Goal: Task Accomplishment & Management: Use online tool/utility

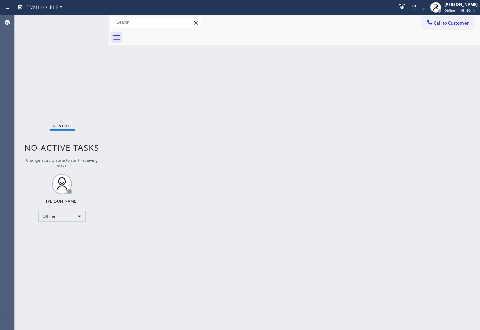
click at [231, 159] on div "Back to Dashboard Change Sender ID Customers Technicians Select a contact Outbo…" at bounding box center [294, 172] width 371 height 315
click at [258, 248] on div "Back to Dashboard Change Sender ID Customers Technicians Select a contact Outbo…" at bounding box center [294, 172] width 371 height 315
click at [82, 70] on div "Status No active tasks Change activity state to start receiving tasks. [PERSON_…" at bounding box center [62, 172] width 94 height 315
click at [76, 216] on div "Offline" at bounding box center [61, 216] width 47 height 11
click at [66, 232] on li "Available" at bounding box center [62, 234] width 46 height 8
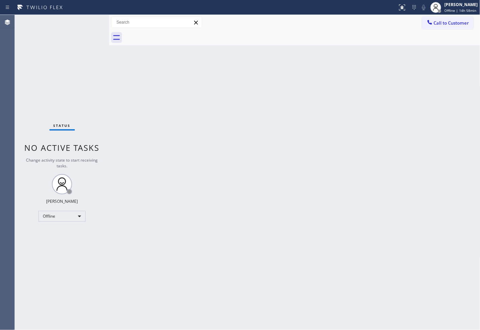
click at [165, 120] on div "Back to Dashboard Change Sender ID Customers Technicians Select a contact Outbo…" at bounding box center [294, 172] width 371 height 315
click at [35, 61] on div "Status No active tasks You are ready to start receiving tasks. [PERSON_NAME]" at bounding box center [62, 172] width 94 height 315
click at [79, 17] on div "Status No active tasks You are ready to start receiving tasks. [PERSON_NAME]" at bounding box center [62, 172] width 94 height 315
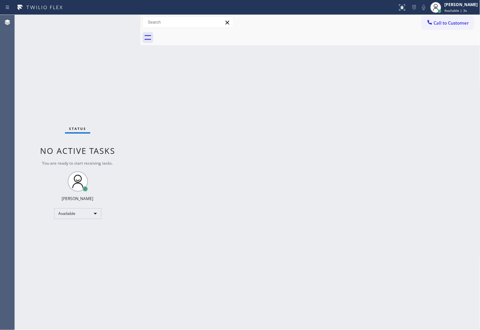
drag, startPoint x: 109, startPoint y: 49, endPoint x: 140, endPoint y: 56, distance: 32.0
click at [141, 56] on div at bounding box center [141, 172] width 0 height 315
click at [111, 25] on div "Status No active tasks You are ready to start receiving tasks. [PERSON_NAME]" at bounding box center [78, 172] width 126 height 315
click at [115, 21] on div "Status No active tasks You are ready to start receiving tasks. [PERSON_NAME]" at bounding box center [78, 172] width 126 height 315
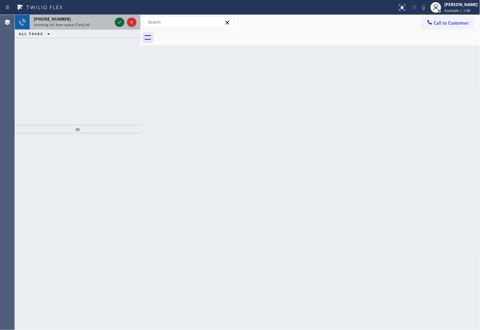
click at [116, 21] on icon at bounding box center [120, 22] width 8 height 8
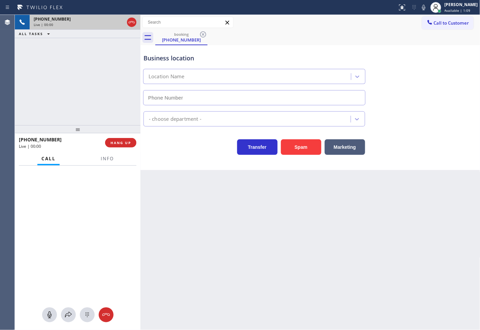
type input "[PHONE_NUMBER]"
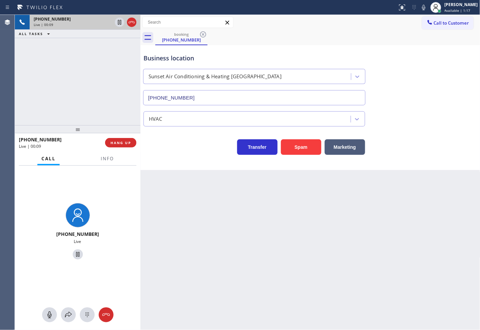
click at [162, 234] on div "Back to Dashboard Change Sender ID Customers Technicians Select a contact Outbo…" at bounding box center [311, 172] width 340 height 315
click at [349, 149] on button "Marketing" at bounding box center [345, 147] width 40 height 16
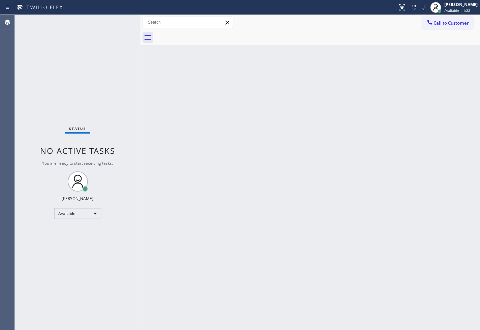
click at [141, 37] on div at bounding box center [141, 172] width 0 height 315
click at [117, 22] on div "Status No active tasks You are ready to start receiving tasks. [PERSON_NAME]" at bounding box center [78, 172] width 126 height 315
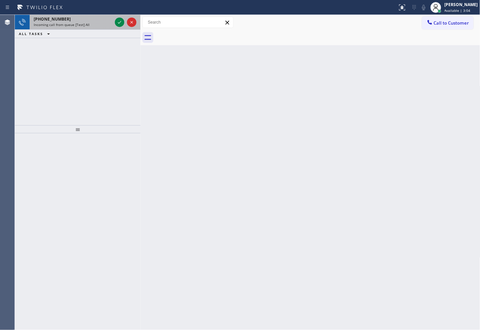
click at [114, 19] on div at bounding box center [126, 22] width 24 height 15
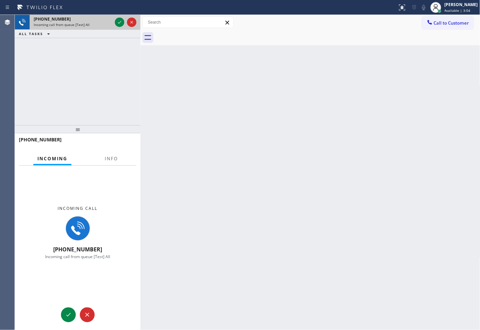
click at [114, 19] on div at bounding box center [126, 22] width 24 height 15
click at [122, 20] on icon at bounding box center [120, 22] width 8 height 8
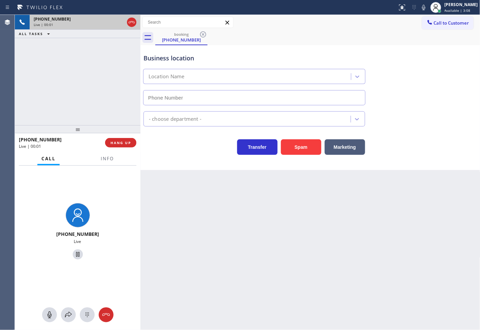
type input "[PHONE_NUMBER]"
click at [104, 157] on span "Info" at bounding box center [107, 158] width 13 height 6
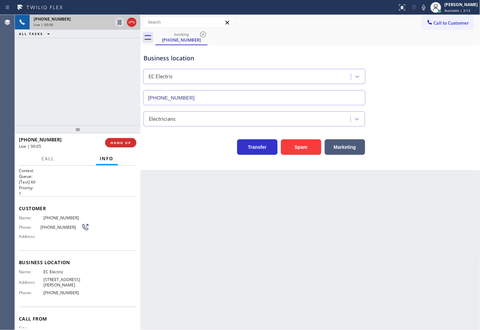
click at [77, 101] on div "[PHONE_NUMBER] Live | 00:06 ALL TASKS ALL TASKS ACTIVE TASKS TASKS IN WRAP UP" at bounding box center [78, 70] width 126 height 110
click at [154, 155] on div "Business location EC Electric [PHONE_NUMBER] Electricians Transfer Spam Marketi…" at bounding box center [311, 107] width 340 height 125
click at [99, 103] on div "[PHONE_NUMBER] Live | 00:07 ALL TASKS ALL TASKS ACTIVE TASKS TASKS IN WRAP UP" at bounding box center [78, 70] width 126 height 110
click at [299, 147] on button "Spam" at bounding box center [301, 147] width 40 height 16
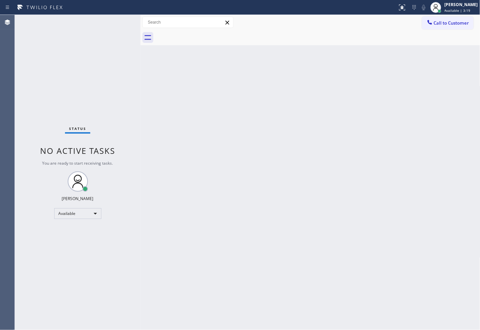
click at [113, 26] on div "Status No active tasks You are ready to start receiving tasks. [PERSON_NAME]" at bounding box center [78, 172] width 126 height 315
click at [122, 19] on div "Status No active tasks You are ready to start receiving tasks. [PERSON_NAME]" at bounding box center [78, 172] width 126 height 315
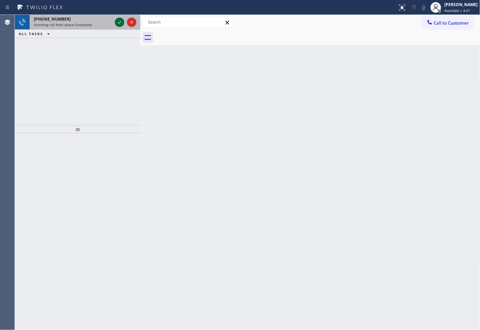
click at [122, 19] on icon at bounding box center [120, 22] width 8 height 8
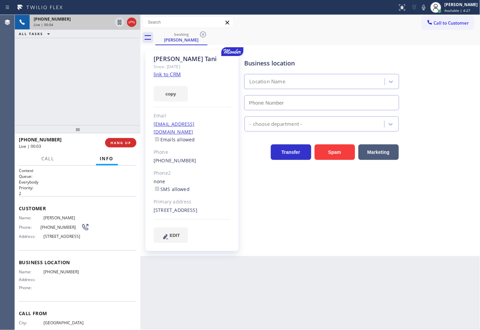
click at [61, 110] on div "[PHONE_NUMBER] Live | 00:04 ALL TASKS ALL TASKS ACTIVE TASKS TASKS IN WRAP UP" at bounding box center [78, 70] width 126 height 110
click at [86, 77] on div "[PHONE_NUMBER] Live | 00:06 ALL TASKS ALL TASKS ACTIVE TASKS TASKS IN WRAP UP" at bounding box center [78, 70] width 126 height 110
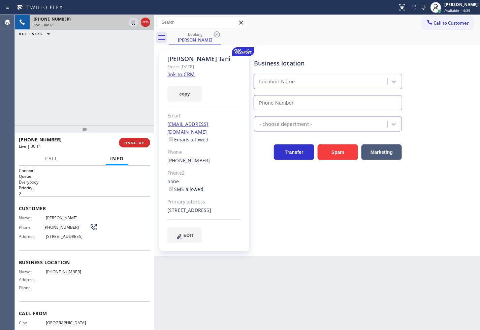
drag, startPoint x: 142, startPoint y: 107, endPoint x: 155, endPoint y: 107, distance: 13.8
click at [154, 107] on div at bounding box center [154, 172] width 0 height 315
click at [179, 72] on link "link to CRM" at bounding box center [181, 74] width 27 height 7
click at [420, 7] on icon at bounding box center [424, 7] width 8 height 8
click at [422, 7] on icon at bounding box center [423, 7] width 3 height 5
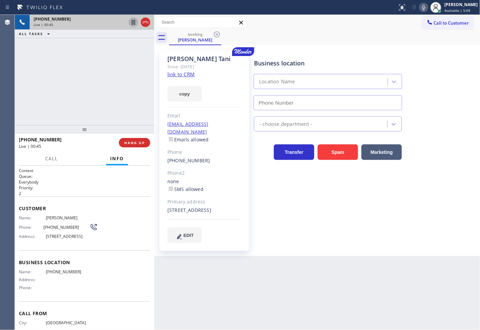
click at [130, 22] on icon at bounding box center [133, 22] width 8 height 8
click at [44, 157] on button "Call" at bounding box center [51, 158] width 21 height 13
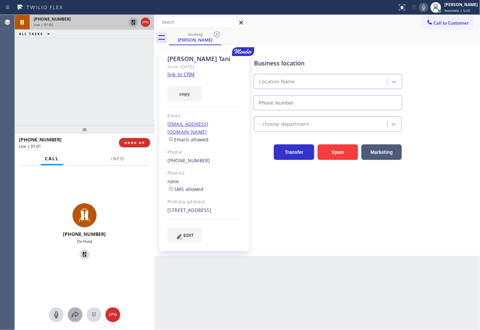
click at [73, 313] on icon at bounding box center [75, 314] width 8 height 8
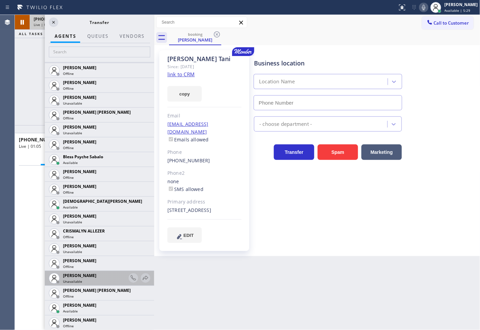
scroll to position [150, 0]
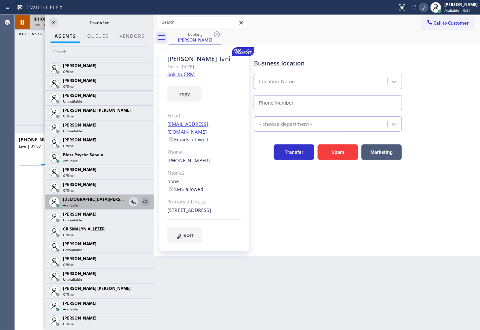
click at [142, 200] on icon at bounding box center [146, 202] width 8 height 8
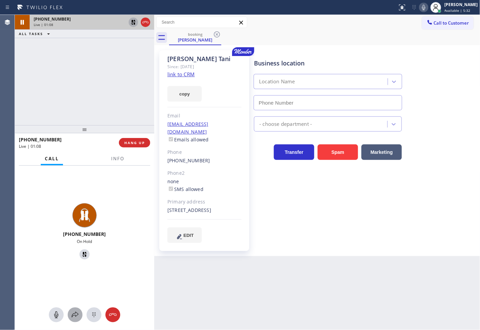
click at [72, 312] on icon at bounding box center [75, 314] width 8 height 8
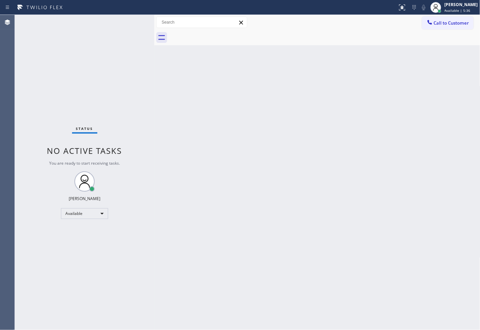
click at [112, 77] on div "Status No active tasks You are ready to start receiving tasks. [PERSON_NAME]" at bounding box center [85, 172] width 140 height 315
click at [131, 19] on div "Status No active tasks You are ready to start receiving tasks. [PERSON_NAME]" at bounding box center [85, 172] width 140 height 315
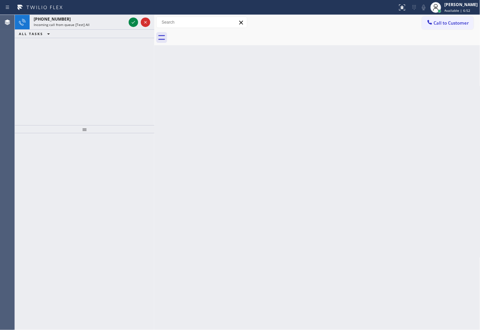
click at [131, 19] on icon at bounding box center [133, 22] width 8 height 8
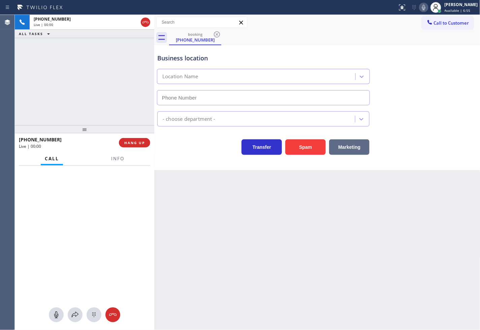
type input "[PHONE_NUMBER]"
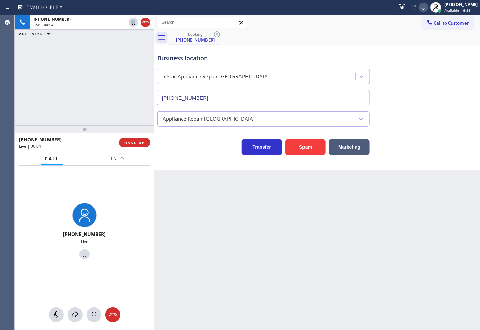
click at [115, 156] on span "Info" at bounding box center [117, 158] width 13 height 6
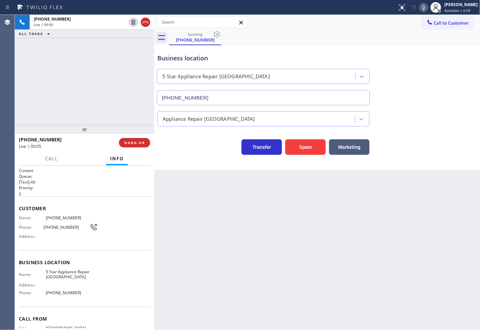
click at [103, 82] on div "[PHONE_NUMBER] Live | 00:05 ALL TASKS ALL TASKS ACTIVE TASKS TASKS IN WRAP UP" at bounding box center [85, 70] width 140 height 110
click at [185, 155] on div "Business location 5 Star Appliance Repair [GEOGRAPHIC_DATA] [PHONE_NUMBER] Appl…" at bounding box center [317, 107] width 326 height 125
click at [72, 88] on div "[PHONE_NUMBER] Live | 00:07 ALL TASKS ALL TASKS ACTIVE TASKS TASKS IN WRAP UP" at bounding box center [85, 70] width 140 height 110
click at [193, 154] on div "Transfer Spam Marketing" at bounding box center [263, 145] width 215 height 19
drag, startPoint x: 46, startPoint y: 92, endPoint x: 60, endPoint y: 142, distance: 52.3
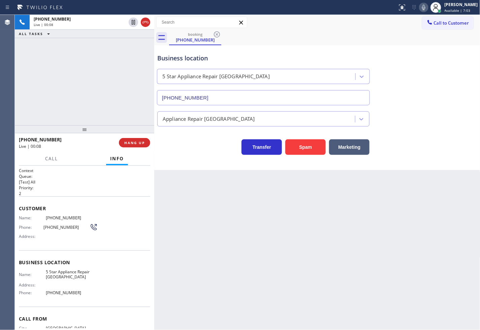
click at [46, 92] on div "[PHONE_NUMBER] Live | 00:08 ALL TASKS ALL TASKS ACTIVE TASKS TASKS IN WRAP UP" at bounding box center [85, 70] width 140 height 110
click at [127, 144] on span "HANG UP" at bounding box center [134, 142] width 21 height 5
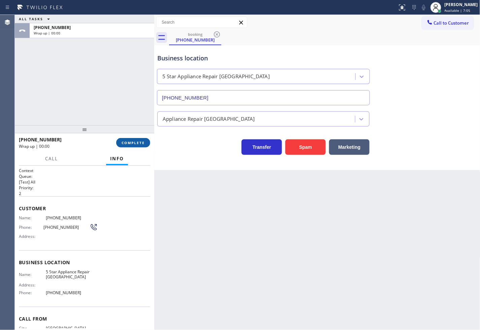
click at [127, 144] on span "COMPLETE" at bounding box center [133, 142] width 23 height 5
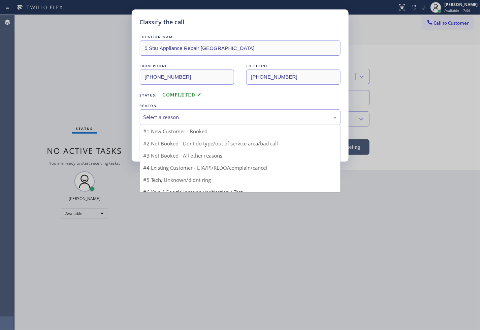
click at [187, 119] on div "Select a reason" at bounding box center [240, 117] width 193 height 8
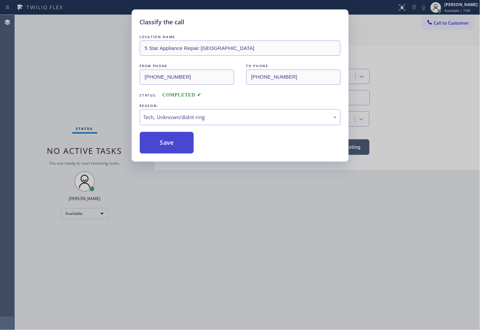
click at [161, 140] on button "Save" at bounding box center [167, 143] width 54 height 22
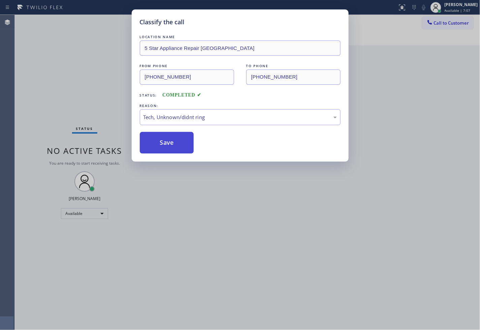
click at [161, 140] on button "Save" at bounding box center [167, 143] width 54 height 22
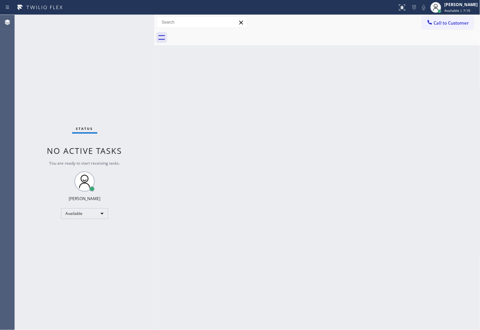
click at [136, 21] on div "Status No active tasks You are ready to start receiving tasks. [PERSON_NAME]" at bounding box center [85, 172] width 140 height 315
click at [130, 20] on div "Status No active tasks You are ready to start receiving tasks. [PERSON_NAME]" at bounding box center [85, 172] width 140 height 315
drag, startPoint x: 149, startPoint y: 98, endPoint x: 115, endPoint y: 19, distance: 86.2
click at [147, 93] on div "Status No active tasks You are ready to start receiving tasks. [PERSON_NAME]" at bounding box center [85, 172] width 140 height 315
click at [115, 18] on div "Status No active tasks You are ready to start receiving tasks. [PERSON_NAME]" at bounding box center [85, 172] width 140 height 315
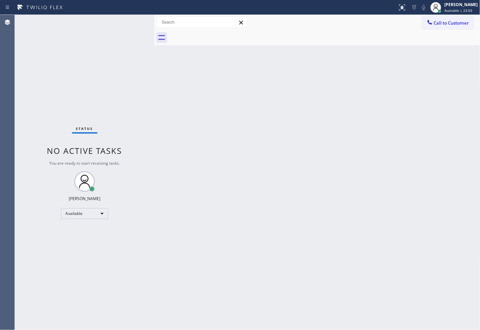
click at [130, 20] on div "Status No active tasks You are ready to start receiving tasks. [PERSON_NAME]" at bounding box center [85, 172] width 140 height 315
click at [238, 127] on div "Back to Dashboard Change Sender ID Customers Technicians Select a contact Outbo…" at bounding box center [317, 172] width 326 height 315
click at [116, 31] on div "Status No active tasks You are ready to start receiving tasks. [PERSON_NAME]" at bounding box center [85, 172] width 140 height 315
click at [126, 32] on div "Status No active tasks You are ready to start receiving tasks. [PERSON_NAME]" at bounding box center [85, 172] width 140 height 315
click at [122, 25] on div "Status No active tasks You are ready to start receiving tasks. [PERSON_NAME]" at bounding box center [85, 172] width 140 height 315
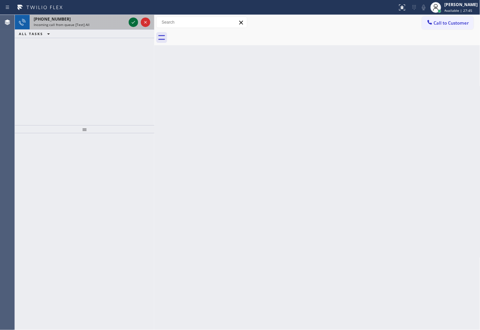
click at [133, 21] on icon at bounding box center [133, 22] width 8 height 8
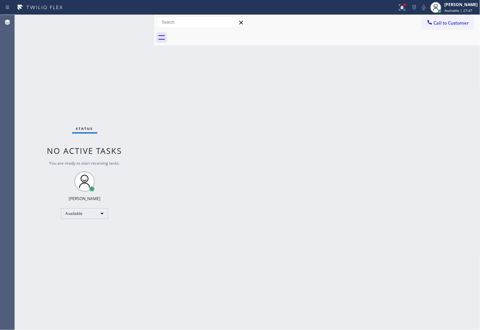
click at [133, 21] on div "Status No active tasks You are ready to start receiving tasks. [PERSON_NAME]" at bounding box center [85, 172] width 140 height 315
click at [400, 7] on icon at bounding box center [402, 6] width 4 height 2
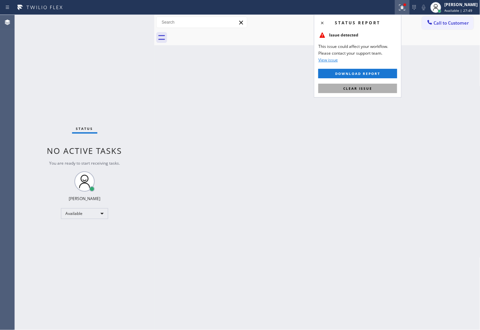
click at [357, 90] on span "Clear issue" at bounding box center [357, 88] width 29 height 5
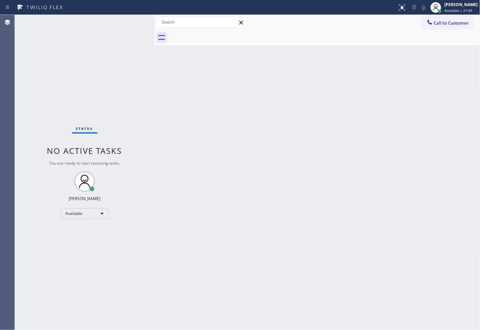
click at [132, 88] on div "Status No active tasks You are ready to start receiving tasks. [PERSON_NAME]" at bounding box center [85, 172] width 140 height 315
click at [127, 24] on div "Status No active tasks You are ready to start receiving tasks. [PERSON_NAME]" at bounding box center [85, 172] width 140 height 315
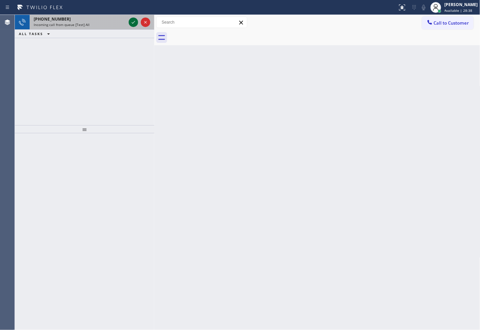
click at [133, 20] on icon at bounding box center [133, 22] width 8 height 8
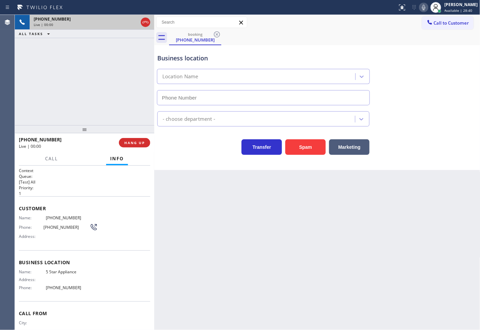
type input "[PHONE_NUMBER]"
click at [383, 39] on div "booking [PHONE_NUMBER]" at bounding box center [324, 37] width 311 height 15
click at [122, 126] on div at bounding box center [85, 129] width 140 height 8
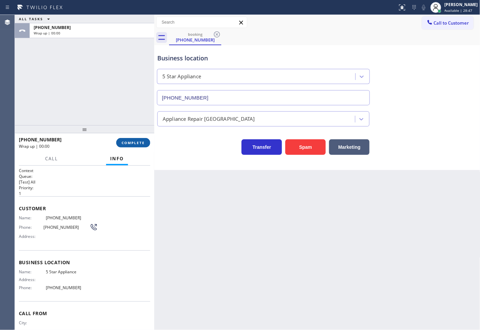
click at [147, 140] on button "COMPLETE" at bounding box center [133, 142] width 34 height 9
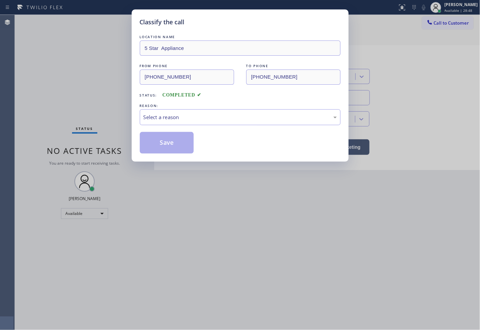
click at [194, 121] on div "Select a reason" at bounding box center [240, 117] width 193 height 8
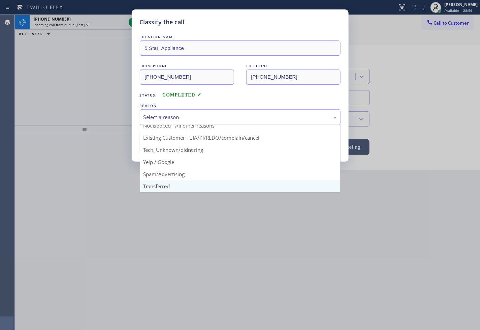
scroll to position [5, 0]
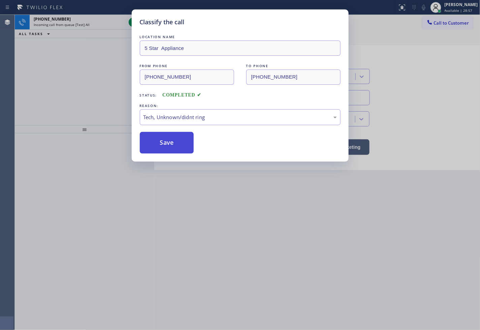
click at [167, 147] on button "Save" at bounding box center [167, 143] width 54 height 22
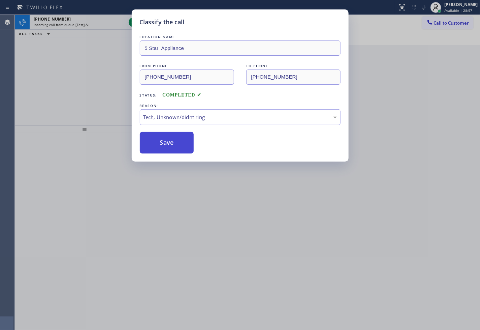
click at [167, 147] on button "Save" at bounding box center [167, 143] width 54 height 22
click at [167, 147] on div "Classify the call LOCATION NAME 5 Star Appliance Repair Piedmont FROM PHONE [PH…" at bounding box center [247, 172] width 465 height 315
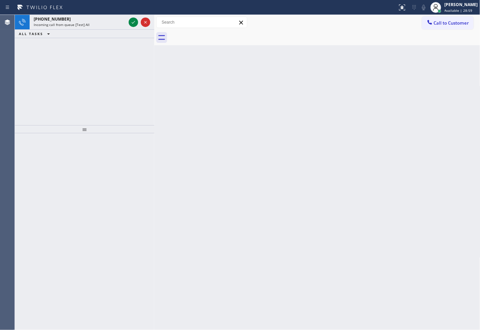
click at [108, 89] on div "[PHONE_NUMBER] Incoming call from queue [Test] All ALL TASKS ALL TASKS ACTIVE T…" at bounding box center [85, 70] width 140 height 110
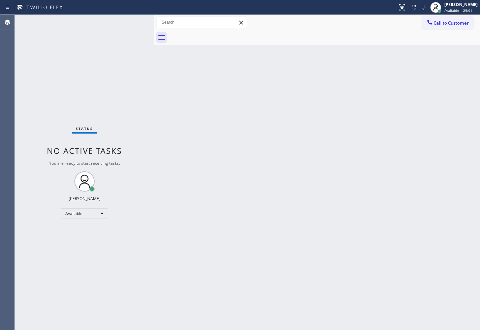
click at [133, 22] on div "Status No active tasks You are ready to start receiving tasks. [PERSON_NAME]" at bounding box center [85, 172] width 140 height 315
click at [84, 20] on div "Status No active tasks You are ready to start receiving tasks. [PERSON_NAME]" at bounding box center [85, 172] width 140 height 315
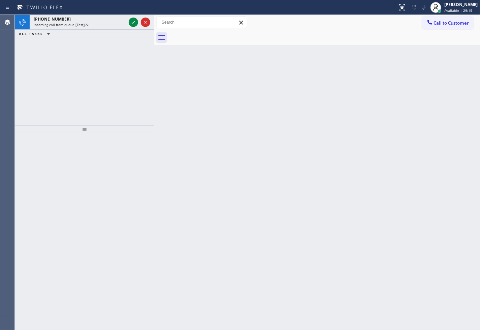
drag, startPoint x: 45, startPoint y: 71, endPoint x: 60, endPoint y: 55, distance: 21.9
click at [45, 71] on div "[PHONE_NUMBER] Incoming call from queue [Test] All ALL TASKS ALL TASKS ACTIVE T…" at bounding box center [85, 70] width 140 height 110
click at [135, 19] on icon at bounding box center [133, 22] width 8 height 8
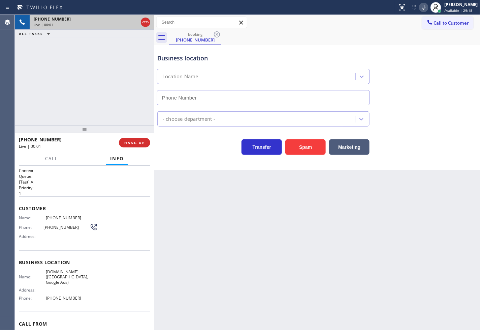
type input "[PHONE_NUMBER]"
click at [189, 157] on div "Business location [DOMAIN_NAME] ([GEOGRAPHIC_DATA], Google Ads) [PHONE_NUMBER] …" at bounding box center [317, 107] width 326 height 125
click at [79, 99] on div "[PHONE_NUMBER] Live | 00:04 ALL TASKS ALL TASKS ACTIVE TASKS TASKS IN WRAP UP" at bounding box center [85, 70] width 140 height 110
click at [201, 172] on div "Back to Dashboard Change Sender ID Customers Technicians Select a contact Outbo…" at bounding box center [317, 172] width 326 height 315
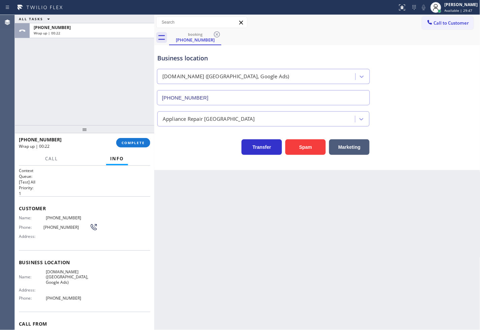
drag, startPoint x: 11, startPoint y: 85, endPoint x: 22, endPoint y: 81, distance: 11.2
click at [12, 85] on div "Agent Desktop" at bounding box center [7, 172] width 14 height 315
click at [139, 141] on span "COMPLETE" at bounding box center [133, 142] width 23 height 5
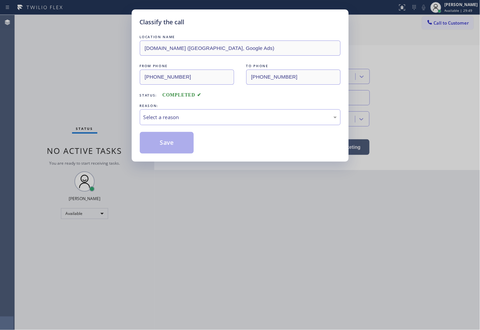
click at [176, 120] on div "Select a reason" at bounding box center [240, 117] width 193 height 8
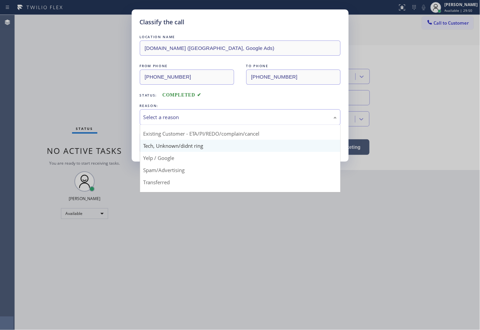
scroll to position [42, 0]
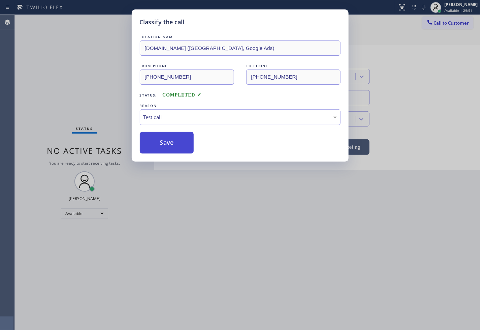
click at [169, 144] on button "Save" at bounding box center [167, 143] width 54 height 22
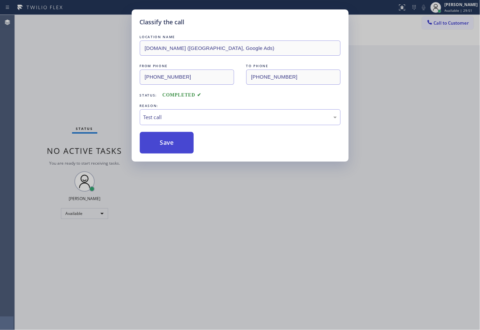
click at [169, 144] on button "Save" at bounding box center [167, 143] width 54 height 22
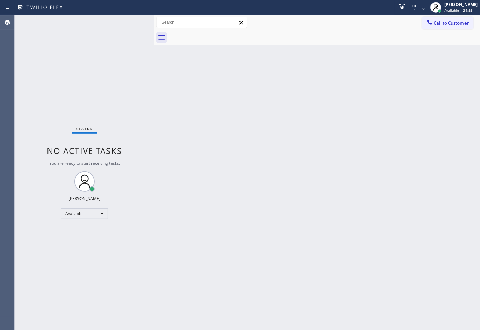
click at [254, 119] on div "Back to Dashboard Change Sender ID Customers Technicians Select a contact Outbo…" at bounding box center [317, 172] width 326 height 315
click at [126, 50] on div "Status No active tasks You are ready to start receiving tasks. [PERSON_NAME]" at bounding box center [85, 172] width 140 height 315
click at [82, 88] on div "Status No active tasks You are ready to start receiving tasks. [PERSON_NAME]" at bounding box center [85, 172] width 140 height 315
click at [121, 25] on div "Status No active tasks You are ready to start receiving tasks. [PERSON_NAME]" at bounding box center [85, 172] width 140 height 315
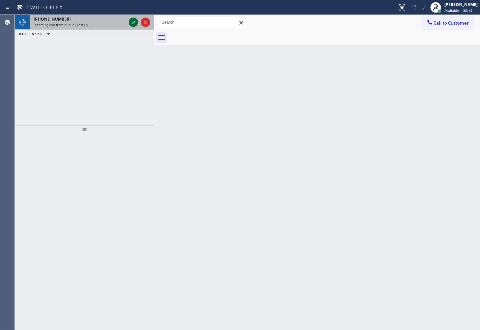
click at [132, 23] on icon at bounding box center [133, 22] width 3 height 3
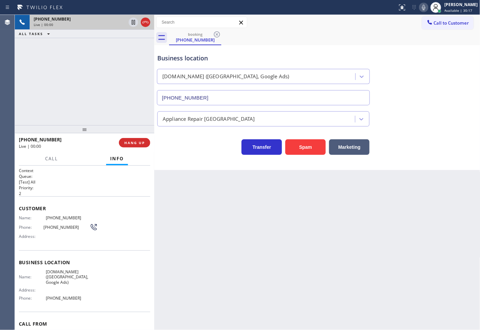
type input "[PHONE_NUMBER]"
click at [89, 99] on div "[PHONE_NUMBER] Live | 00:05 ALL TASKS ALL TASKS ACTIVE TASKS TASKS IN WRAP UP" at bounding box center [85, 70] width 140 height 110
click at [186, 155] on div "Business location [DOMAIN_NAME] ([GEOGRAPHIC_DATA], Google Ads) [PHONE_NUMBER] …" at bounding box center [317, 107] width 326 height 125
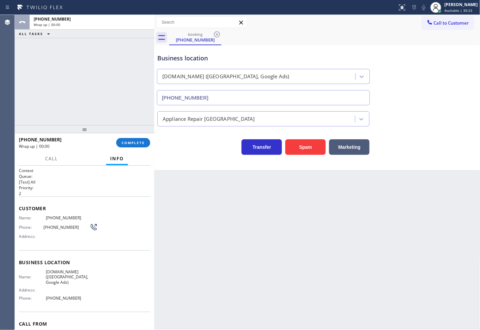
click at [100, 108] on div "ALL TASKS ALL TASKS ACTIVE TASKS TASKS IN WRAP UP [PHONE_NUMBER] Wrap up | 00:00" at bounding box center [85, 70] width 140 height 110
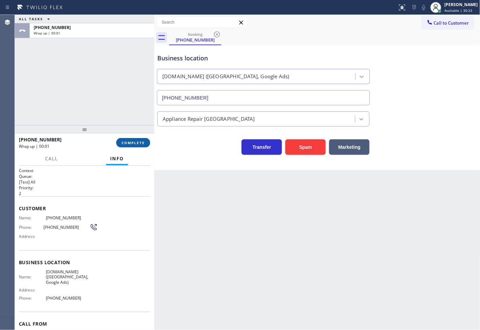
click at [127, 147] on button "COMPLETE" at bounding box center [133, 142] width 34 height 9
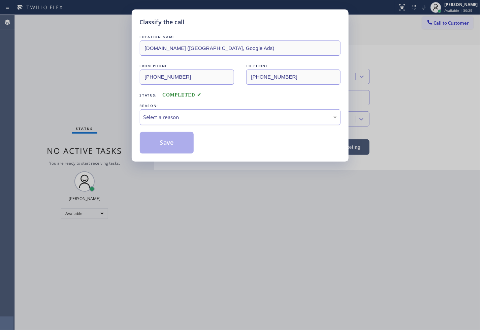
click at [182, 118] on div "Select a reason" at bounding box center [240, 117] width 193 height 8
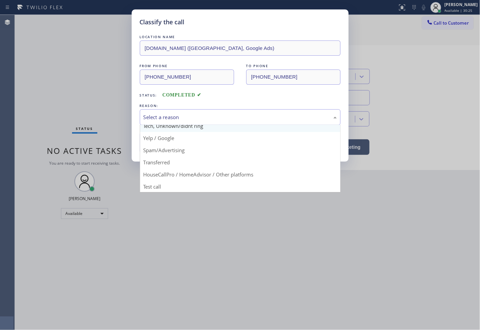
scroll to position [42, 0]
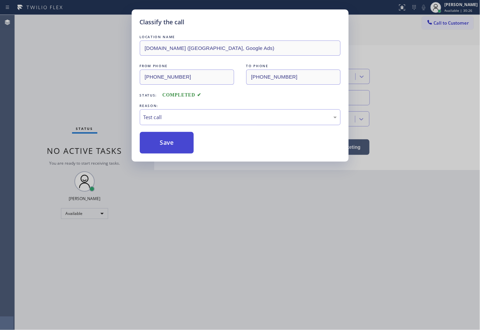
click at [169, 147] on button "Save" at bounding box center [167, 143] width 54 height 22
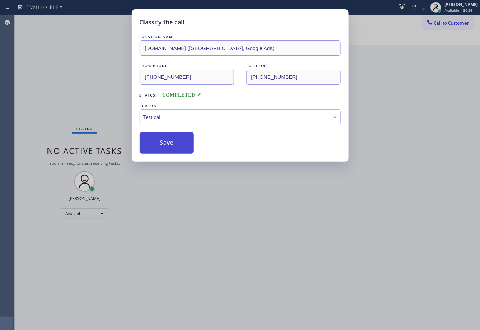
click at [169, 147] on button "Save" at bounding box center [167, 143] width 54 height 22
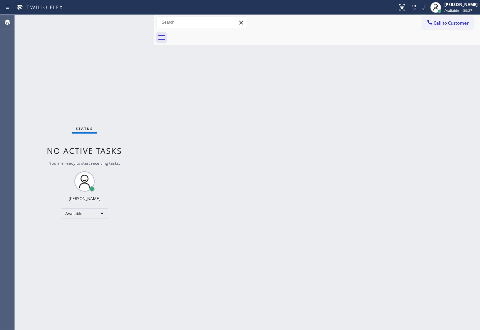
drag, startPoint x: 61, startPoint y: 64, endPoint x: 112, endPoint y: 31, distance: 60.4
click at [63, 62] on div "Status No active tasks You are ready to start receiving tasks. [PERSON_NAME]" at bounding box center [85, 172] width 140 height 315
click at [139, 16] on div "Status No active tasks You are ready to start receiving tasks. [PERSON_NAME]" at bounding box center [85, 172] width 140 height 315
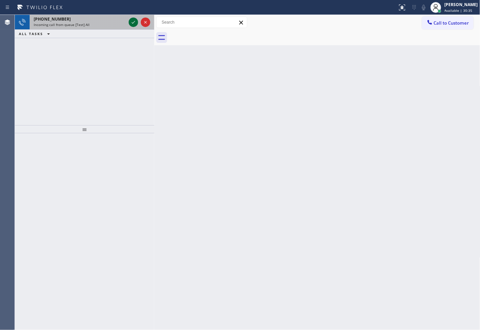
click at [131, 21] on icon at bounding box center [133, 22] width 8 height 8
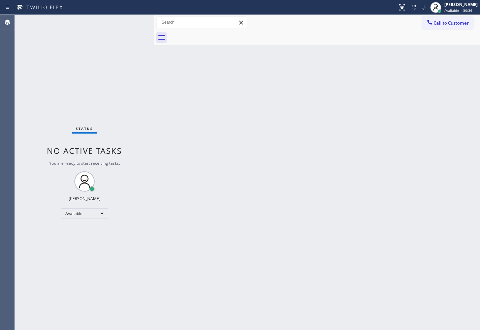
click at [131, 21] on div "Status No active tasks You are ready to start receiving tasks. [PERSON_NAME]" at bounding box center [85, 172] width 140 height 315
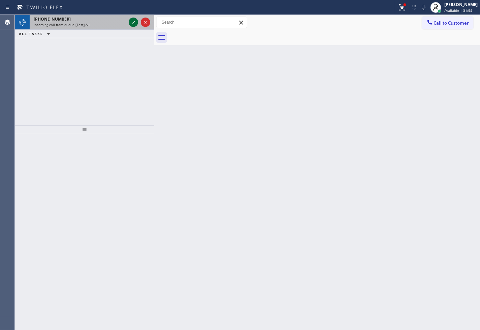
click at [131, 21] on icon at bounding box center [133, 22] width 8 height 8
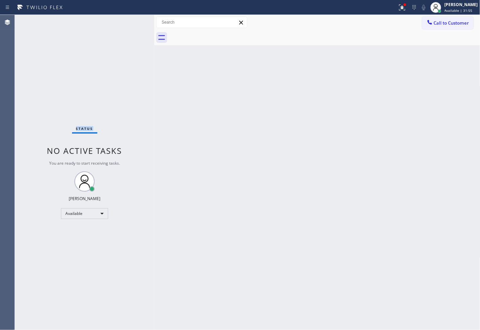
click at [131, 21] on div "Status No active tasks You are ready to start receiving tasks. [PERSON_NAME]" at bounding box center [85, 172] width 140 height 315
click at [398, 9] on icon at bounding box center [402, 7] width 8 height 8
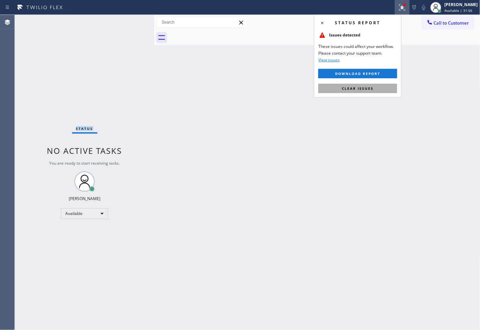
click at [369, 90] on span "Clear issues" at bounding box center [358, 88] width 32 height 5
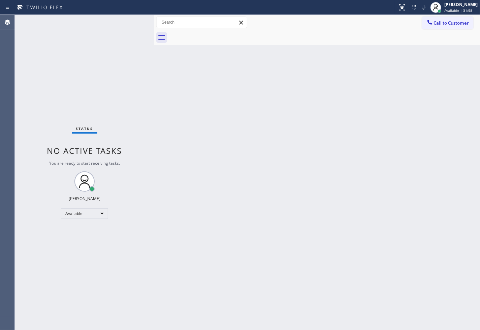
click at [270, 78] on div "Back to Dashboard Change Sender ID Customers Technicians Select a contact Outbo…" at bounding box center [317, 172] width 326 height 315
click at [143, 58] on div "Status No active tasks You are ready to start receiving tasks. [PERSON_NAME]" at bounding box center [85, 172] width 140 height 315
click at [131, 23] on div "Status No active tasks You are ready to start receiving tasks. [PERSON_NAME]" at bounding box center [85, 172] width 140 height 315
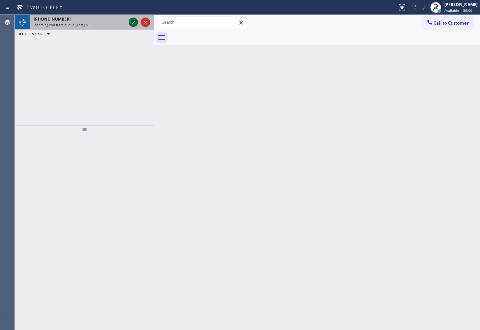
click at [131, 22] on icon at bounding box center [133, 22] width 8 height 8
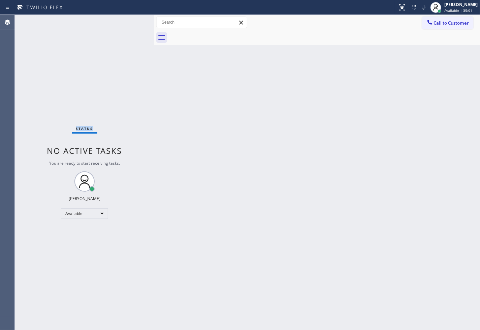
click at [130, 21] on div "Status No active tasks You are ready to start receiving tasks. [PERSON_NAME]" at bounding box center [85, 172] width 140 height 315
click at [395, 13] on button at bounding box center [402, 7] width 15 height 15
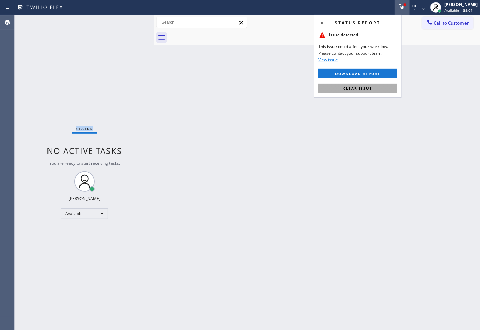
click at [368, 89] on span "Clear issue" at bounding box center [357, 88] width 29 height 5
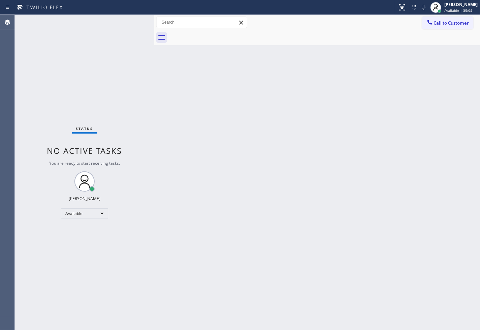
click at [195, 94] on div "Back to Dashboard Change Sender ID Customers Technicians Select a contact Outbo…" at bounding box center [317, 172] width 326 height 315
click at [128, 35] on div "Status No active tasks You are ready to start receiving tasks. [PERSON_NAME]" at bounding box center [85, 172] width 140 height 315
click at [129, 25] on div "Status No active tasks You are ready to start receiving tasks. [PERSON_NAME]" at bounding box center [85, 172] width 140 height 315
click at [134, 21] on div "Status No active tasks You are ready to start receiving tasks. [PERSON_NAME]" at bounding box center [85, 172] width 140 height 315
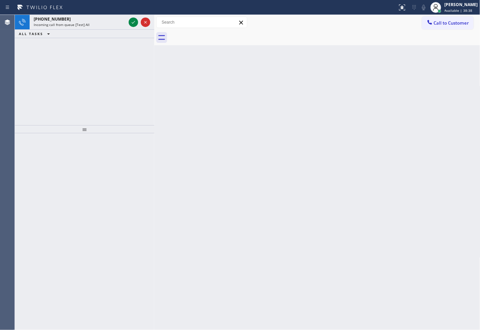
drag, startPoint x: 84, startPoint y: 63, endPoint x: 92, endPoint y: 48, distance: 16.6
click at [84, 63] on div "[PHONE_NUMBER] Incoming call from queue [Test] All ALL TASKS ALL TASKS ACTIVE T…" at bounding box center [85, 70] width 140 height 110
click at [133, 20] on icon at bounding box center [133, 22] width 8 height 8
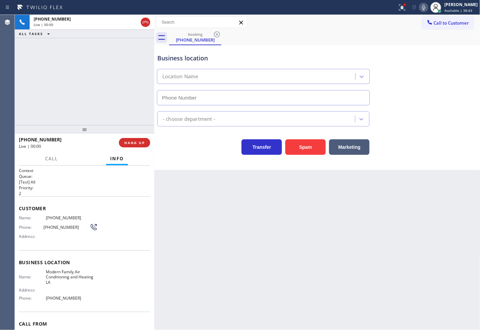
type input "[PHONE_NUMBER]"
click at [398, 10] on icon at bounding box center [402, 7] width 8 height 8
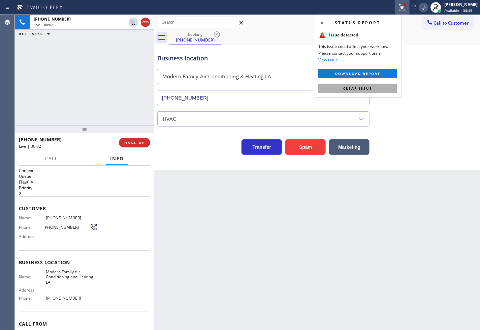
click at [373, 89] on button "Clear issue" at bounding box center [358, 88] width 79 height 9
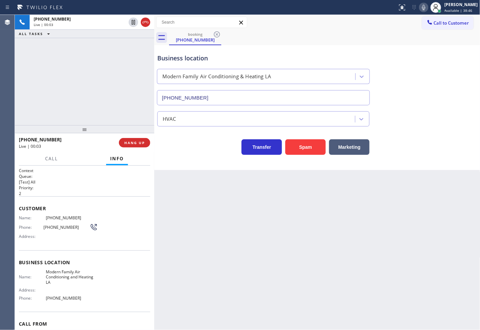
click at [53, 74] on div "[PHONE_NUMBER] Live | 00:03 ALL TASKS ALL TASKS ACTIVE TASKS TASKS IN WRAP UP" at bounding box center [85, 70] width 140 height 110
click at [196, 153] on div "Transfer Spam Marketing" at bounding box center [263, 145] width 215 height 19
click at [105, 115] on div "[PHONE_NUMBER] Live | 00:04 ALL TASKS ALL TASKS ACTIVE TASKS TASKS IN WRAP UP" at bounding box center [85, 70] width 140 height 110
click at [201, 152] on div "Transfer Spam Marketing" at bounding box center [263, 145] width 215 height 19
click at [110, 102] on div "[PHONE_NUMBER] Live | 00:05 ALL TASKS ALL TASKS ACTIVE TASKS TASKS IN WRAP UP" at bounding box center [85, 70] width 140 height 110
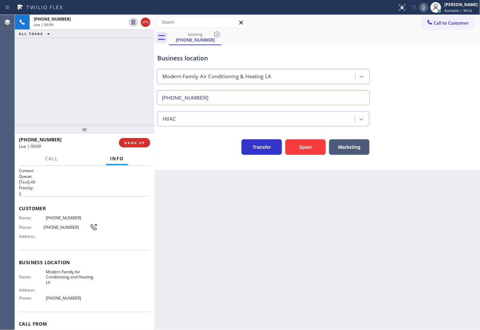
click at [184, 147] on div "Transfer Spam Marketing" at bounding box center [263, 145] width 215 height 19
click at [186, 140] on div "Transfer Spam Marketing" at bounding box center [263, 145] width 215 height 19
drag, startPoint x: 95, startPoint y: 85, endPoint x: 122, endPoint y: 97, distance: 29.7
click at [95, 84] on div "[PHONE_NUMBER] Live | 00:14 ALL TASKS ALL TASKS ACTIVE TASKS TASKS IN WRAP UP" at bounding box center [85, 70] width 140 height 110
drag, startPoint x: 207, startPoint y: 157, endPoint x: 67, endPoint y: 86, distance: 156.9
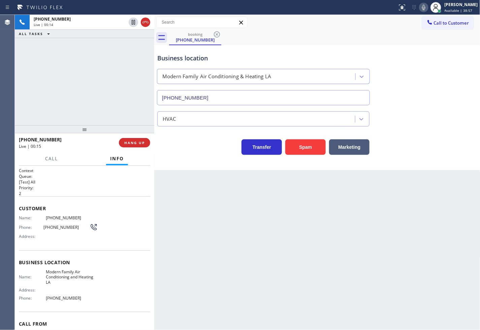
click at [206, 156] on div "Business location Modern Family Air Conditioning & Heating LA [PHONE_NUMBER] HV…" at bounding box center [317, 107] width 326 height 125
click at [67, 85] on div "[PHONE_NUMBER] Live | 00:15 ALL TASKS ALL TASKS ACTIVE TASKS TASKS IN WRAP UP" at bounding box center [85, 70] width 140 height 110
click at [173, 144] on div "Transfer Spam Marketing" at bounding box center [263, 145] width 215 height 19
click at [99, 107] on div "[PHONE_NUMBER] Live | 00:17 ALL TASKS ALL TASKS ACTIVE TASKS TASKS IN WRAP UP" at bounding box center [85, 70] width 140 height 110
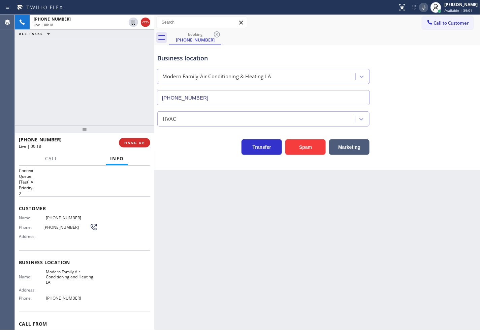
click at [179, 147] on div "Transfer Spam Marketing" at bounding box center [263, 145] width 215 height 19
click at [176, 148] on div "Transfer Spam Marketing" at bounding box center [263, 145] width 215 height 19
click at [125, 106] on div "[PHONE_NUMBER] Live | 00:20 ALL TASKS ALL TASKS ACTIVE TASKS TASKS IN WRAP UP" at bounding box center [85, 70] width 140 height 110
click at [199, 151] on div "Transfer Spam Marketing" at bounding box center [263, 145] width 215 height 19
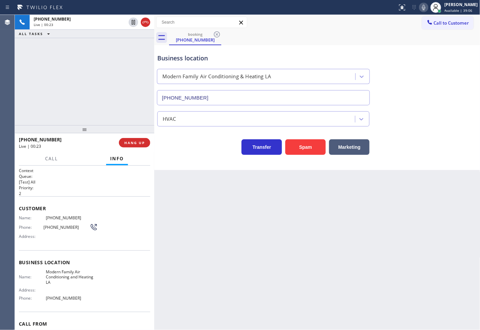
click at [199, 151] on div "Transfer Spam Marketing" at bounding box center [263, 145] width 215 height 19
click at [132, 141] on span "HANG UP" at bounding box center [134, 142] width 21 height 5
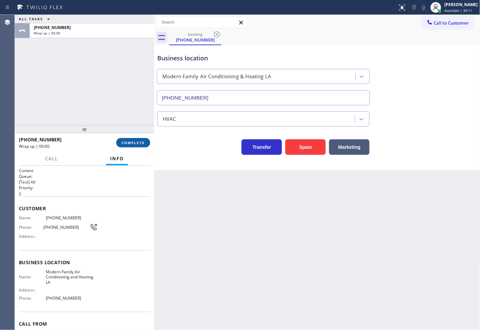
click at [132, 141] on span "COMPLETE" at bounding box center [133, 142] width 23 height 5
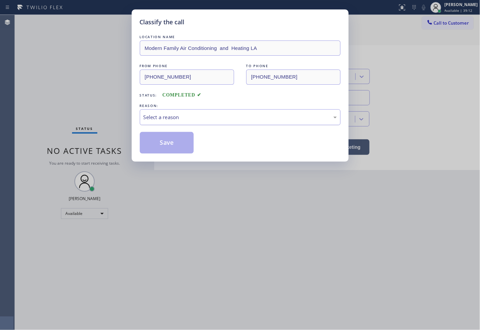
click at [169, 117] on div "Select a reason" at bounding box center [240, 117] width 193 height 8
click at [171, 142] on button "Save" at bounding box center [167, 143] width 54 height 22
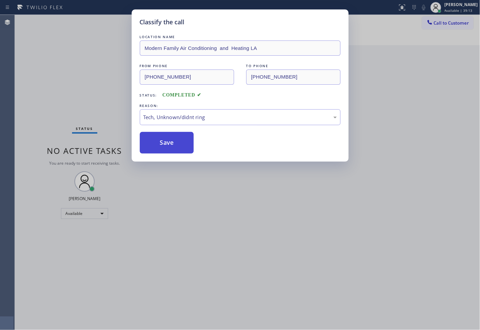
click at [171, 142] on button "Save" at bounding box center [167, 143] width 54 height 22
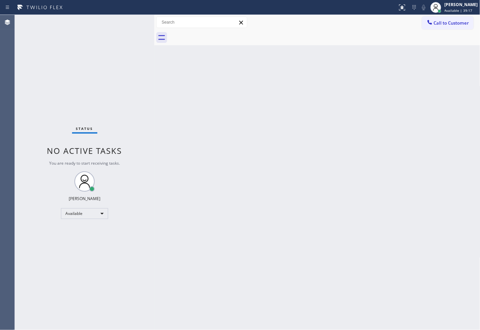
click at [139, 61] on div "Status No active tasks You are ready to start receiving tasks. [PERSON_NAME]" at bounding box center [85, 172] width 140 height 315
click at [124, 26] on div "Status No active tasks You are ready to start receiving tasks. [PERSON_NAME]" at bounding box center [85, 172] width 140 height 315
click at [130, 21] on div "Status No active tasks You are ready to start receiving tasks. [PERSON_NAME]" at bounding box center [85, 172] width 140 height 315
click at [193, 249] on div "Back to Dashboard Change Sender ID Customers Technicians Select a contact Outbo…" at bounding box center [317, 172] width 326 height 315
click at [59, 253] on div "Status No active tasks You are ready to start receiving tasks. [PERSON_NAME]" at bounding box center [85, 172] width 140 height 315
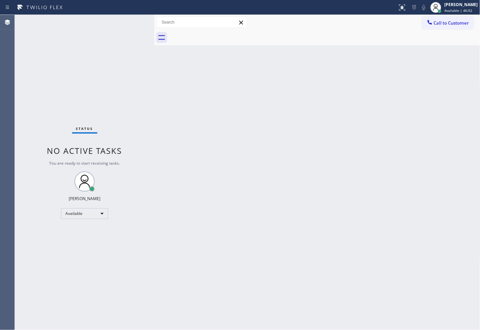
click at [123, 138] on div "Status No active tasks You are ready to start receiving tasks. [PERSON_NAME]" at bounding box center [85, 172] width 140 height 315
click at [127, 27] on div "Status No active tasks You are ready to start receiving tasks. [PERSON_NAME]" at bounding box center [85, 172] width 140 height 315
click at [128, 23] on div "Status No active tasks You are ready to start receiving tasks. [PERSON_NAME]" at bounding box center [85, 172] width 140 height 315
click at [136, 90] on div "Status No active tasks You are ready to start receiving tasks. [PERSON_NAME]" at bounding box center [85, 172] width 140 height 315
click at [128, 22] on div "Status No active tasks You are ready to start receiving tasks. [PERSON_NAME]" at bounding box center [85, 172] width 140 height 315
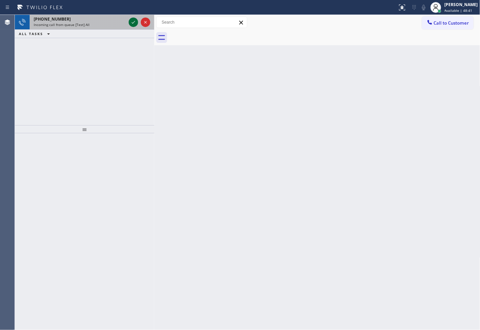
click at [129, 22] on div at bounding box center [133, 22] width 9 height 8
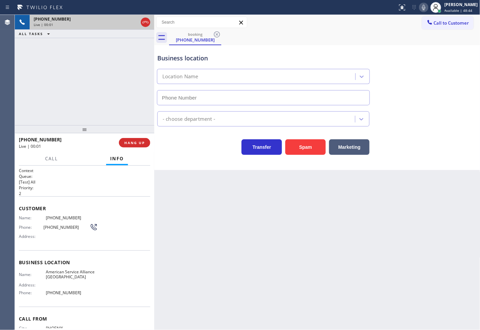
type input "[PHONE_NUMBER]"
click at [312, 148] on button "Spam" at bounding box center [305, 147] width 40 height 16
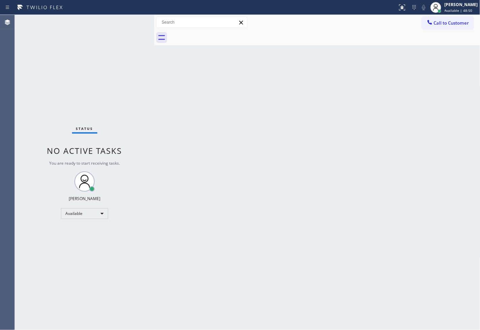
drag, startPoint x: 110, startPoint y: 89, endPoint x: 113, endPoint y: 85, distance: 5.0
click at [113, 85] on div "Status No active tasks You are ready to start receiving tasks. [PERSON_NAME]" at bounding box center [85, 172] width 140 height 315
click at [135, 22] on div "Status No active tasks You are ready to start receiving tasks. [PERSON_NAME]" at bounding box center [85, 172] width 140 height 315
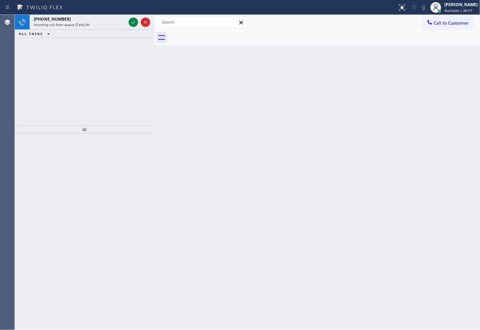
click at [134, 22] on icon at bounding box center [133, 22] width 8 height 8
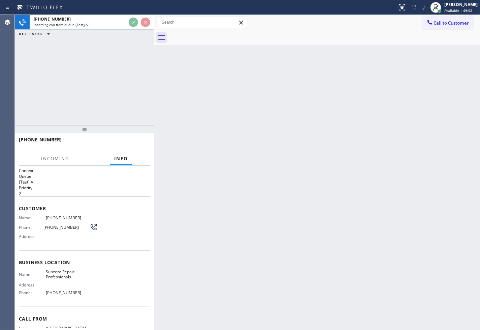
click at [115, 79] on div "[PHONE_NUMBER] Incoming call from queue [Test] All ALL TASKS ALL TASKS ACTIVE T…" at bounding box center [85, 70] width 140 height 110
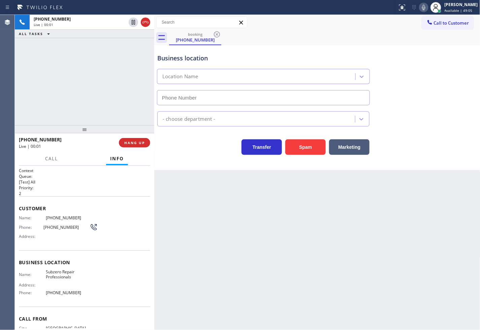
type input "[PHONE_NUMBER]"
click at [120, 135] on div "[PHONE_NUMBER] Live | 00:03 HANG UP" at bounding box center [84, 143] width 131 height 18
click at [85, 79] on div "[PHONE_NUMBER] Live | 00:06 ALL TASKS ALL TASKS ACTIVE TASKS TASKS IN WRAP UP" at bounding box center [85, 70] width 140 height 110
click at [178, 144] on div "Transfer Spam Marketing" at bounding box center [263, 145] width 215 height 19
click at [97, 81] on div "[PHONE_NUMBER] Live | 00:07 ALL TASKS ALL TASKS ACTIVE TASKS TASKS IN WRAP UP" at bounding box center [85, 70] width 140 height 110
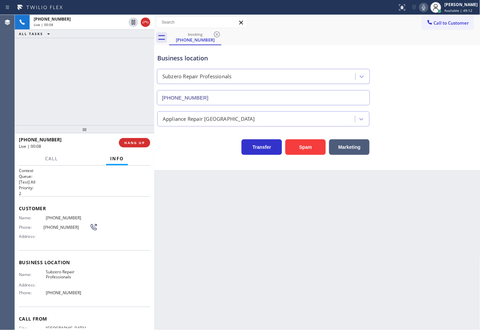
click at [178, 156] on div "Business location Subzero Repair Professionals [PHONE_NUMBER] Appliance Repair …" at bounding box center [317, 107] width 326 height 125
click at [54, 190] on p "2" at bounding box center [84, 193] width 131 height 6
click at [56, 162] on button "Call" at bounding box center [51, 158] width 21 height 13
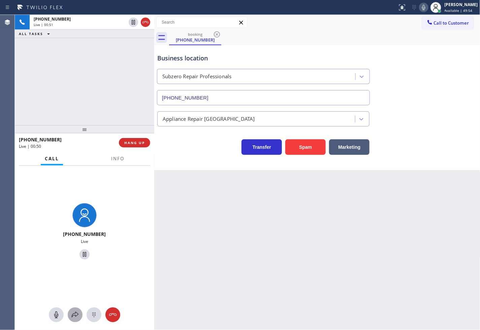
click at [74, 312] on icon at bounding box center [75, 314] width 8 height 8
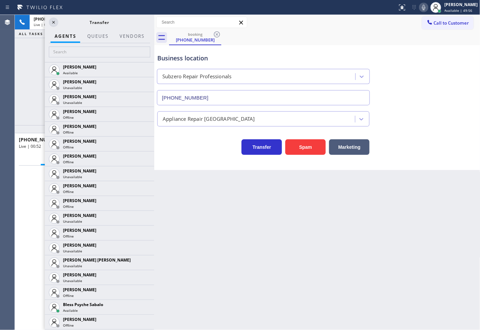
click at [192, 156] on div "Business location Subzero Repair Professionals [PHONE_NUMBER] Appliance Repair …" at bounding box center [317, 107] width 326 height 125
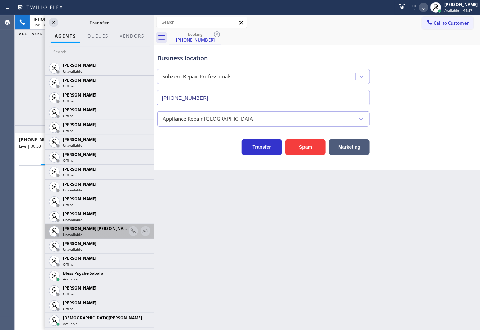
scroll to position [112, 0]
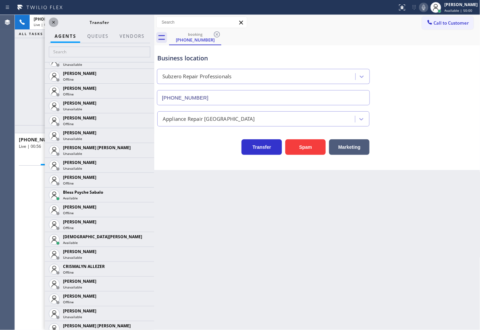
click at [54, 18] on button at bounding box center [53, 22] width 9 height 9
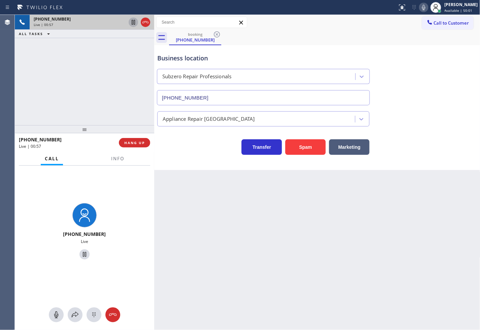
click at [133, 18] on icon at bounding box center [133, 22] width 8 height 8
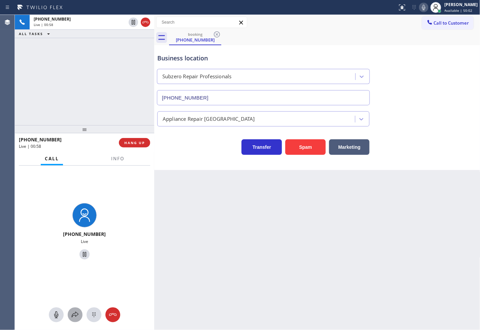
click at [72, 310] on button at bounding box center [75, 314] width 15 height 15
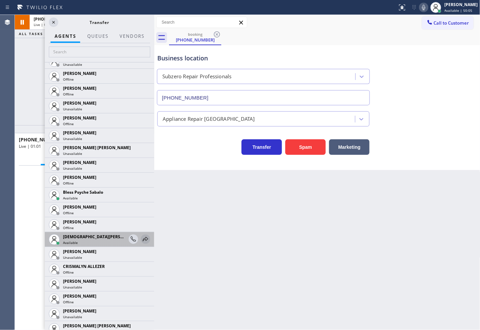
click at [142, 237] on icon at bounding box center [146, 239] width 8 height 8
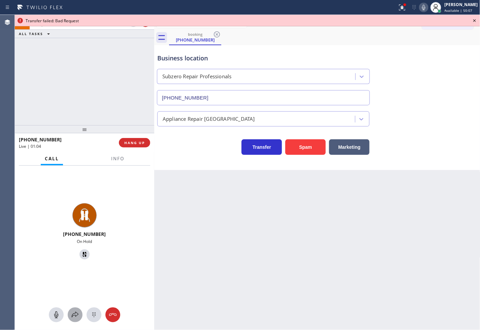
click at [73, 316] on icon at bounding box center [75, 314] width 8 height 8
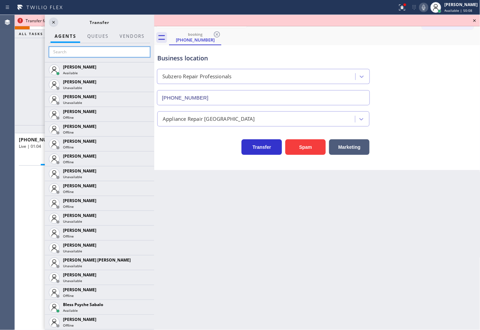
click at [60, 51] on input "text" at bounding box center [99, 52] width 101 height 11
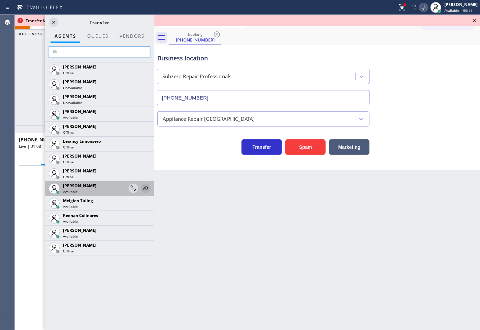
type input "lili"
click at [147, 187] on icon at bounding box center [145, 188] width 5 height 4
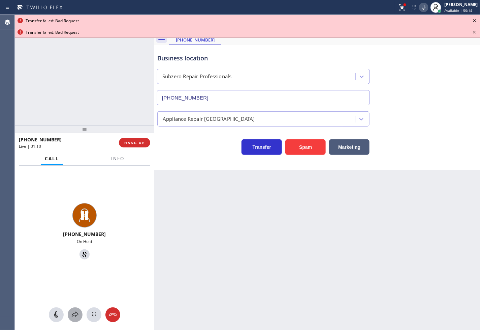
click at [75, 309] on button at bounding box center [75, 314] width 15 height 15
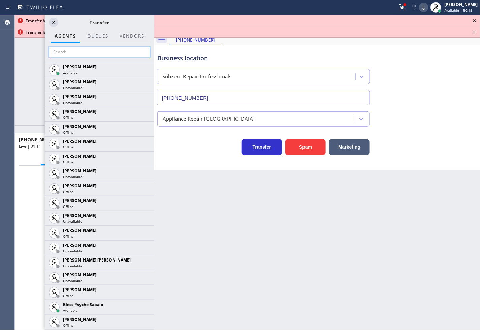
click at [80, 57] on input "text" at bounding box center [99, 52] width 101 height 11
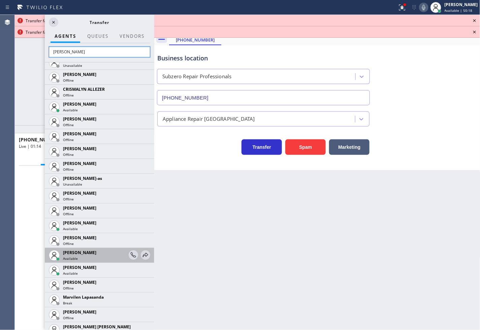
scroll to position [14, 0]
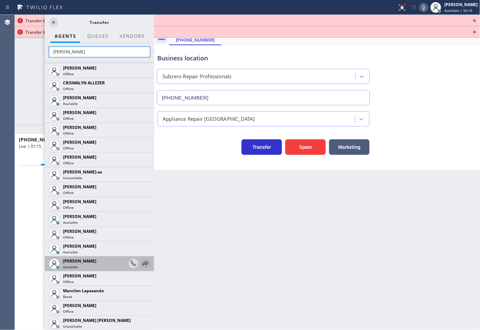
type input "[PERSON_NAME]"
click at [142, 261] on icon at bounding box center [146, 263] width 8 height 8
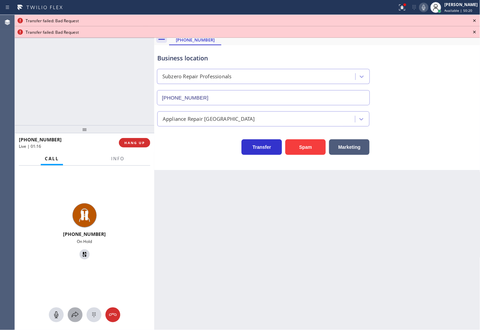
click at [77, 312] on icon at bounding box center [75, 314] width 8 height 8
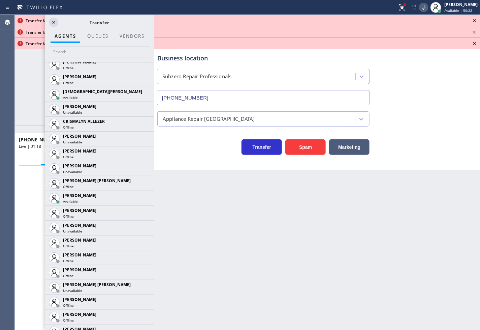
scroll to position [262, 0]
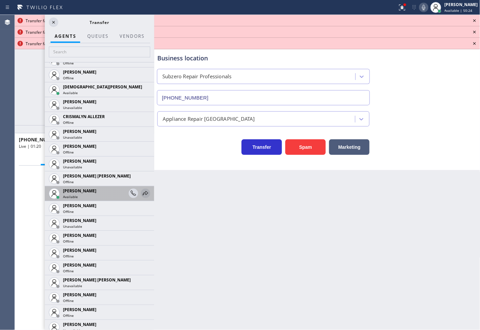
click at [142, 193] on icon at bounding box center [146, 193] width 8 height 8
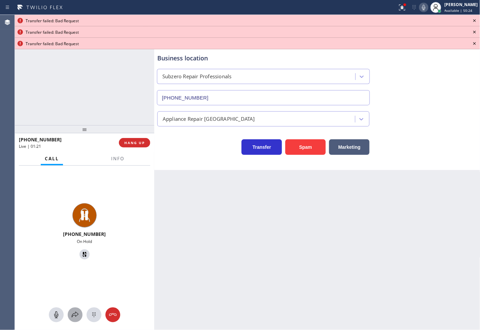
click at [78, 312] on icon at bounding box center [75, 314] width 8 height 8
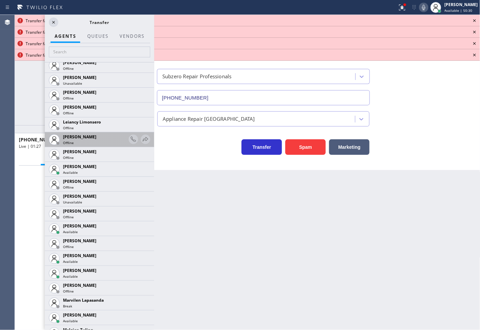
scroll to position [936, 0]
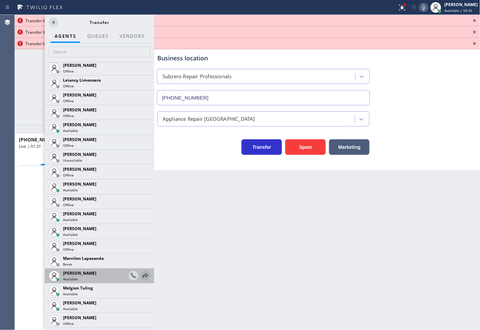
click at [142, 274] on icon at bounding box center [146, 275] width 8 height 8
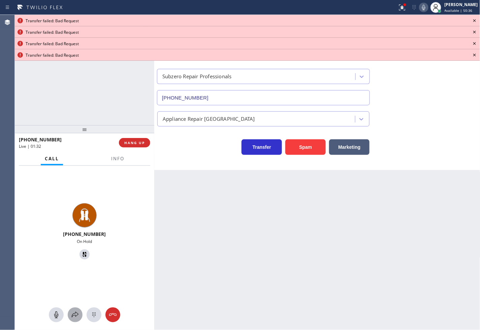
click at [79, 319] on button at bounding box center [75, 314] width 15 height 15
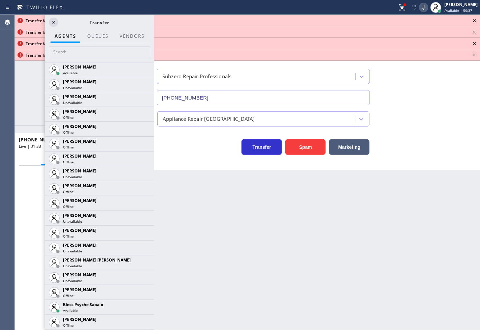
click at [88, 61] on div at bounding box center [100, 52] width 110 height 19
click at [88, 55] on input "text" at bounding box center [99, 52] width 101 height 11
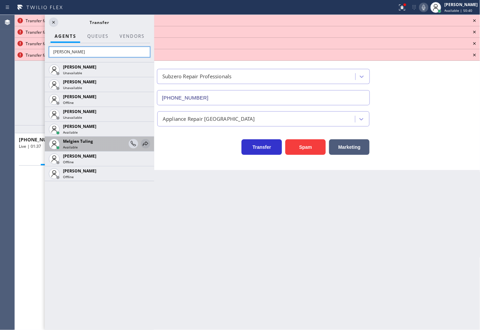
type input "[PERSON_NAME]"
click at [144, 143] on icon at bounding box center [146, 144] width 8 height 8
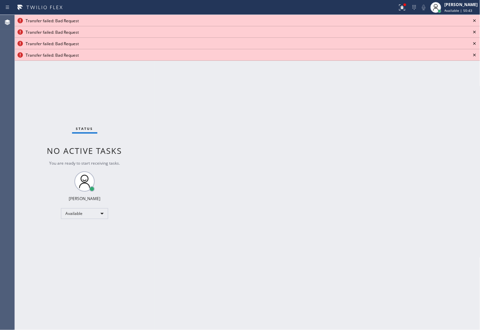
click at [474, 17] on icon at bounding box center [475, 21] width 8 height 8
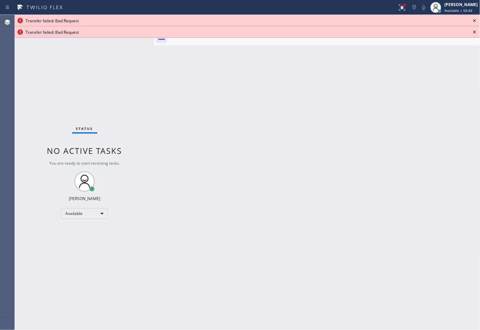
click at [474, 17] on icon at bounding box center [475, 21] width 8 height 8
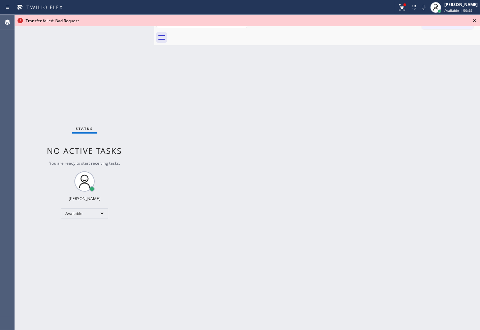
click at [474, 17] on icon at bounding box center [475, 21] width 8 height 8
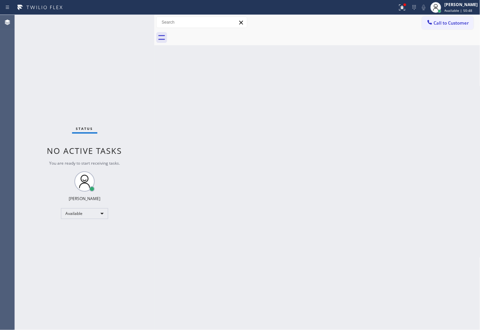
drag, startPoint x: 159, startPoint y: 85, endPoint x: 218, endPoint y: 58, distance: 64.3
click at [154, 82] on div at bounding box center [154, 172] width 0 height 315
click at [139, 55] on div "Status No active tasks You are ready to start receiving tasks. [PERSON_NAME]" at bounding box center [88, 172] width 146 height 315
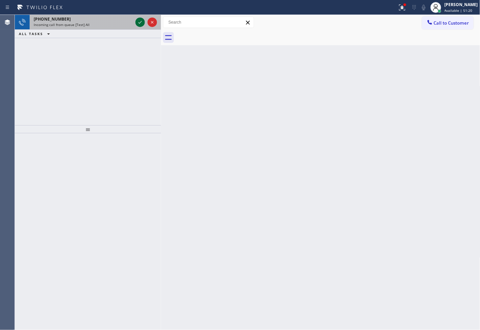
click at [139, 24] on icon at bounding box center [140, 22] width 8 height 8
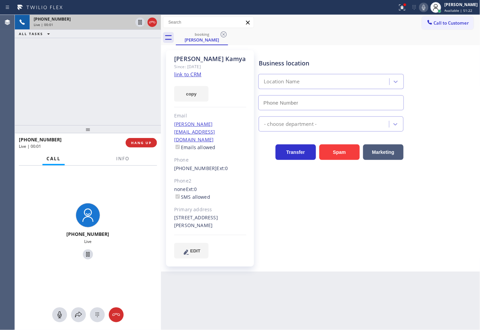
type input "[PHONE_NUMBER]"
drag, startPoint x: 83, startPoint y: 90, endPoint x: 173, endPoint y: 92, distance: 90.0
click at [84, 90] on div "[PHONE_NUMBER] Live | 00:03 ALL TASKS ALL TASKS ACTIVE TASKS TASKS IN WRAP UP" at bounding box center [88, 70] width 146 height 110
click at [180, 73] on link "link to CRM" at bounding box center [187, 74] width 27 height 7
click at [420, 8] on icon at bounding box center [424, 7] width 8 height 8
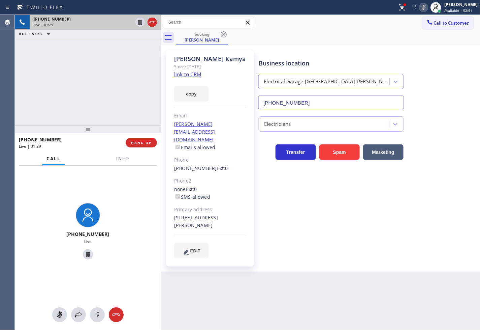
click at [74, 63] on div "[PHONE_NUMBER] Live | 01:29 ALL TASKS ALL TASKS ACTIVE TASKS TASKS IN WRAP UP" at bounding box center [88, 70] width 146 height 110
click at [420, 10] on icon at bounding box center [424, 7] width 8 height 8
click at [98, 97] on div "[PHONE_NUMBER] Live | 01:31 ALL TASKS ALL TASKS ACTIVE TASKS TASKS IN WRAP UP" at bounding box center [88, 70] width 146 height 110
click at [143, 212] on div "[PHONE_NUMBER] Live" at bounding box center [88, 232] width 141 height 58
click at [121, 158] on span "Info" at bounding box center [122, 158] width 13 height 6
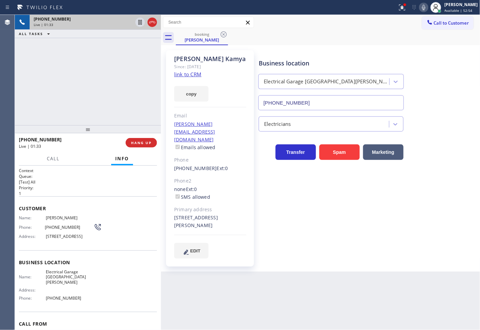
click at [118, 224] on div "Name: [PERSON_NAME] Phone: [PHONE_NUMBER] Address: [STREET_ADDRESS]" at bounding box center [88, 228] width 138 height 27
click at [90, 64] on div "[PHONE_NUMBER] Live | 01:33 ALL TASKS ALL TASKS ACTIVE TASKS TASKS IN WRAP UP" at bounding box center [88, 70] width 146 height 110
click at [112, 63] on div "[PHONE_NUMBER] Live | 01:34 ALL TASKS ALL TASKS ACTIVE TASKS TASKS IN WRAP UP" at bounding box center [88, 70] width 146 height 110
click at [74, 88] on div "[PHONE_NUMBER] Live | 01:54 ALL TASKS ALL TASKS ACTIVE TASKS TASKS IN WRAP UP" at bounding box center [88, 70] width 146 height 110
click at [99, 189] on h2 "Priority:" at bounding box center [88, 188] width 138 height 6
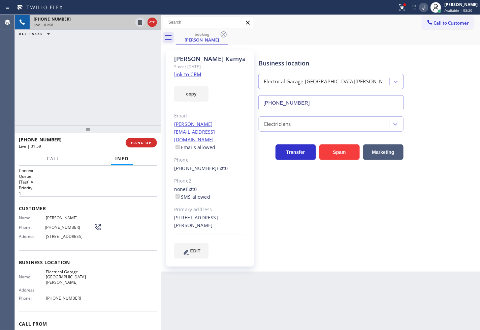
click at [88, 190] on p "1" at bounding box center [88, 193] width 138 height 6
click at [82, 173] on h1 "Context" at bounding box center [88, 171] width 138 height 6
click at [82, 191] on p "1" at bounding box center [88, 193] width 138 height 6
click at [85, 79] on div "[PHONE_NUMBER] Live | 02:01 ALL TASKS ALL TASKS ACTIVE TASKS TASKS IN WRAP UP" at bounding box center [88, 70] width 146 height 110
click at [87, 165] on div "Context Queue: [Test] All Priority: 1 Customer Name: [PERSON_NAME] Phone: [PHON…" at bounding box center [88, 247] width 146 height 164
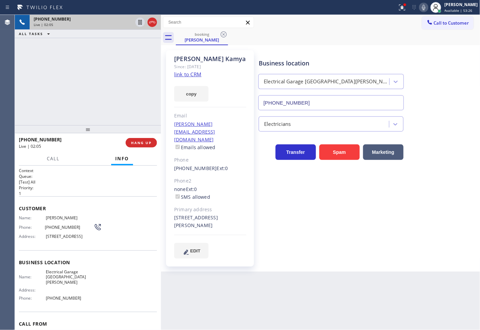
click at [86, 93] on div "[PHONE_NUMBER] Live | 02:05 ALL TASKS ALL TASKS ACTIVE TASKS TASKS IN WRAP UP" at bounding box center [88, 70] width 146 height 110
click at [194, 94] on button "copy" at bounding box center [191, 94] width 34 height 16
click at [72, 101] on div "[PHONE_NUMBER] Live | 02:13 ALL TASKS ALL TASKS ACTIVE TASKS TASKS IN WRAP UP" at bounding box center [88, 70] width 146 height 110
click at [420, 6] on icon at bounding box center [424, 7] width 8 height 8
click at [88, 85] on div "[PHONE_NUMBER] Live | 02:39 ALL TASKS ALL TASKS ACTIVE TASKS TASKS IN WRAP UP" at bounding box center [88, 70] width 146 height 110
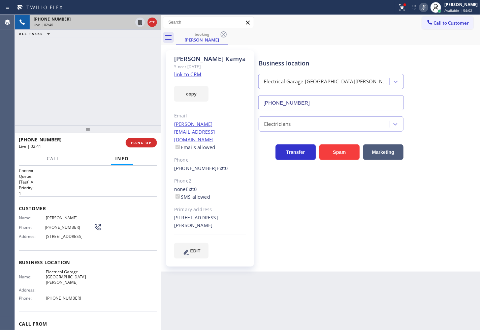
click at [406, 34] on div "booking [PERSON_NAME]" at bounding box center [328, 37] width 305 height 15
click at [420, 8] on icon at bounding box center [424, 7] width 8 height 8
click at [55, 97] on div "[PHONE_NUMBER] Live | 02:44 ALL TASKS ALL TASKS ACTIVE TASKS TASKS IN WRAP UP" at bounding box center [88, 70] width 146 height 110
click at [221, 300] on div "Back to Dashboard Change Sender ID Customers Technicians Select a contact Outbo…" at bounding box center [321, 172] width 320 height 315
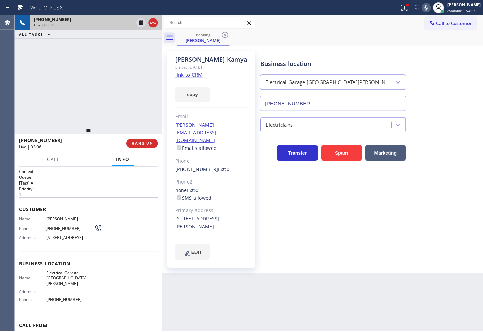
scroll to position [34, 0]
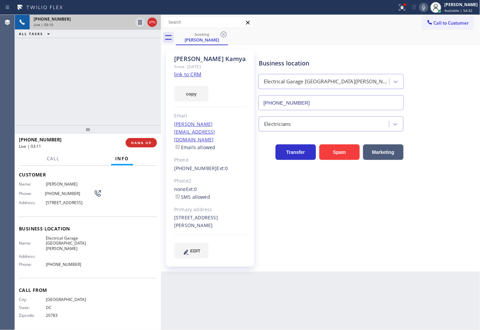
click at [80, 80] on div "[PHONE_NUMBER] Live | 03:10 ALL TASKS ALL TASKS ACTIVE TASKS TASKS IN WRAP UP" at bounding box center [88, 70] width 146 height 110
click at [140, 143] on span "HANG UP" at bounding box center [141, 142] width 21 height 5
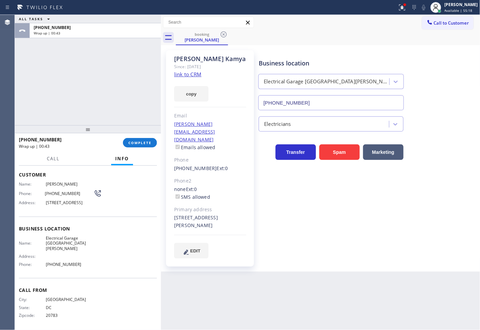
click at [133, 170] on div "Customer Name: [PERSON_NAME] Phone: [PHONE_NUMBER] Address: [STREET_ADDRESS]" at bounding box center [88, 189] width 138 height 54
drag, startPoint x: 55, startPoint y: 102, endPoint x: 78, endPoint y: 123, distance: 30.8
click at [55, 102] on div "ALL TASKS ALL TASKS ACTIVE TASKS TASKS IN WRAP UP [PHONE_NUMBER] Wrap up | 02:03" at bounding box center [88, 70] width 146 height 110
click at [144, 140] on span "COMPLETE" at bounding box center [139, 142] width 23 height 5
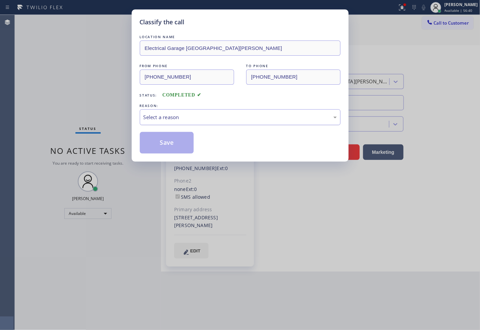
click at [180, 115] on div "Select a reason" at bounding box center [240, 117] width 193 height 8
click at [177, 123] on div "Not Booked - All other reasons" at bounding box center [240, 117] width 201 height 16
click at [173, 140] on button "Save" at bounding box center [167, 143] width 54 height 22
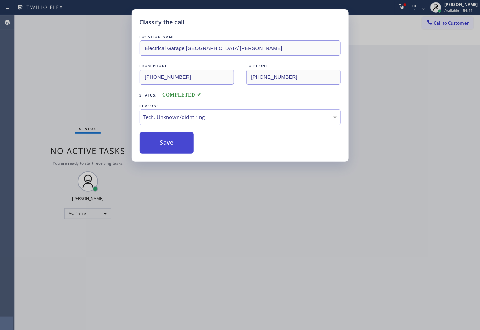
click at [173, 140] on button "Save" at bounding box center [167, 143] width 54 height 22
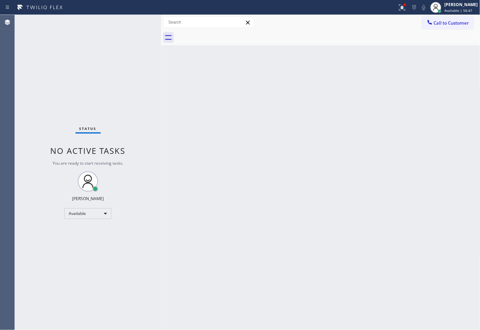
drag, startPoint x: 392, startPoint y: 6, endPoint x: 383, endPoint y: 33, distance: 28.4
click at [398, 6] on icon at bounding box center [402, 7] width 8 height 8
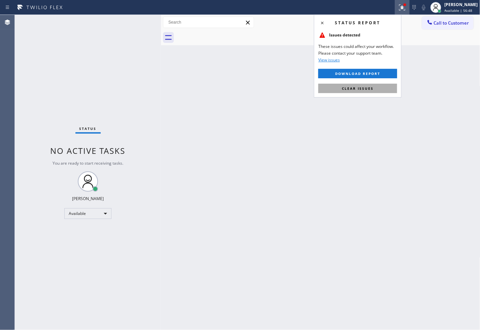
click at [365, 90] on span "Clear issues" at bounding box center [358, 88] width 32 height 5
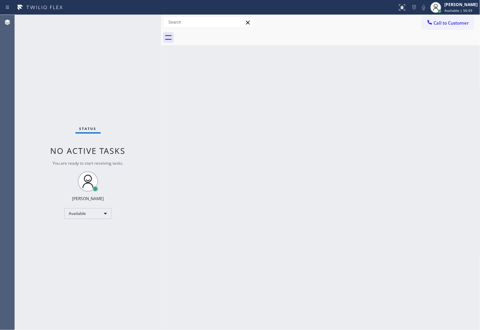
click at [96, 66] on div "Status No active tasks You are ready to start receiving tasks. [PERSON_NAME]" at bounding box center [88, 172] width 146 height 315
click at [113, 69] on div "Status No active tasks You are ready to start receiving tasks. [PERSON_NAME]" at bounding box center [88, 172] width 146 height 315
click at [140, 22] on div "Status No active tasks You are ready to start receiving tasks. [PERSON_NAME]" at bounding box center [88, 172] width 146 height 315
click at [104, 46] on div "Status No active tasks You are ready to start receiving tasks. [PERSON_NAME]" at bounding box center [88, 172] width 146 height 315
click at [135, 42] on div "Status No active tasks You are ready to start receiving tasks. [PERSON_NAME]" at bounding box center [88, 172] width 146 height 315
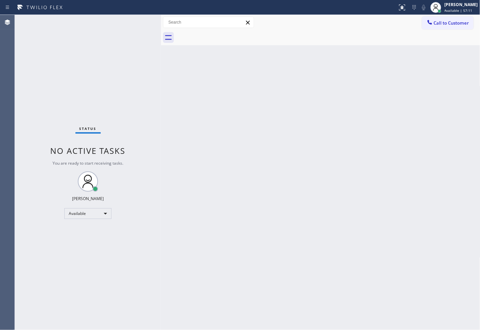
click at [135, 33] on div "Status No active tasks You are ready to start receiving tasks. [PERSON_NAME]" at bounding box center [88, 172] width 146 height 315
click at [35, 71] on div "Status No active tasks You are ready to start receiving tasks. [PERSON_NAME]" at bounding box center [88, 172] width 146 height 315
click at [96, 39] on div "Status No active tasks You are ready to start receiving tasks. [PERSON_NAME]" at bounding box center [88, 172] width 146 height 315
click at [135, 24] on div "Status No active tasks You are ready to start receiving tasks. [PERSON_NAME]" at bounding box center [88, 172] width 146 height 315
click at [224, 147] on div "Back to Dashboard Change Sender ID Customers Technicians Select a contact Outbo…" at bounding box center [321, 172] width 320 height 315
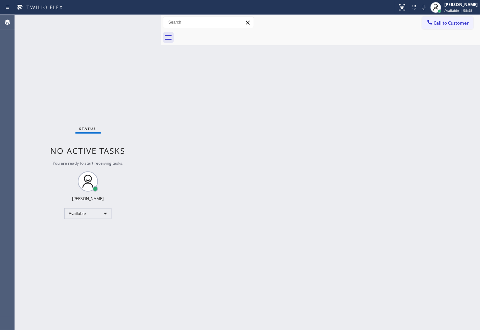
click at [192, 244] on div "Back to Dashboard Change Sender ID Customers Technicians Select a contact Outbo…" at bounding box center [321, 172] width 320 height 315
click at [113, 73] on div "Status No active tasks You are ready to start receiving tasks. [PERSON_NAME]" at bounding box center [88, 172] width 146 height 315
click at [137, 25] on div "Status No active tasks You are ready to start receiving tasks. [PERSON_NAME]" at bounding box center [88, 172] width 146 height 315
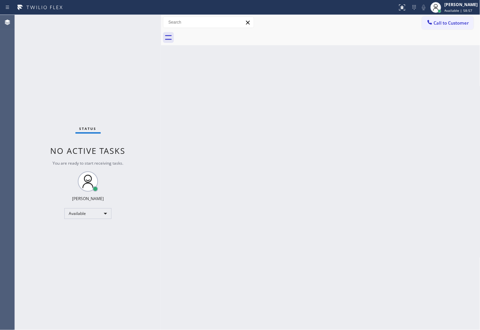
click at [137, 25] on div "Status No active tasks You are ready to start receiving tasks. [PERSON_NAME]" at bounding box center [88, 172] width 146 height 315
click at [334, 186] on div "Back to Dashboard Change Sender ID Customers Technicians Select a contact Outbo…" at bounding box center [321, 172] width 320 height 315
click at [152, 99] on div "Status No active tasks You are ready to start receiving tasks. [PERSON_NAME]" at bounding box center [88, 172] width 146 height 315
click at [129, 29] on div "Status No active tasks You are ready to start receiving tasks. [PERSON_NAME]" at bounding box center [88, 172] width 146 height 315
click at [133, 22] on div "Status No active tasks You are ready to start receiving tasks. [PERSON_NAME]" at bounding box center [88, 172] width 146 height 315
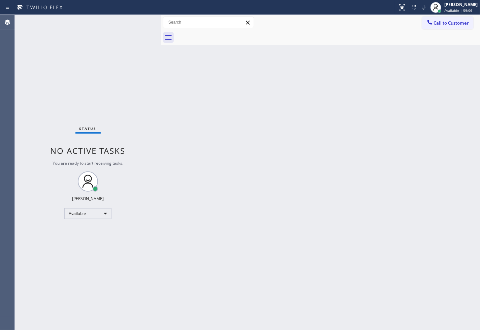
click at [133, 22] on div "Status No active tasks You are ready to start receiving tasks. [PERSON_NAME]" at bounding box center [88, 172] width 146 height 315
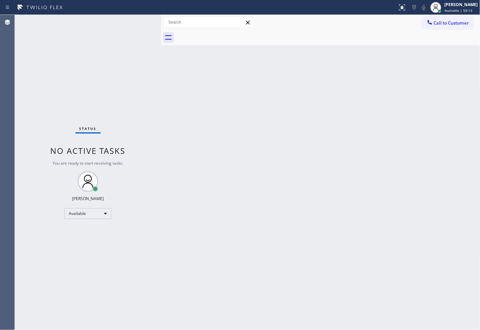
click at [133, 22] on div "Status No active tasks You are ready to start receiving tasks. [PERSON_NAME]" at bounding box center [88, 172] width 146 height 315
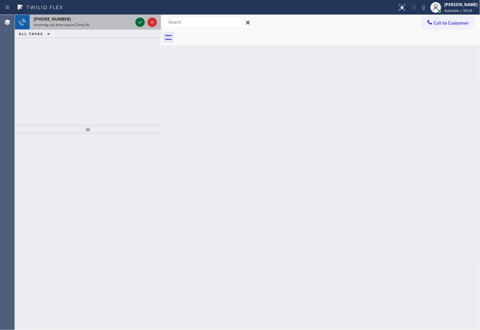
click at [137, 24] on icon at bounding box center [140, 22] width 8 height 8
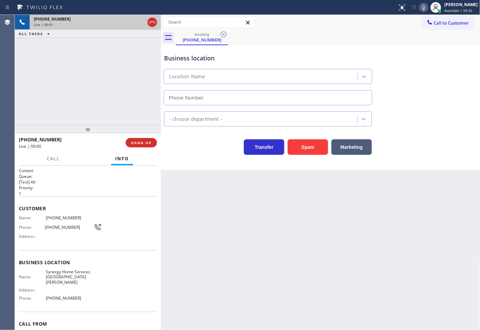
type input "[PHONE_NUMBER]"
click at [58, 159] on span "Call" at bounding box center [53, 158] width 13 height 6
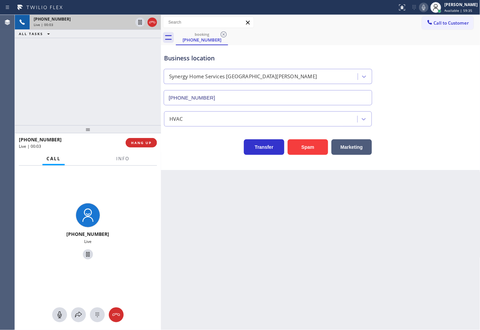
click at [234, 153] on div "Transfer Spam Marketing" at bounding box center [268, 145] width 211 height 19
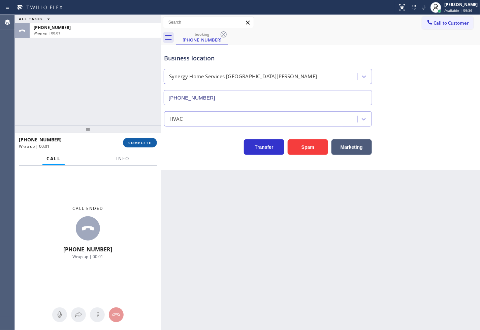
click at [137, 144] on span "COMPLETE" at bounding box center [139, 142] width 23 height 5
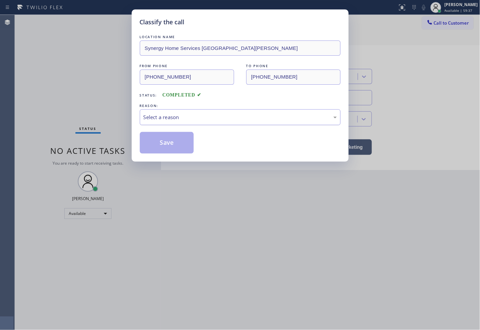
click at [191, 120] on div "Select a reason" at bounding box center [240, 117] width 193 height 8
click at [156, 135] on button "Save" at bounding box center [167, 143] width 54 height 22
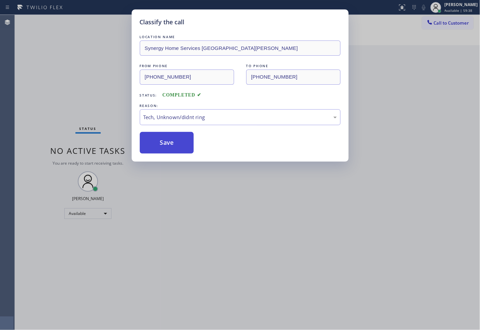
click at [156, 135] on button "Save" at bounding box center [167, 143] width 54 height 22
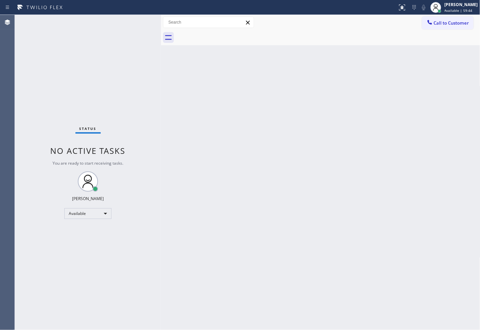
click at [139, 47] on div "Status No active tasks You are ready to start receiving tasks. [PERSON_NAME]" at bounding box center [88, 172] width 146 height 315
click at [136, 22] on div "Status No active tasks You are ready to start receiving tasks. [PERSON_NAME]" at bounding box center [88, 172] width 146 height 315
click at [75, 88] on div "Status No active tasks You are ready to start receiving tasks. [PERSON_NAME]" at bounding box center [88, 172] width 146 height 315
drag, startPoint x: 122, startPoint y: 36, endPoint x: 132, endPoint y: 20, distance: 18.7
click at [122, 35] on div "Status No active tasks You are ready to start receiving tasks. [PERSON_NAME]" at bounding box center [88, 172] width 146 height 315
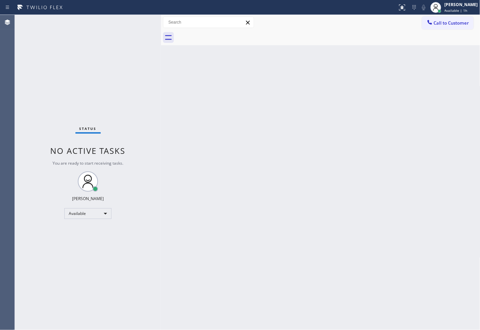
click at [136, 18] on div "Status No active tasks You are ready to start receiving tasks. [PERSON_NAME]" at bounding box center [88, 172] width 146 height 315
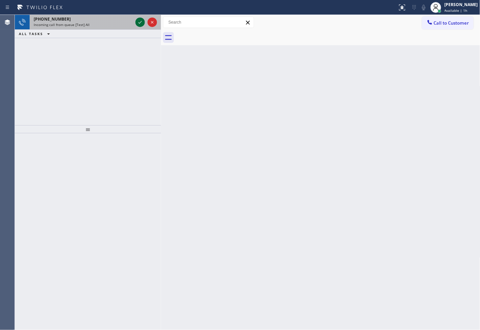
click at [139, 24] on icon at bounding box center [140, 22] width 8 height 8
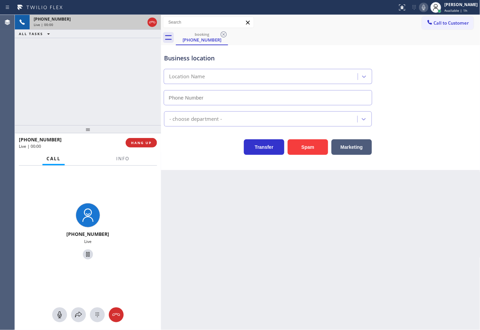
type input "[PHONE_NUMBER]"
click at [340, 146] on button "Marketing" at bounding box center [352, 147] width 40 height 16
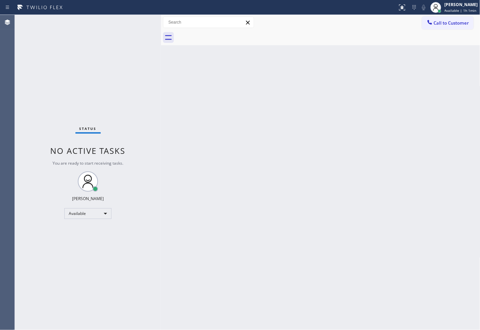
click at [111, 47] on div "Status No active tasks You are ready to start receiving tasks. [PERSON_NAME]" at bounding box center [88, 172] width 146 height 315
click at [137, 22] on div "Status No active tasks You are ready to start receiving tasks. [PERSON_NAME]" at bounding box center [88, 172] width 146 height 315
click at [138, 20] on div "Status No active tasks You are ready to start receiving tasks. [PERSON_NAME]" at bounding box center [88, 172] width 146 height 315
click at [134, 24] on div "Status No active tasks You are ready to start receiving tasks. [PERSON_NAME]" at bounding box center [88, 172] width 146 height 315
click at [238, 199] on div "Back to Dashboard Change Sender ID Customers Technicians Select a contact Outbo…" at bounding box center [321, 172] width 320 height 315
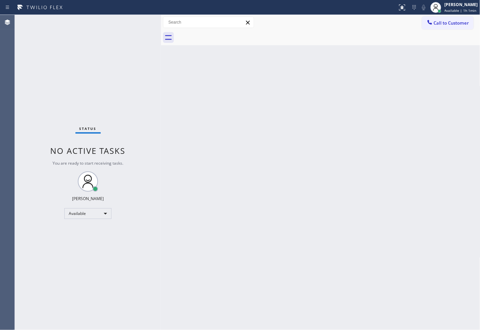
click at [135, 21] on div "Status No active tasks You are ready to start receiving tasks. [PERSON_NAME]" at bounding box center [88, 172] width 146 height 315
click at [22, 89] on div "Status No active tasks You are ready to start receiving tasks. [PERSON_NAME]" at bounding box center [88, 172] width 146 height 315
click at [79, 65] on div "Status No active tasks You are ready to start receiving tasks. [PERSON_NAME]" at bounding box center [88, 172] width 146 height 315
click at [150, 18] on div "Status No active tasks You are ready to start receiving tasks. [PERSON_NAME]" at bounding box center [88, 172] width 146 height 315
click at [140, 22] on div "Status No active tasks You are ready to start receiving tasks. [PERSON_NAME]" at bounding box center [88, 172] width 146 height 315
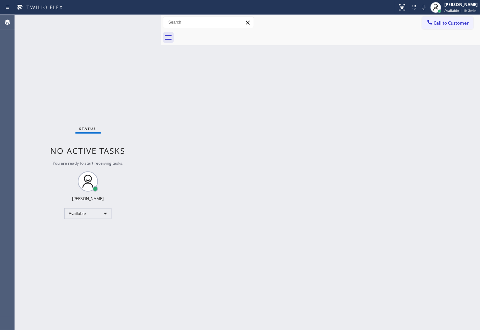
click at [130, 24] on div "Status No active tasks You are ready to start receiving tasks. [PERSON_NAME]" at bounding box center [88, 172] width 146 height 315
click at [146, 36] on div "Status No active tasks You are ready to start receiving tasks. [PERSON_NAME]" at bounding box center [88, 172] width 146 height 315
click at [133, 20] on div "Status No active tasks You are ready to start receiving tasks. [PERSON_NAME]" at bounding box center [88, 172] width 146 height 315
click at [129, 22] on div "Status No active tasks You are ready to start receiving tasks. [PERSON_NAME]" at bounding box center [88, 172] width 146 height 315
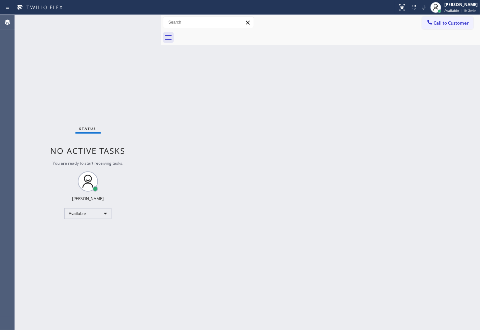
click at [51, 102] on div "Status No active tasks You are ready to start receiving tasks. [PERSON_NAME]" at bounding box center [88, 172] width 146 height 315
click at [122, 28] on div "Status No active tasks You are ready to start receiving tasks. [PERSON_NAME]" at bounding box center [88, 172] width 146 height 315
click at [137, 21] on div "Status No active tasks You are ready to start receiving tasks. [PERSON_NAME]" at bounding box center [88, 172] width 146 height 315
click at [136, 24] on div "Status No active tasks You are ready to start receiving tasks. [PERSON_NAME]" at bounding box center [88, 172] width 146 height 315
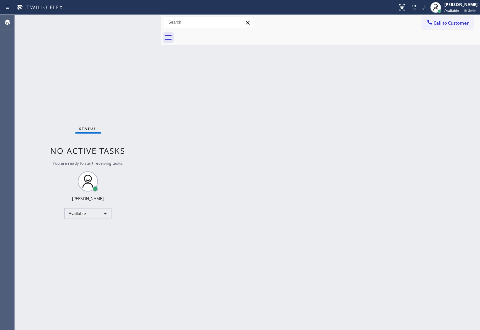
click at [135, 24] on div "Status No active tasks You are ready to start receiving tasks. [PERSON_NAME]" at bounding box center [88, 172] width 146 height 315
click at [135, 23] on div "Status No active tasks You are ready to start receiving tasks. [PERSON_NAME]" at bounding box center [88, 172] width 146 height 315
drag, startPoint x: 162, startPoint y: 65, endPoint x: 157, endPoint y: 67, distance: 6.0
click at [156, 67] on div at bounding box center [156, 172] width 0 height 315
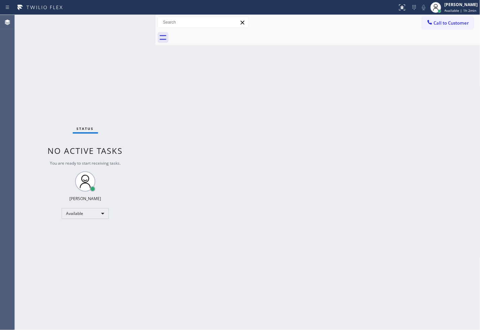
click at [130, 59] on div "Status No active tasks You are ready to start receiving tasks. [PERSON_NAME]" at bounding box center [85, 172] width 141 height 315
click at [130, 22] on div "Status No active tasks You are ready to start receiving tasks. [PERSON_NAME]" at bounding box center [85, 172] width 141 height 315
click at [295, 233] on div "Back to Dashboard Change Sender ID Customers Technicians Select a contact Outbo…" at bounding box center [318, 172] width 325 height 315
drag, startPoint x: 136, startPoint y: 106, endPoint x: 135, endPoint y: 85, distance: 21.2
click at [136, 102] on div "Status No active tasks You are ready to start receiving tasks. [PERSON_NAME]" at bounding box center [85, 172] width 141 height 315
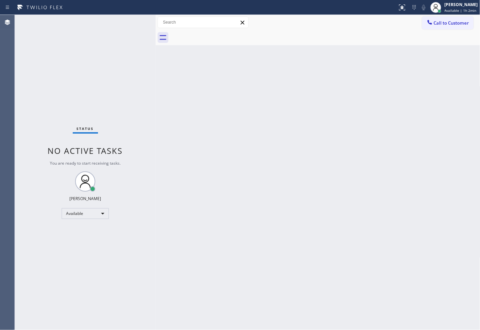
click at [126, 22] on div "Status No active tasks You are ready to start receiving tasks. [PERSON_NAME]" at bounding box center [85, 172] width 141 height 315
click at [128, 21] on div "Status No active tasks You are ready to start receiving tasks. [PERSON_NAME]" at bounding box center [85, 172] width 141 height 315
click at [82, 278] on div "Status No active tasks You are ready to start receiving tasks. [PERSON_NAME]" at bounding box center [85, 172] width 141 height 315
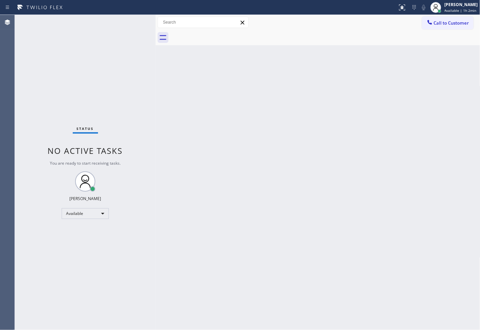
click at [151, 133] on div "Status No active tasks You are ready to start receiving tasks. [PERSON_NAME]" at bounding box center [85, 172] width 141 height 315
click at [126, 81] on div "Status No active tasks You are ready to start receiving tasks. [PERSON_NAME]" at bounding box center [85, 172] width 141 height 315
click at [136, 42] on div "Status No active tasks You are ready to start receiving tasks. [PERSON_NAME]" at bounding box center [85, 172] width 141 height 315
click at [90, 267] on div "Status No active tasks You are ready to start receiving tasks. [PERSON_NAME]" at bounding box center [85, 172] width 141 height 315
click at [123, 65] on div "Status No active tasks You are ready to start receiving tasks. [PERSON_NAME]" at bounding box center [85, 172] width 141 height 315
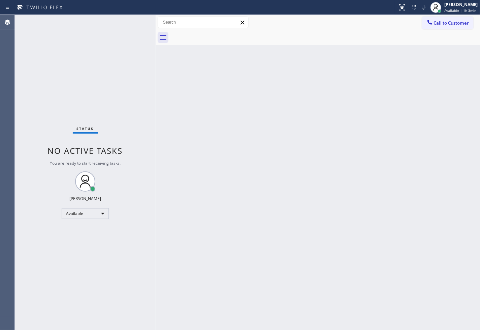
click at [123, 65] on div "Status No active tasks You are ready to start receiving tasks. [PERSON_NAME]" at bounding box center [85, 172] width 141 height 315
click at [117, 78] on div "Status No active tasks You are ready to start receiving tasks. [PERSON_NAME]" at bounding box center [85, 172] width 141 height 315
click at [137, 22] on div "Status No active tasks You are ready to start receiving tasks. [PERSON_NAME]" at bounding box center [85, 172] width 141 height 315
click at [130, 24] on div "Status No active tasks You are ready to start receiving tasks. [PERSON_NAME]" at bounding box center [85, 172] width 141 height 315
click at [200, 294] on div "Back to Dashboard Change Sender ID Customers Technicians Select a contact Outbo…" at bounding box center [318, 172] width 325 height 315
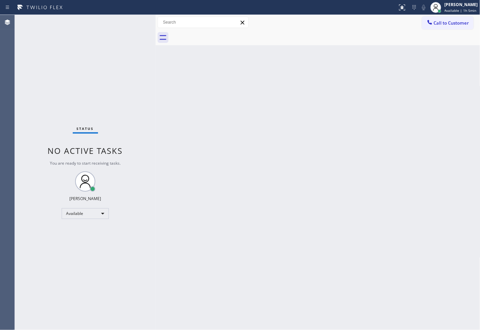
click at [223, 309] on div "Back to Dashboard Change Sender ID Customers Technicians Select a contact Outbo…" at bounding box center [318, 172] width 325 height 315
click at [327, 218] on div "Back to Dashboard Change Sender ID Customers Technicians Select a contact Outbo…" at bounding box center [319, 173] width 327 height 317
click at [14, 49] on div "Agent Desktop" at bounding box center [7, 173] width 14 height 317
click at [129, 31] on div "Status No active tasks You are ready to start receiving tasks. [PERSON_NAME]" at bounding box center [85, 173] width 141 height 317
click at [141, 18] on div "Status No active tasks You are ready to start receiving tasks. [PERSON_NAME]" at bounding box center [85, 173] width 141 height 317
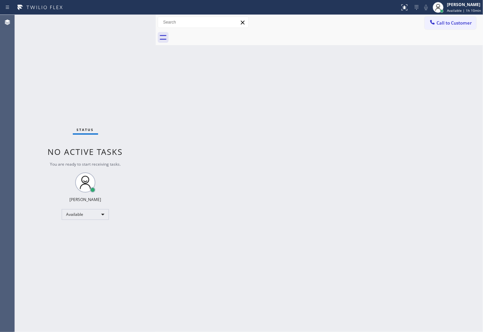
click at [57, 108] on div "Status No active tasks You are ready to start receiving tasks. [PERSON_NAME]" at bounding box center [85, 173] width 141 height 317
click at [123, 59] on div "Status No active tasks You are ready to start receiving tasks. [PERSON_NAME]" at bounding box center [85, 173] width 141 height 317
click at [126, 29] on div "Status No active tasks You are ready to start receiving tasks. [PERSON_NAME]" at bounding box center [85, 173] width 141 height 317
click at [130, 24] on div "Status No active tasks You are ready to start receiving tasks. [PERSON_NAME]" at bounding box center [85, 173] width 141 height 317
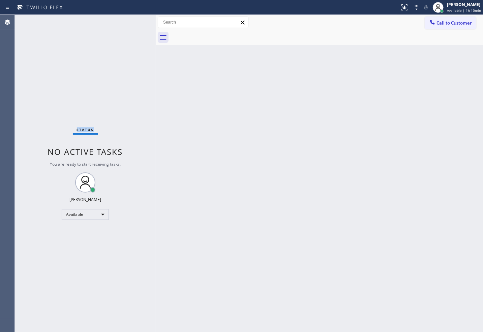
click at [130, 24] on div "Status No active tasks You are ready to start receiving tasks. [PERSON_NAME]" at bounding box center [85, 173] width 141 height 317
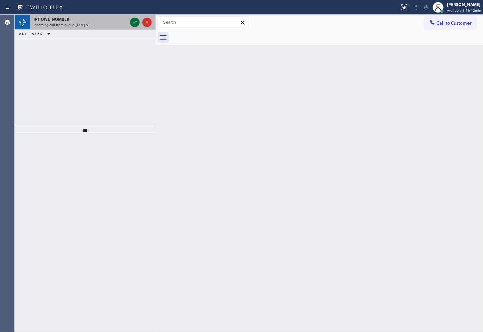
click at [134, 24] on icon at bounding box center [135, 22] width 8 height 8
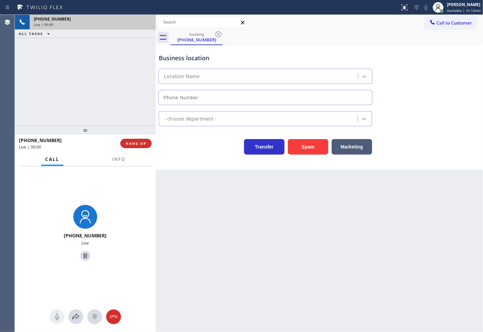
type input "[PHONE_NUMBER]"
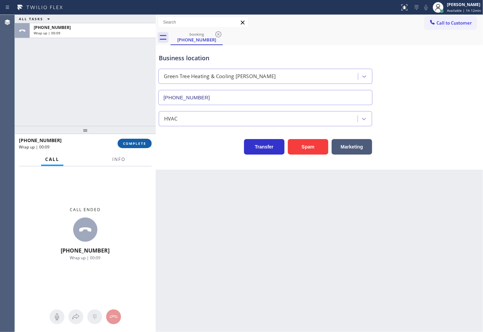
click at [142, 146] on span "COMPLETE" at bounding box center [134, 143] width 23 height 5
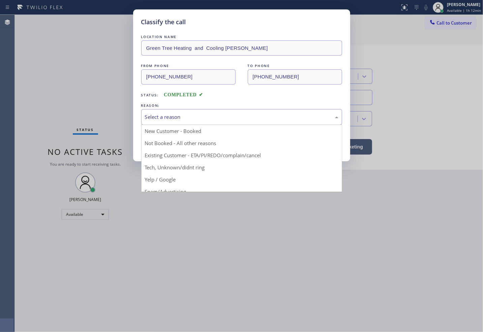
click at [158, 122] on div "Select a reason" at bounding box center [241, 117] width 201 height 16
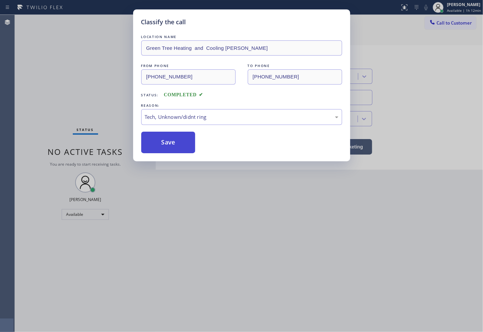
click at [163, 148] on button "Save" at bounding box center [168, 143] width 54 height 22
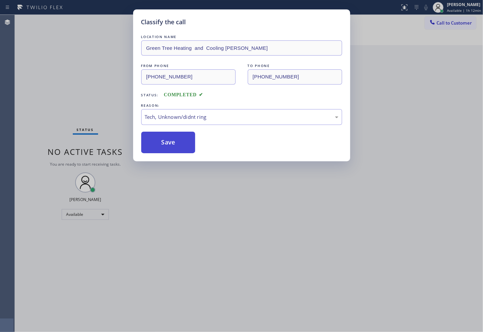
click at [163, 148] on button "Save" at bounding box center [168, 143] width 54 height 22
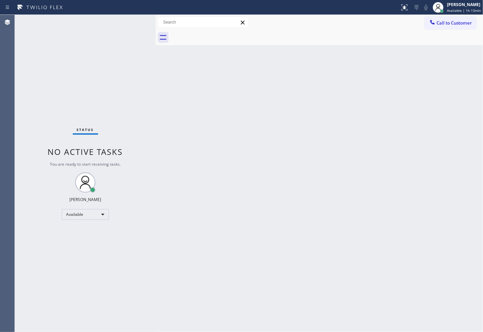
drag, startPoint x: 150, startPoint y: 82, endPoint x: 140, endPoint y: 68, distance: 16.7
click at [150, 82] on div "Status No active tasks You are ready to start receiving tasks. [PERSON_NAME]" at bounding box center [85, 173] width 141 height 317
click at [131, 30] on div "Status No active tasks You are ready to start receiving tasks. [PERSON_NAME]" at bounding box center [85, 173] width 141 height 317
click at [130, 16] on div "Status No active tasks You are ready to start receiving tasks. [PERSON_NAME]" at bounding box center [85, 173] width 141 height 317
click at [131, 19] on div "Status No active tasks You are ready to start receiving tasks. [PERSON_NAME]" at bounding box center [85, 173] width 141 height 317
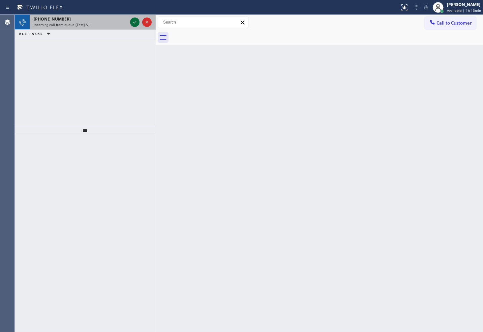
click at [135, 22] on icon at bounding box center [135, 22] width 8 height 8
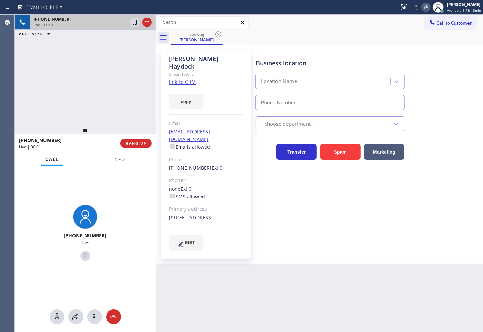
type input "[PHONE_NUMBER]"
click at [89, 93] on div "[PHONE_NUMBER] Live | 00:04 ALL TASKS ALL TASKS ACTIVE TASKS TASKS IN WRAP UP" at bounding box center [85, 70] width 141 height 111
click at [92, 79] on div "[PHONE_NUMBER] Live | 00:04 ALL TASKS ALL TASKS ACTIVE TASKS TASKS IN WRAP UP" at bounding box center [85, 70] width 141 height 111
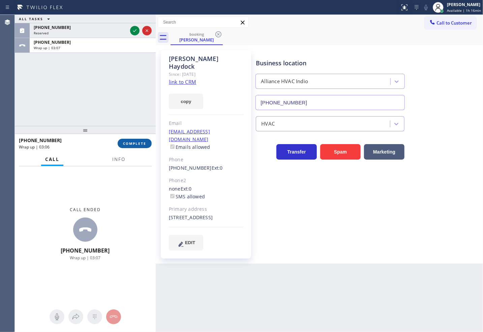
click at [128, 144] on span "COMPLETE" at bounding box center [134, 143] width 23 height 5
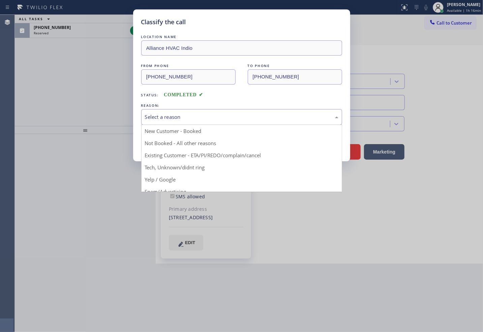
click at [181, 120] on div "Select a reason" at bounding box center [241, 117] width 193 height 8
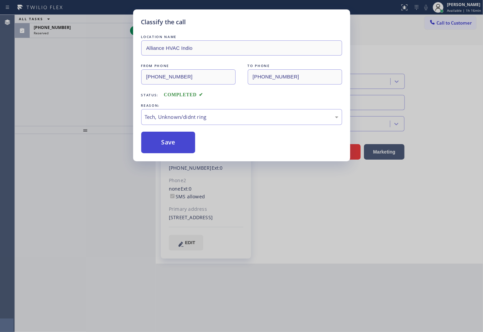
click at [169, 136] on button "Save" at bounding box center [168, 143] width 54 height 22
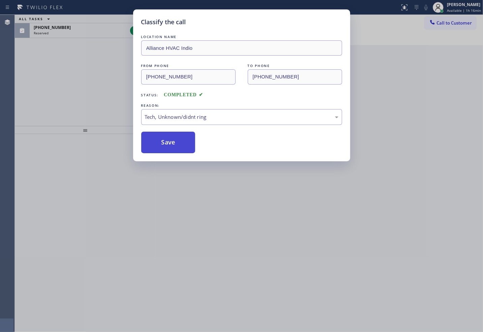
click at [168, 138] on button "Save" at bounding box center [168, 143] width 54 height 22
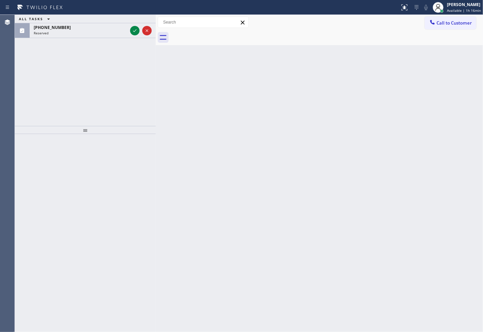
drag, startPoint x: 129, startPoint y: 80, endPoint x: 126, endPoint y: 56, distance: 24.1
click at [129, 80] on div "ALL TASKS ALL TASKS ACTIVE TASKS TASKS IN WRAP UP [PHONE_NUMBER] Reserved" at bounding box center [85, 70] width 141 height 111
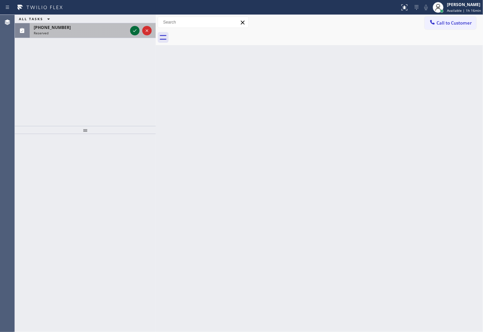
click at [133, 32] on icon at bounding box center [135, 31] width 8 height 8
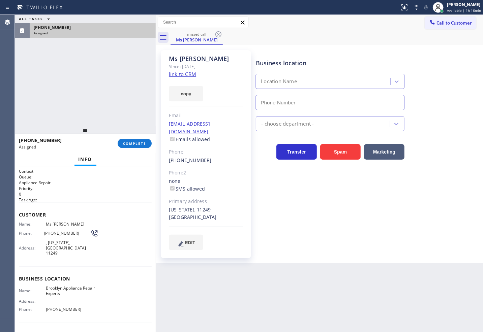
type input "[PHONE_NUMBER]"
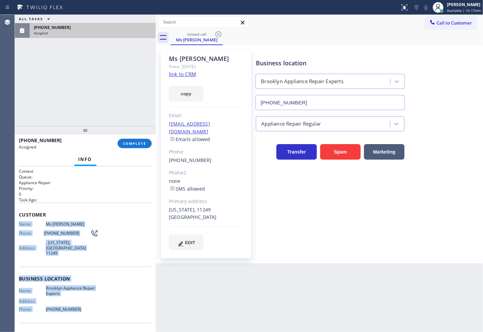
drag, startPoint x: 17, startPoint y: 223, endPoint x: 93, endPoint y: 298, distance: 107.0
click at [93, 298] on div "Context Queue: Appliance Repair Priority: 0 Task Age: Customer Name: Ms [PERSON…" at bounding box center [85, 249] width 141 height 166
copy div "Name: Ms [PERSON_NAME] Phone: [PHONE_NUMBER] Address: [GEOGRAPHIC_DATA][US_STAT…"
click at [123, 144] on span "COMPLETE" at bounding box center [134, 143] width 23 height 5
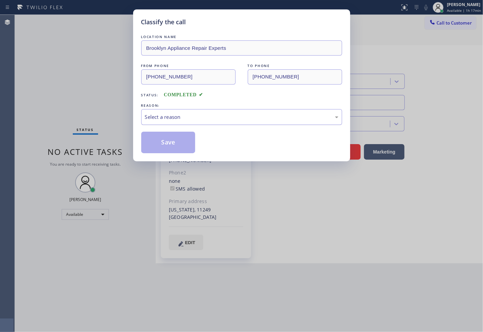
click at [184, 119] on div "Select a reason" at bounding box center [241, 117] width 193 height 8
click at [165, 141] on button "Save" at bounding box center [168, 143] width 54 height 22
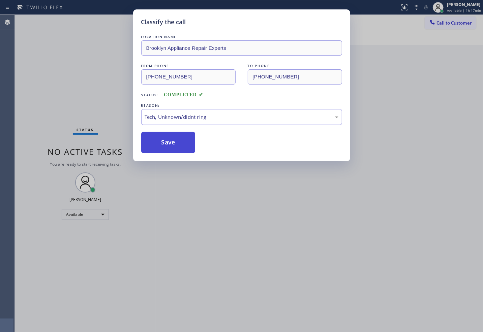
click at [165, 141] on button "Save" at bounding box center [168, 143] width 54 height 22
click at [163, 144] on button "Save" at bounding box center [168, 143] width 54 height 22
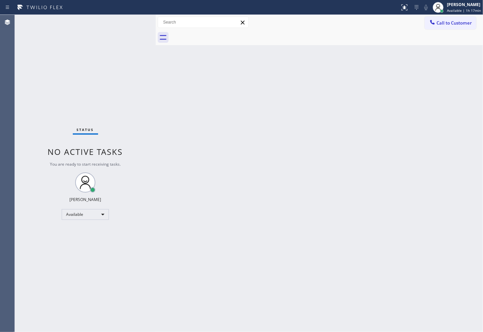
click at [43, 83] on div "Status No active tasks You are ready to start receiving tasks. [PERSON_NAME]" at bounding box center [85, 173] width 141 height 317
click at [126, 20] on div "Status No active tasks You are ready to start receiving tasks. [PERSON_NAME]" at bounding box center [85, 173] width 141 height 317
click at [136, 20] on div "Status No active tasks You are ready to start receiving tasks. [PERSON_NAME]" at bounding box center [85, 173] width 141 height 317
click at [39, 119] on div "Status No active tasks You are ready to start receiving tasks. [PERSON_NAME]" at bounding box center [85, 173] width 141 height 317
click at [140, 22] on div "Status No active tasks You are ready to start receiving tasks. [PERSON_NAME]" at bounding box center [85, 173] width 141 height 317
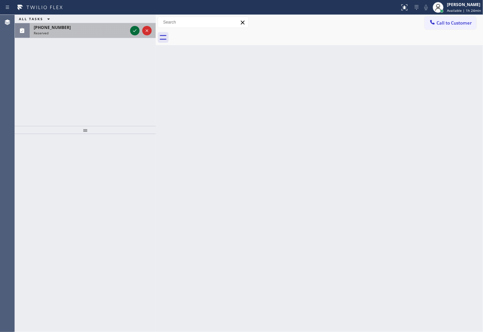
click at [134, 29] on icon at bounding box center [135, 31] width 8 height 8
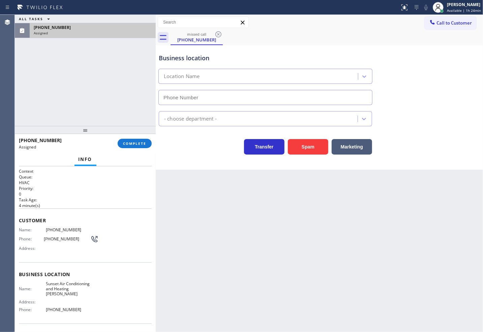
type input "[PHONE_NUMBER]"
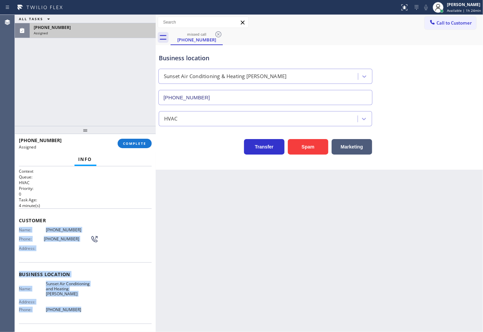
drag, startPoint x: 18, startPoint y: 230, endPoint x: 85, endPoint y: 304, distance: 99.7
click at [85, 304] on div "Context Queue: HVAC Priority: 0 Task Age: [DEMOGRAPHIC_DATA] minute(s) Customer…" at bounding box center [85, 249] width 141 height 166
copy div "Name: [PHONE_NUMBER] Phone: [PHONE_NUMBER] Address: Business location Name: Sun…"
click at [138, 144] on span "COMPLETE" at bounding box center [134, 143] width 23 height 5
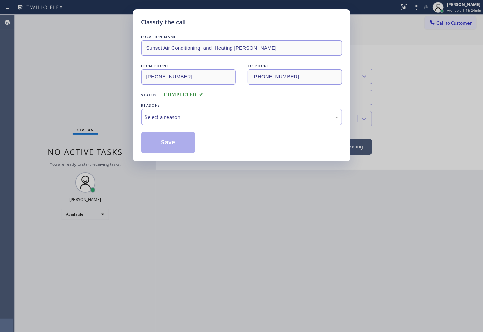
click at [160, 121] on div "Select a reason" at bounding box center [241, 117] width 201 height 16
click at [166, 142] on button "Save" at bounding box center [168, 143] width 54 height 22
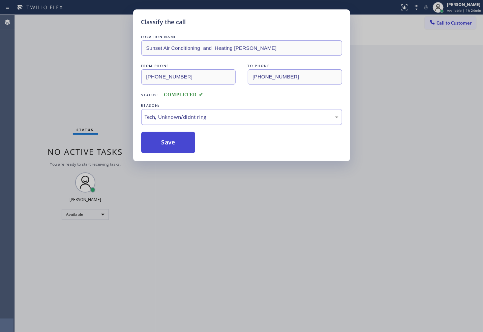
click at [166, 142] on button "Save" at bounding box center [168, 143] width 54 height 22
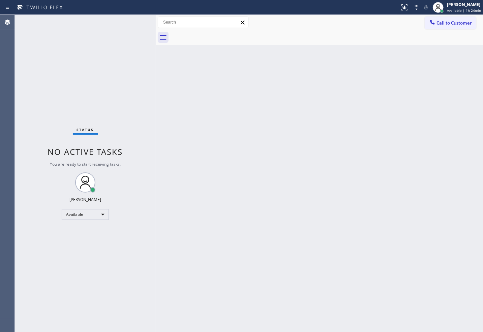
click at [48, 72] on div "Status No active tasks You are ready to start receiving tasks. [PERSON_NAME]" at bounding box center [85, 173] width 141 height 317
click at [136, 23] on div "Status No active tasks You are ready to start receiving tasks. [PERSON_NAME]" at bounding box center [85, 173] width 141 height 317
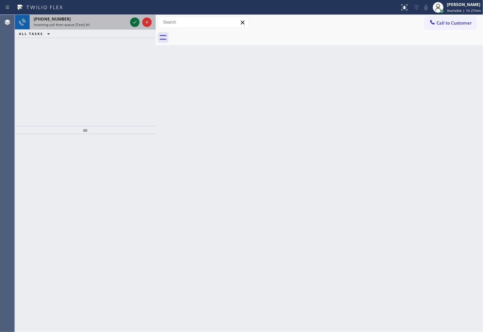
click at [136, 23] on icon at bounding box center [135, 22] width 8 height 8
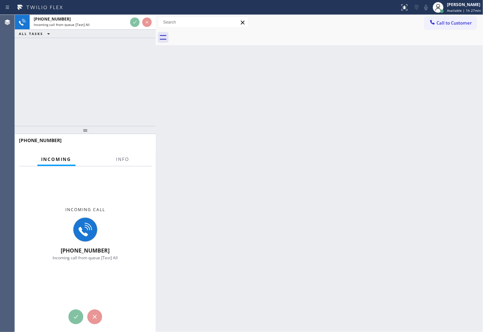
click at [113, 65] on div "[PHONE_NUMBER] Incoming call from queue [Test] All ALL TASKS ALL TASKS ACTIVE T…" at bounding box center [85, 70] width 141 height 111
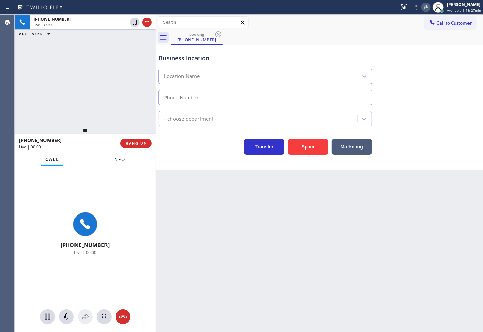
click at [115, 160] on span "Info" at bounding box center [118, 159] width 13 height 6
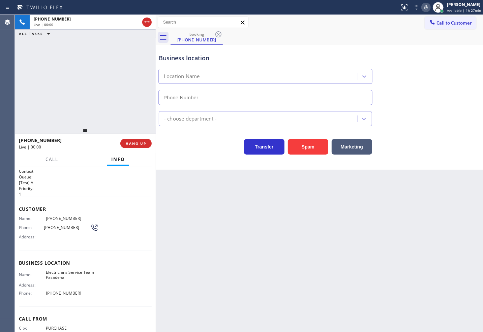
type input "[PHONE_NUMBER]"
click at [131, 119] on div "[PHONE_NUMBER] Live | 00:05 ALL TASKS ALL TASKS ACTIVE TASKS TASKS IN WRAP UP" at bounding box center [85, 70] width 141 height 111
click at [121, 114] on div "[PHONE_NUMBER] Live | 00:08 ALL TASKS ALL TASKS ACTIVE TASKS TASKS IN WRAP UP" at bounding box center [85, 70] width 141 height 111
click at [133, 113] on div "[PHONE_NUMBER] Live | 00:08 ALL TASKS ALL TASKS ACTIVE TASKS TASKS IN WRAP UP" at bounding box center [85, 70] width 141 height 111
click at [136, 145] on span "HANG UP" at bounding box center [136, 143] width 21 height 5
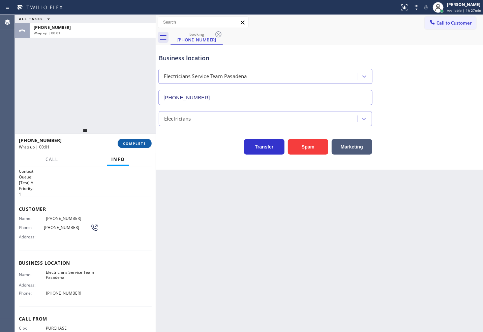
click at [136, 145] on span "COMPLETE" at bounding box center [134, 143] width 23 height 5
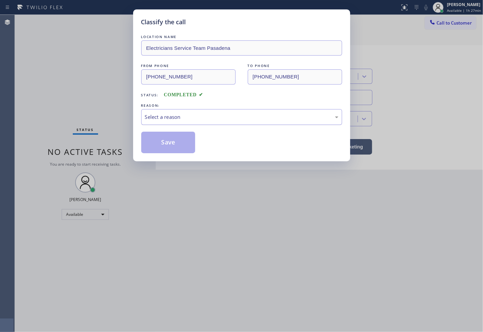
click at [183, 116] on div "Select a reason" at bounding box center [241, 117] width 193 height 8
click at [169, 137] on button "Save" at bounding box center [168, 143] width 54 height 22
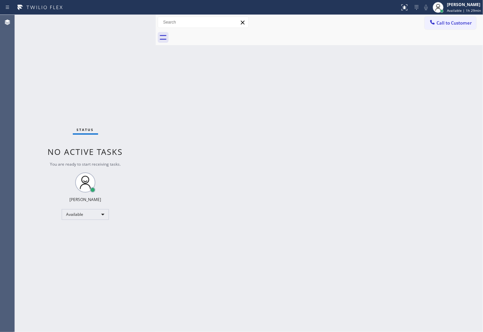
click at [51, 83] on div "Status No active tasks You are ready to start receiving tasks. [PERSON_NAME]" at bounding box center [85, 173] width 141 height 317
click at [133, 23] on div "Status No active tasks You are ready to start receiving tasks. [PERSON_NAME]" at bounding box center [85, 173] width 141 height 317
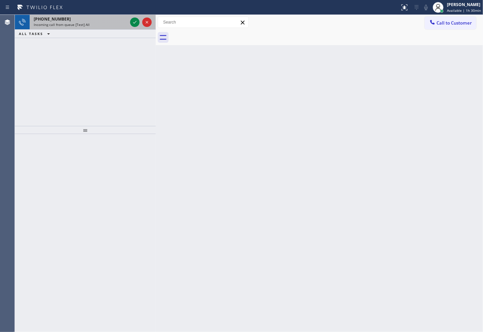
click at [127, 24] on div "Incoming call from queue [Test] All" at bounding box center [81, 24] width 94 height 5
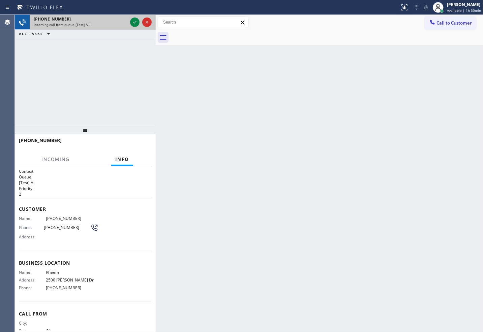
click at [127, 24] on div "Incoming call from queue [Test] All" at bounding box center [81, 24] width 94 height 5
click at [133, 22] on icon at bounding box center [135, 22] width 8 height 8
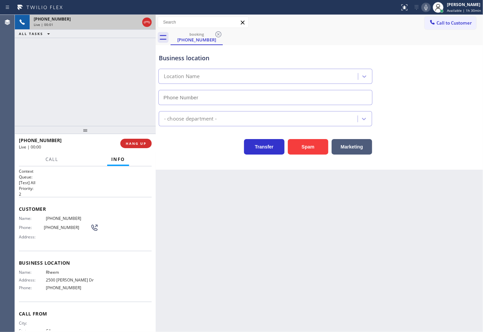
type input "[PHONE_NUMBER]"
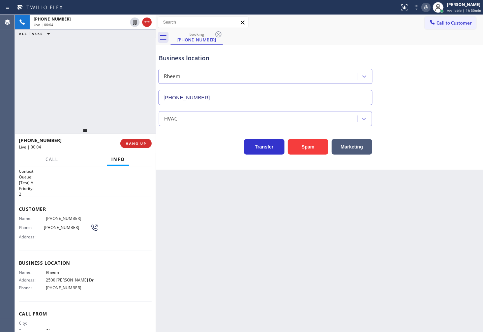
click at [63, 90] on div "[PHONE_NUMBER] Live | 00:04 ALL TASKS ALL TASKS ACTIVE TASKS TASKS IN WRAP UP" at bounding box center [85, 70] width 141 height 111
click at [172, 144] on div "Transfer Spam Marketing" at bounding box center [265, 145] width 216 height 19
click at [96, 93] on div "[PHONE_NUMBER] Live | 00:05 ALL TASKS ALL TASKS ACTIVE TASKS TASKS IN WRAP UP" at bounding box center [85, 70] width 141 height 111
click at [92, 195] on p "2" at bounding box center [85, 194] width 133 height 6
click at [83, 137] on div "[PHONE_NUMBER]" at bounding box center [67, 140] width 97 height 6
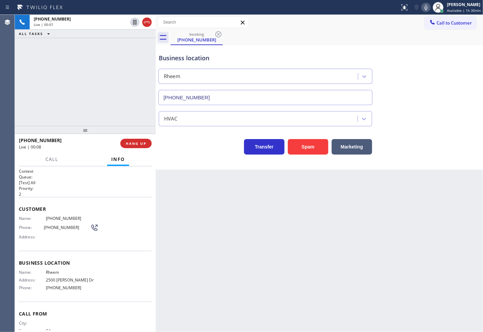
click at [92, 99] on div "[PHONE_NUMBER] Live | 00:07 ALL TASKS ALL TASKS ACTIVE TASKS TASKS IN WRAP UP" at bounding box center [85, 70] width 141 height 111
click at [218, 158] on div "Business location Rheem [PHONE_NUMBER] HVAC Transfer Spam Marketing" at bounding box center [319, 107] width 327 height 125
drag, startPoint x: 103, startPoint y: 96, endPoint x: 113, endPoint y: 95, distance: 9.5
click at [109, 95] on div "[PHONE_NUMBER] Live | 00:08 ALL TASKS ALL TASKS ACTIVE TASKS TASKS IN WRAP UP" at bounding box center [85, 70] width 141 height 111
click at [132, 137] on div "[PHONE_NUMBER] Live | 00:09 HANG UP" at bounding box center [85, 144] width 133 height 18
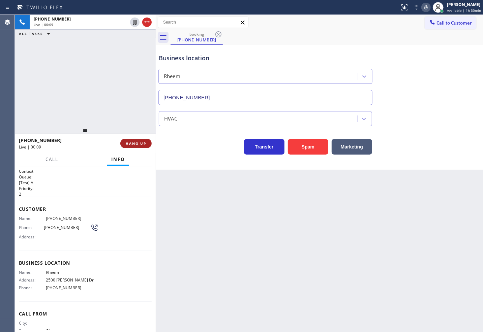
click at [131, 140] on button "HANG UP" at bounding box center [135, 143] width 31 height 9
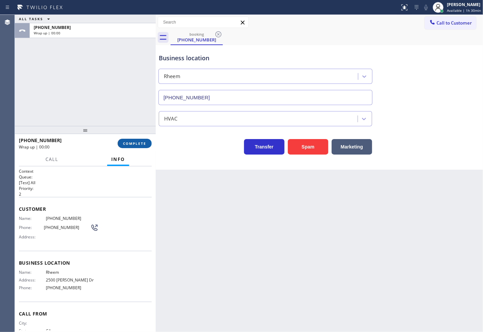
click at [131, 140] on button "COMPLETE" at bounding box center [135, 143] width 34 height 9
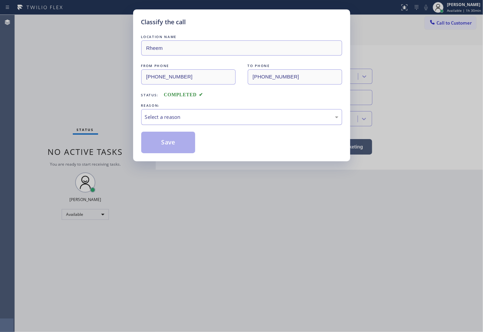
click at [181, 125] on div "Select a reason" at bounding box center [241, 117] width 201 height 16
click at [171, 145] on button "Save" at bounding box center [168, 143] width 54 height 22
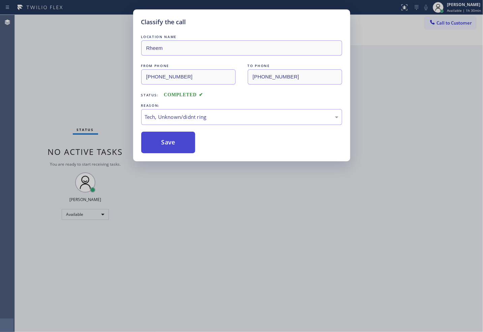
click at [171, 145] on button "Save" at bounding box center [168, 143] width 54 height 22
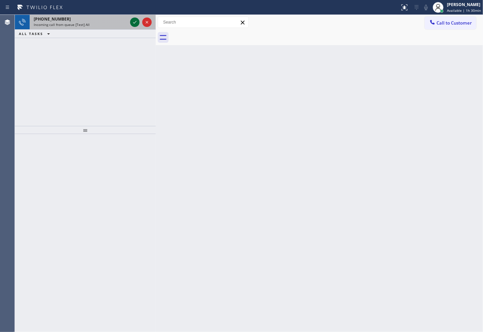
click at [132, 20] on icon at bounding box center [135, 22] width 8 height 8
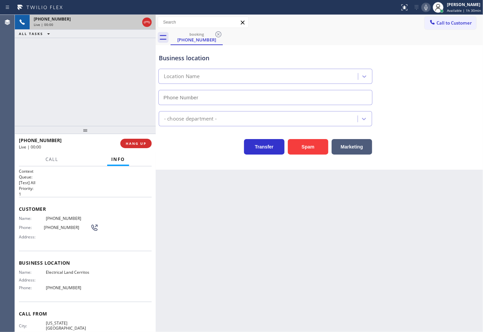
type input "[PHONE_NUMBER]"
click at [86, 80] on div "[PHONE_NUMBER] Live | 00:02 ALL TASKS ALL TASKS ACTIVE TASKS TASKS IN WRAP UP" at bounding box center [85, 70] width 141 height 111
click at [217, 153] on div "Transfer Spam Marketing" at bounding box center [265, 145] width 216 height 19
click at [179, 149] on div "Transfer Spam Marketing" at bounding box center [265, 145] width 216 height 19
click at [123, 115] on div "[PHONE_NUMBER] Live | 00:08 ALL TASKS ALL TASKS ACTIVE TASKS TASKS IN WRAP UP" at bounding box center [85, 70] width 141 height 111
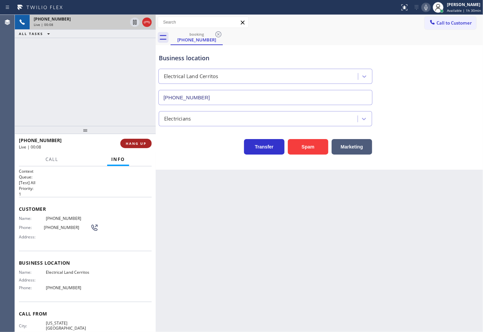
click at [144, 143] on span "HANG UP" at bounding box center [136, 143] width 21 height 5
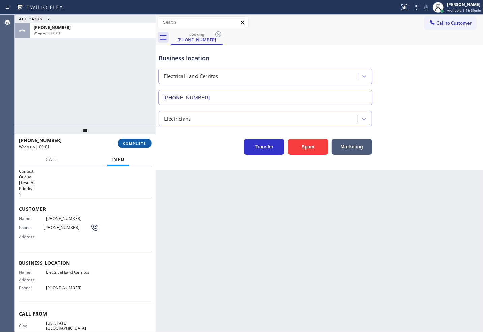
click at [147, 143] on button "COMPLETE" at bounding box center [135, 143] width 34 height 9
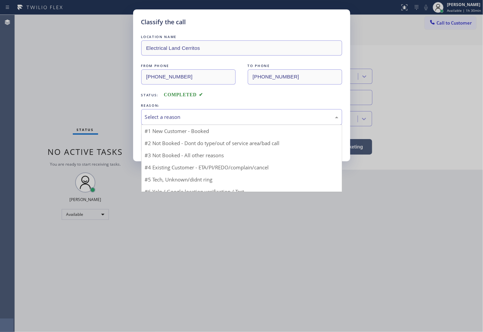
click at [179, 120] on div "Select a reason" at bounding box center [241, 117] width 193 height 8
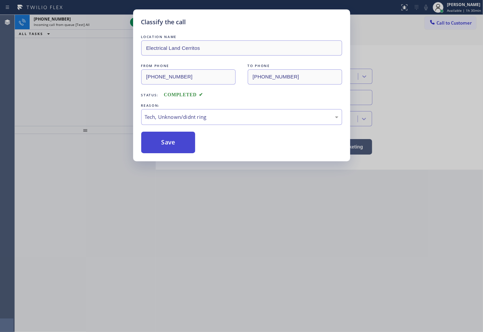
click at [172, 146] on button "Save" at bounding box center [168, 143] width 54 height 22
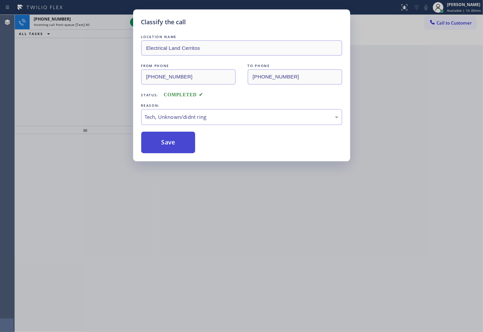
click at [172, 143] on button "Save" at bounding box center [168, 143] width 54 height 22
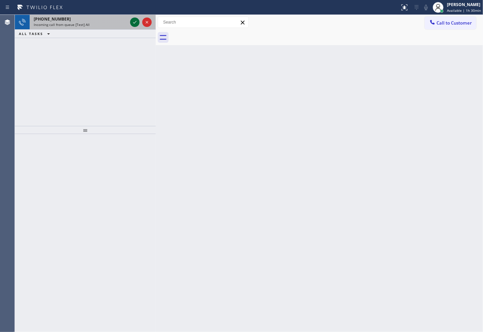
click at [137, 20] on icon at bounding box center [135, 22] width 8 height 8
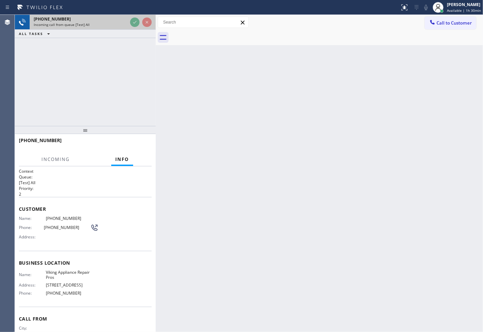
click at [129, 23] on div at bounding box center [141, 22] width 24 height 15
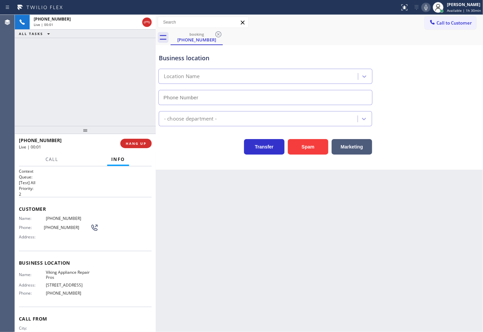
type input "[PHONE_NUMBER]"
click at [102, 77] on div "[PHONE_NUMBER] Live | 00:06 ALL TASKS ALL TASKS ACTIVE TASKS TASKS IN WRAP UP" at bounding box center [85, 70] width 141 height 111
click at [132, 141] on span "HANG UP" at bounding box center [136, 143] width 21 height 5
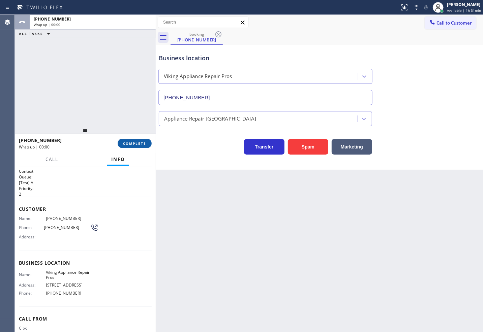
click at [132, 141] on span "COMPLETE" at bounding box center [134, 143] width 23 height 5
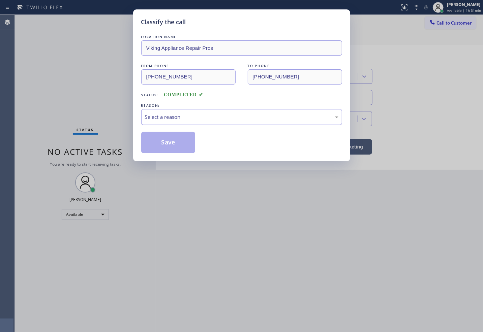
click at [202, 117] on div "Select a reason" at bounding box center [241, 117] width 193 height 8
click at [174, 147] on button "Save" at bounding box center [168, 143] width 54 height 22
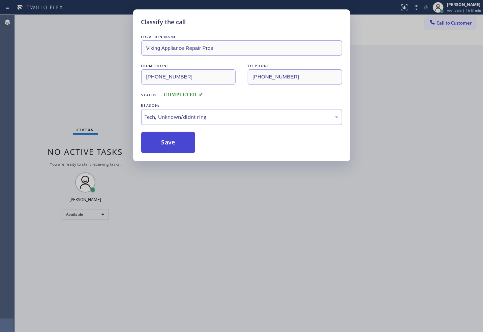
click at [174, 147] on button "Save" at bounding box center [168, 143] width 54 height 22
click at [23, 30] on div "Classify the call LOCATION NAME 5 Star Appliance Repair Piedmont FROM PHONE [PH…" at bounding box center [249, 173] width 468 height 317
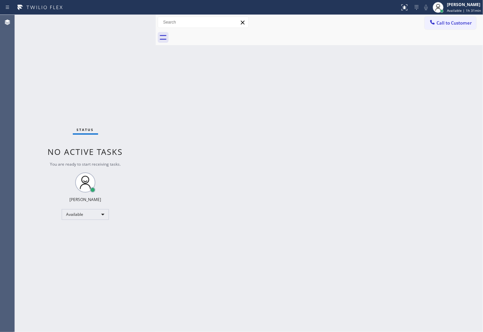
click at [132, 20] on div "Status No active tasks You are ready to start receiving tasks. [PERSON_NAME]" at bounding box center [85, 173] width 141 height 317
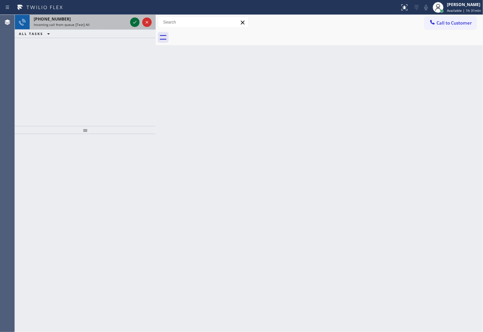
click at [139, 21] on div at bounding box center [134, 22] width 9 height 8
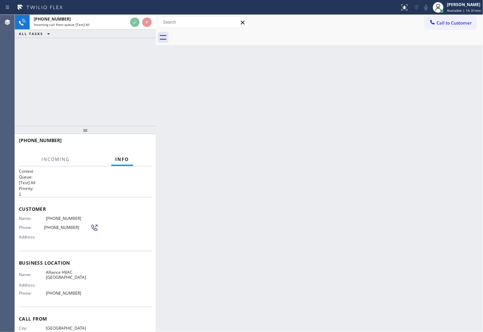
click at [118, 68] on div "[PHONE_NUMBER] Incoming call from queue [Test] All ALL TASKS ALL TASKS ACTIVE T…" at bounding box center [85, 70] width 141 height 111
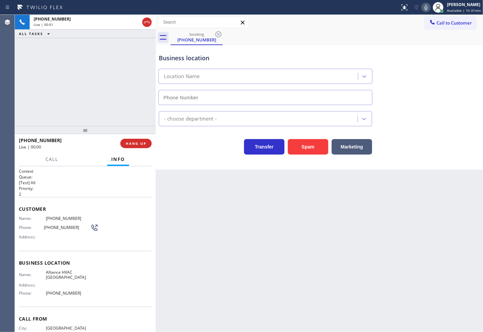
type input "[PHONE_NUMBER]"
drag, startPoint x: 306, startPoint y: 146, endPoint x: 365, endPoint y: 100, distance: 74.9
click at [306, 146] on button "Spam" at bounding box center [308, 147] width 40 height 16
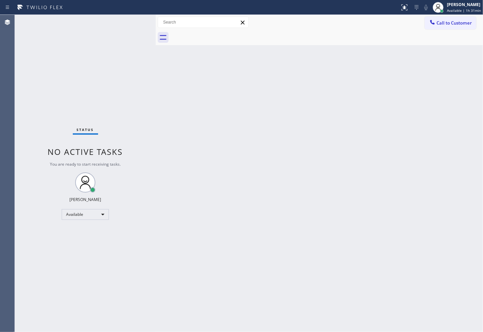
click at [129, 89] on div "Status No active tasks You are ready to start receiving tasks. [PERSON_NAME]" at bounding box center [85, 173] width 141 height 317
click at [133, 20] on div "Status No active tasks You are ready to start receiving tasks. [PERSON_NAME]" at bounding box center [85, 173] width 141 height 317
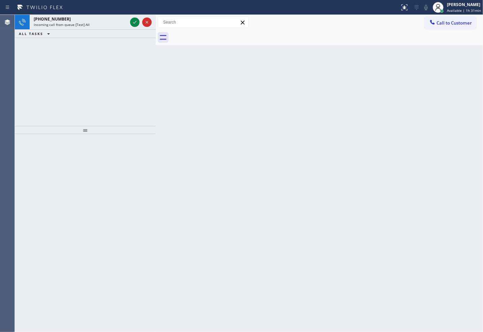
click at [123, 13] on div "Status report No issues detected If you experience an issue, please download th…" at bounding box center [241, 7] width 483 height 15
click at [135, 24] on icon at bounding box center [135, 22] width 8 height 8
click at [200, 91] on div "Back to Dashboard Change Sender ID Customers Technicians Select a contact Outbo…" at bounding box center [319, 173] width 327 height 317
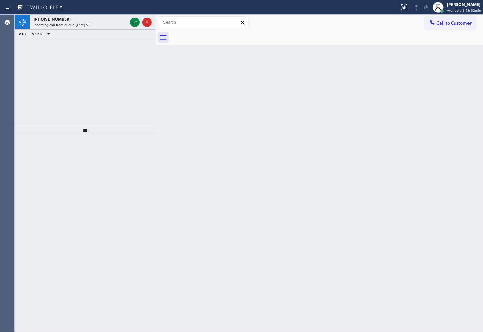
click at [200, 91] on div "Back to Dashboard Change Sender ID Customers Technicians Select a contact Outbo…" at bounding box center [319, 173] width 327 height 317
click at [133, 22] on icon at bounding box center [135, 22] width 8 height 8
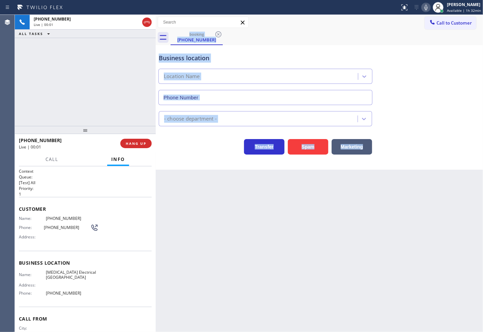
type input "[PHONE_NUMBER]"
click at [196, 161] on div "Business location [MEDICAL_DATA] Electrical [GEOGRAPHIC_DATA] [PHONE_NUMBER] El…" at bounding box center [319, 107] width 327 height 125
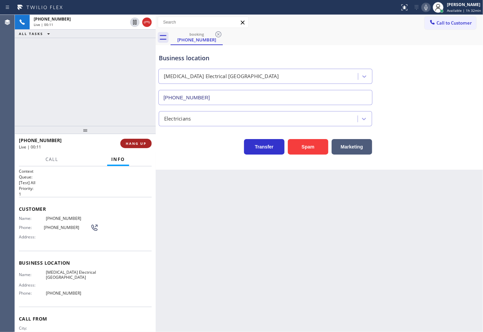
click at [138, 140] on button "HANG UP" at bounding box center [135, 143] width 31 height 9
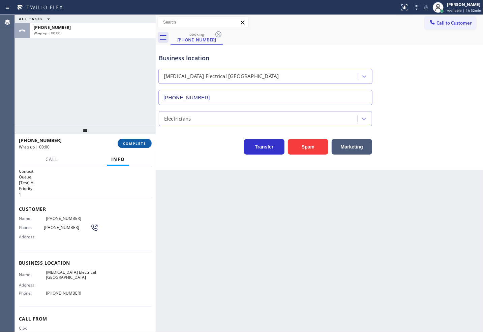
click at [138, 140] on button "COMPLETE" at bounding box center [135, 143] width 34 height 9
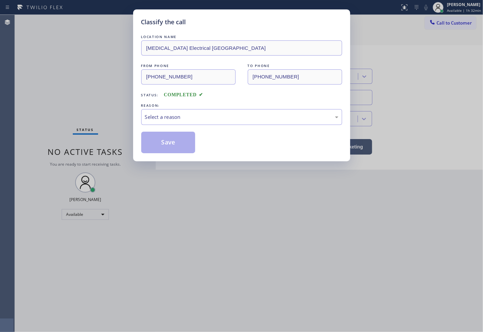
click at [182, 120] on div "Select a reason" at bounding box center [241, 117] width 193 height 8
drag, startPoint x: 174, startPoint y: 144, endPoint x: 180, endPoint y: 133, distance: 12.5
click at [174, 144] on button "Save" at bounding box center [168, 143] width 54 height 22
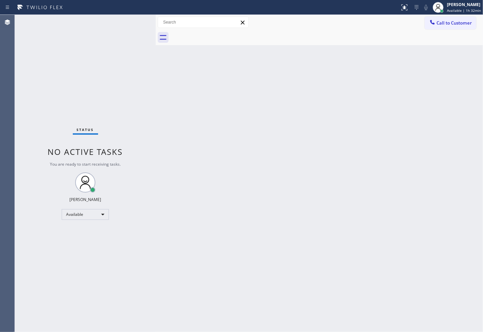
click at [123, 88] on div "Status No active tasks You are ready to start receiving tasks. [PERSON_NAME]" at bounding box center [85, 173] width 141 height 317
click at [140, 19] on div "Status No active tasks You are ready to start receiving tasks. [PERSON_NAME]" at bounding box center [85, 173] width 141 height 317
click at [136, 20] on div "Status No active tasks You are ready to start receiving tasks. [PERSON_NAME]" at bounding box center [85, 173] width 141 height 317
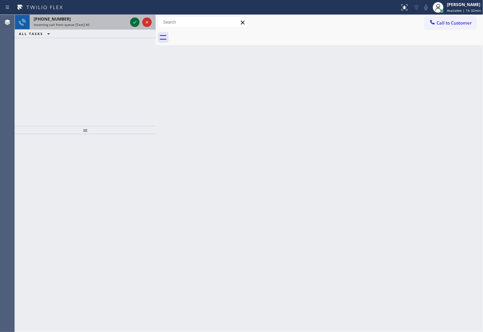
click at [136, 20] on icon at bounding box center [135, 22] width 8 height 8
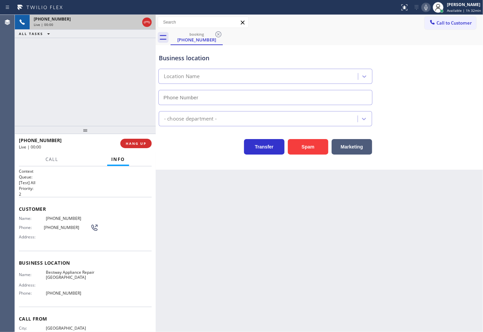
type input "[PHONE_NUMBER]"
click at [163, 150] on div "Transfer Spam Marketing" at bounding box center [265, 145] width 216 height 19
click at [123, 119] on div "[PHONE_NUMBER] Live | 01:05 ALL TASKS ALL TASKS ACTIVE TASKS TASKS IN WRAP UP" at bounding box center [85, 70] width 141 height 111
click at [239, 183] on div "Back to Dashboard Change Sender ID Customers Technicians Select a contact Outbo…" at bounding box center [319, 173] width 327 height 317
click at [123, 107] on div "[PHONE_NUMBER] Live | 01:06 ALL TASKS ALL TASKS ACTIVE TASKS TASKS IN WRAP UP" at bounding box center [85, 70] width 141 height 111
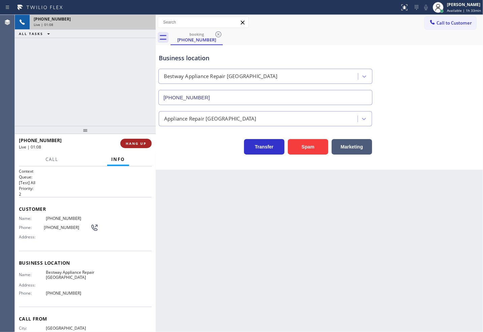
click at [143, 146] on span "HANG UP" at bounding box center [136, 143] width 21 height 5
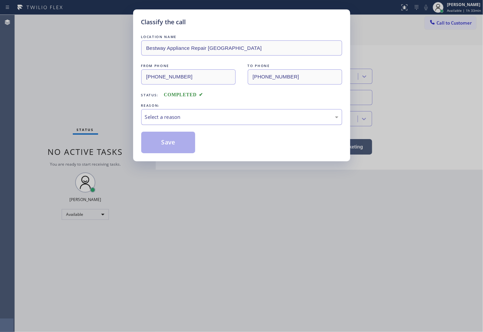
click at [157, 118] on div "Select a reason" at bounding box center [241, 117] width 193 height 8
click at [164, 144] on button "Save" at bounding box center [168, 143] width 54 height 22
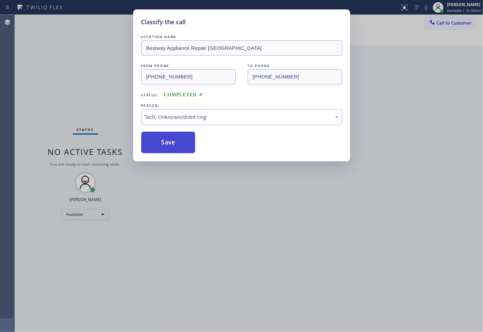
click at [164, 144] on button "Save" at bounding box center [168, 143] width 54 height 22
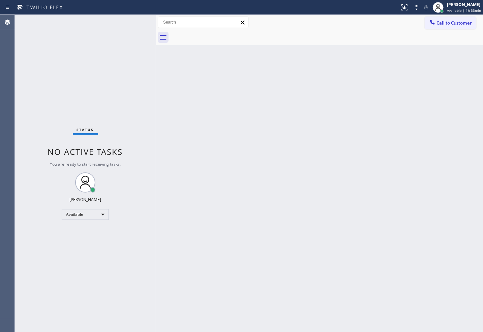
drag, startPoint x: 142, startPoint y: 75, endPoint x: 144, endPoint y: 66, distance: 8.8
click at [142, 74] on div "Status No active tasks You are ready to start receiving tasks. [PERSON_NAME]" at bounding box center [85, 173] width 141 height 317
click at [135, 23] on div "Status No active tasks You are ready to start receiving tasks. [PERSON_NAME]" at bounding box center [85, 173] width 141 height 317
click at [246, 254] on div "Back to Dashboard Change Sender ID Customers Technicians Select a contact Outbo…" at bounding box center [319, 173] width 327 height 317
click at [70, 93] on div "Status No active tasks You are ready to start receiving tasks. [PERSON_NAME]" at bounding box center [85, 173] width 141 height 317
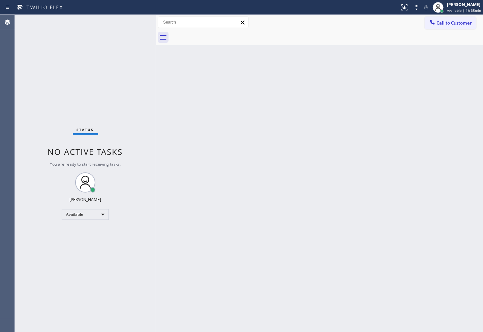
click at [142, 40] on div "Status No active tasks You are ready to start receiving tasks. [PERSON_NAME]" at bounding box center [85, 173] width 141 height 317
click at [103, 93] on div "Status No active tasks You are ready to start receiving tasks. [PERSON_NAME]" at bounding box center [85, 173] width 141 height 317
click at [127, 51] on div "Status No active tasks You are ready to start receiving tasks. [PERSON_NAME]" at bounding box center [85, 173] width 141 height 317
click at [140, 23] on div "Status No active tasks You are ready to start receiving tasks. [PERSON_NAME]" at bounding box center [85, 173] width 141 height 317
click at [132, 21] on div "Status No active tasks You are ready to start receiving tasks. [PERSON_NAME]" at bounding box center [85, 173] width 141 height 317
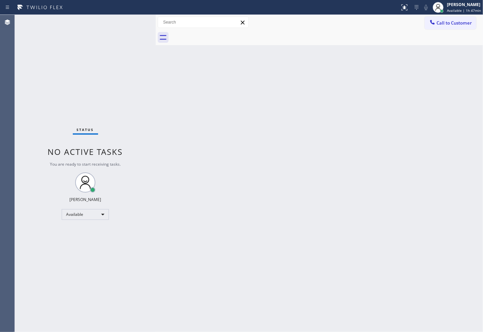
click at [132, 21] on div "Status No active tasks You are ready to start receiving tasks. [PERSON_NAME]" at bounding box center [85, 173] width 141 height 317
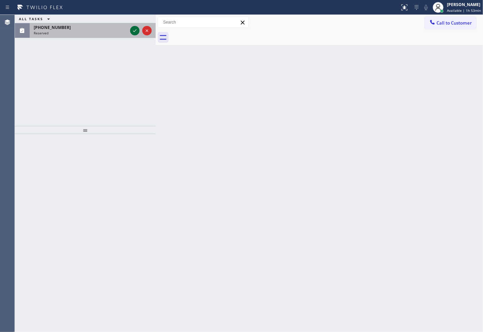
click at [136, 28] on icon at bounding box center [135, 31] width 8 height 8
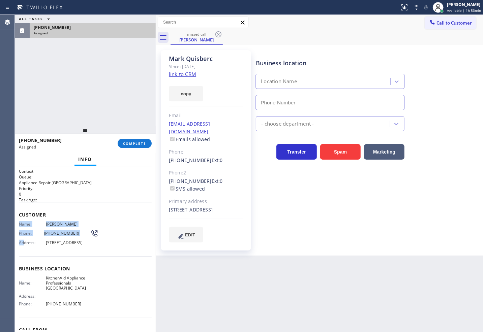
type input "[PHONE_NUMBER]"
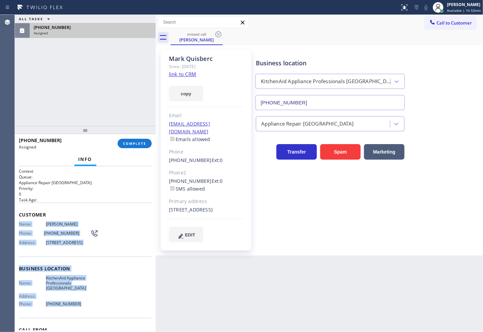
drag, startPoint x: 19, startPoint y: 224, endPoint x: 84, endPoint y: 314, distance: 111.0
click at [84, 314] on div "Context Queue: Appliance Repair High End Priority: 0 Task Age: Customer Name: […" at bounding box center [85, 269] width 133 height 201
copy div "Name: [PERSON_NAME] Phone: [PHONE_NUMBER] Address: [STREET_ADDRESS] Business lo…"
click at [142, 141] on span "COMPLETE" at bounding box center [134, 143] width 23 height 5
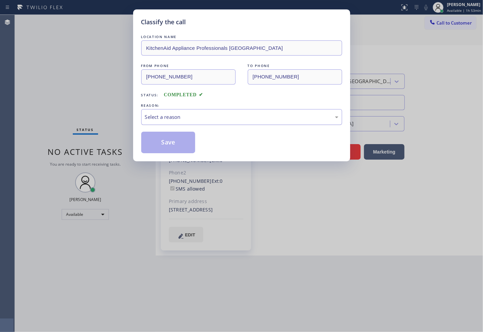
click at [180, 121] on div "Select a reason" at bounding box center [241, 117] width 201 height 16
click at [171, 138] on button "Save" at bounding box center [168, 143] width 54 height 22
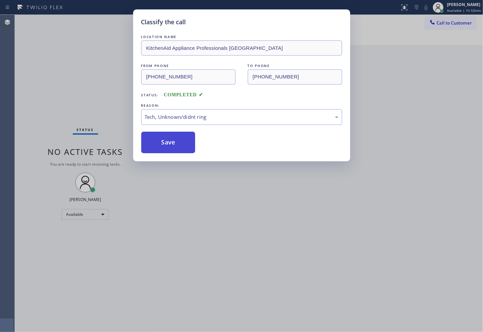
click at [171, 138] on button "Save" at bounding box center [168, 143] width 54 height 22
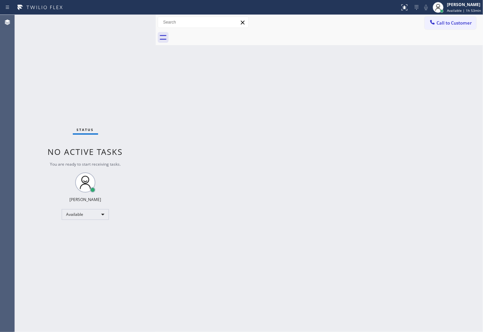
click at [56, 24] on div "Status No active tasks You are ready to start receiving tasks. [PERSON_NAME]" at bounding box center [85, 173] width 141 height 317
click at [134, 21] on div "Status No active tasks You are ready to start receiving tasks. [PERSON_NAME]" at bounding box center [85, 173] width 141 height 317
click at [68, 78] on div "Status No active tasks You are ready to start receiving tasks. [PERSON_NAME]" at bounding box center [85, 173] width 141 height 317
click at [132, 16] on div "Status No active tasks You are ready to start receiving tasks. [PERSON_NAME]" at bounding box center [85, 173] width 141 height 317
click at [98, 215] on div "Available" at bounding box center [85, 214] width 47 height 11
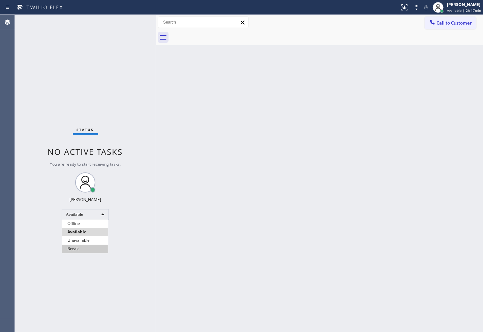
click at [78, 247] on li "Break" at bounding box center [85, 249] width 46 height 8
click at [26, 124] on div "Status No active tasks Change activity state to start receiving tasks. [PERSON_…" at bounding box center [85, 173] width 141 height 317
click at [327, 174] on div "Back to Dashboard Change Sender ID Customers Technicians Select a contact Outbo…" at bounding box center [319, 173] width 327 height 317
click at [24, 97] on div "Status No active tasks Change activity state to start receiving tasks. [PERSON_…" at bounding box center [85, 173] width 141 height 317
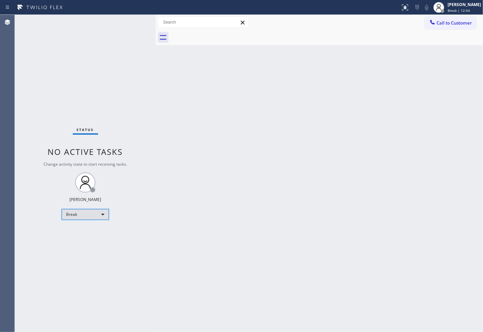
click at [103, 216] on div "Break" at bounding box center [85, 214] width 47 height 11
click at [76, 232] on li "Available" at bounding box center [85, 232] width 46 height 8
click at [210, 191] on div "Back to Dashboard Change Sender ID Customers Technicians Select a contact Outbo…" at bounding box center [319, 173] width 327 height 317
drag, startPoint x: 170, startPoint y: 90, endPoint x: 169, endPoint y: 87, distance: 3.8
click at [169, 91] on div "Back to Dashboard Change Sender ID Customers Technicians Select a contact Outbo…" at bounding box center [319, 173] width 327 height 317
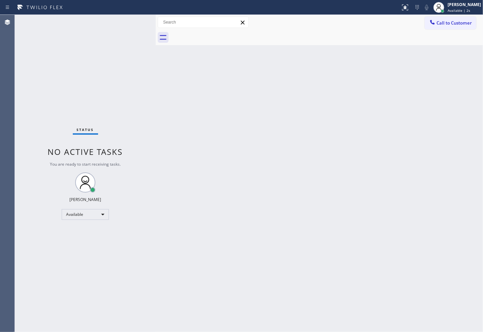
click at [127, 24] on div "Status No active tasks You are ready to start receiving tasks. [PERSON_NAME]" at bounding box center [85, 173] width 141 height 317
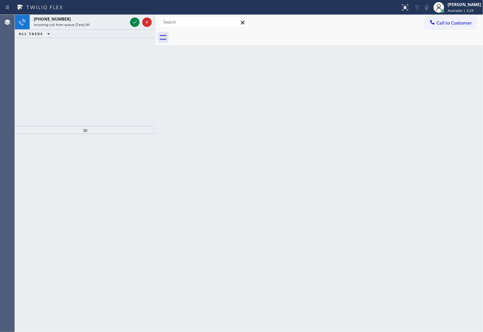
click at [127, 24] on div "[PHONE_NUMBER] Incoming call from queue [Test] All" at bounding box center [79, 22] width 99 height 15
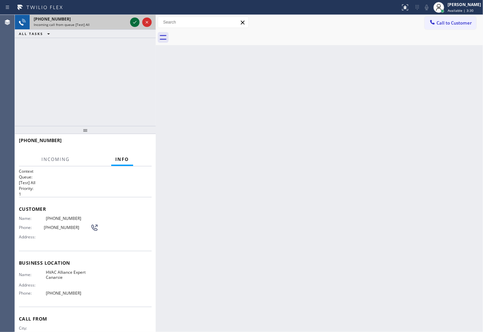
click at [135, 21] on icon at bounding box center [135, 22] width 8 height 8
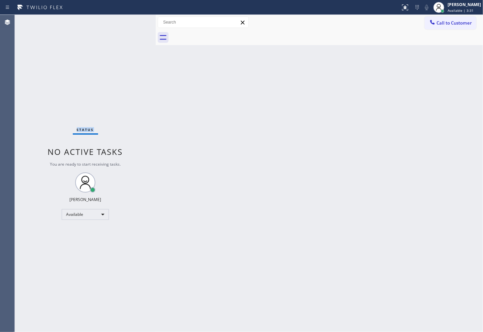
click at [135, 21] on div "Status No active tasks You are ready to start receiving tasks. [PERSON_NAME]" at bounding box center [85, 173] width 141 height 317
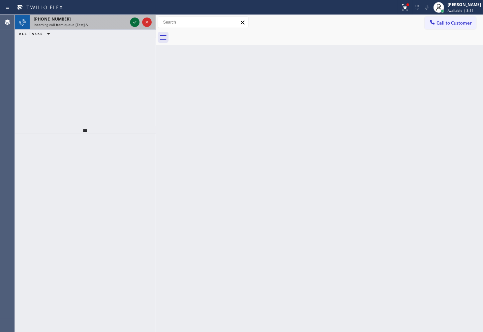
click at [131, 20] on icon at bounding box center [135, 22] width 8 height 8
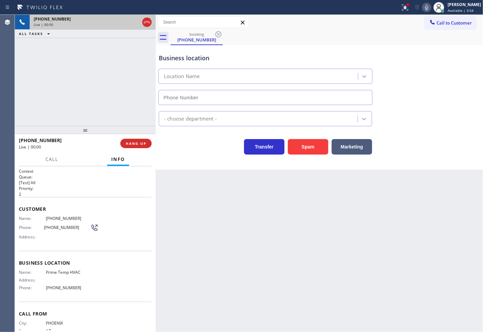
type input "[PHONE_NUMBER]"
click at [403, 6] on icon at bounding box center [405, 6] width 4 height 2
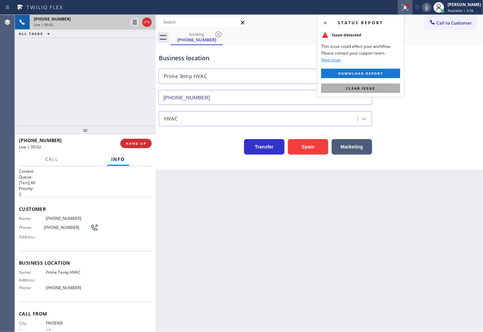
click at [364, 91] on button "Clear issue" at bounding box center [360, 88] width 79 height 9
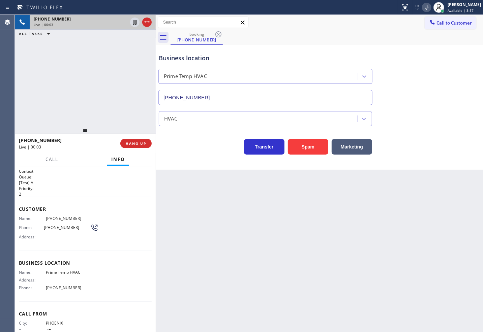
click at [91, 117] on div "[PHONE_NUMBER] Live | 00:03 ALL TASKS ALL TASKS ACTIVE TASKS TASKS IN WRAP UP" at bounding box center [85, 70] width 141 height 111
click at [205, 148] on div "Transfer Spam Marketing" at bounding box center [265, 145] width 216 height 19
click at [66, 81] on div "[PHONE_NUMBER] Live | 00:04 ALL TASKS ALL TASKS ACTIVE TASKS TASKS IN WRAP UP" at bounding box center [85, 70] width 141 height 111
click at [203, 146] on div "Transfer Spam Marketing" at bounding box center [265, 145] width 216 height 19
click at [114, 95] on div "[PHONE_NUMBER] Live | 00:05 ALL TASKS ALL TASKS ACTIVE TASKS TASKS IN WRAP UP" at bounding box center [85, 70] width 141 height 111
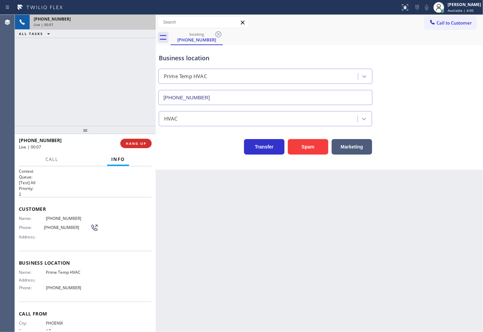
click at [220, 158] on div "Business location Prime Temp HVAC [PHONE_NUMBER] HVAC Transfer Spam Marketing" at bounding box center [319, 107] width 327 height 125
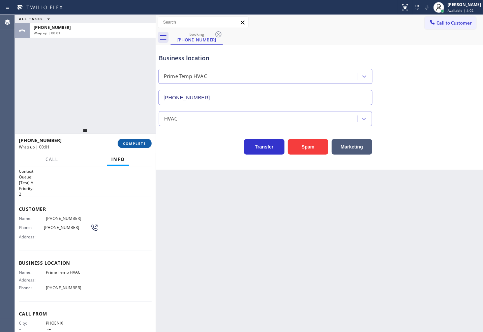
click at [133, 143] on span "COMPLETE" at bounding box center [134, 143] width 23 height 5
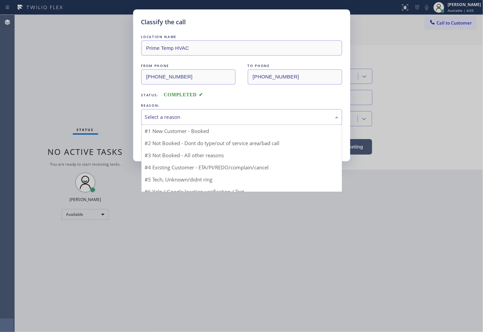
click at [174, 122] on div "Select a reason" at bounding box center [241, 117] width 201 height 16
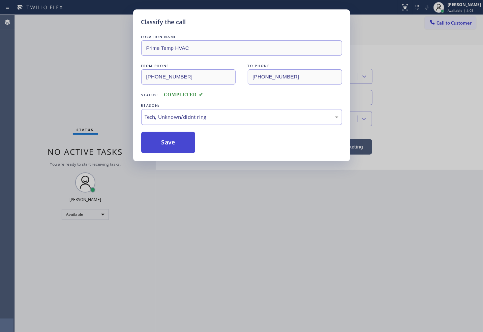
click at [176, 140] on button "Save" at bounding box center [168, 143] width 54 height 22
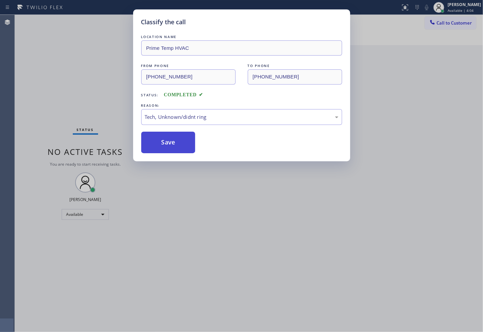
click at [176, 140] on button "Save" at bounding box center [168, 143] width 54 height 22
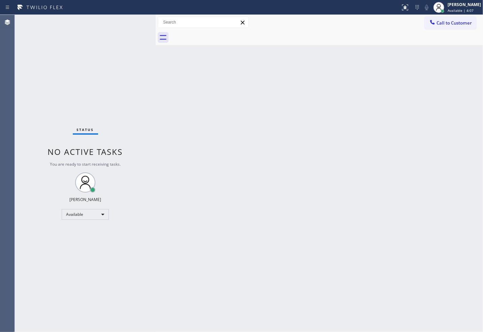
drag, startPoint x: 133, startPoint y: 55, endPoint x: 134, endPoint y: 38, distance: 16.5
click at [133, 55] on div "Status No active tasks You are ready to start receiving tasks. [PERSON_NAME]" at bounding box center [85, 173] width 141 height 317
click at [134, 21] on div "Status No active tasks You are ready to start receiving tasks. [PERSON_NAME]" at bounding box center [85, 173] width 141 height 317
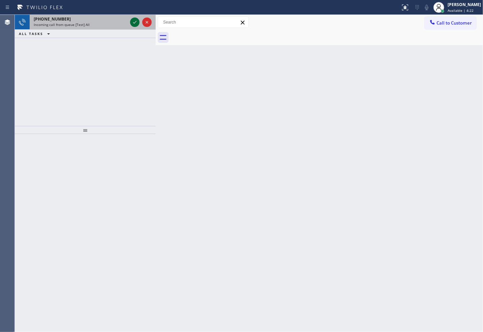
click at [134, 21] on icon at bounding box center [135, 22] width 8 height 8
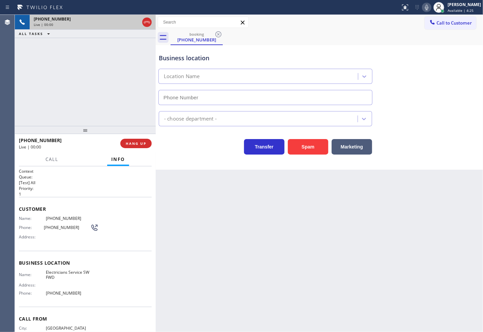
type input "[PHONE_NUMBER]"
click at [296, 143] on button "Spam" at bounding box center [308, 147] width 40 height 16
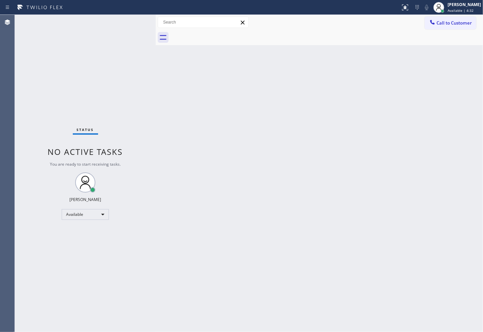
click at [131, 21] on div "Status No active tasks You are ready to start receiving tasks. [PERSON_NAME]" at bounding box center [85, 173] width 141 height 317
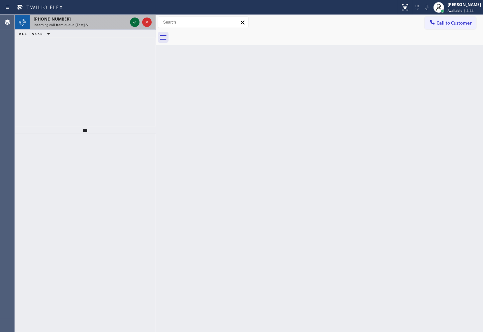
click at [131, 21] on icon at bounding box center [135, 22] width 8 height 8
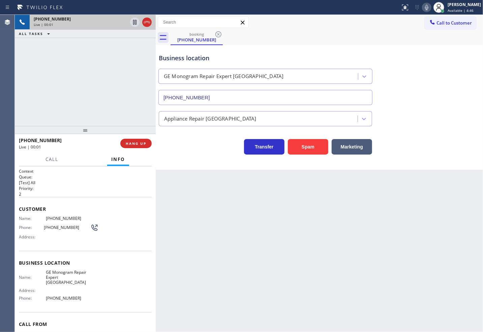
type input "[PHONE_NUMBER]"
click at [84, 98] on div "[PHONE_NUMBER] Live | 00:06 ALL TASKS ALL TASKS ACTIVE TASKS TASKS IN WRAP UP" at bounding box center [85, 70] width 141 height 111
drag, startPoint x: 183, startPoint y: 148, endPoint x: 106, endPoint y: 112, distance: 84.9
click at [184, 149] on div "Transfer Spam Marketing" at bounding box center [265, 145] width 216 height 19
click at [106, 112] on div "[PHONE_NUMBER] Live | 00:08 ALL TASKS ALL TASKS ACTIVE TASKS TASKS IN WRAP UP" at bounding box center [85, 70] width 141 height 111
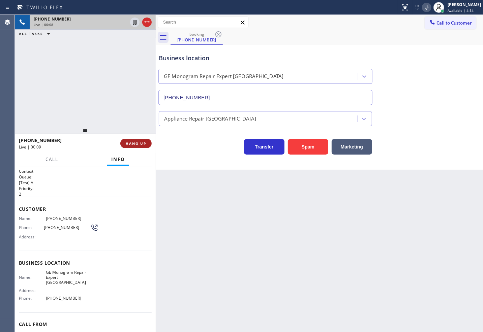
click at [141, 144] on span "HANG UP" at bounding box center [136, 143] width 21 height 5
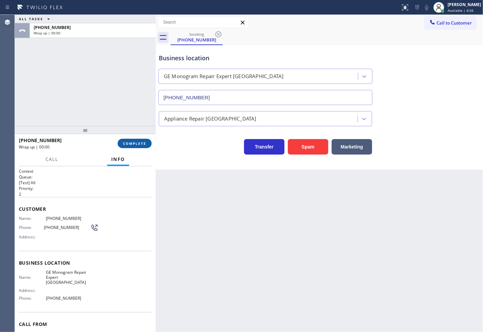
click at [141, 144] on span "COMPLETE" at bounding box center [134, 143] width 23 height 5
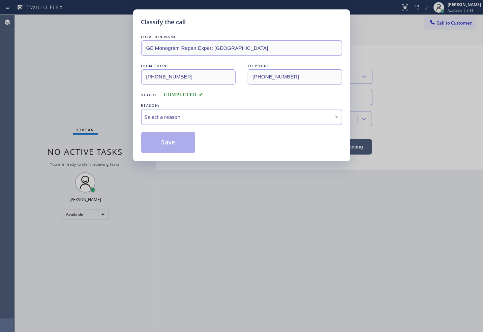
click at [196, 119] on div "Select a reason" at bounding box center [241, 117] width 193 height 8
click at [180, 146] on button "Save" at bounding box center [168, 143] width 54 height 22
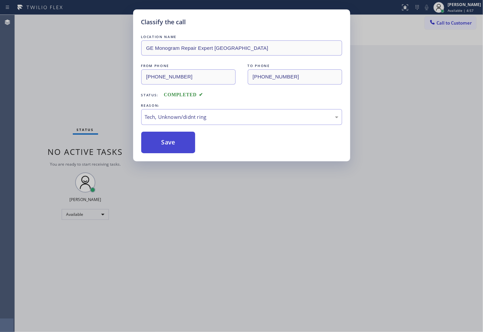
click at [180, 146] on button "Save" at bounding box center [168, 143] width 54 height 22
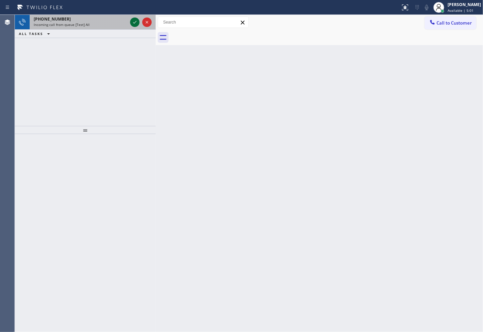
click at [134, 25] on icon at bounding box center [135, 22] width 8 height 8
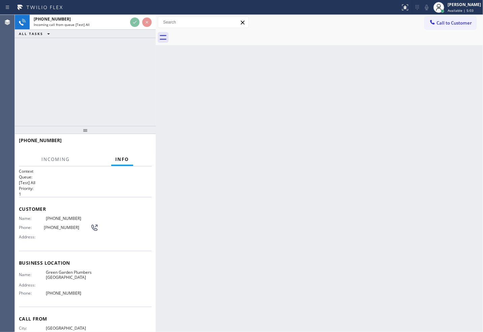
click at [135, 52] on div "[PHONE_NUMBER] Incoming call from queue [Test] All ALL TASKS ALL TASKS ACTIVE T…" at bounding box center [85, 70] width 141 height 111
click at [130, 62] on div "[PHONE_NUMBER] Incoming call from queue [Test] All ALL TASKS ALL TASKS ACTIVE T…" at bounding box center [85, 70] width 141 height 111
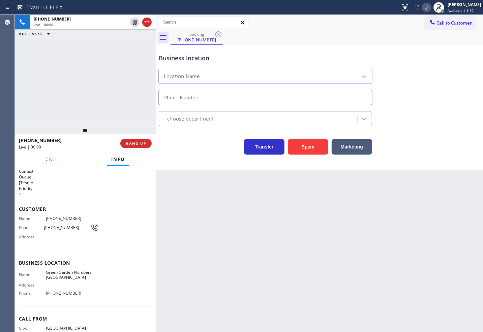
type input "[PHONE_NUMBER]"
click at [131, 146] on span "HANG UP" at bounding box center [136, 143] width 21 height 5
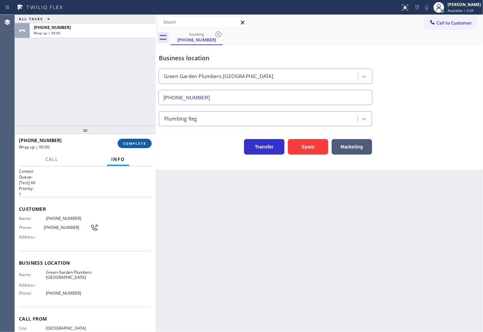
click at [131, 146] on span "COMPLETE" at bounding box center [134, 143] width 23 height 5
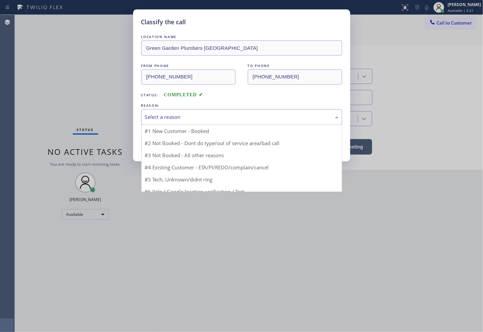
click at [187, 118] on div "Select a reason" at bounding box center [241, 117] width 193 height 8
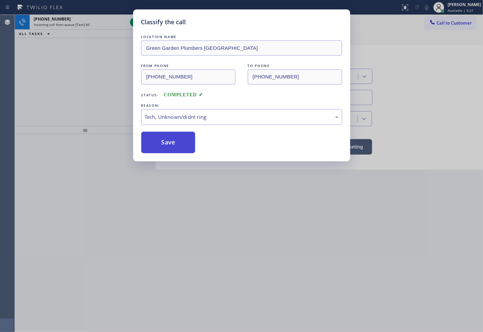
click at [181, 143] on button "Save" at bounding box center [168, 143] width 54 height 22
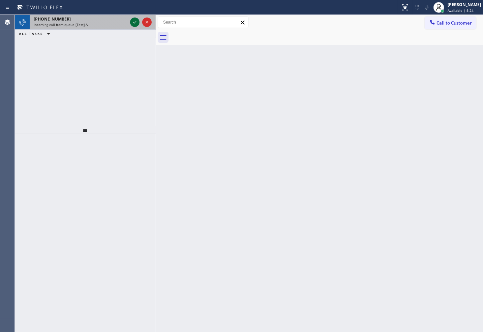
click at [132, 21] on icon at bounding box center [135, 22] width 8 height 8
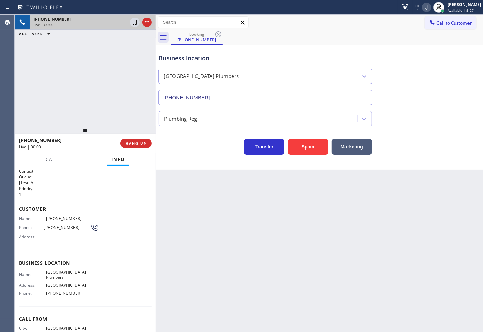
type input "[PHONE_NUMBER]"
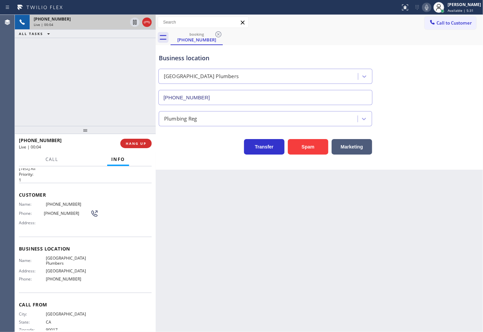
scroll to position [22, 0]
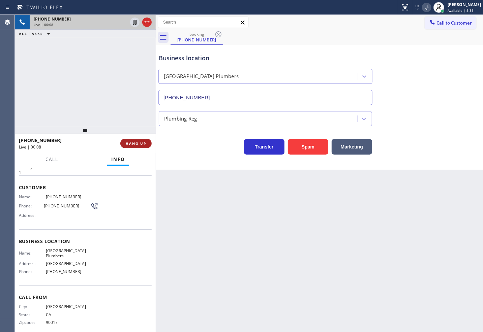
click at [140, 140] on button "HANG UP" at bounding box center [135, 143] width 31 height 9
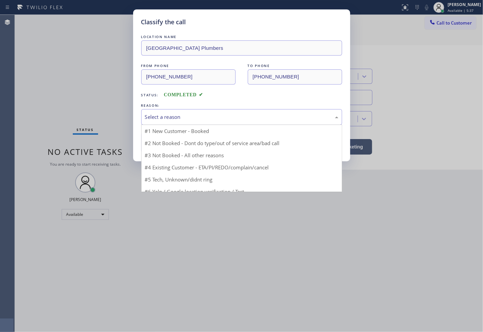
click at [238, 117] on div "Select a reason" at bounding box center [241, 117] width 193 height 8
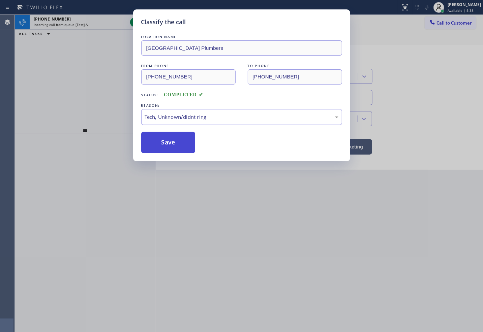
click at [176, 150] on button "Save" at bounding box center [168, 143] width 54 height 22
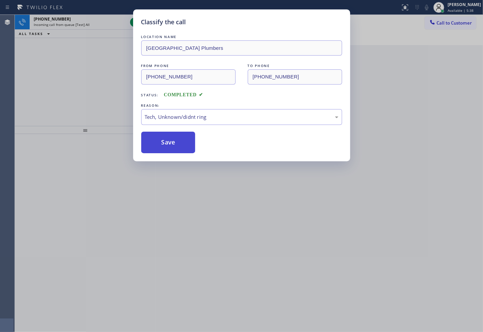
click at [176, 150] on button "Save" at bounding box center [168, 143] width 54 height 22
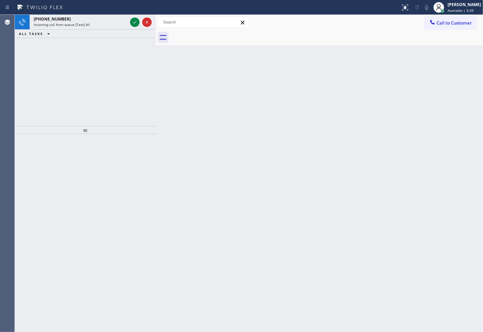
click at [98, 71] on div "[PHONE_NUMBER] Incoming call from queue [Test] All ALL TASKS ALL TASKS ACTIVE T…" at bounding box center [85, 70] width 141 height 111
click at [135, 22] on icon at bounding box center [134, 22] width 3 height 3
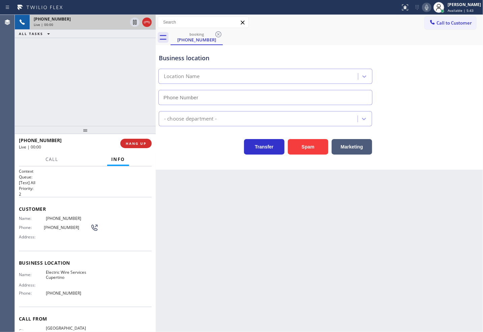
type input "[PHONE_NUMBER]"
click at [102, 107] on div "[PHONE_NUMBER] Live | 00:02 ALL TASKS ALL TASKS ACTIVE TASKS TASKS IN WRAP UP" at bounding box center [85, 70] width 141 height 111
click at [174, 157] on div "Business location Electric Wire Services Cupertino [PHONE_NUMBER] Electricians …" at bounding box center [319, 107] width 327 height 125
click at [142, 118] on div "[PHONE_NUMBER] Live | 00:03 ALL TASKS ALL TASKS ACTIVE TASKS TASKS IN WRAP UP" at bounding box center [85, 70] width 141 height 111
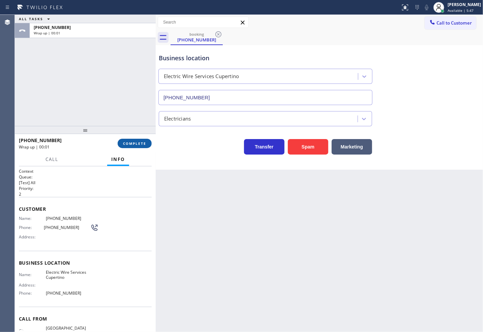
click at [137, 144] on span "COMPLETE" at bounding box center [134, 143] width 23 height 5
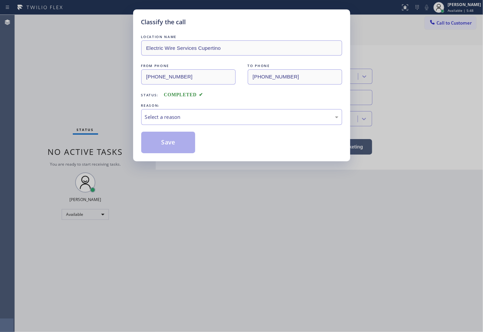
click at [208, 120] on div "Select a reason" at bounding box center [241, 117] width 193 height 8
click at [178, 147] on button "Save" at bounding box center [168, 143] width 54 height 22
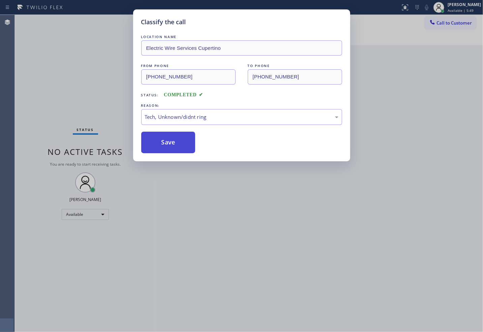
click at [178, 147] on button "Save" at bounding box center [168, 143] width 54 height 22
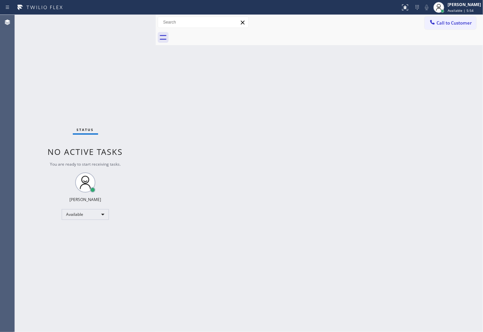
click at [144, 78] on div "Status No active tasks You are ready to start receiving tasks. [PERSON_NAME]" at bounding box center [85, 173] width 141 height 317
click at [133, 19] on div "Status No active tasks You are ready to start receiving tasks. [PERSON_NAME]" at bounding box center [85, 173] width 141 height 317
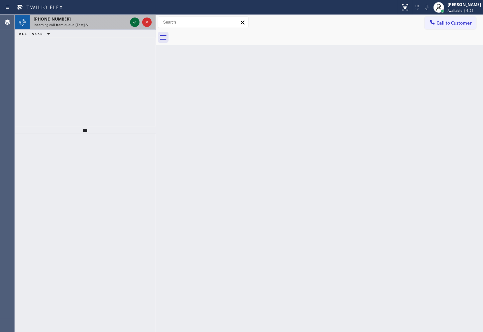
click at [133, 19] on icon at bounding box center [135, 22] width 8 height 8
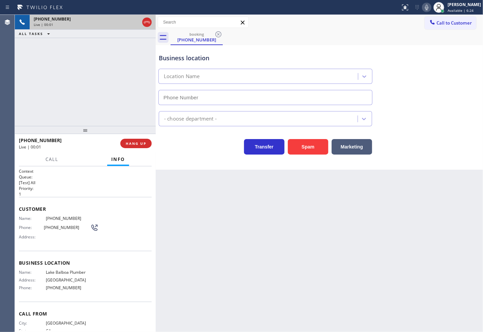
type input "[PHONE_NUMBER]"
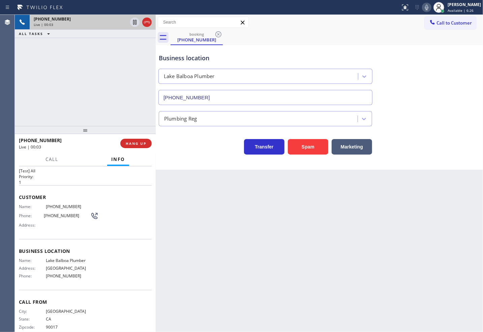
scroll to position [22, 0]
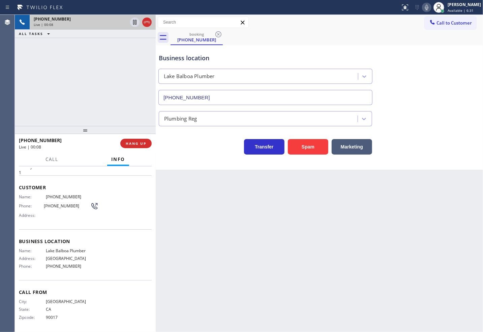
click at [216, 208] on div "Back to Dashboard Change Sender ID Customers Technicians Select a contact Outbo…" at bounding box center [319, 173] width 327 height 317
click at [135, 143] on span "HANG UP" at bounding box center [136, 143] width 21 height 5
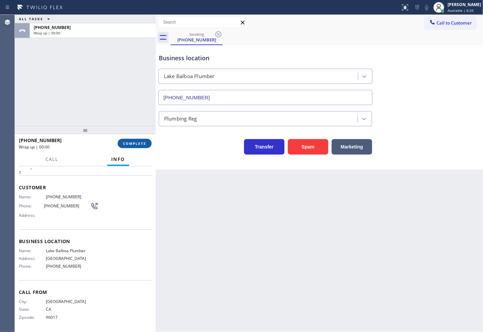
click at [135, 143] on span "COMPLETE" at bounding box center [134, 143] width 23 height 5
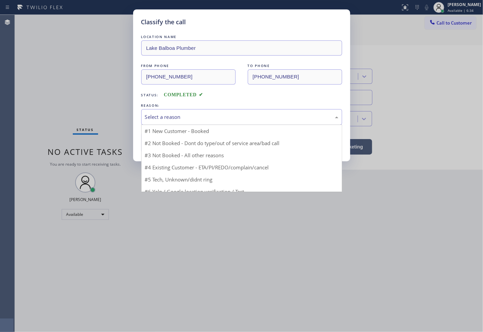
click at [191, 115] on div "Select a reason" at bounding box center [241, 117] width 193 height 8
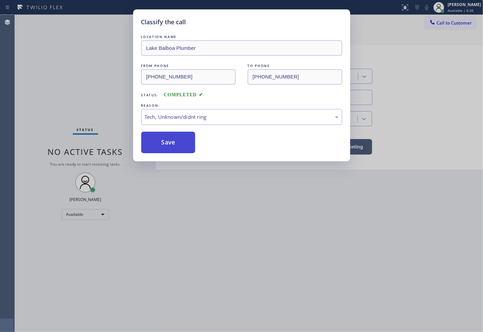
click at [169, 146] on button "Save" at bounding box center [168, 143] width 54 height 22
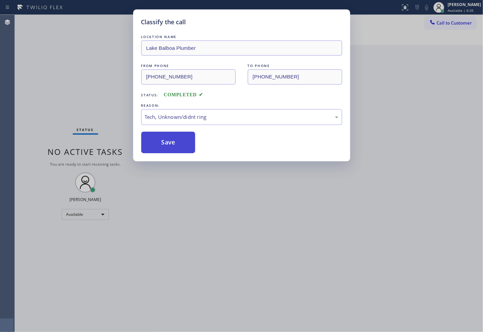
click at [169, 146] on button "Save" at bounding box center [168, 143] width 54 height 22
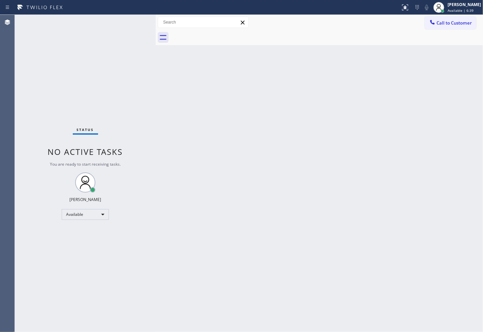
click at [202, 143] on div "Back to Dashboard Change Sender ID Customers Technicians Select a contact Outbo…" at bounding box center [319, 173] width 327 height 317
click at [110, 28] on div "Status No active tasks You are ready to start receiving tasks. [PERSON_NAME]" at bounding box center [85, 173] width 141 height 317
click at [130, 19] on div "Status No active tasks You are ready to start receiving tasks. [PERSON_NAME]" at bounding box center [85, 173] width 141 height 317
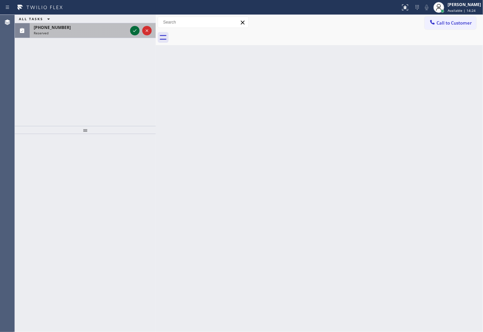
click at [134, 30] on icon at bounding box center [135, 31] width 8 height 8
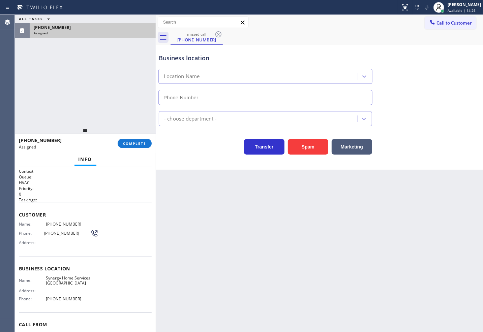
type input "[PHONE_NUMBER]"
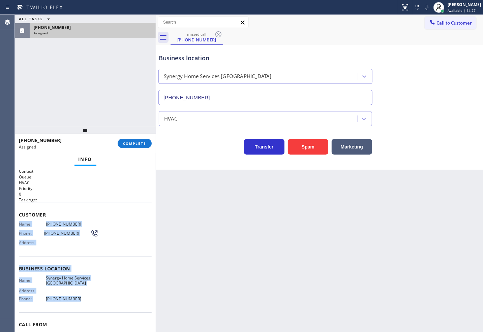
drag, startPoint x: 18, startPoint y: 227, endPoint x: 81, endPoint y: 301, distance: 97.1
click at [81, 301] on div "Context Queue: HVAC Priority: 0 Task Age: Customer Name: [PHONE_NUMBER] Phone: …" at bounding box center [85, 249] width 141 height 166
copy div "Name: [PHONE_NUMBER] Phone: [PHONE_NUMBER] Address: Business location Name: Syn…"
click at [137, 144] on span "COMPLETE" at bounding box center [134, 143] width 23 height 5
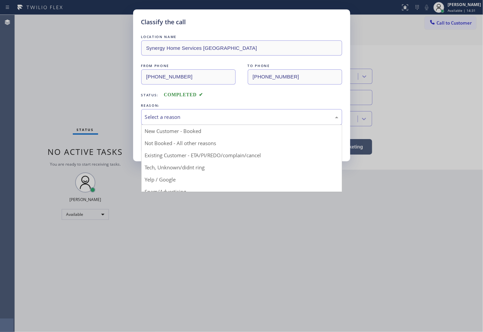
click at [178, 119] on div "Select a reason" at bounding box center [241, 117] width 193 height 8
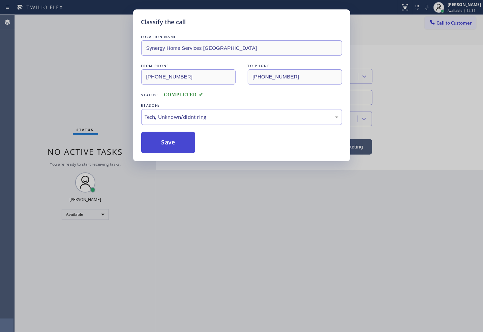
click at [159, 149] on button "Save" at bounding box center [168, 143] width 54 height 22
click at [159, 148] on button "Save" at bounding box center [168, 143] width 54 height 22
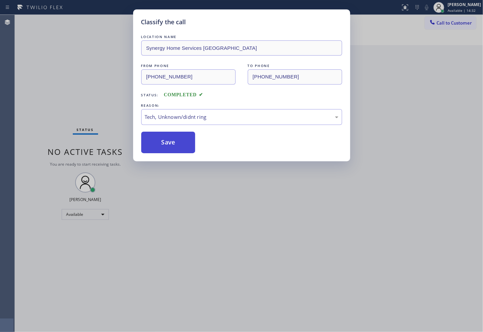
click at [159, 148] on button "Save" at bounding box center [168, 143] width 54 height 22
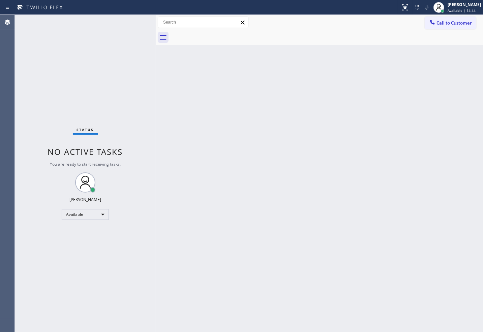
click at [22, 97] on div "Status No active tasks You are ready to start receiving tasks. [PERSON_NAME]" at bounding box center [85, 173] width 141 height 317
click at [132, 20] on div "Status No active tasks You are ready to start receiving tasks. [PERSON_NAME]" at bounding box center [85, 173] width 141 height 317
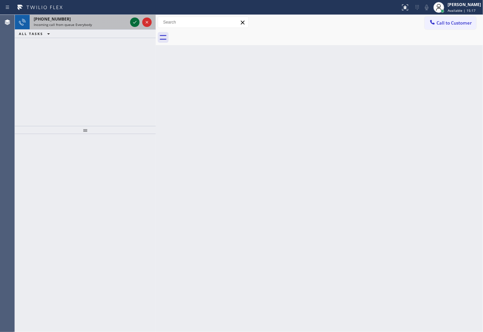
click at [132, 21] on icon at bounding box center [135, 22] width 8 height 8
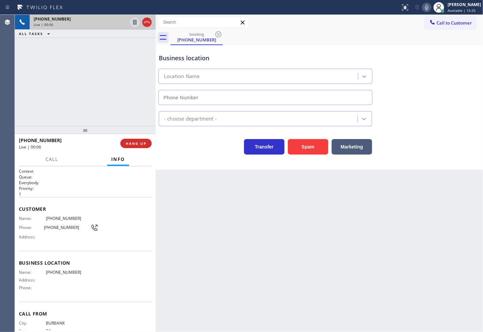
click at [78, 149] on div "Live | 00:06" at bounding box center [67, 147] width 97 height 6
click at [89, 201] on div "Customer Name: [PHONE_NUMBER] Phone: [PHONE_NUMBER] Address:" at bounding box center [85, 224] width 133 height 54
click at [165, 148] on div "Transfer Spam Marketing" at bounding box center [265, 145] width 216 height 19
click at [89, 110] on div "[PHONE_NUMBER] Live | 00:20 ALL TASKS ALL TASKS ACTIVE TASKS TASKS IN WRAP UP" at bounding box center [85, 70] width 141 height 111
click at [166, 151] on div "Transfer Spam Marketing" at bounding box center [265, 145] width 216 height 19
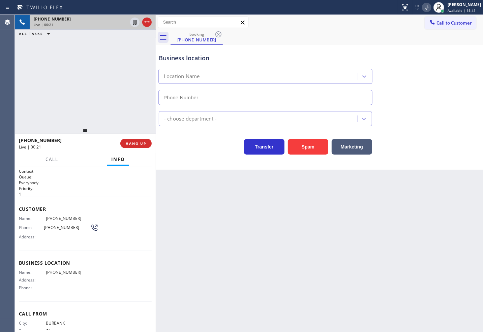
click at [101, 104] on div "[PHONE_NUMBER] Live | 00:21 ALL TASKS ALL TASKS ACTIVE TASKS TASKS IN WRAP UP" at bounding box center [85, 70] width 141 height 111
click at [120, 113] on div "[PHONE_NUMBER] Live | 00:22 ALL TASKS ALL TASKS ACTIVE TASKS TASKS IN WRAP UP" at bounding box center [85, 70] width 141 height 111
click at [184, 150] on div "Transfer Spam Marketing" at bounding box center [265, 145] width 216 height 19
click at [138, 119] on div "[PHONE_NUMBER] Live | 00:23 ALL TASKS ALL TASKS ACTIVE TASKS TASKS IN WRAP UP" at bounding box center [85, 70] width 141 height 111
click at [141, 144] on span "HANG UP" at bounding box center [136, 143] width 21 height 5
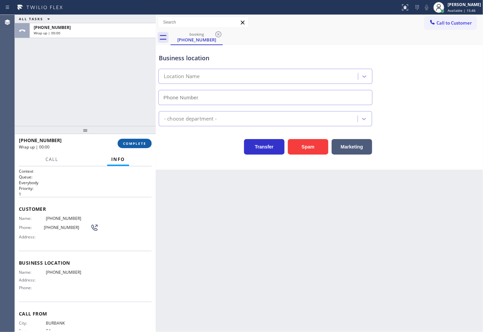
click at [141, 144] on span "COMPLETE" at bounding box center [134, 143] width 23 height 5
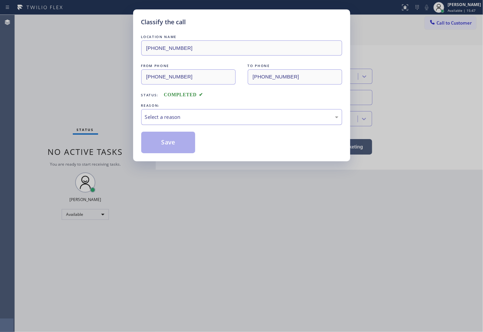
click at [163, 119] on div "Select a reason" at bounding box center [241, 117] width 193 height 8
click at [174, 144] on button "Save" at bounding box center [168, 143] width 54 height 22
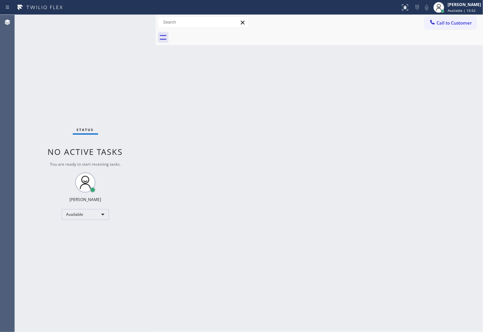
click at [131, 27] on div "Status No active tasks You are ready to start receiving tasks. [PERSON_NAME]" at bounding box center [85, 173] width 141 height 317
click at [131, 19] on div "Status No active tasks You are ready to start receiving tasks. [PERSON_NAME]" at bounding box center [85, 173] width 141 height 317
click at [110, 22] on div "Status No active tasks You are ready to start receiving tasks. [PERSON_NAME]" at bounding box center [85, 173] width 141 height 317
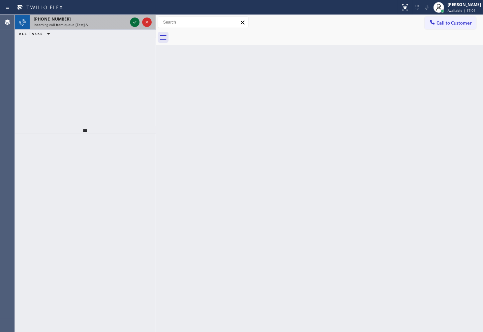
click at [133, 23] on icon at bounding box center [135, 22] width 8 height 8
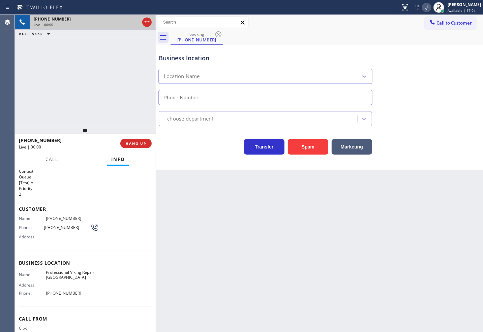
type input "[PHONE_NUMBER]"
click at [71, 95] on div "[PHONE_NUMBER] Live | 00:03 ALL TASKS ALL TASKS ACTIVE TASKS TASKS IN WRAP UP" at bounding box center [85, 70] width 141 height 111
click at [208, 149] on div "Transfer Spam Marketing" at bounding box center [265, 145] width 216 height 19
click at [213, 151] on div "Transfer Spam Marketing" at bounding box center [265, 145] width 216 height 19
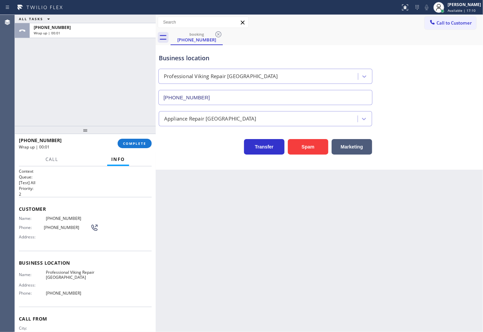
drag, startPoint x: 130, startPoint y: 143, endPoint x: 164, endPoint y: 132, distance: 36.0
click at [130, 143] on span "COMPLETE" at bounding box center [134, 143] width 23 height 5
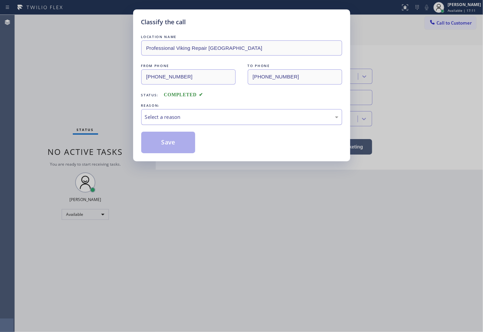
click at [178, 118] on div "Select a reason" at bounding box center [241, 117] width 193 height 8
click at [171, 142] on button "Save" at bounding box center [168, 143] width 54 height 22
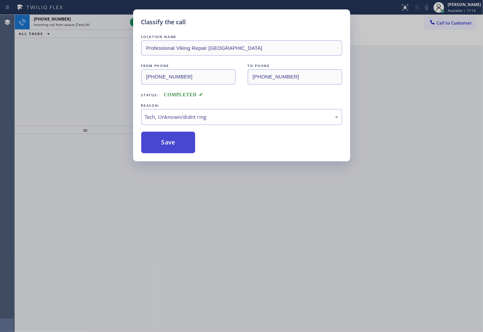
click at [171, 142] on button "Save" at bounding box center [168, 143] width 54 height 22
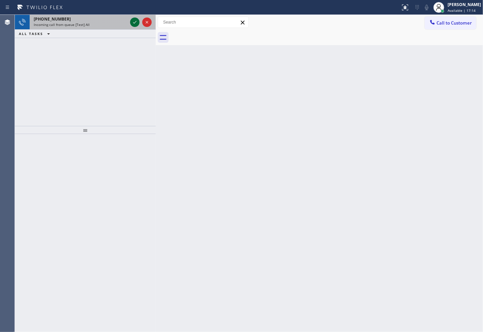
click at [136, 22] on icon at bounding box center [135, 22] width 8 height 8
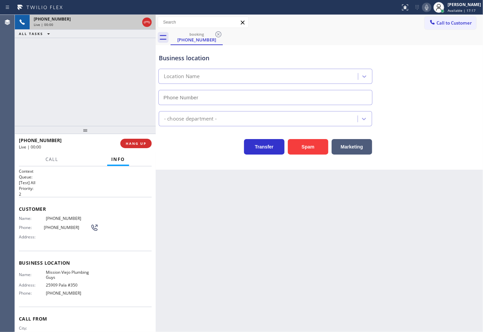
type input "[PHONE_NUMBER]"
click at [135, 143] on span "HANG UP" at bounding box center [136, 143] width 21 height 5
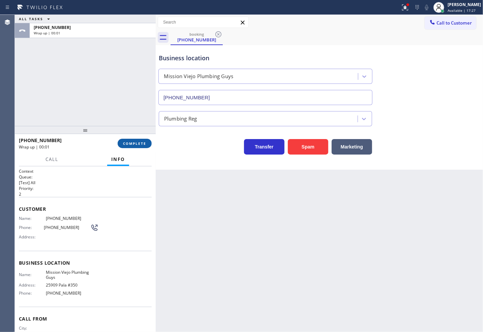
click at [135, 143] on span "COMPLETE" at bounding box center [134, 143] width 23 height 5
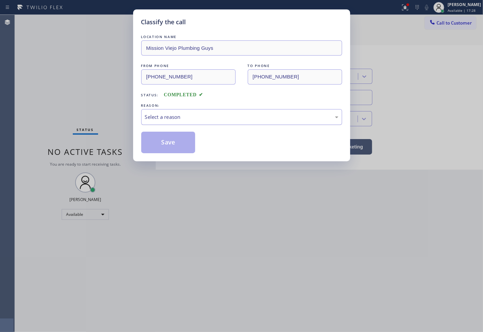
click at [199, 115] on div "Select a reason" at bounding box center [241, 117] width 193 height 8
click at [186, 134] on button "Save" at bounding box center [168, 143] width 54 height 22
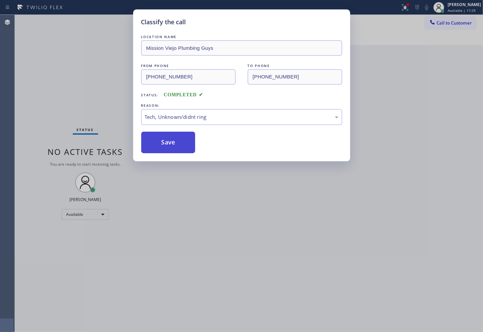
click at [186, 134] on button "Save" at bounding box center [168, 143] width 54 height 22
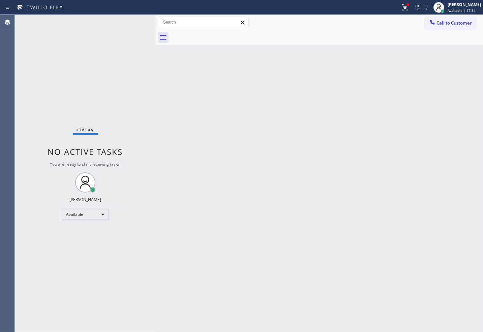
click at [125, 19] on div "Status No active tasks You are ready to start receiving tasks. [PERSON_NAME]" at bounding box center [85, 173] width 141 height 317
click at [156, 138] on div at bounding box center [156, 173] width 0 height 317
click at [132, 25] on div "Status No active tasks You are ready to start receiving tasks. [PERSON_NAME]" at bounding box center [85, 173] width 141 height 317
click at [133, 19] on div "Status No active tasks You are ready to start receiving tasks. [PERSON_NAME]" at bounding box center [85, 173] width 141 height 317
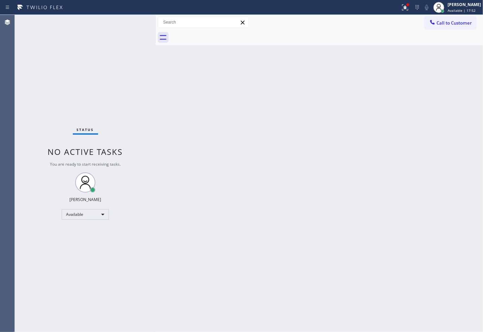
click at [133, 19] on div "Status No active tasks You are ready to start receiving tasks. [PERSON_NAME]" at bounding box center [85, 173] width 141 height 317
click at [130, 19] on div "Status No active tasks You are ready to start receiving tasks. [PERSON_NAME]" at bounding box center [85, 173] width 141 height 317
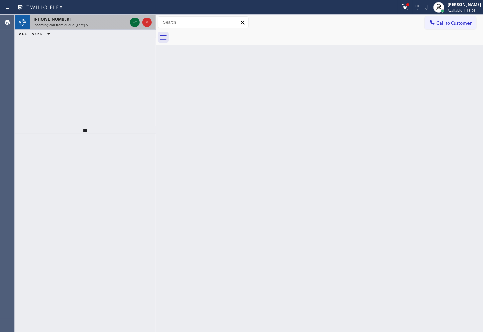
click at [131, 19] on icon at bounding box center [135, 22] width 8 height 8
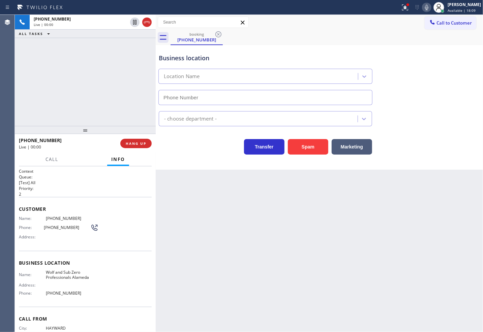
type input "[PHONE_NUMBER]"
click at [406, 4] on div at bounding box center [408, 5] width 4 height 4
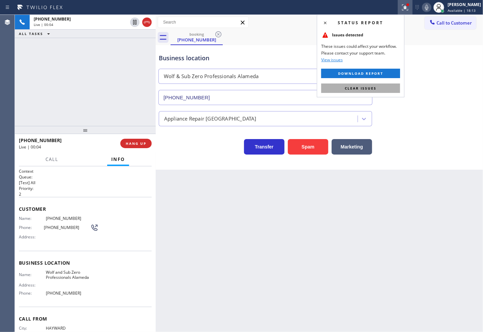
click at [384, 85] on button "Clear issues" at bounding box center [360, 88] width 79 height 9
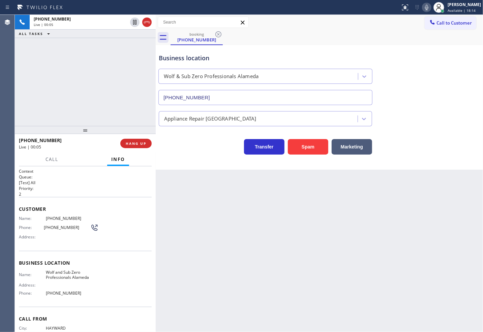
click at [79, 58] on div "[PHONE_NUMBER] Live | 00:05 ALL TASKS ALL TASKS ACTIVE TASKS TASKS IN WRAP UP" at bounding box center [85, 70] width 141 height 111
click at [191, 162] on div "Business location Wolf & Sub Zero Professionals [GEOGRAPHIC_DATA] [PHONE_NUMBER…" at bounding box center [319, 107] width 327 height 125
click at [95, 76] on div "[PHONE_NUMBER] Live | 00:06 ALL TASKS ALL TASKS ACTIVE TASKS TASKS IN WRAP UP" at bounding box center [85, 70] width 141 height 111
click at [224, 168] on div "Business location Wolf & Sub Zero Professionals [GEOGRAPHIC_DATA] [PHONE_NUMBER…" at bounding box center [319, 107] width 327 height 125
click at [127, 111] on div "[PHONE_NUMBER] Live | 00:07 ALL TASKS ALL TASKS ACTIVE TASKS TASKS IN WRAP UP" at bounding box center [85, 70] width 141 height 111
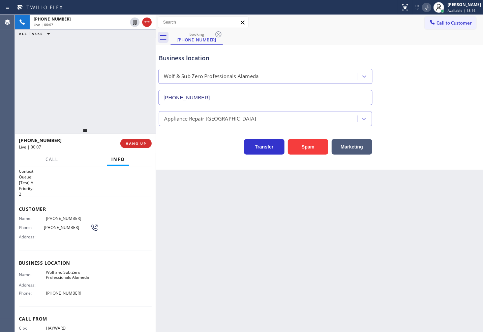
click at [198, 180] on div "Back to Dashboard Change Sender ID Customers Technicians Select a contact Outbo…" at bounding box center [319, 173] width 327 height 317
click at [197, 157] on div "Business location Wolf & Sub Zero Professionals [GEOGRAPHIC_DATA] [PHONE_NUMBER…" at bounding box center [319, 107] width 327 height 125
click at [129, 111] on div "[PHONE_NUMBER] Live | 00:09 ALL TASKS ALL TASKS ACTIVE TASKS TASKS IN WRAP UP" at bounding box center [85, 70] width 141 height 111
click at [99, 49] on div "[PHONE_NUMBER] Live | 00:20 ALL TASKS ALL TASKS ACTIVE TASKS TASKS IN WRAP UP" at bounding box center [85, 70] width 141 height 111
click at [205, 147] on div "Transfer Spam Marketing" at bounding box center [265, 145] width 216 height 19
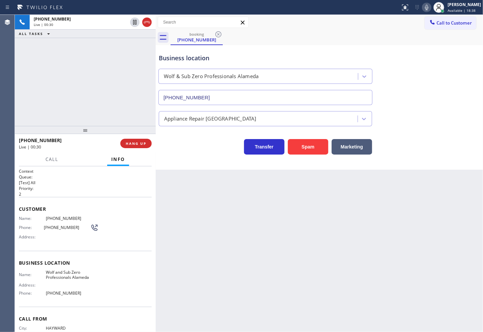
click at [132, 109] on div "[PHONE_NUMBER] Live | 00:30 ALL TASKS ALL TASKS ACTIVE TASKS TASKS IN WRAP UP" at bounding box center [85, 70] width 141 height 111
click at [183, 156] on div "Business location Wolf & Sub Zero Professionals [GEOGRAPHIC_DATA] [PHONE_NUMBER…" at bounding box center [319, 107] width 327 height 125
click at [169, 156] on div "Business location Wolf & Sub Zero Professionals [GEOGRAPHIC_DATA] [PHONE_NUMBER…" at bounding box center [319, 107] width 327 height 125
click at [121, 117] on div "[PHONE_NUMBER] Live | 00:33 ALL TASKS ALL TASKS ACTIVE TASKS TASKS IN WRAP UP" at bounding box center [85, 70] width 141 height 111
click at [156, 148] on div at bounding box center [156, 173] width 0 height 317
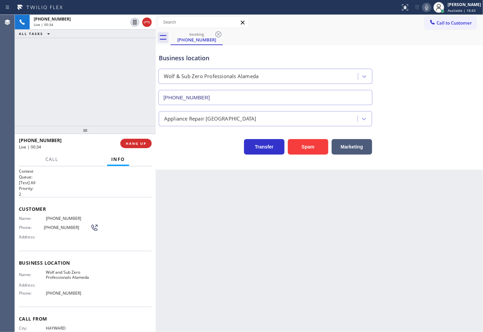
click at [203, 152] on div "Transfer Spam Marketing" at bounding box center [265, 145] width 216 height 19
click at [79, 72] on div "[PHONE_NUMBER] Live | 00:35 ALL TASKS ALL TASKS ACTIVE TASKS TASKS IN WRAP UP" at bounding box center [85, 70] width 141 height 111
click at [158, 140] on div "Transfer Spam Marketing" at bounding box center [265, 145] width 216 height 19
click at [102, 92] on div "[PHONE_NUMBER] Live | 00:36 ALL TASKS ALL TASKS ACTIVE TASKS TASKS IN WRAP UP" at bounding box center [85, 70] width 141 height 111
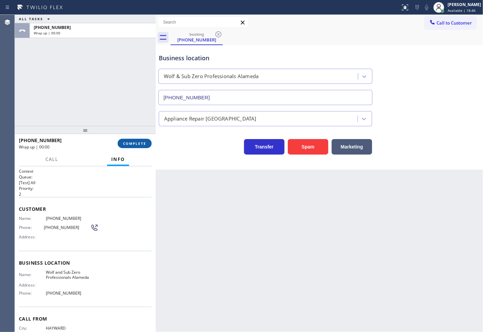
click at [135, 144] on span "COMPLETE" at bounding box center [134, 143] width 23 height 5
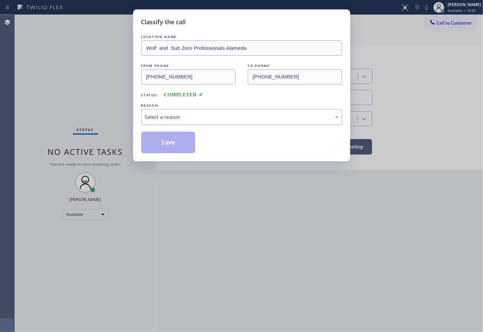
click at [165, 117] on div "Select a reason" at bounding box center [241, 117] width 193 height 8
click at [170, 145] on button "Save" at bounding box center [168, 143] width 54 height 22
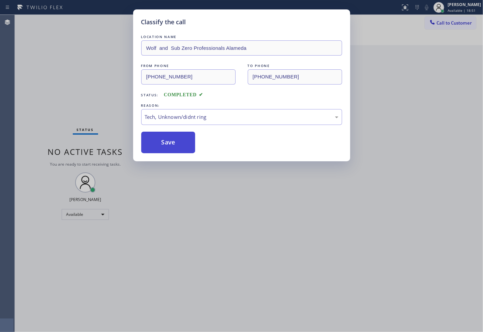
click at [170, 145] on button "Save" at bounding box center [168, 143] width 54 height 22
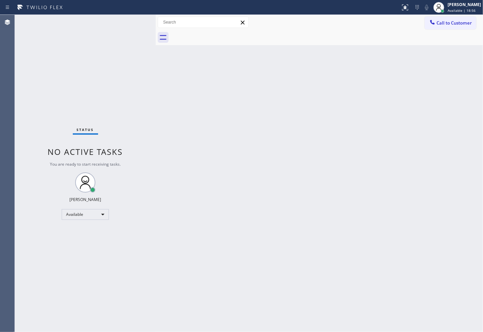
click at [120, 51] on div "Status No active tasks You are ready to start receiving tasks. [PERSON_NAME]" at bounding box center [85, 173] width 141 height 317
click at [133, 23] on div "Status No active tasks You are ready to start receiving tasks. [PERSON_NAME]" at bounding box center [85, 173] width 141 height 317
click at [132, 21] on div "Status No active tasks You are ready to start receiving tasks. [PERSON_NAME]" at bounding box center [85, 173] width 141 height 317
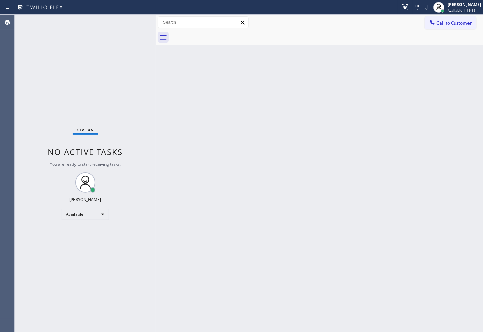
click at [132, 21] on div "Status No active tasks You are ready to start receiving tasks. [PERSON_NAME]" at bounding box center [85, 173] width 141 height 317
click at [128, 21] on div "Status No active tasks You are ready to start receiving tasks. [PERSON_NAME]" at bounding box center [85, 173] width 141 height 317
click at [129, 23] on div "Status No active tasks You are ready to start receiving tasks. [PERSON_NAME]" at bounding box center [85, 173] width 141 height 317
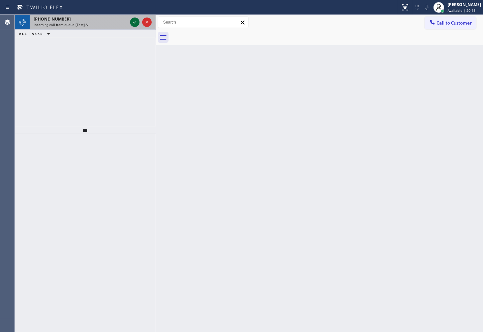
click at [135, 21] on icon at bounding box center [135, 22] width 8 height 8
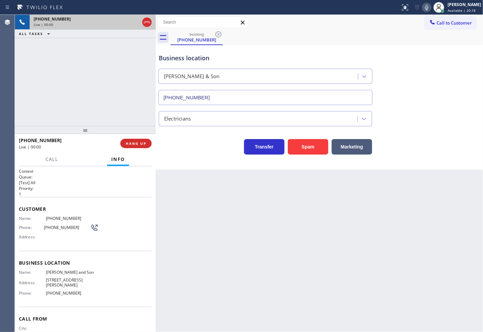
type input "[PHONE_NUMBER]"
click at [317, 151] on button "Spam" at bounding box center [308, 147] width 40 height 16
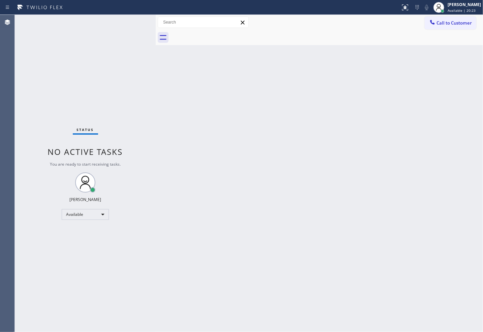
click at [109, 50] on div "Status No active tasks You are ready to start receiving tasks. [PERSON_NAME]" at bounding box center [85, 173] width 141 height 317
click at [135, 20] on div "Status No active tasks You are ready to start receiving tasks. [PERSON_NAME]" at bounding box center [85, 173] width 141 height 317
click at [134, 20] on div "Status No active tasks You are ready to start receiving tasks. [PERSON_NAME]" at bounding box center [85, 173] width 141 height 317
click at [130, 21] on div "Status No active tasks You are ready to start receiving tasks. [PERSON_NAME]" at bounding box center [85, 173] width 141 height 317
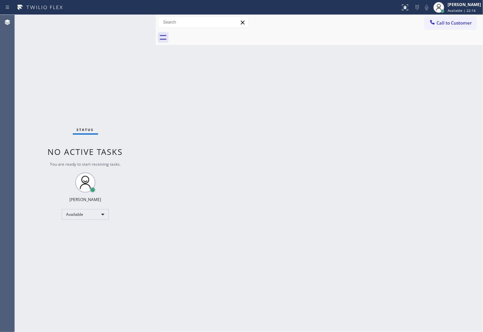
click at [130, 21] on div "Status No active tasks You are ready to start receiving tasks. [PERSON_NAME]" at bounding box center [85, 173] width 141 height 317
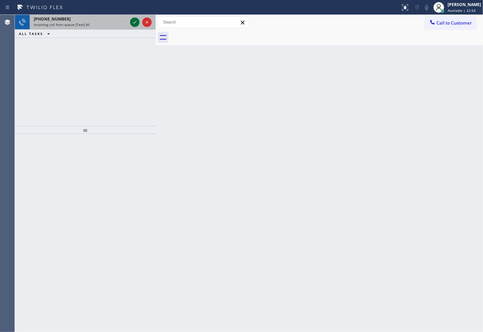
click at [131, 21] on icon at bounding box center [135, 22] width 8 height 8
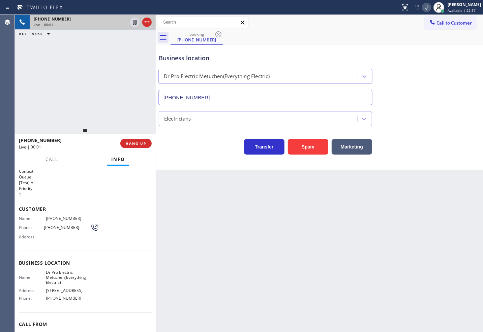
type input "[PHONE_NUMBER]"
click at [189, 154] on div "Transfer Spam Marketing" at bounding box center [265, 145] width 216 height 19
click at [72, 82] on div "[PHONE_NUMBER] Live | 00:05 ALL TASKS ALL TASKS ACTIVE TASKS TASKS IN WRAP UP" at bounding box center [85, 70] width 141 height 111
click at [53, 164] on button "Call" at bounding box center [51, 159] width 21 height 13
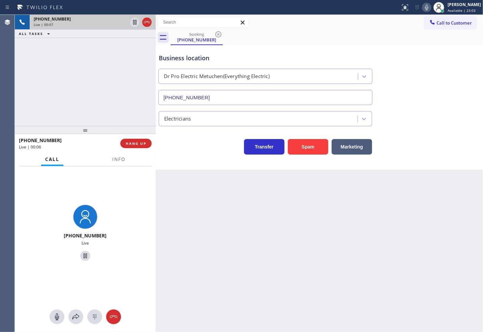
click at [183, 152] on div "Transfer Spam Marketing" at bounding box center [265, 145] width 216 height 19
drag, startPoint x: 47, startPoint y: 85, endPoint x: 65, endPoint y: 79, distance: 18.5
click at [50, 85] on div "[PHONE_NUMBER] Live | 00:08 ALL TASKS ALL TASKS ACTIVE TASKS TASKS IN WRAP UP" at bounding box center [85, 70] width 141 height 111
click at [113, 162] on span "Info" at bounding box center [118, 159] width 13 height 6
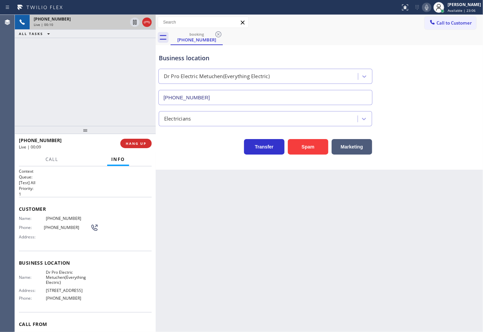
click at [160, 147] on div "Transfer Spam Marketing" at bounding box center [265, 145] width 216 height 19
click at [44, 163] on button "Call" at bounding box center [51, 159] width 21 height 13
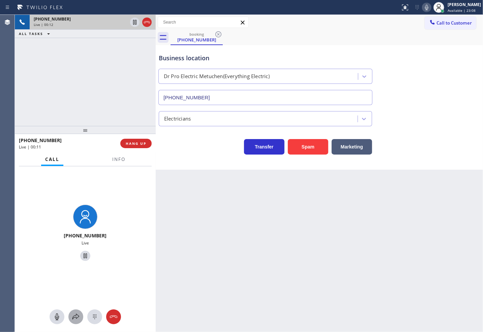
click at [70, 321] on div at bounding box center [75, 317] width 15 height 8
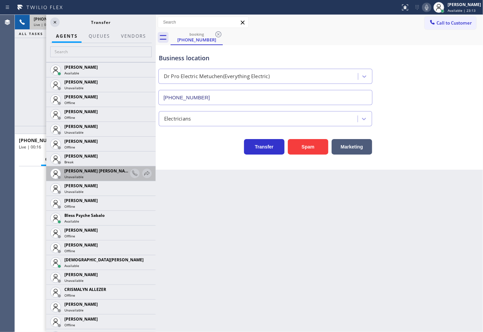
scroll to position [112, 0]
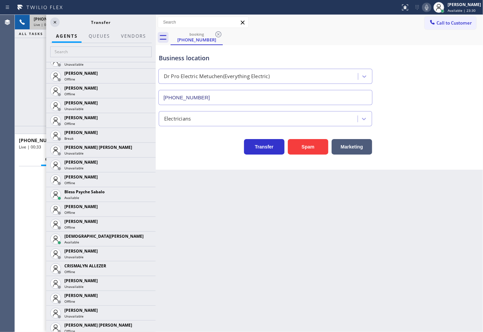
click at [167, 160] on div "Business location Dr Pro Electric Metuchen(Everything Electric) [PHONE_NUMBER] …" at bounding box center [319, 107] width 327 height 125
click at [57, 22] on icon at bounding box center [55, 22] width 8 height 8
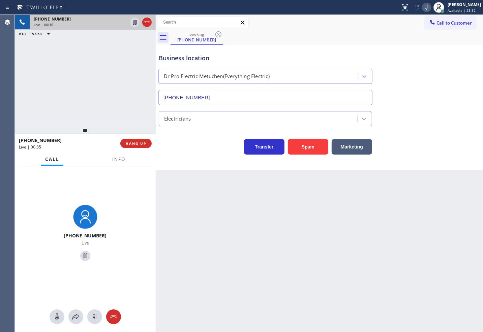
click at [56, 90] on div "[PHONE_NUMBER] Live | 00:36 ALL TASKS ALL TASKS ACTIVE TASKS TASKS IN WRAP UP" at bounding box center [85, 70] width 141 height 111
click at [108, 78] on div "[PHONE_NUMBER] Live | 00:36 ALL TASKS ALL TASKS ACTIVE TASKS TASKS IN WRAP UP" at bounding box center [85, 70] width 141 height 111
click at [135, 22] on icon at bounding box center [135, 22] width 8 height 8
click at [74, 314] on icon at bounding box center [76, 317] width 8 height 8
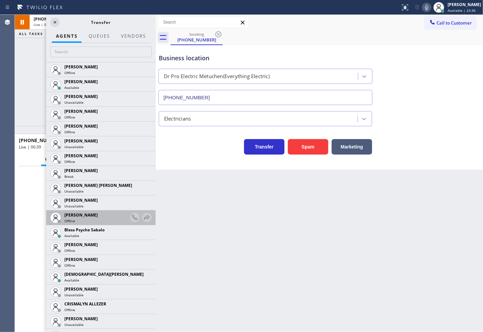
scroll to position [75, 0]
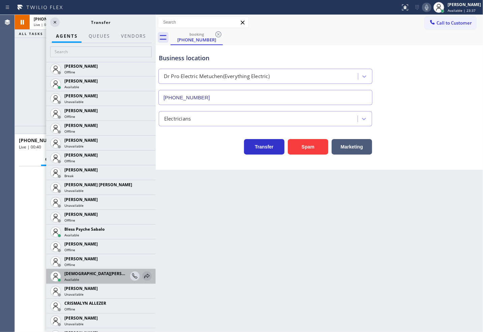
click at [143, 274] on icon at bounding box center [147, 276] width 8 height 8
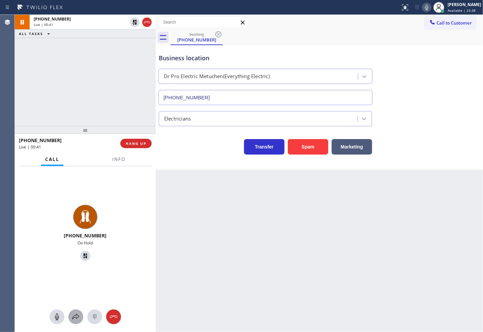
click at [74, 318] on icon at bounding box center [76, 317] width 8 height 8
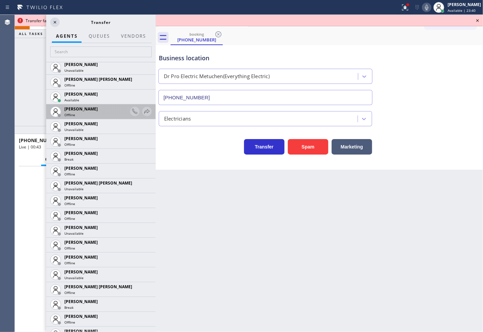
scroll to position [262, 0]
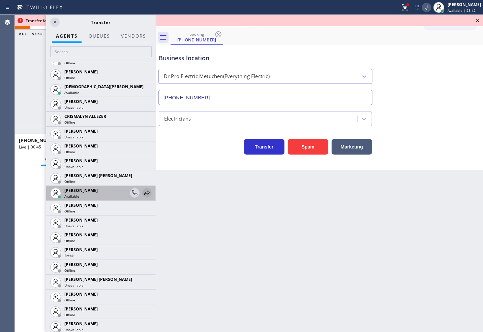
click at [143, 194] on icon at bounding box center [147, 193] width 8 height 8
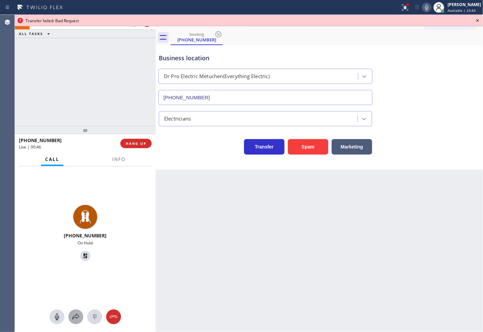
click at [75, 316] on icon at bounding box center [76, 317] width 8 height 8
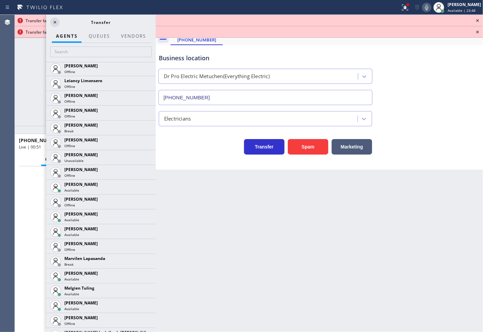
scroll to position [936, 0]
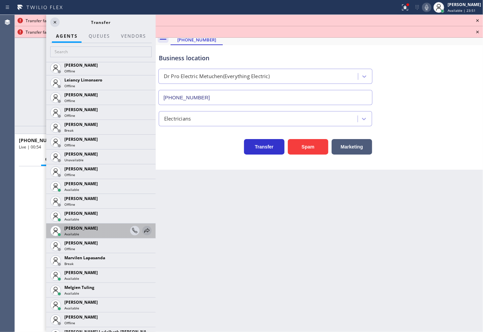
click at [143, 228] on icon at bounding box center [147, 231] width 8 height 8
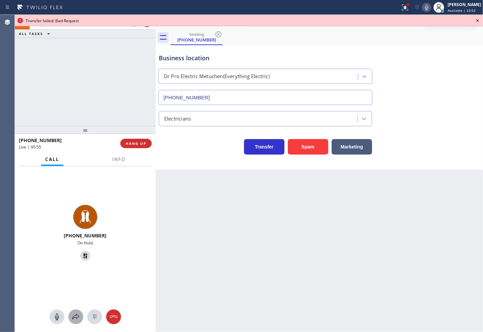
click at [75, 315] on icon at bounding box center [76, 317] width 8 height 8
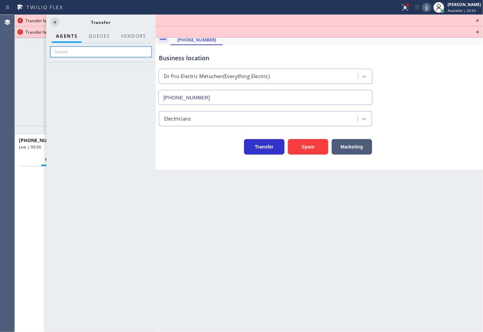
click at [65, 52] on input "text" at bounding box center [100, 52] width 101 height 11
type input "meg"
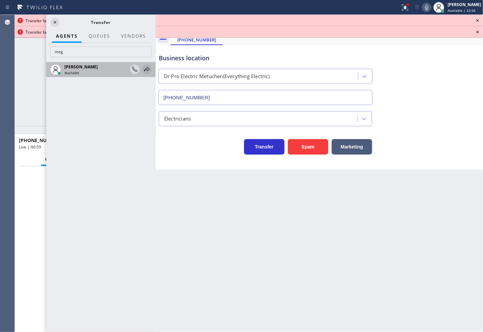
click at [147, 67] on icon at bounding box center [147, 69] width 8 height 8
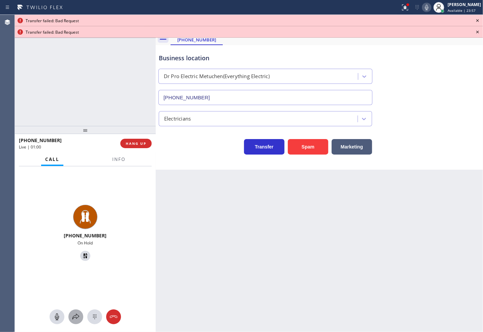
click at [74, 317] on icon at bounding box center [76, 317] width 8 height 8
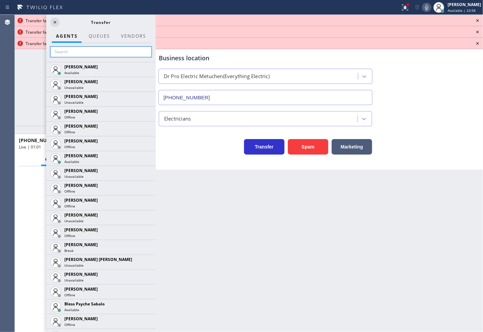
click at [61, 50] on input "text" at bounding box center [100, 52] width 101 height 11
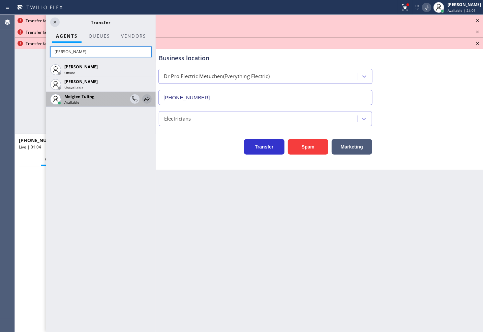
type input "[PERSON_NAME]"
click at [148, 97] on icon at bounding box center [147, 99] width 8 height 8
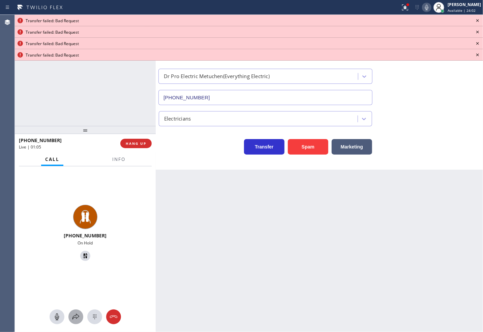
click at [75, 319] on icon at bounding box center [76, 317] width 8 height 8
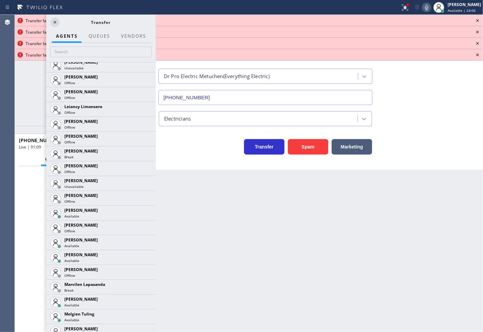
scroll to position [1011, 0]
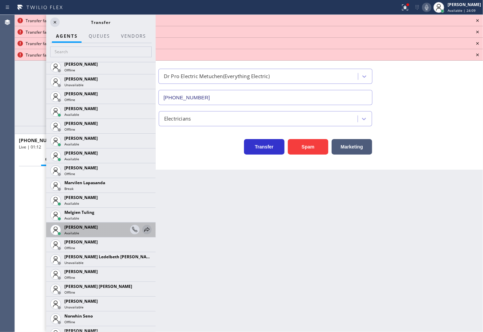
click at [143, 229] on icon at bounding box center [147, 230] width 8 height 8
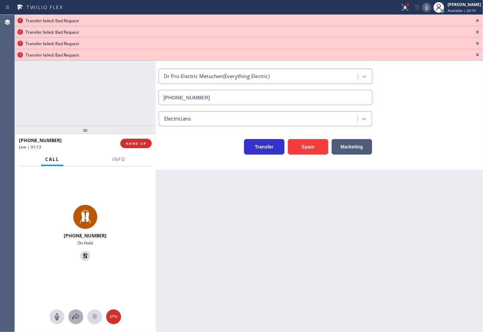
click at [79, 317] on icon at bounding box center [76, 317] width 8 height 8
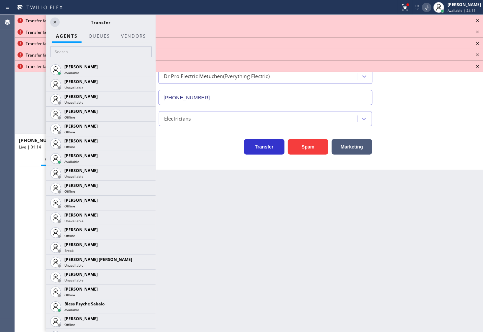
click at [74, 45] on div at bounding box center [101, 52] width 110 height 19
click at [73, 55] on input "text" at bounding box center [100, 52] width 101 height 11
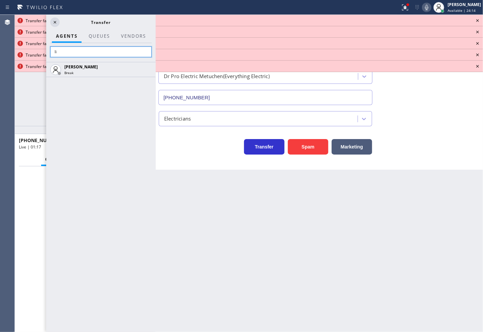
type input "l"
type input "m"
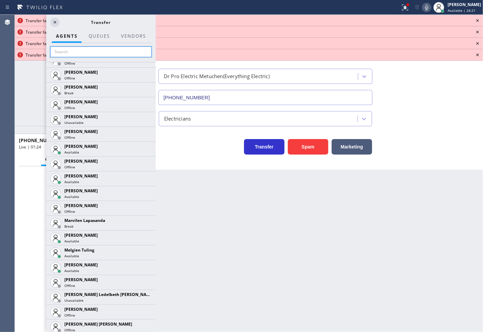
scroll to position [1049, 0]
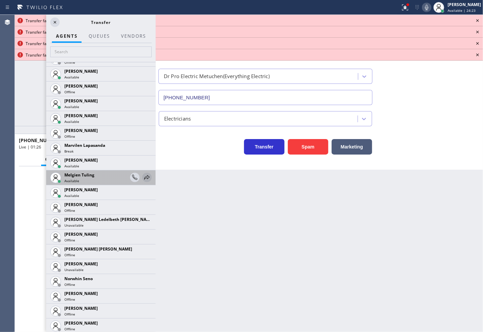
click at [143, 180] on icon at bounding box center [147, 178] width 8 height 8
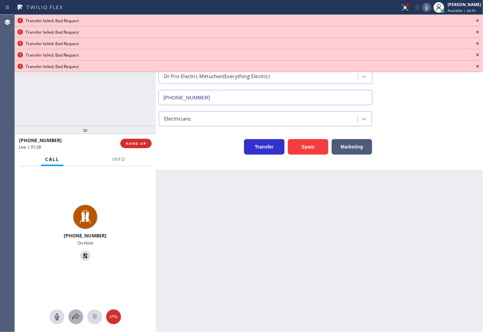
click at [78, 319] on icon at bounding box center [76, 317] width 8 height 8
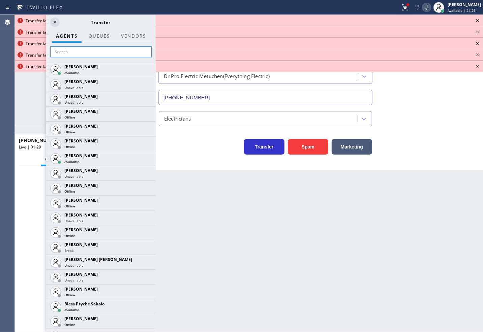
click at [87, 52] on input "text" at bounding box center [100, 52] width 101 height 11
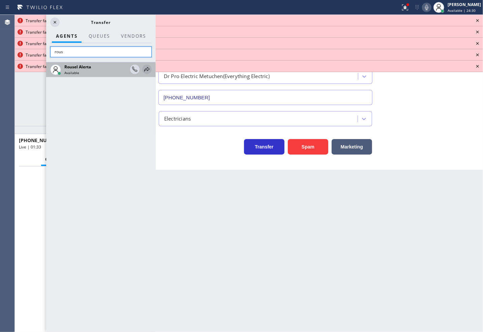
type input "rous"
click at [146, 67] on icon at bounding box center [147, 69] width 8 height 8
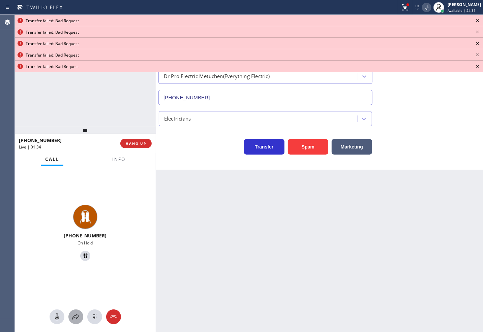
click at [76, 314] on icon at bounding box center [76, 317] width 8 height 8
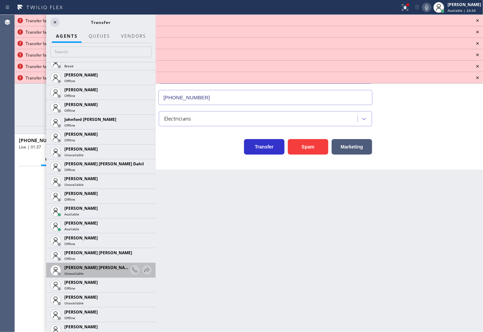
scroll to position [899, 0]
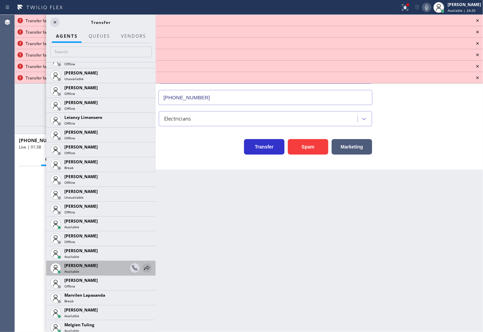
click at [143, 265] on icon at bounding box center [147, 268] width 8 height 8
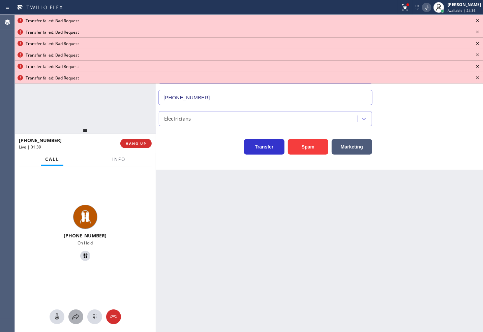
click at [73, 319] on icon at bounding box center [75, 317] width 7 height 6
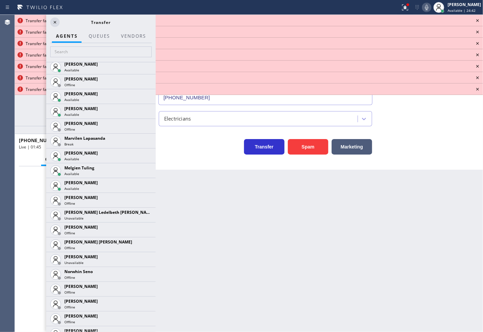
scroll to position [1049, 0]
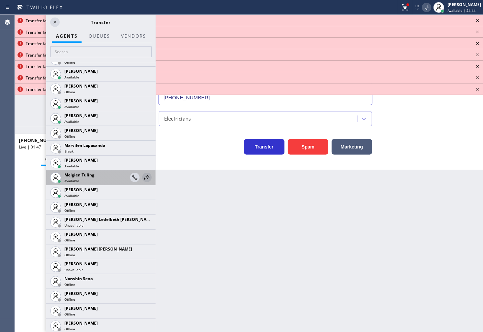
click at [143, 179] on icon at bounding box center [147, 178] width 8 height 8
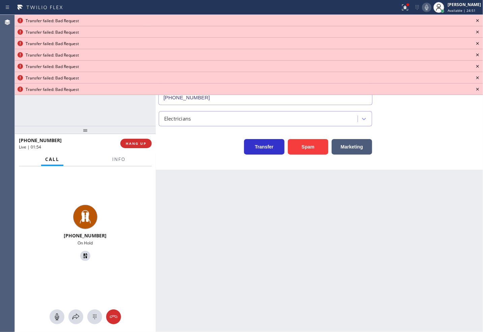
click at [480, 19] on icon at bounding box center [478, 21] width 8 height 8
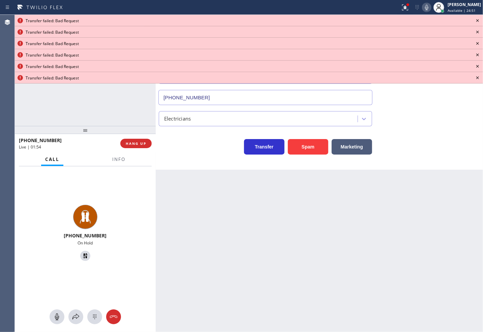
click at [480, 20] on icon at bounding box center [478, 21] width 8 height 8
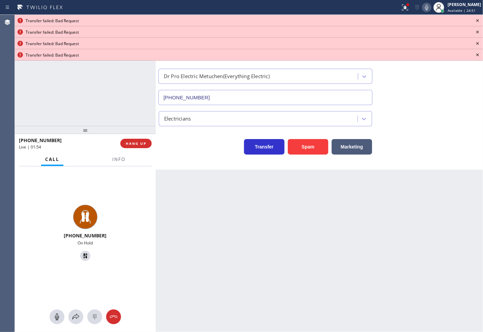
click at [480, 20] on icon at bounding box center [478, 21] width 8 height 8
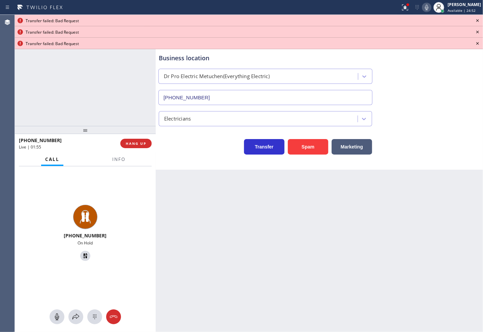
click at [480, 20] on icon at bounding box center [478, 21] width 8 height 8
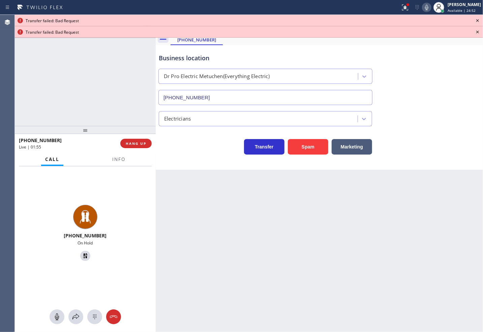
click at [479, 19] on icon at bounding box center [477, 20] width 3 height 3
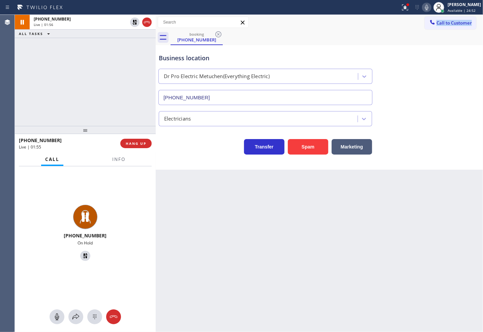
click at [478, 19] on div "Call to Customer Outbound call Location Search location Your caller id phone nu…" at bounding box center [454, 23] width 58 height 12
click at [147, 49] on div "[PHONE_NUMBER] Live | 01:57 ALL TASKS ALL TASKS ACTIVE TASKS TASKS IN WRAP UP" at bounding box center [85, 70] width 141 height 111
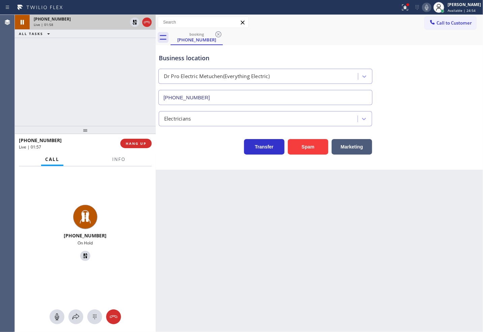
click at [133, 16] on div at bounding box center [141, 22] width 24 height 15
click at [115, 160] on span "Info" at bounding box center [118, 159] width 13 height 6
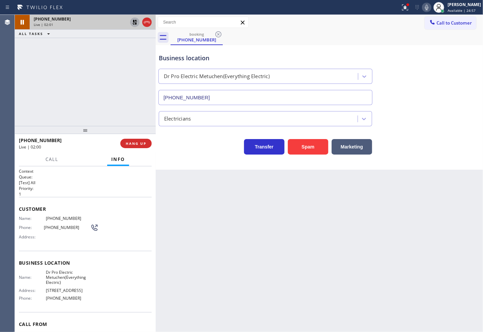
click at [133, 24] on icon at bounding box center [135, 22] width 8 height 8
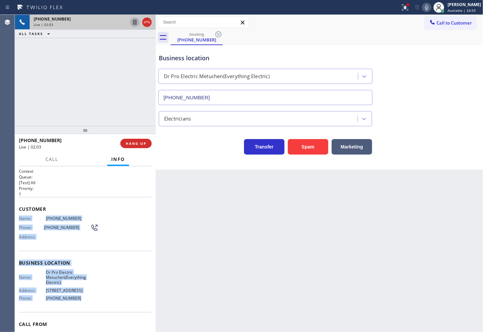
drag, startPoint x: 18, startPoint y: 220, endPoint x: 79, endPoint y: 300, distance: 101.0
click at [79, 300] on div "Context Queue: [Test] All Priority: 1 Customer Name: [PHONE_NUMBER] Phone: [PHO…" at bounding box center [85, 249] width 141 height 166
copy div "Name: [PHONE_NUMBER] Phone: [PHONE_NUMBER] Address: Business location Name: Dr …"
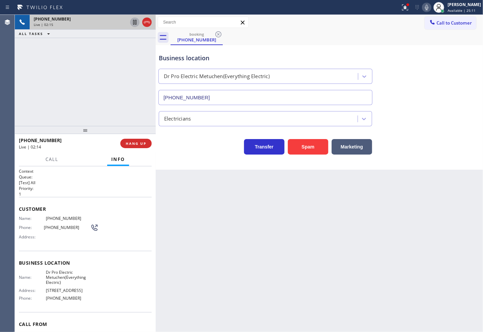
click at [72, 179] on h2 "Queue:" at bounding box center [85, 177] width 133 height 6
click at [71, 180] on p "[Test] All" at bounding box center [85, 183] width 133 height 6
click at [51, 182] on p "[Test] All" at bounding box center [85, 183] width 133 height 6
click at [440, 136] on div "Transfer Spam Marketing" at bounding box center [319, 144] width 324 height 22
drag, startPoint x: 169, startPoint y: 249, endPoint x: 175, endPoint y: 247, distance: 6.7
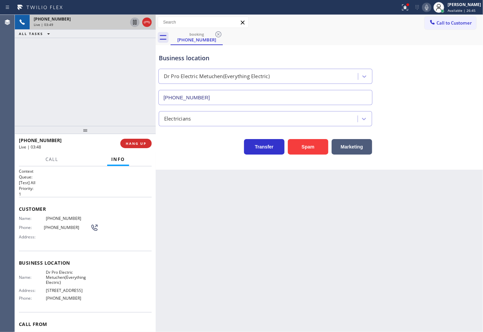
click at [170, 249] on div "Back to Dashboard Change Sender ID Customers Technicians Select a contact Outbo…" at bounding box center [319, 173] width 327 height 317
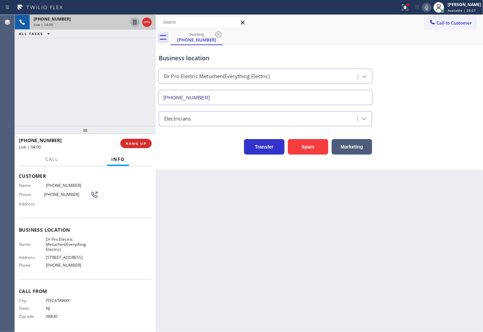
scroll to position [0, 0]
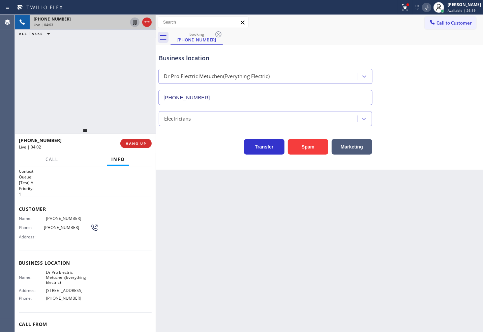
click at [120, 110] on div "[PHONE_NUMBER] Live | 04:03 ALL TASKS ALL TASKS ACTIVE TASKS TASKS IN WRAP UP" at bounding box center [85, 70] width 141 height 111
click at [198, 150] on div "Transfer Spam Marketing" at bounding box center [265, 145] width 216 height 19
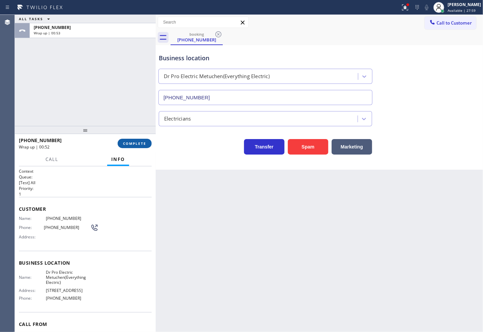
click at [123, 144] on span "COMPLETE" at bounding box center [134, 143] width 23 height 5
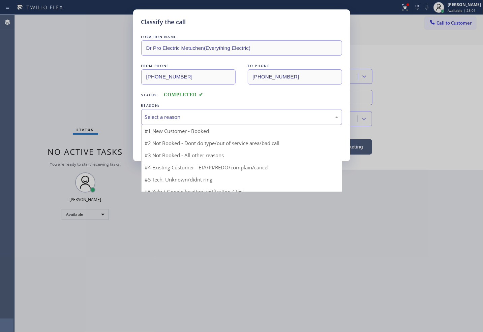
click at [180, 120] on div "Select a reason" at bounding box center [241, 117] width 193 height 8
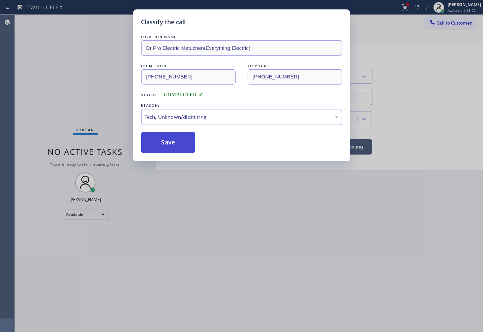
click at [174, 145] on button "Save" at bounding box center [168, 143] width 54 height 22
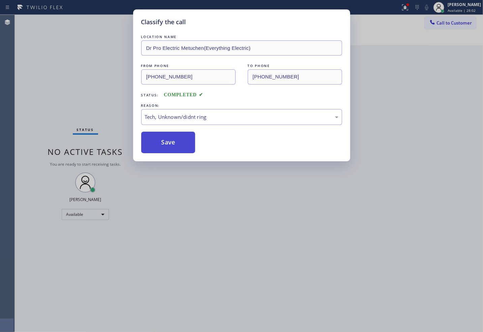
click at [174, 145] on button "Save" at bounding box center [168, 143] width 54 height 22
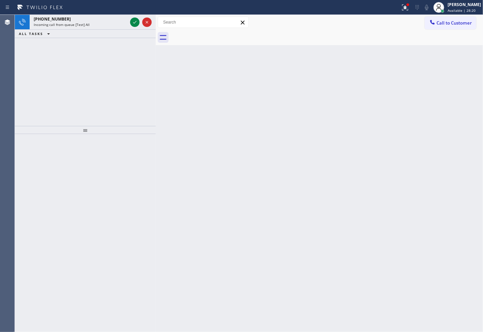
click at [64, 94] on div "[PHONE_NUMBER] Incoming call from queue [Test] All ALL TASKS ALL TASKS ACTIVE T…" at bounding box center [85, 70] width 141 height 111
click at [132, 21] on icon at bounding box center [135, 22] width 8 height 8
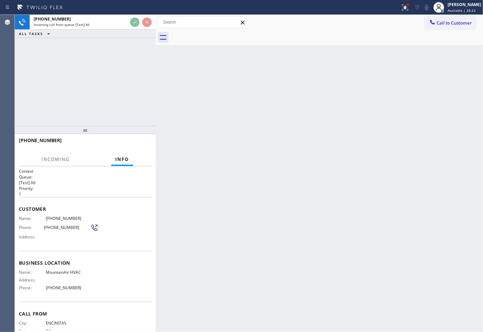
click at [128, 73] on div "[PHONE_NUMBER] Incoming call from queue [Test] All ALL TASKS ALL TASKS ACTIVE T…" at bounding box center [85, 70] width 141 height 111
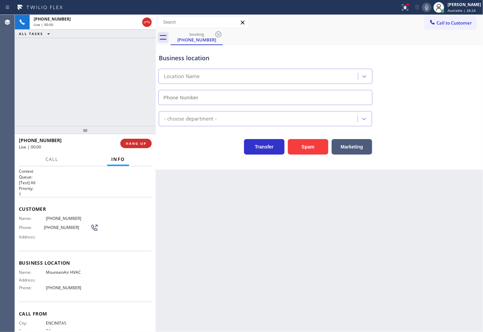
type input "[PHONE_NUMBER]"
click at [40, 78] on div "[PHONE_NUMBER] Live | 00:10 ALL TASKS ALL TASKS ACTIVE TASKS TASKS IN WRAP UP" at bounding box center [85, 70] width 141 height 111
click at [181, 167] on div "Business location [GEOGRAPHIC_DATA] HVAC [PHONE_NUMBER] HVAC Transfer Spam Mark…" at bounding box center [319, 107] width 327 height 125
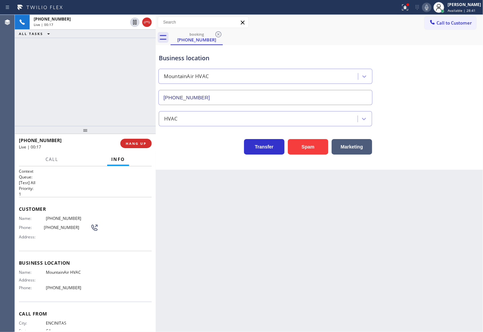
click at [102, 118] on div "[PHONE_NUMBER] Live | 00:17 ALL TASKS ALL TASKS ACTIVE TASKS TASKS IN WRAP UP" at bounding box center [85, 70] width 141 height 111
click at [84, 159] on div "Call Info" at bounding box center [85, 159] width 133 height 13
click at [82, 93] on div "[PHONE_NUMBER] Live | 00:19 ALL TASKS ALL TASKS ACTIVE TASKS TASKS IN WRAP UP" at bounding box center [85, 70] width 141 height 111
click at [173, 146] on div "Transfer Spam Marketing" at bounding box center [265, 145] width 216 height 19
click at [125, 88] on div "[PHONE_NUMBER] Live | 00:26 ALL TASKS ALL TASKS ACTIVE TASKS TASKS IN WRAP UP" at bounding box center [85, 70] width 141 height 111
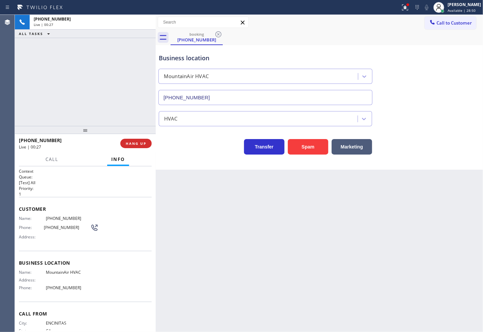
click at [195, 173] on div "Back to Dashboard Change Sender ID Customers Technicians Select a contact Outbo…" at bounding box center [319, 173] width 327 height 317
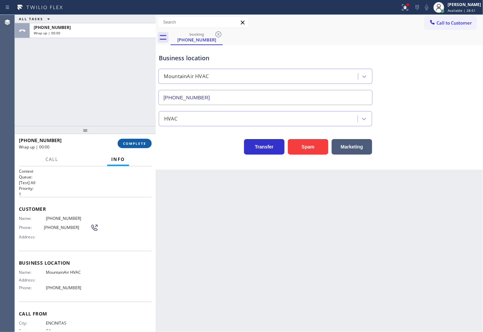
click at [146, 142] on button "COMPLETE" at bounding box center [135, 143] width 34 height 9
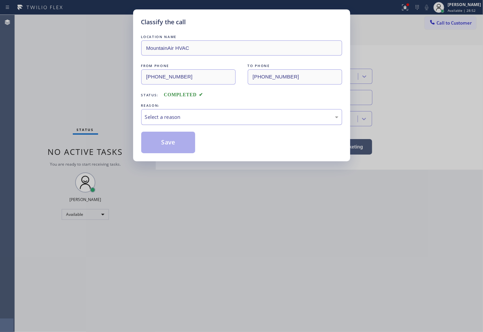
click at [191, 118] on div "Select a reason" at bounding box center [241, 117] width 193 height 8
click at [180, 146] on button "Save" at bounding box center [168, 143] width 54 height 22
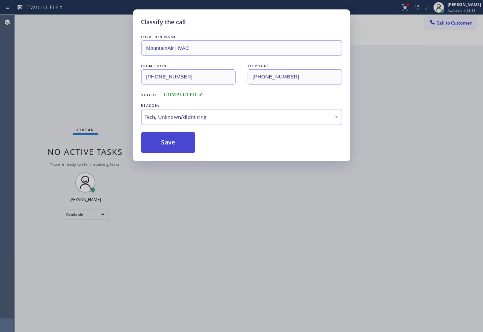
click at [180, 146] on button "Save" at bounding box center [168, 143] width 54 height 22
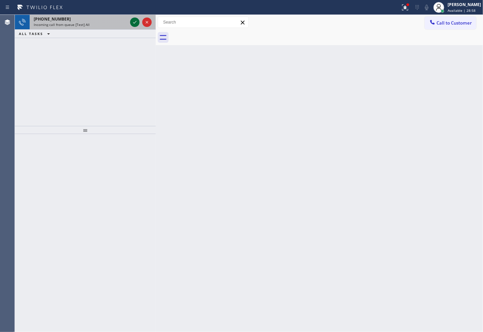
click at [133, 22] on icon at bounding box center [135, 22] width 8 height 8
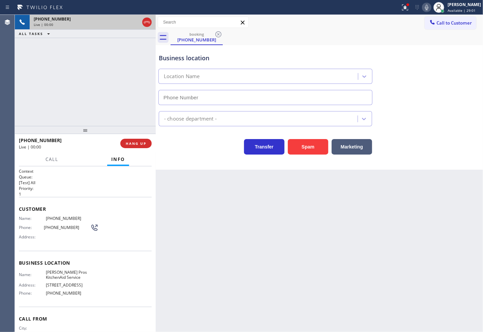
type input "[PHONE_NUMBER]"
click at [77, 147] on div "Live | 00:03" at bounding box center [67, 147] width 97 height 6
click at [398, 12] on button at bounding box center [405, 7] width 15 height 15
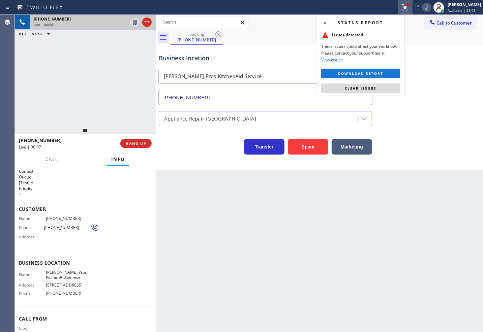
click at [395, 82] on div "Status report Issues detected These issues could affect your workflow. Please c…" at bounding box center [361, 55] width 88 height 83
click at [393, 88] on button "Clear issues" at bounding box center [360, 88] width 79 height 9
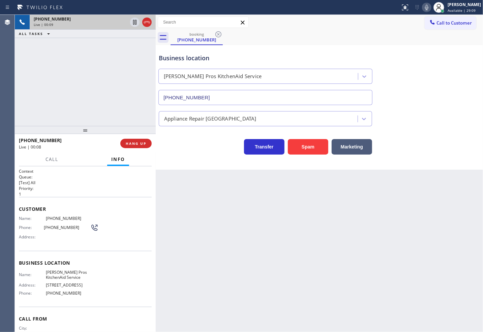
click at [86, 113] on div "[PHONE_NUMBER] Live | 00:09 ALL TASKS ALL TASKS ACTIVE TASKS TASKS IN WRAP UP" at bounding box center [85, 70] width 141 height 111
drag, startPoint x: 187, startPoint y: 150, endPoint x: 297, endPoint y: 141, distance: 110.6
click at [187, 151] on div "Transfer Spam Marketing" at bounding box center [265, 145] width 216 height 19
click at [355, 148] on button "Marketing" at bounding box center [352, 147] width 40 height 16
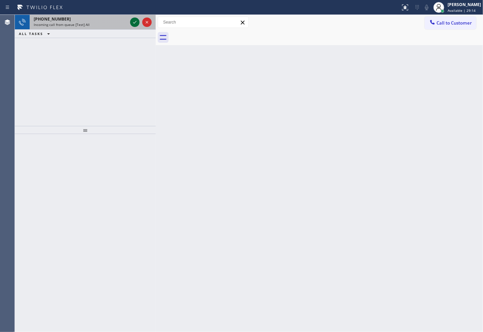
click at [136, 24] on icon at bounding box center [135, 22] width 8 height 8
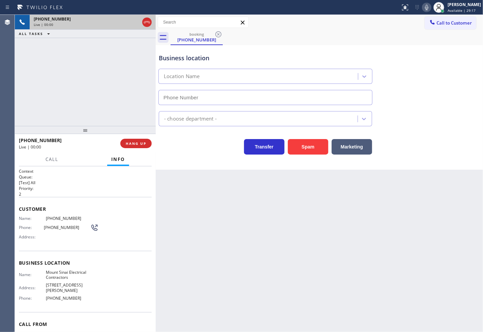
type input "[PHONE_NUMBER]"
click at [207, 155] on div "Business location [GEOGRAPHIC_DATA] Electrical Contractors [PHONE_NUMBER] Elect…" at bounding box center [319, 107] width 327 height 125
click at [143, 112] on div "[PHONE_NUMBER] Live | 00:04 ALL TASKS ALL TASKS ACTIVE TASKS TASKS IN WRAP UP" at bounding box center [85, 70] width 141 height 111
click at [186, 148] on div "Transfer Spam Marketing" at bounding box center [265, 145] width 216 height 19
click at [107, 94] on div "[PHONE_NUMBER] Live | 00:06 ALL TASKS ALL TASKS ACTIVE TASKS TASKS IN WRAP UP" at bounding box center [85, 70] width 141 height 111
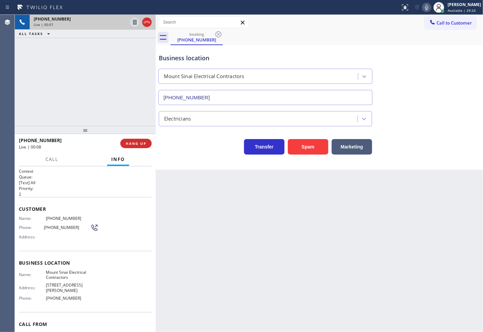
click at [206, 170] on div "Back to Dashboard Change Sender ID Customers Technicians Select a contact Outbo…" at bounding box center [319, 173] width 327 height 317
click at [106, 104] on div "[PHONE_NUMBER] Live | 00:08 ALL TASKS ALL TASKS ACTIVE TASKS TASKS IN WRAP UP" at bounding box center [85, 70] width 141 height 111
click at [145, 147] on button "HANG UP" at bounding box center [135, 143] width 31 height 9
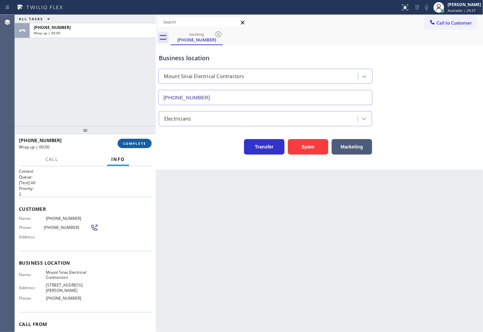
click at [142, 144] on span "COMPLETE" at bounding box center [134, 143] width 23 height 5
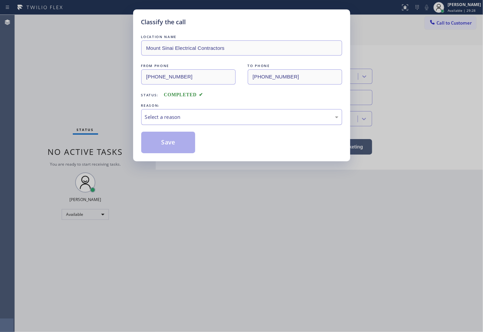
click at [179, 119] on div "Select a reason" at bounding box center [241, 117] width 193 height 8
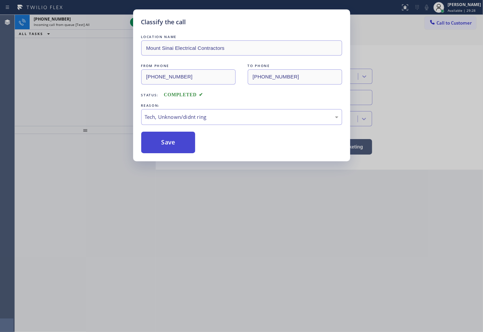
click at [159, 146] on button "Save" at bounding box center [168, 143] width 54 height 22
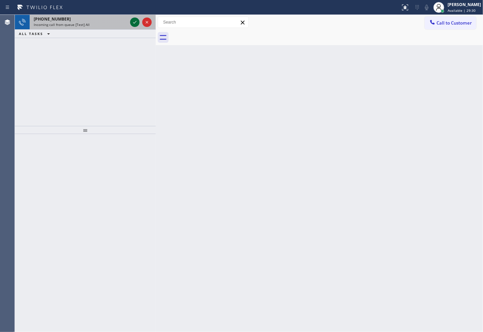
click at [134, 20] on icon at bounding box center [135, 22] width 8 height 8
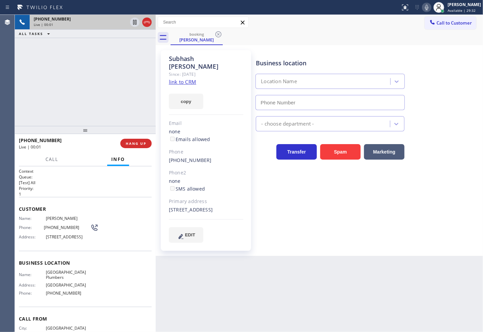
type input "[PHONE_NUMBER]"
click at [184, 79] on link "link to CRM" at bounding box center [182, 82] width 27 height 7
click at [46, 163] on button "Call" at bounding box center [51, 159] width 21 height 13
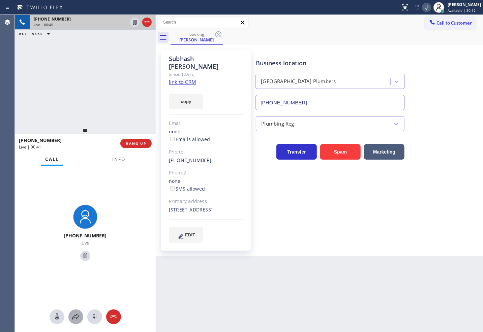
click at [76, 314] on icon at bounding box center [76, 317] width 8 height 8
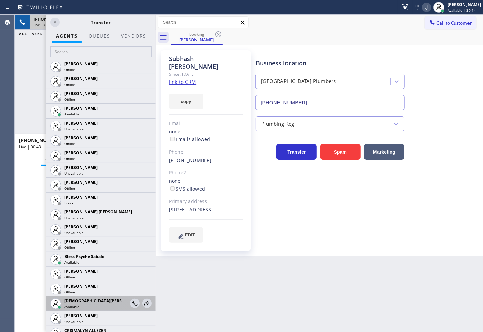
scroll to position [224, 0]
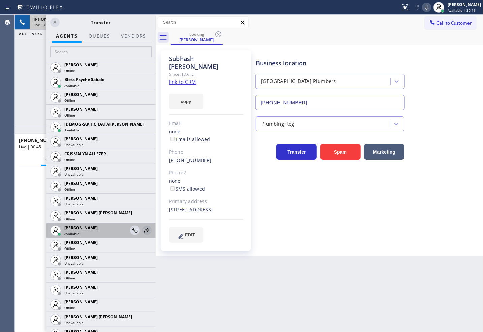
click at [143, 229] on icon at bounding box center [147, 230] width 8 height 8
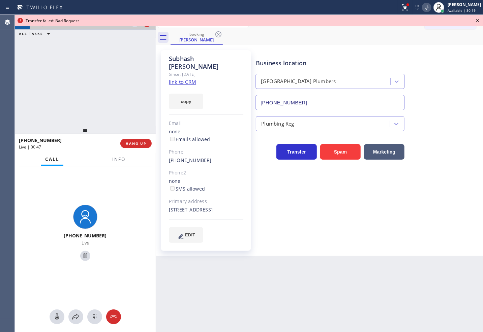
click at [118, 266] on div "[PHONE_NUMBER] Live" at bounding box center [85, 233] width 141 height 135
click at [82, 256] on icon at bounding box center [85, 256] width 8 height 8
click at [78, 314] on icon at bounding box center [76, 317] width 8 height 8
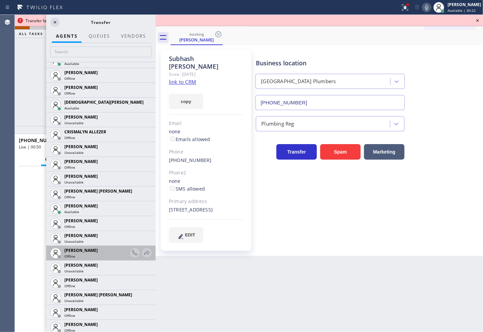
scroll to position [262, 0]
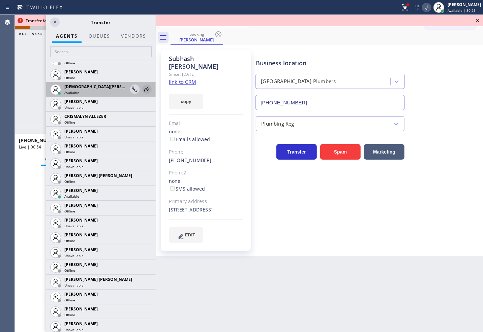
click at [144, 87] on icon at bounding box center [146, 89] width 5 height 4
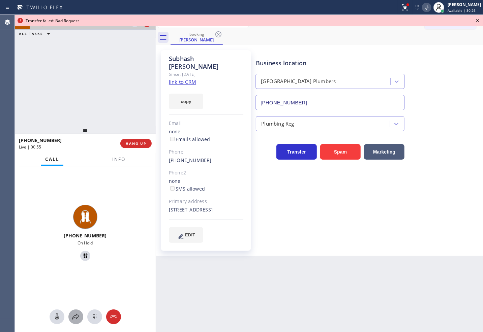
click at [74, 315] on icon at bounding box center [76, 317] width 8 height 8
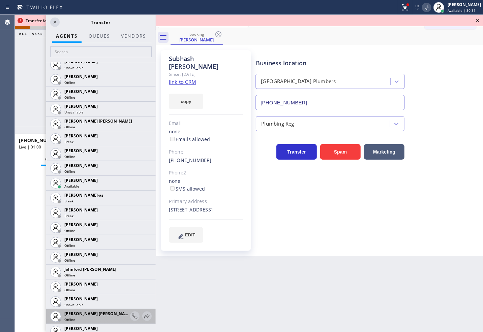
scroll to position [712, 0]
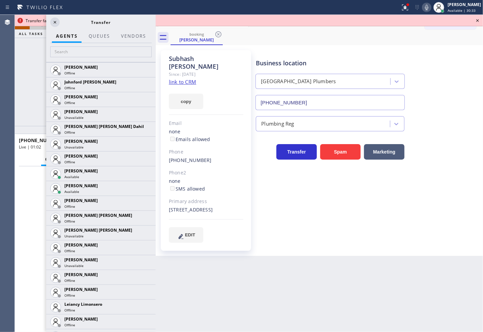
click at [0, 0] on icon at bounding box center [0, 0] width 0 height 0
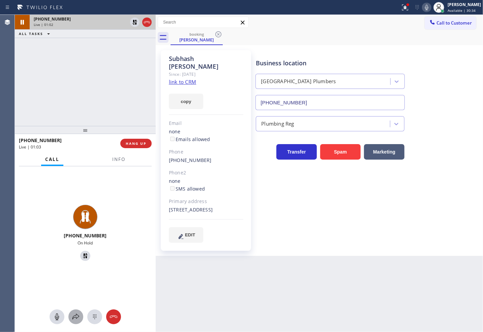
click at [77, 316] on icon at bounding box center [76, 317] width 8 height 8
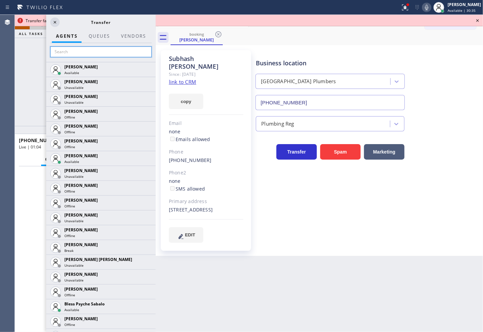
click at [79, 49] on input "text" at bounding box center [100, 52] width 101 height 11
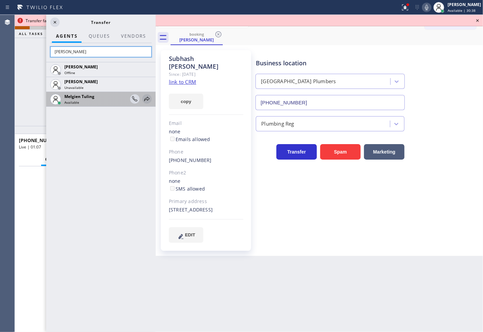
type input "[PERSON_NAME]"
click at [145, 98] on icon at bounding box center [147, 99] width 8 height 8
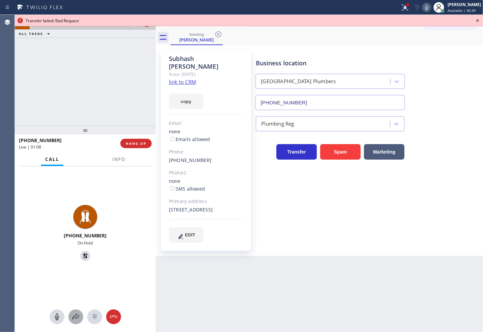
click at [78, 315] on icon at bounding box center [76, 317] width 8 height 8
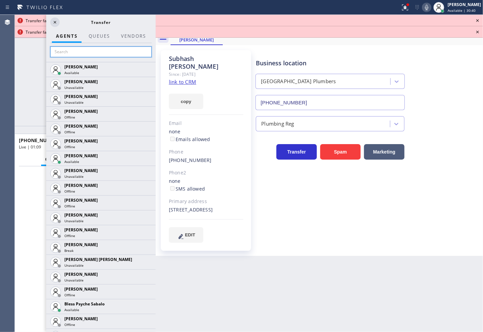
click at [72, 54] on input "text" at bounding box center [100, 52] width 101 height 11
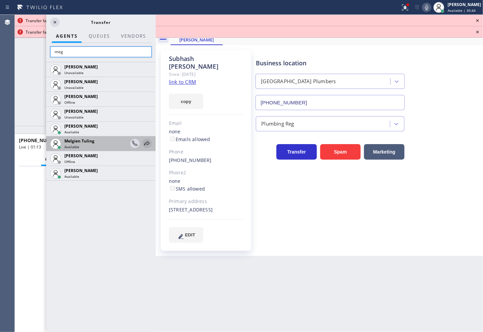
type input "meg"
click at [147, 144] on icon at bounding box center [147, 144] width 8 height 8
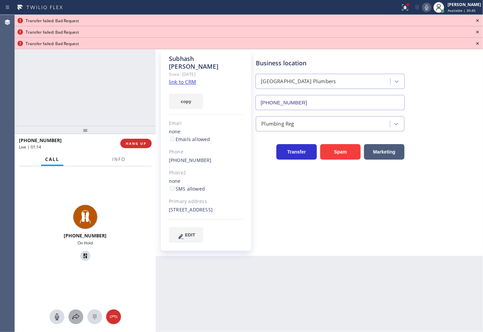
click at [74, 313] on icon at bounding box center [76, 317] width 8 height 8
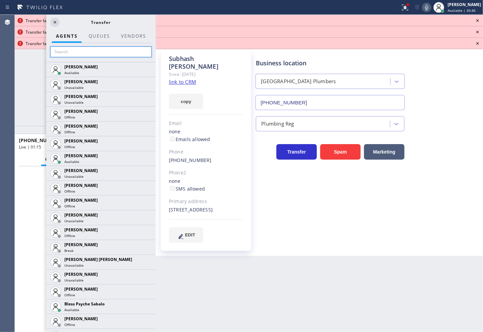
click at [80, 51] on input "text" at bounding box center [100, 52] width 101 height 11
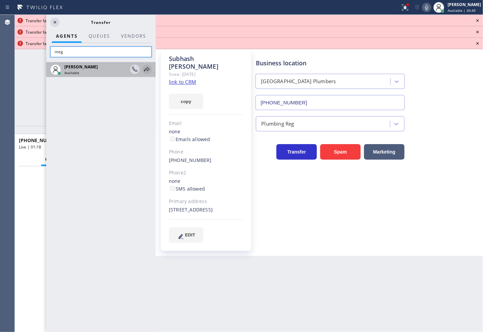
type input "meg"
click at [149, 69] on icon at bounding box center [146, 69] width 5 height 4
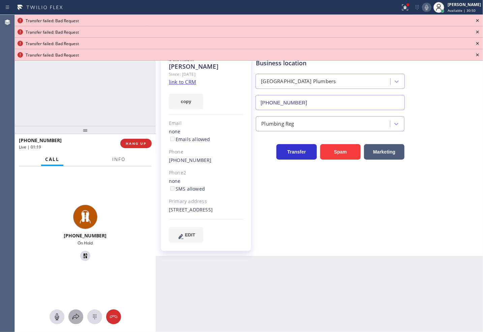
click at [78, 312] on button at bounding box center [75, 317] width 15 height 15
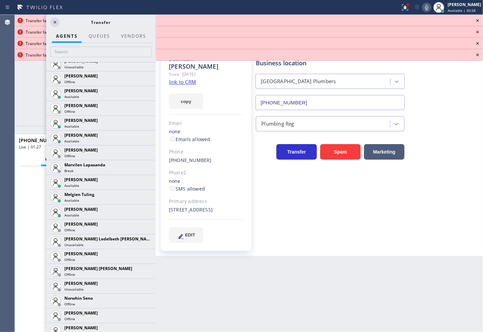
scroll to position [964, 0]
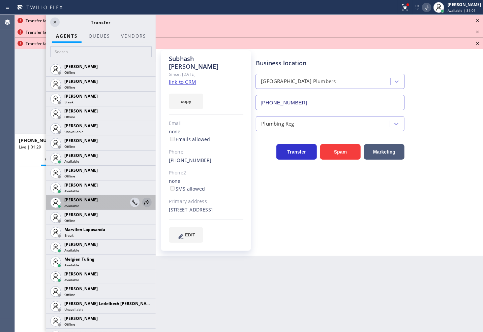
click at [143, 200] on icon at bounding box center [147, 203] width 8 height 8
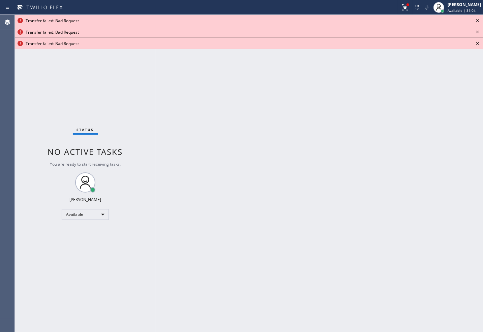
click at [479, 21] on icon at bounding box center [478, 21] width 8 height 8
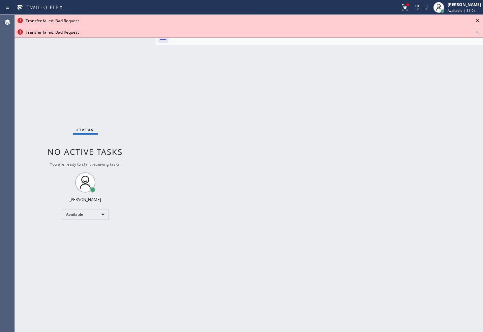
click at [479, 21] on icon at bounding box center [478, 21] width 8 height 8
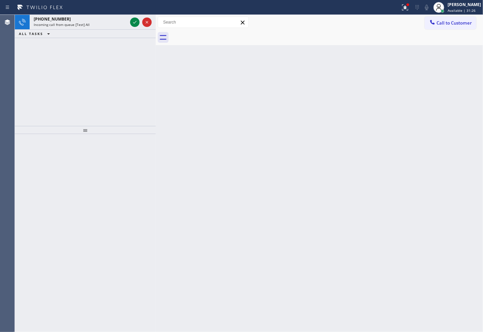
click at [31, 78] on div "[PHONE_NUMBER] Incoming call from queue [Test] All ALL TASKS ALL TASKS ACTIVE T…" at bounding box center [85, 70] width 141 height 111
click at [132, 23] on icon at bounding box center [135, 22] width 8 height 8
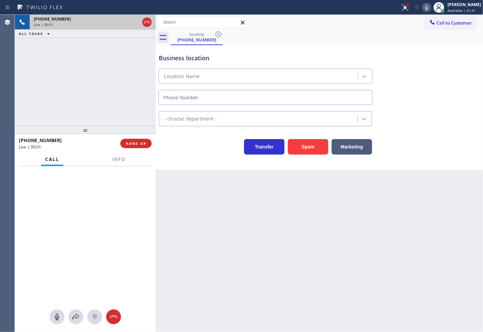
type input "[PHONE_NUMBER]"
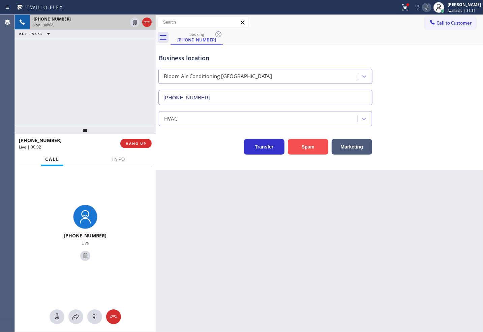
click at [301, 147] on button "Spam" at bounding box center [308, 147] width 40 height 16
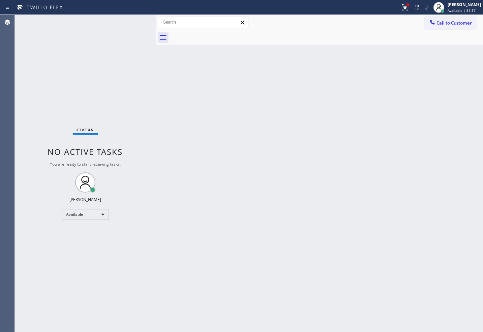
click at [41, 84] on div "Status No active tasks You are ready to start receiving tasks. [PERSON_NAME]" at bounding box center [85, 173] width 141 height 317
click at [130, 20] on div "Status No active tasks You are ready to start receiving tasks. [PERSON_NAME]" at bounding box center [85, 173] width 141 height 317
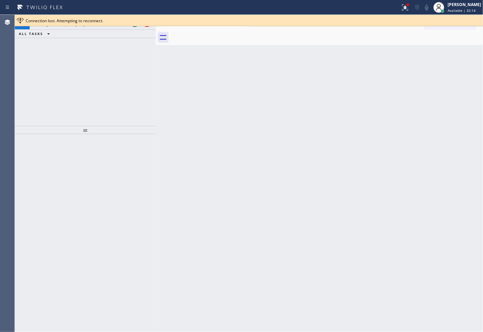
click at [133, 26] on div at bounding box center [249, 26] width 468 height 0
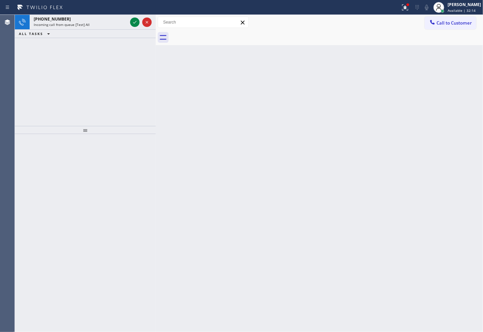
click at [133, 26] on icon at bounding box center [135, 22] width 8 height 8
click at [133, 21] on icon at bounding box center [135, 22] width 8 height 8
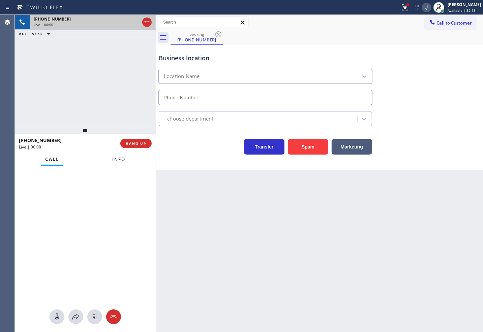
type input "[PHONE_NUMBER]"
click at [120, 160] on span "Info" at bounding box center [118, 159] width 13 height 6
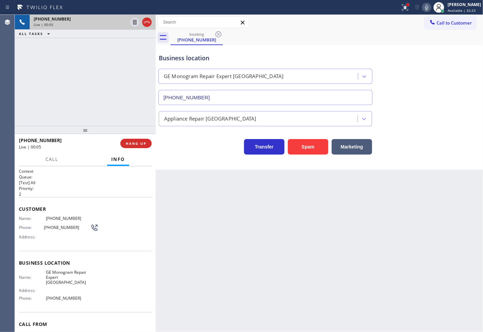
click at [406, 3] on div at bounding box center [408, 5] width 4 height 4
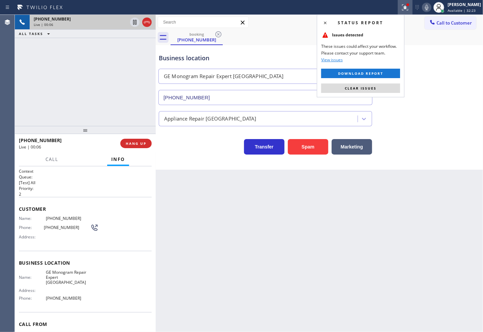
click at [382, 86] on button "Clear issues" at bounding box center [360, 88] width 79 height 9
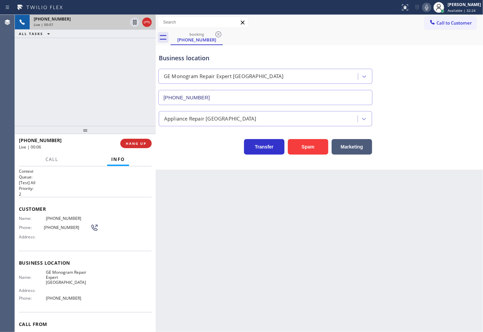
click at [110, 95] on div "[PHONE_NUMBER] Live | 00:07 ALL TASKS ALL TASKS ACTIVE TASKS TASKS IN WRAP UP" at bounding box center [85, 70] width 141 height 111
click at [196, 144] on div "Transfer Spam Marketing" at bounding box center [265, 145] width 216 height 19
click at [101, 98] on div "[PHONE_NUMBER] Live | 00:07 ALL TASKS ALL TASKS ACTIVE TASKS TASKS IN WRAP UP" at bounding box center [85, 70] width 141 height 111
click at [105, 96] on div "[PHONE_NUMBER] Live | 00:09 ALL TASKS ALL TASKS ACTIVE TASKS TASKS IN WRAP UP" at bounding box center [85, 70] width 141 height 111
click at [138, 146] on span "HANG UP" at bounding box center [136, 143] width 21 height 5
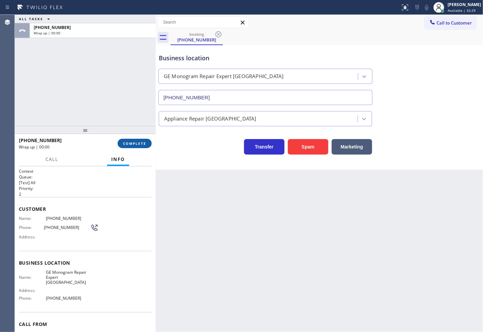
click at [138, 146] on span "COMPLETE" at bounding box center [134, 143] width 23 height 5
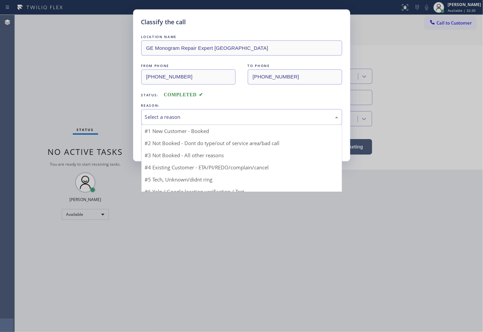
click at [195, 116] on div "Select a reason" at bounding box center [241, 117] width 193 height 8
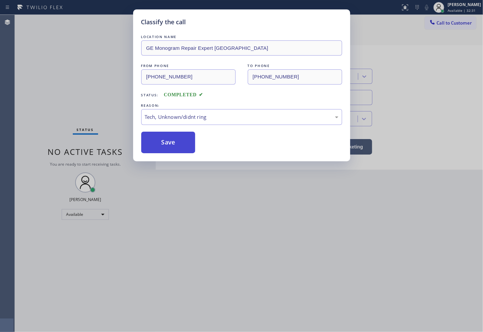
click at [177, 145] on button "Save" at bounding box center [168, 143] width 54 height 22
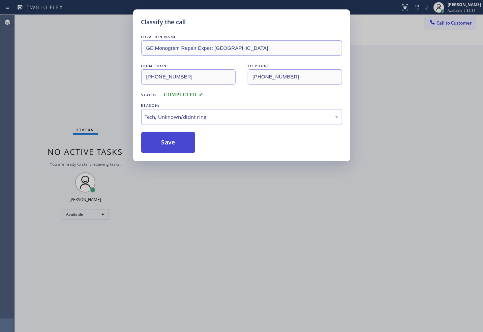
click at [177, 145] on button "Save" at bounding box center [168, 143] width 54 height 22
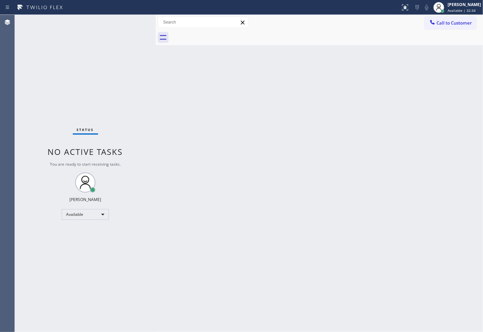
click at [118, 24] on div "Status No active tasks You are ready to start receiving tasks. [PERSON_NAME]" at bounding box center [85, 173] width 141 height 317
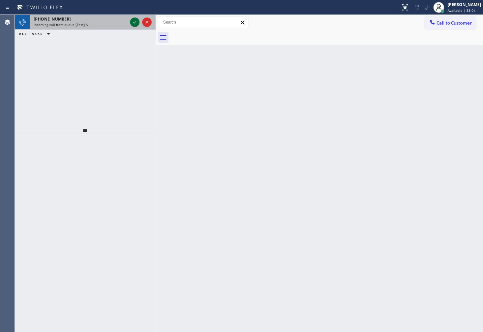
click at [131, 23] on icon at bounding box center [135, 22] width 8 height 8
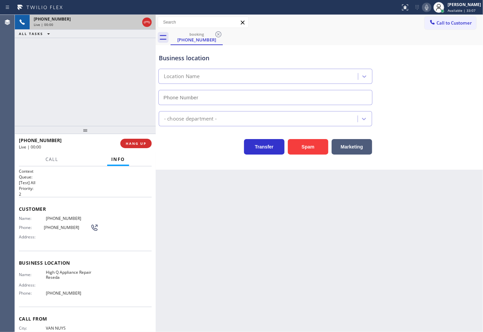
type input "[PHONE_NUMBER]"
click at [309, 144] on button "Spam" at bounding box center [308, 147] width 40 height 16
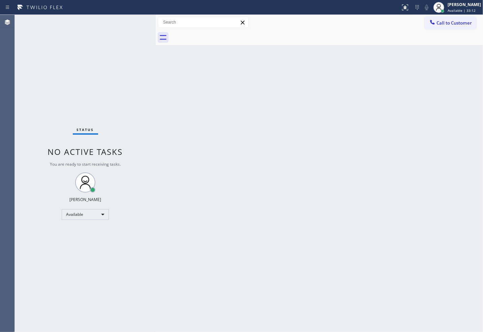
drag, startPoint x: 149, startPoint y: 60, endPoint x: 144, endPoint y: 49, distance: 12.2
click at [149, 59] on div "Status No active tasks You are ready to start receiving tasks. [PERSON_NAME]" at bounding box center [85, 173] width 141 height 317
click at [133, 21] on div "Status No active tasks You are ready to start receiving tasks. [PERSON_NAME]" at bounding box center [85, 173] width 141 height 317
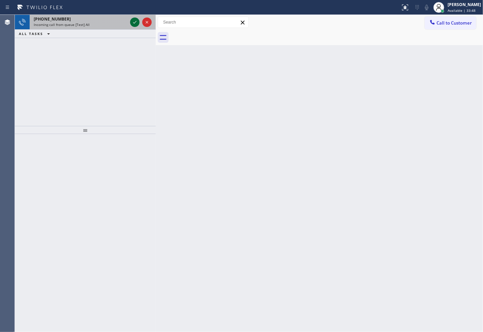
click at [133, 20] on icon at bounding box center [135, 22] width 8 height 8
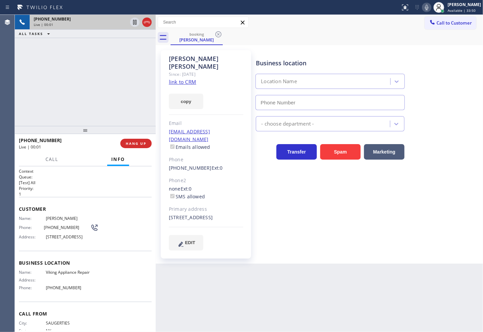
type input "[PHONE_NUMBER]"
click at [183, 79] on link "link to CRM" at bounding box center [182, 82] width 27 height 7
click at [24, 84] on div "[PHONE_NUMBER] Live | 00:31 ALL TASKS ALL TASKS ACTIVE TASKS TASKS IN WRAP UP" at bounding box center [85, 70] width 141 height 111
click at [78, 177] on h2 "Queue:" at bounding box center [85, 177] width 133 height 6
click at [79, 186] on h2 "Priority:" at bounding box center [85, 189] width 133 height 6
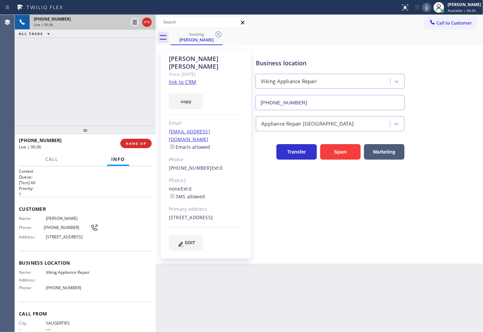
click at [82, 120] on div "[PHONE_NUMBER] Live | 00:36 ALL TASKS ALL TASKS ACTIVE TASKS TASKS IN WRAP UP" at bounding box center [85, 70] width 141 height 111
click at [84, 174] on h2 "Queue:" at bounding box center [85, 177] width 133 height 6
click at [86, 116] on div "[PHONE_NUMBER] Live | 00:37 ALL TASKS ALL TASKS ACTIVE TASKS TASKS IN WRAP UP" at bounding box center [85, 70] width 141 height 111
click at [127, 78] on div "[PHONE_NUMBER] Live | 00:38 ALL TASKS ALL TASKS ACTIVE TASKS TASKS IN WRAP UP" at bounding box center [85, 70] width 141 height 111
click at [133, 22] on icon at bounding box center [135, 22] width 8 height 8
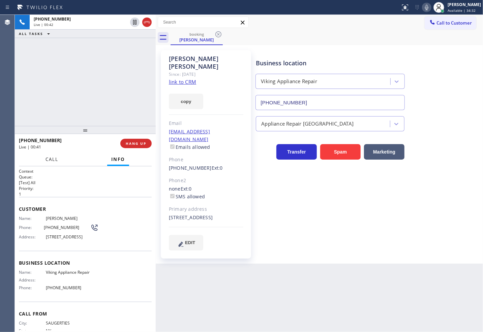
click at [59, 155] on button "Call" at bounding box center [51, 159] width 21 height 13
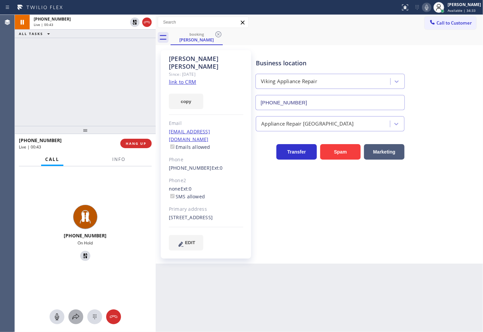
click at [76, 314] on icon at bounding box center [76, 317] width 8 height 8
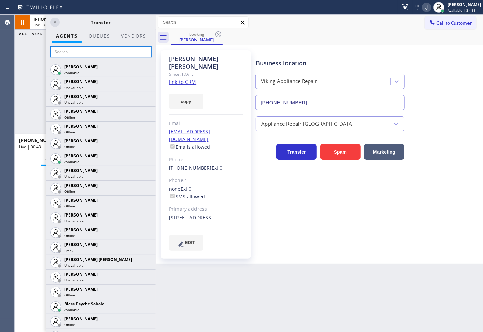
click at [79, 51] on input "text" at bounding box center [100, 52] width 101 height 11
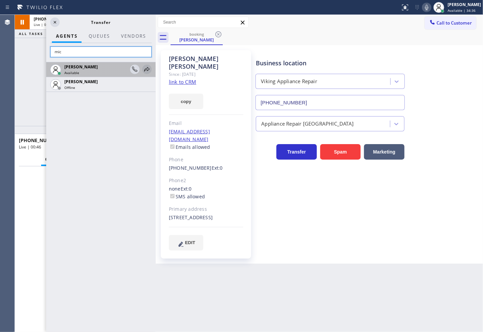
type input "mic"
click at [149, 68] on icon at bounding box center [147, 69] width 8 height 8
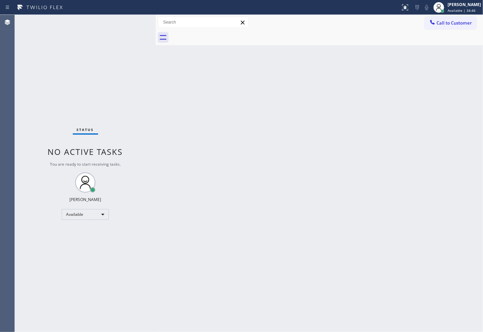
click at [135, 23] on div "Status No active tasks You are ready to start receiving tasks. [PERSON_NAME]" at bounding box center [85, 173] width 141 height 317
click at [138, 24] on div "Status No active tasks You are ready to start receiving tasks. [PERSON_NAME]" at bounding box center [85, 173] width 141 height 317
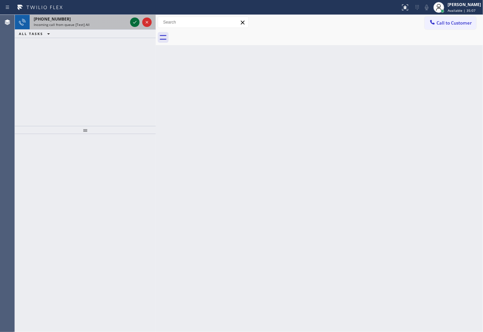
click at [133, 21] on icon at bounding box center [135, 22] width 8 height 8
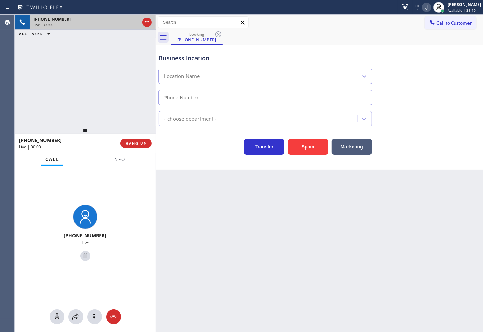
type input "[PHONE_NUMBER]"
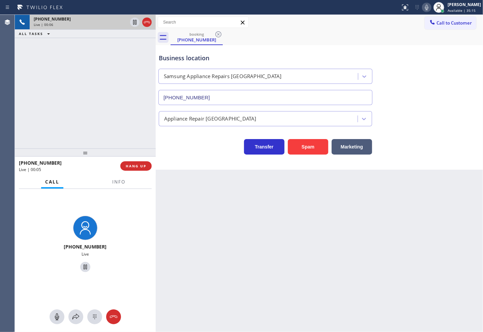
drag, startPoint x: 83, startPoint y: 133, endPoint x: 83, endPoint y: 156, distance: 22.6
click at [83, 156] on div at bounding box center [85, 153] width 141 height 8
click at [94, 115] on div "[PHONE_NUMBER] Live | 00:08 ALL TASKS ALL TASKS ACTIVE TASKS TASKS IN WRAP UP" at bounding box center [85, 82] width 141 height 134
click at [121, 63] on div "[PHONE_NUMBER] Live | 00:08 ALL TASKS ALL TASKS ACTIVE TASKS TASKS IN WRAP UP" at bounding box center [85, 82] width 141 height 134
click at [174, 134] on div "Transfer Spam Marketing" at bounding box center [319, 144] width 324 height 22
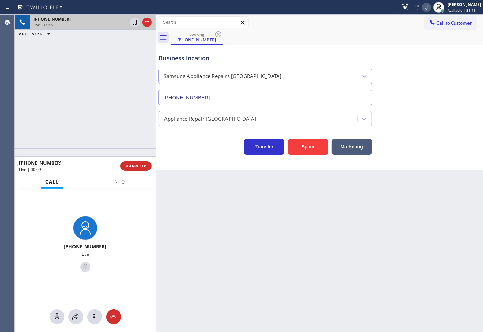
click at [112, 107] on div "[PHONE_NUMBER] Live | 00:09 ALL TASKS ALL TASKS ACTIVE TASKS TASKS IN WRAP UP" at bounding box center [85, 82] width 141 height 134
click at [174, 153] on div "Transfer Spam Marketing" at bounding box center [265, 145] width 216 height 19
click at [197, 151] on div "Transfer Spam Marketing" at bounding box center [265, 145] width 216 height 19
click at [197, 150] on div "Transfer Spam Marketing" at bounding box center [265, 145] width 216 height 19
click at [136, 136] on div "[PHONE_NUMBER] Live | 00:26 ALL TASKS ALL TASKS ACTIVE TASKS TASKS IN WRAP UP" at bounding box center [85, 82] width 141 height 134
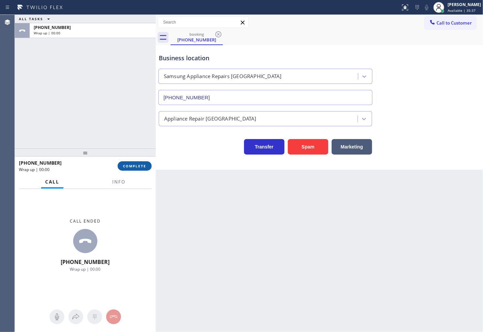
click at [137, 166] on span "COMPLETE" at bounding box center [134, 166] width 23 height 5
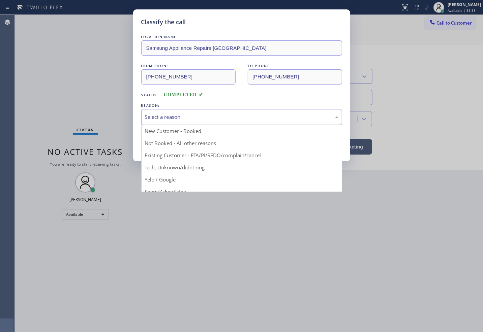
click at [170, 122] on div "Select a reason" at bounding box center [241, 117] width 201 height 16
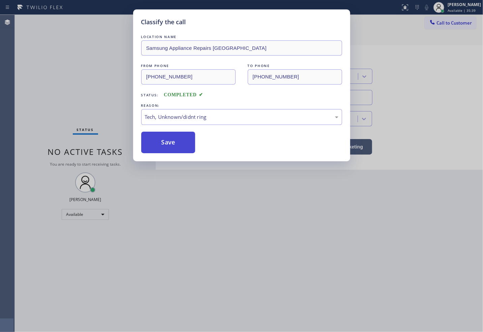
click at [172, 146] on button "Save" at bounding box center [168, 143] width 54 height 22
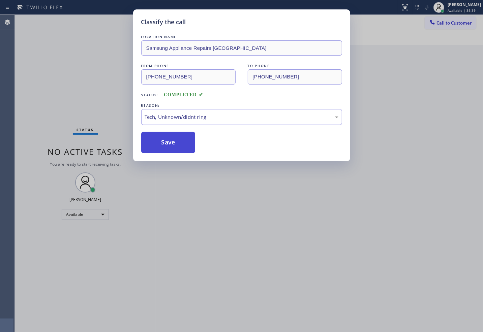
click at [172, 146] on button "Save" at bounding box center [168, 143] width 54 height 22
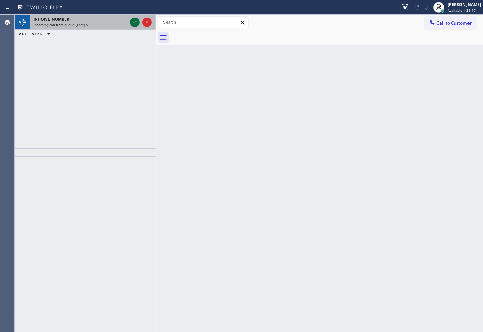
click at [134, 20] on icon at bounding box center [135, 22] width 8 height 8
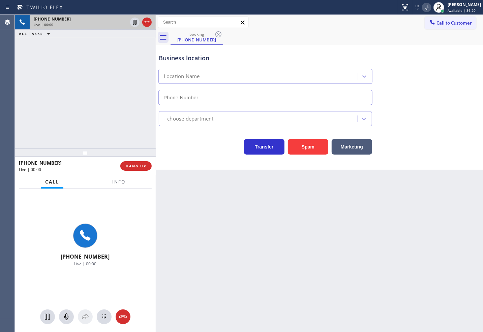
type input "[PHONE_NUMBER]"
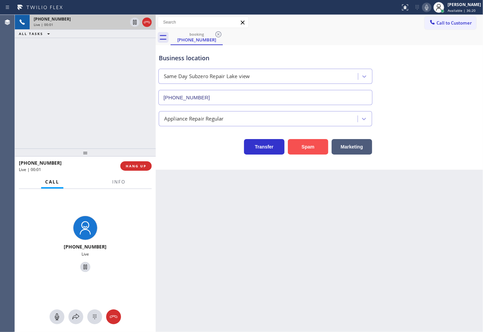
click at [299, 151] on button "Spam" at bounding box center [308, 147] width 40 height 16
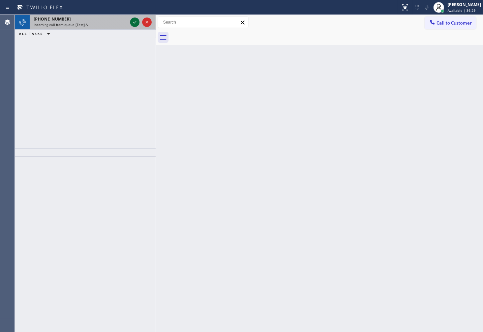
click at [136, 20] on icon at bounding box center [135, 22] width 8 height 8
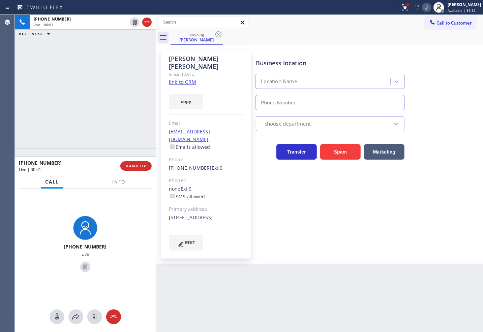
type input "[PHONE_NUMBER]"
click at [177, 79] on link "link to CRM" at bounding box center [182, 82] width 27 height 7
click at [73, 67] on div "[PHONE_NUMBER] Live | 00:05 ALL TASKS ALL TASKS ACTIVE TASKS TASKS IN WRAP UP" at bounding box center [85, 82] width 141 height 134
click at [100, 67] on div "[PHONE_NUMBER] Live | 00:30 ALL TASKS ALL TASKS ACTIVE TASKS TASKS IN WRAP UP" at bounding box center [85, 82] width 141 height 134
click at [102, 95] on div "[PHONE_NUMBER] Live | 00:32 ALL TASKS ALL TASKS ACTIVE TASKS TASKS IN WRAP UP" at bounding box center [85, 82] width 141 height 134
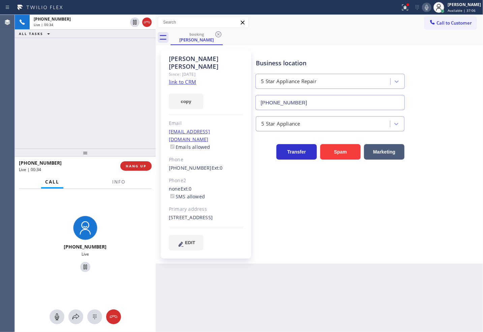
click at [102, 95] on div "[PHONE_NUMBER] Live | 00:34 ALL TASKS ALL TASKS ACTIVE TASKS TASKS IN WRAP UP" at bounding box center [85, 82] width 141 height 134
click at [92, 80] on div "[PHONE_NUMBER] Live | 00:35 ALL TASKS ALL TASKS ACTIVE TASKS TASKS IN WRAP UP" at bounding box center [85, 82] width 141 height 134
click at [122, 86] on div "[PHONE_NUMBER] Live | 00:36 ALL TASKS ALL TASKS ACTIVE TASKS TASKS IN WRAP UP" at bounding box center [85, 82] width 141 height 134
click at [111, 101] on div "[PHONE_NUMBER] Live | 00:37 ALL TASKS ALL TASKS ACTIVE TASKS TASKS IN WRAP UP" at bounding box center [85, 82] width 141 height 134
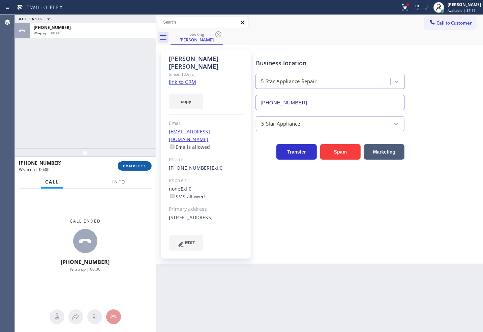
drag, startPoint x: 136, startPoint y: 166, endPoint x: 145, endPoint y: 162, distance: 10.3
click at [136, 167] on span "COMPLETE" at bounding box center [134, 166] width 23 height 5
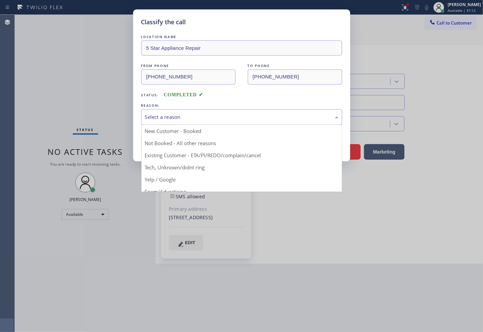
click at [177, 122] on div "Select a reason" at bounding box center [241, 117] width 201 height 16
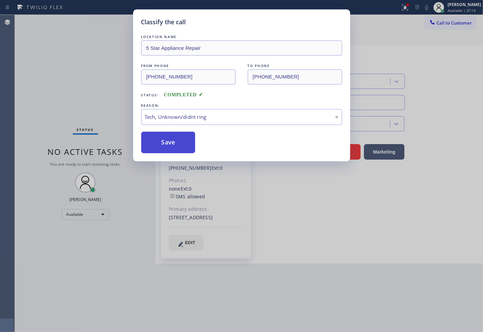
click at [176, 144] on button "Save" at bounding box center [168, 143] width 54 height 22
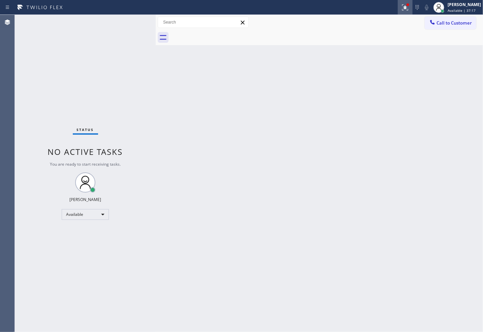
click at [401, 6] on icon at bounding box center [405, 7] width 8 height 8
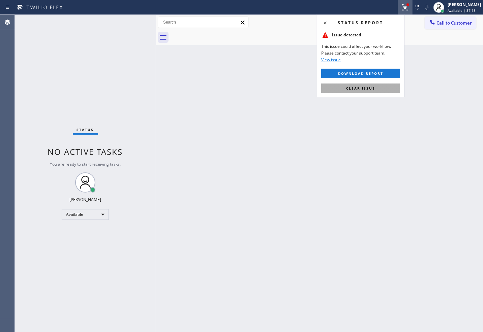
click at [374, 86] on span "Clear issue" at bounding box center [360, 88] width 29 height 5
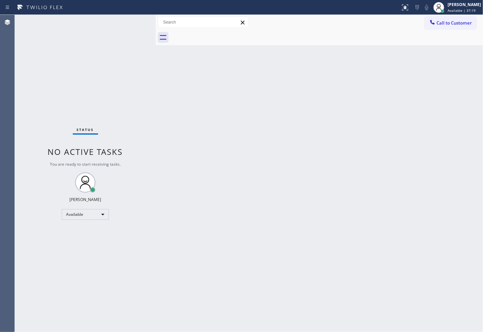
click at [141, 77] on div "Status No active tasks You are ready to start receiving tasks. [PERSON_NAME]" at bounding box center [85, 173] width 141 height 317
click at [133, 26] on div "Status No active tasks You are ready to start receiving tasks. [PERSON_NAME]" at bounding box center [85, 173] width 141 height 317
click at [98, 16] on div "Status No active tasks You are ready to start receiving tasks. [PERSON_NAME]" at bounding box center [85, 173] width 141 height 317
click at [137, 25] on div "Status No active tasks You are ready to start receiving tasks. [PERSON_NAME]" at bounding box center [85, 173] width 141 height 317
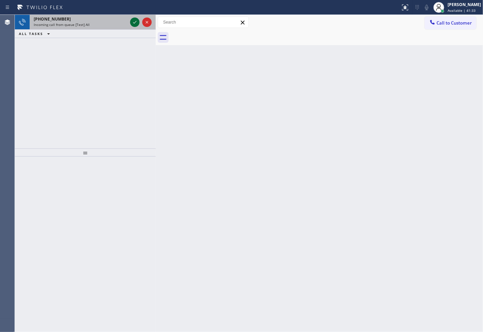
click at [137, 23] on icon at bounding box center [135, 22] width 8 height 8
click at [139, 22] on icon at bounding box center [135, 22] width 8 height 8
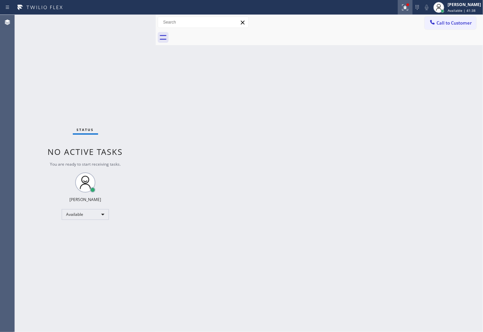
click at [402, 8] on icon at bounding box center [404, 6] width 4 height 5
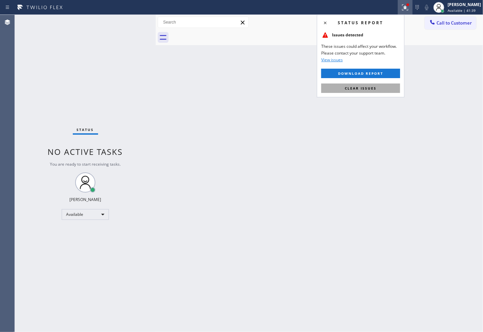
click at [356, 87] on span "Clear issues" at bounding box center [361, 88] width 32 height 5
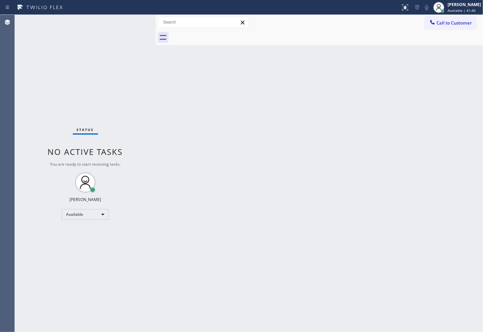
click at [353, 164] on div "Back to Dashboard Change Sender ID Customers Technicians Select a contact Outbo…" at bounding box center [319, 173] width 327 height 317
click at [223, 163] on div "Back to Dashboard Change Sender ID Customers Technicians Select a contact Outbo…" at bounding box center [319, 173] width 327 height 317
click at [144, 45] on div "Status No active tasks You are ready to start receiving tasks. [PERSON_NAME]" at bounding box center [85, 173] width 141 height 317
click at [130, 24] on div "Status No active tasks You are ready to start receiving tasks. [PERSON_NAME]" at bounding box center [85, 173] width 141 height 317
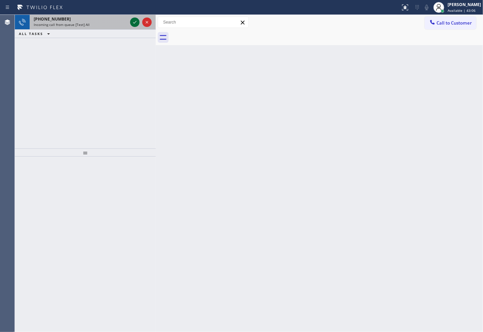
click at [135, 21] on icon at bounding box center [135, 22] width 8 height 8
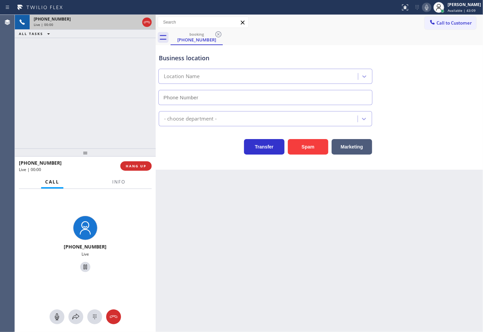
type input "[PHONE_NUMBER]"
click at [116, 186] on button "Info" at bounding box center [118, 182] width 21 height 13
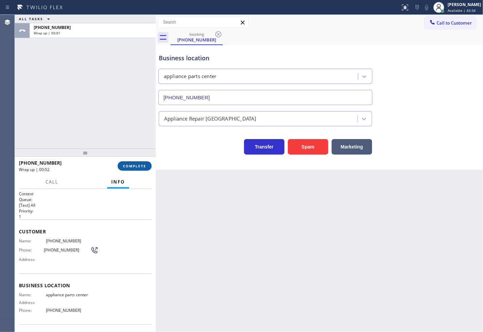
click at [132, 168] on span "COMPLETE" at bounding box center [134, 166] width 23 height 5
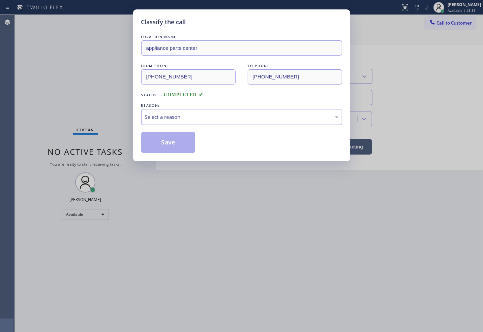
click at [186, 119] on div "Select a reason" at bounding box center [241, 117] width 193 height 8
click at [167, 137] on button "Save" at bounding box center [168, 143] width 54 height 22
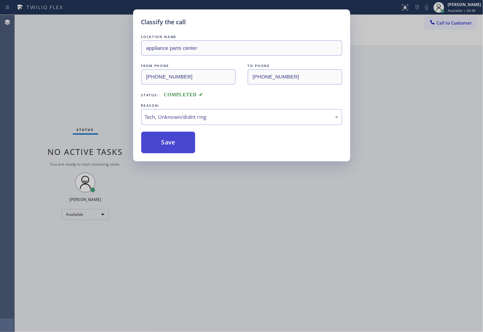
click at [167, 137] on button "Save" at bounding box center [168, 143] width 54 height 22
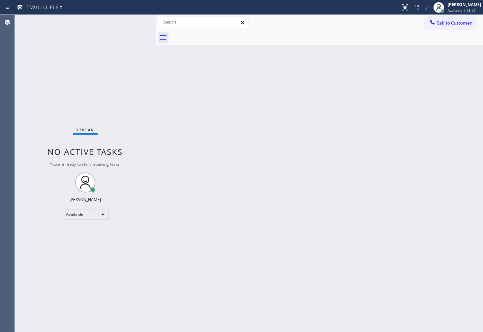
click at [98, 66] on div "Status No active tasks You are ready to start receiving tasks. [PERSON_NAME]" at bounding box center [85, 173] width 141 height 317
click at [130, 25] on div "Status No active tasks You are ready to start receiving tasks. [PERSON_NAME]" at bounding box center [85, 173] width 141 height 317
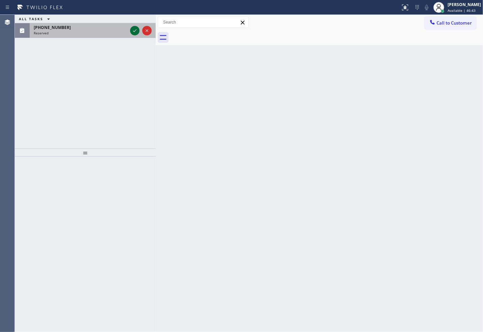
click at [133, 30] on icon at bounding box center [135, 31] width 8 height 8
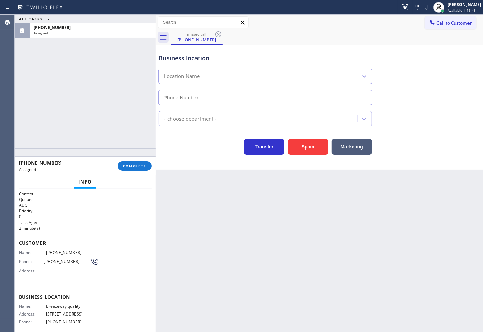
type input "[PHONE_NUMBER]"
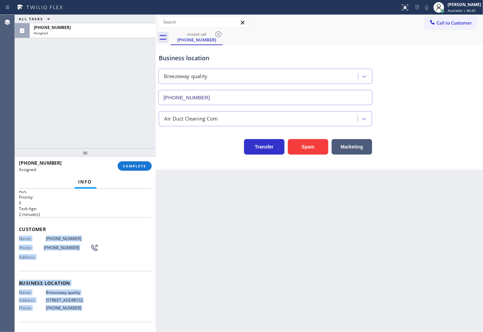
scroll to position [55, 0]
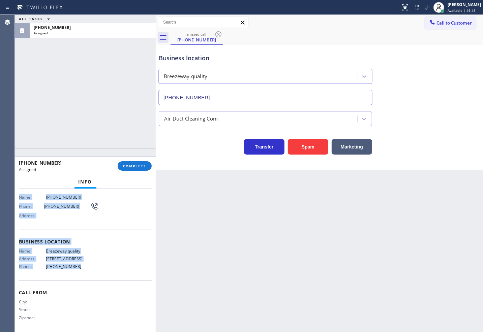
drag, startPoint x: 19, startPoint y: 252, endPoint x: 120, endPoint y: 269, distance: 103.2
click at [120, 269] on div "Context Queue: ADC Priority: 0 Task Age: [DEMOGRAPHIC_DATA] minute(s) Customer …" at bounding box center [85, 234] width 133 height 196
copy div "Name: [PHONE_NUMBER] Phone: [PHONE_NUMBER] Address: Business location Name: Bre…"
click at [133, 168] on span "COMPLETE" at bounding box center [134, 166] width 23 height 5
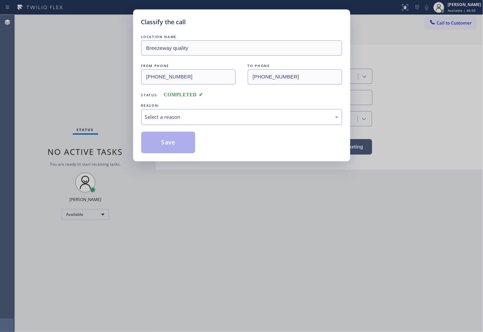
click at [171, 115] on div "Select a reason" at bounding box center [241, 117] width 193 height 8
click at [167, 139] on button "Save" at bounding box center [168, 143] width 54 height 22
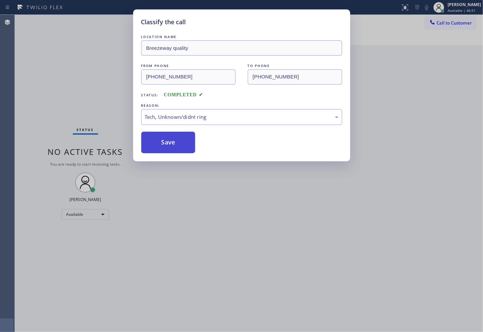
click at [167, 139] on button "Save" at bounding box center [168, 143] width 54 height 22
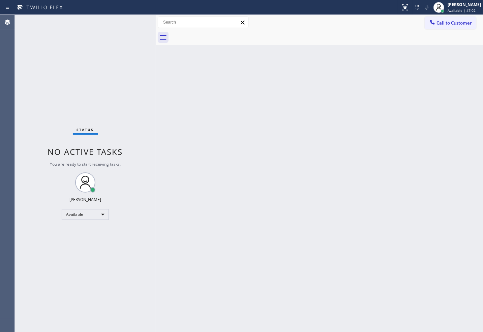
click at [32, 87] on div "Status No active tasks You are ready to start receiving tasks. [PERSON_NAME]" at bounding box center [85, 173] width 141 height 317
click at [131, 29] on div "Status No active tasks You are ready to start receiving tasks. [PERSON_NAME]" at bounding box center [85, 173] width 141 height 317
click at [131, 22] on div "Status No active tasks You are ready to start receiving tasks. [PERSON_NAME]" at bounding box center [85, 173] width 141 height 317
click at [135, 22] on div "Status No active tasks You are ready to start receiving tasks. [PERSON_NAME]" at bounding box center [85, 173] width 141 height 317
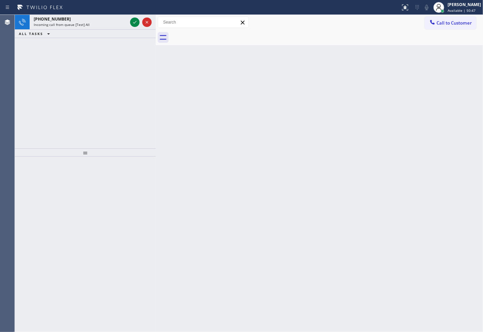
click at [135, 22] on icon at bounding box center [135, 22] width 8 height 8
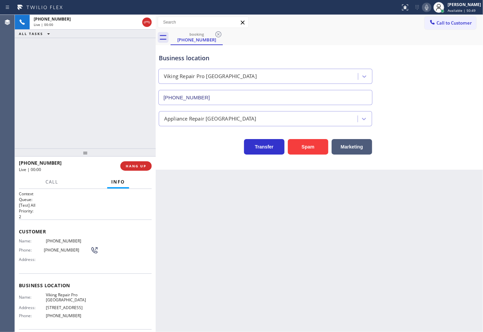
type input "[PHONE_NUMBER]"
click at [308, 144] on button "Spam" at bounding box center [308, 147] width 40 height 16
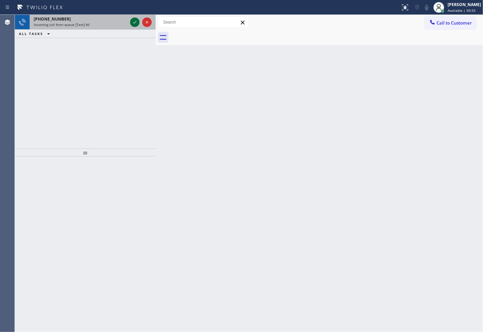
click at [135, 18] on icon at bounding box center [135, 22] width 8 height 8
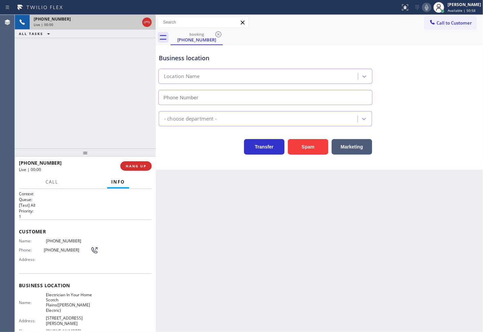
type input "[PHONE_NUMBER]"
drag, startPoint x: 298, startPoint y: 146, endPoint x: 319, endPoint y: 136, distance: 23.2
click at [300, 146] on button "Spam" at bounding box center [308, 147] width 40 height 16
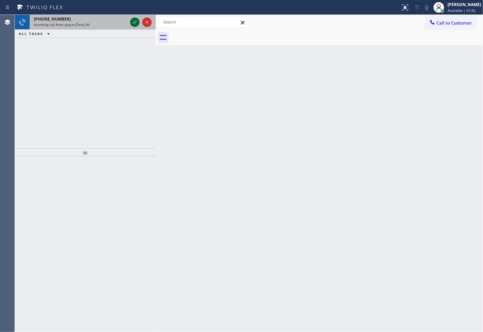
click at [133, 23] on icon at bounding box center [135, 22] width 8 height 8
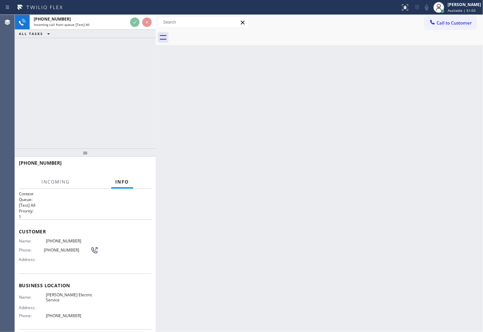
click at [129, 83] on div "[PHONE_NUMBER] Incoming call from queue [Test] All ALL TASKS ALL TASKS ACTIVE T…" at bounding box center [85, 82] width 141 height 134
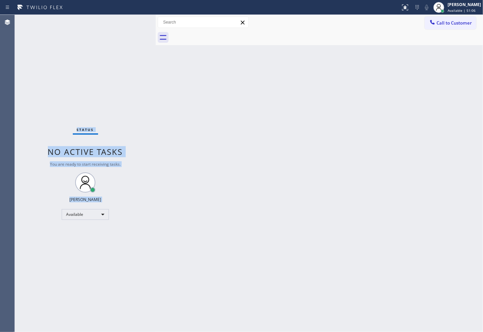
click at [134, 23] on div "Status No active tasks You are ready to start receiving tasks. [PERSON_NAME]" at bounding box center [85, 173] width 141 height 317
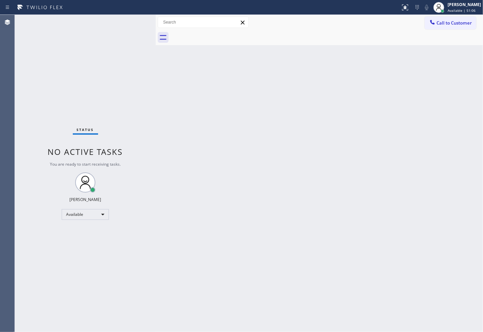
click at [356, 134] on div "Back to Dashboard Change Sender ID Customers Technicians Select a contact Outbo…" at bounding box center [319, 173] width 327 height 317
click at [137, 23] on div "Status No active tasks You are ready to start receiving tasks. [PERSON_NAME]" at bounding box center [85, 173] width 141 height 317
click at [133, 22] on div "Status No active tasks You are ready to start receiving tasks. [PERSON_NAME]" at bounding box center [85, 173] width 141 height 317
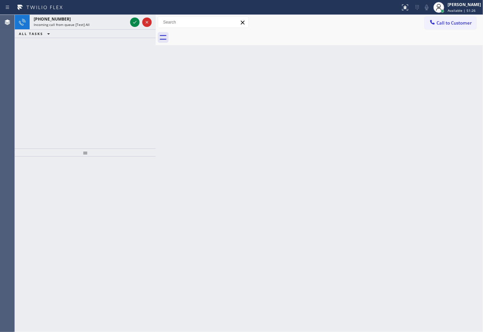
click at [133, 22] on icon at bounding box center [135, 22] width 8 height 8
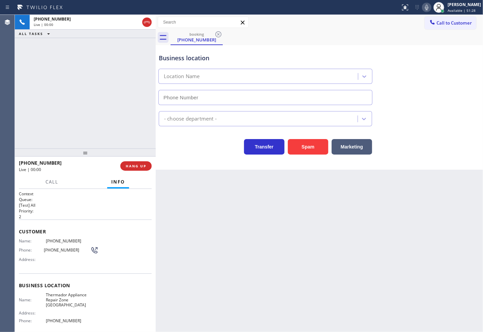
type input "[PHONE_NUMBER]"
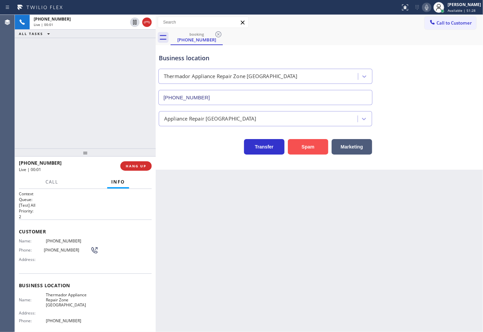
click at [306, 148] on button "Spam" at bounding box center [308, 147] width 40 height 16
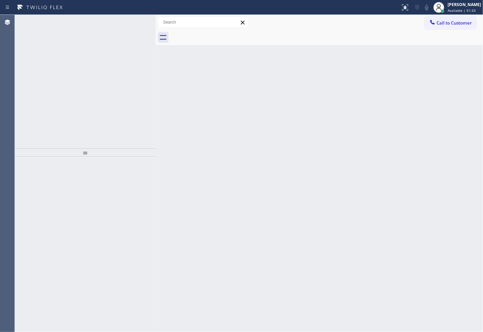
click at [145, 56] on div "[PHONE_NUMBER] Incoming call from queue [Test] All ALL TASKS ALL TASKS ACTIVE T…" at bounding box center [85, 82] width 141 height 134
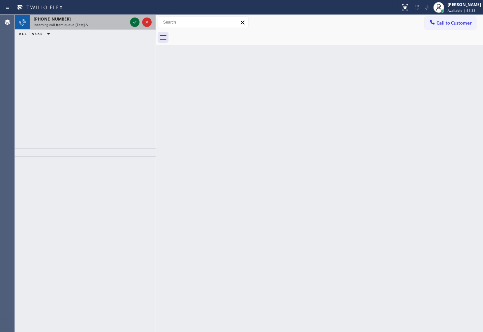
click at [134, 23] on icon at bounding box center [134, 22] width 3 height 3
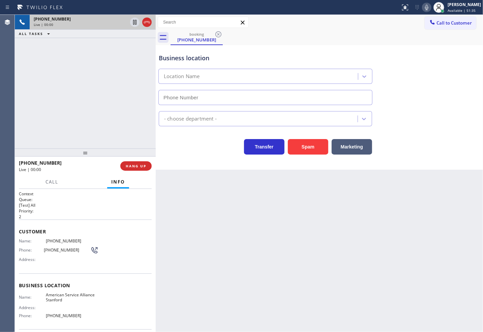
type input "[PHONE_NUMBER]"
click at [300, 147] on button "Spam" at bounding box center [308, 147] width 40 height 16
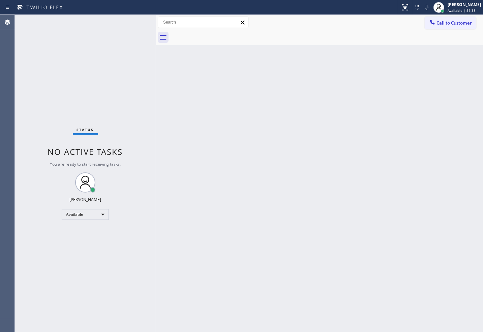
drag, startPoint x: 138, startPoint y: 66, endPoint x: 138, endPoint y: 58, distance: 7.4
click at [138, 65] on div "Status No active tasks You are ready to start receiving tasks. [PERSON_NAME]" at bounding box center [85, 173] width 141 height 317
click at [134, 19] on div "Status No active tasks You are ready to start receiving tasks. [PERSON_NAME]" at bounding box center [85, 173] width 141 height 317
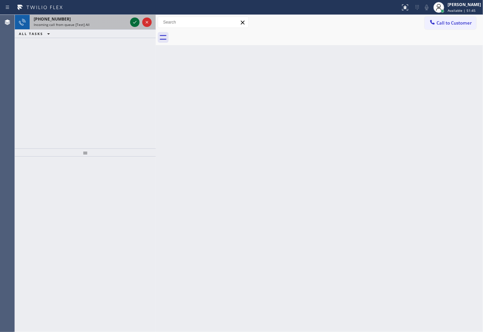
click at [134, 19] on icon at bounding box center [135, 22] width 8 height 8
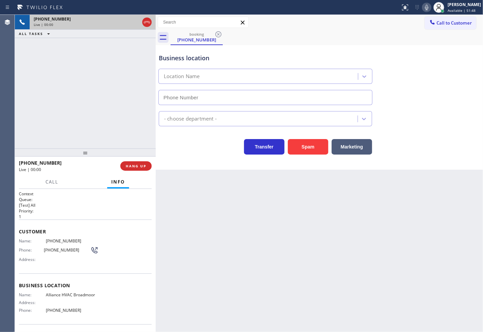
type input "[PHONE_NUMBER]"
click at [210, 160] on div "Business location Alliance [GEOGRAPHIC_DATA] [PHONE_NUMBER] HVAC Transfer Spam …" at bounding box center [319, 107] width 327 height 125
drag, startPoint x: 92, startPoint y: 103, endPoint x: 95, endPoint y: 106, distance: 4.3
click at [91, 104] on div "[PHONE_NUMBER] Live | 00:02 ALL TASKS ALL TASKS ACTIVE TASKS TASKS IN WRAP UP" at bounding box center [85, 82] width 141 height 134
click at [213, 158] on div "Business location Alliance [GEOGRAPHIC_DATA] [PHONE_NUMBER] HVAC Transfer Spam …" at bounding box center [319, 107] width 327 height 125
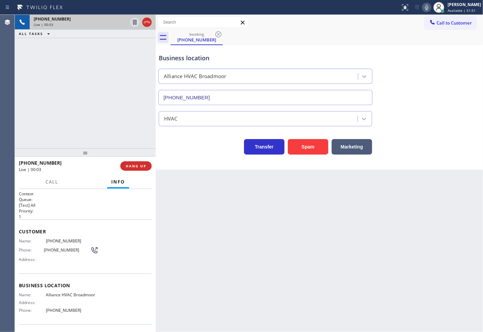
click at [63, 107] on div "[PHONE_NUMBER] Live | 00:03 ALL TASKS ALL TASKS ACTIVE TASKS TASKS IN WRAP UP" at bounding box center [85, 82] width 141 height 134
click at [172, 149] on div "Transfer Spam Marketing" at bounding box center [265, 145] width 216 height 19
click at [89, 103] on div "[PHONE_NUMBER] Live | 00:04 ALL TASKS ALL TASKS ACTIVE TASKS TASKS IN WRAP UP" at bounding box center [85, 82] width 141 height 134
click at [88, 178] on div "Call Info" at bounding box center [85, 182] width 133 height 13
click at [79, 92] on div "[PHONE_NUMBER] Live | 00:05 ALL TASKS ALL TASKS ACTIVE TASKS TASKS IN WRAP UP" at bounding box center [85, 82] width 141 height 134
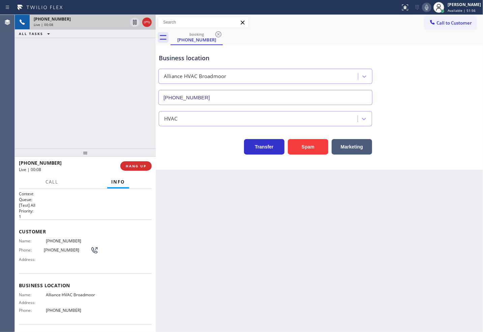
click at [79, 92] on div "[PHONE_NUMBER] Live | 00:08 ALL TASKS ALL TASKS ACTIVE TASKS TASKS IN WRAP UP" at bounding box center [85, 82] width 141 height 134
click at [183, 139] on div "Transfer Spam Marketing" at bounding box center [265, 145] width 216 height 19
click at [130, 166] on span "HANG UP" at bounding box center [136, 166] width 21 height 5
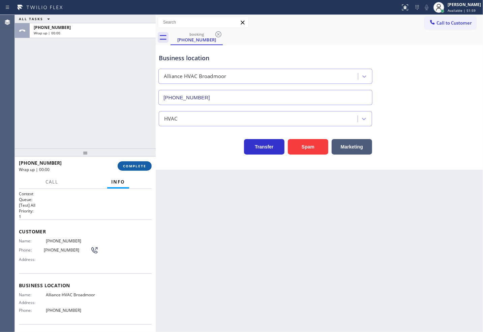
click at [130, 166] on span "COMPLETE" at bounding box center [134, 166] width 23 height 5
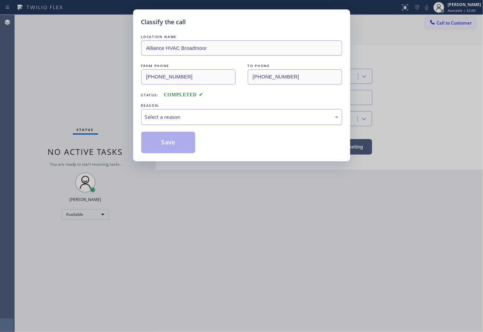
click at [180, 120] on div "Select a reason" at bounding box center [241, 117] width 193 height 8
click at [173, 148] on button "Save" at bounding box center [168, 143] width 54 height 22
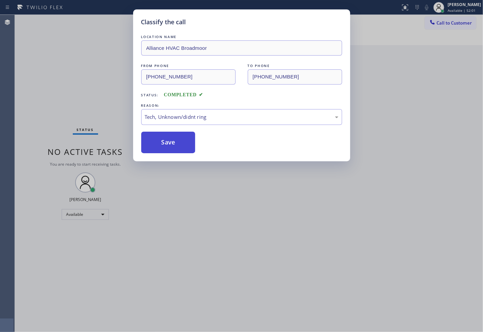
click at [173, 148] on button "Save" at bounding box center [168, 143] width 54 height 22
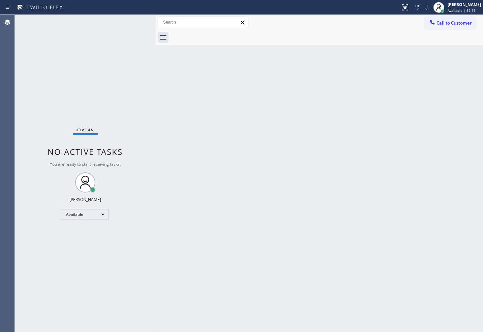
click at [109, 58] on div "Status No active tasks You are ready to start receiving tasks. [PERSON_NAME]" at bounding box center [85, 173] width 141 height 317
click at [129, 21] on div "Status No active tasks You are ready to start receiving tasks. [PERSON_NAME]" at bounding box center [85, 173] width 141 height 317
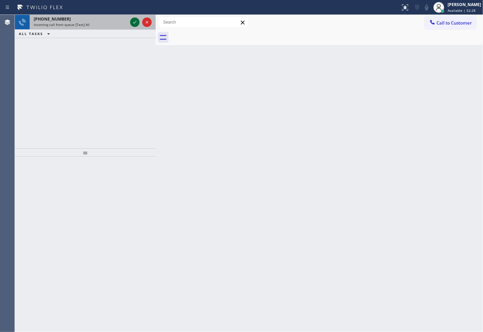
click at [134, 20] on icon at bounding box center [135, 22] width 8 height 8
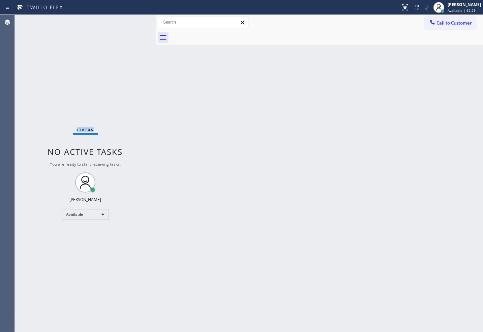
click at [134, 20] on div "Status No active tasks You are ready to start receiving tasks. [PERSON_NAME]" at bounding box center [85, 173] width 141 height 317
click at [134, 109] on div "Status No active tasks You are ready to start receiving tasks. [PERSON_NAME]" at bounding box center [85, 173] width 141 height 317
click at [401, 10] on icon at bounding box center [405, 7] width 8 height 8
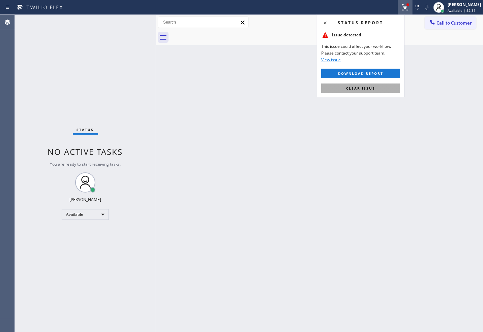
click at [383, 90] on button "Clear issue" at bounding box center [360, 88] width 79 height 9
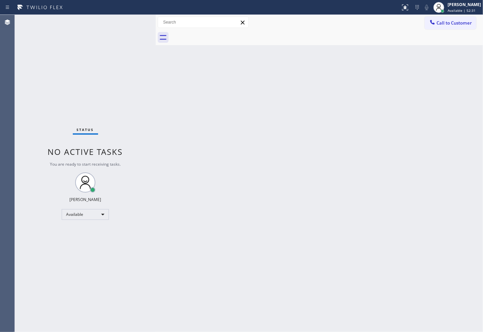
click at [170, 90] on div "Back to Dashboard Change Sender ID Customers Technicians Select a contact Outbo…" at bounding box center [319, 173] width 327 height 317
click at [124, 36] on div "Status No active tasks You are ready to start receiving tasks. [PERSON_NAME]" at bounding box center [85, 173] width 141 height 317
click at [130, 19] on div "Status No active tasks You are ready to start receiving tasks. [PERSON_NAME]" at bounding box center [85, 173] width 141 height 317
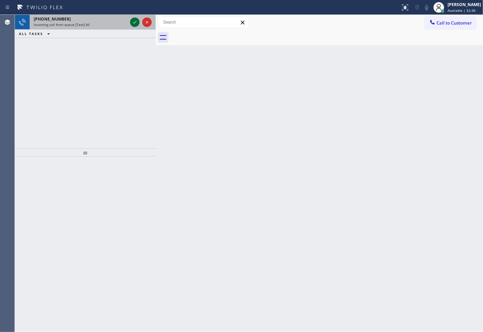
click at [133, 21] on icon at bounding box center [135, 22] width 8 height 8
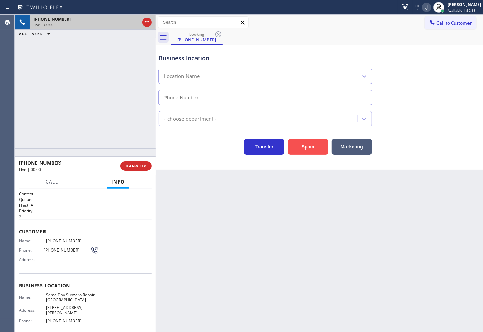
type input "[PHONE_NUMBER]"
click at [309, 149] on button "Spam" at bounding box center [308, 147] width 40 height 16
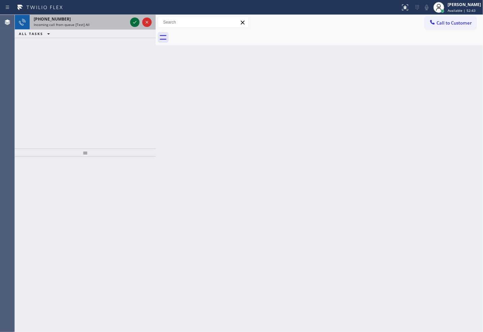
click at [135, 21] on icon at bounding box center [135, 22] width 8 height 8
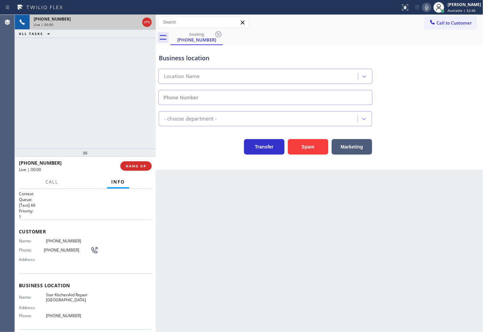
type input "[PHONE_NUMBER]"
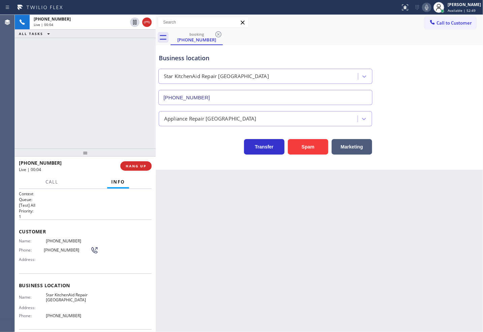
click at [383, 36] on div "booking [PHONE_NUMBER]" at bounding box center [327, 37] width 312 height 15
click at [123, 78] on div "[PHONE_NUMBER] Live | 00:04 ALL TASKS ALL TASKS ACTIVE TASKS TASKS IN WRAP UP" at bounding box center [85, 82] width 141 height 134
click at [123, 77] on div "[PHONE_NUMBER] Live | 00:07 ALL TASKS ALL TASKS ACTIVE TASKS TASKS IN WRAP UP" at bounding box center [85, 82] width 141 height 134
drag, startPoint x: 180, startPoint y: 103, endPoint x: 181, endPoint y: 107, distance: 4.3
click at [180, 105] on input "[PHONE_NUMBER]" at bounding box center [265, 97] width 214 height 15
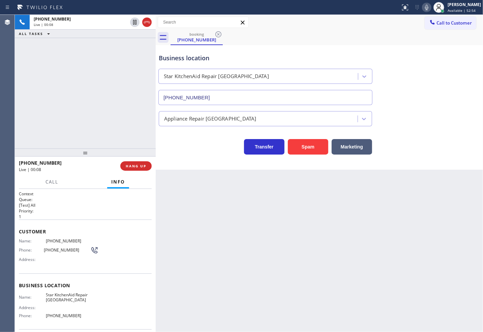
click at [184, 140] on div "Transfer Spam Marketing" at bounding box center [265, 145] width 216 height 19
click at [145, 166] on span "HANG UP" at bounding box center [136, 166] width 21 height 5
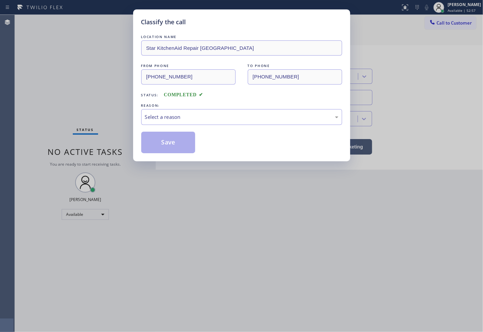
click at [191, 117] on div "Select a reason" at bounding box center [241, 117] width 193 height 8
click at [173, 143] on button "Save" at bounding box center [168, 143] width 54 height 22
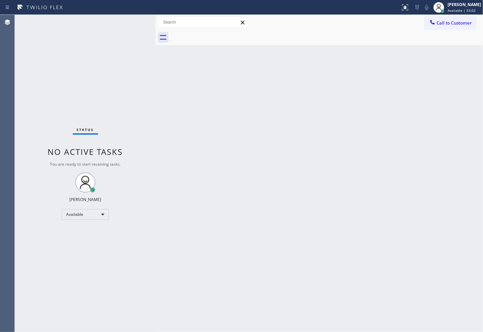
click at [149, 62] on div "Status No active tasks You are ready to start receiving tasks. [PERSON_NAME]" at bounding box center [85, 173] width 141 height 317
click at [133, 21] on div "Status No active tasks You are ready to start receiving tasks. [PERSON_NAME]" at bounding box center [85, 173] width 141 height 317
click at [126, 22] on div "Status No active tasks You are ready to start receiving tasks. [PERSON_NAME]" at bounding box center [85, 173] width 141 height 317
click at [132, 22] on div "Status No active tasks You are ready to start receiving tasks. [PERSON_NAME]" at bounding box center [85, 173] width 141 height 317
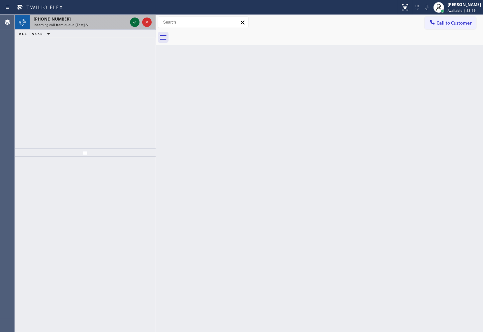
click at [135, 22] on icon at bounding box center [134, 22] width 3 height 3
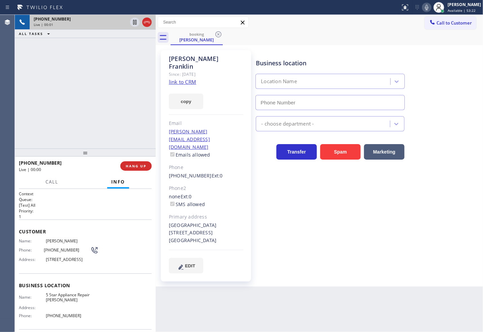
type input "[PHONE_NUMBER]"
click at [14, 100] on div "Agent Desktop" at bounding box center [7, 173] width 14 height 317
click at [85, 103] on div "[PHONE_NUMBER] Live | 00:05 ALL TASKS ALL TASKS ACTIVE TASKS TASKS IN WRAP UP" at bounding box center [85, 82] width 141 height 134
click at [85, 103] on div "[PHONE_NUMBER] Live | 00:06 ALL TASKS ALL TASKS ACTIVE TASKS TASKS IN WRAP UP" at bounding box center [85, 82] width 141 height 134
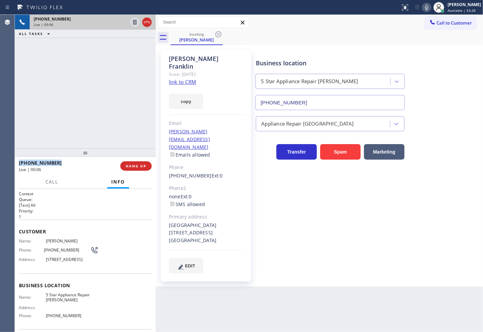
click at [85, 103] on div "[PHONE_NUMBER] Live | 00:06 ALL TASKS ALL TASKS ACTIVE TASKS TASKS IN WRAP UP" at bounding box center [85, 82] width 141 height 134
click at [85, 103] on div "[PHONE_NUMBER] Live | 00:07 ALL TASKS ALL TASKS ACTIVE TASKS TASKS IN WRAP UP" at bounding box center [85, 82] width 141 height 134
click at [182, 79] on link "link to CRM" at bounding box center [182, 82] width 27 height 7
click at [98, 111] on div "[PHONE_NUMBER] Live | 00:10 ALL TASKS ALL TASKS ACTIVE TASKS TASKS IN WRAP UP" at bounding box center [85, 82] width 141 height 134
drag, startPoint x: 271, startPoint y: 177, endPoint x: 144, endPoint y: 92, distance: 152.7
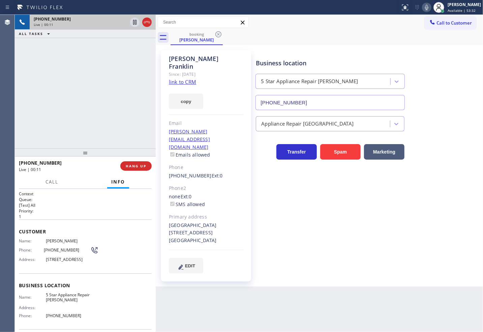
click at [271, 177] on div "Business location 5 Star Appliance Repair [PERSON_NAME] [PHONE_NUMBER] Applianc…" at bounding box center [367, 162] width 227 height 220
click at [82, 88] on div "[PHONE_NUMBER] Live | 00:30 ALL TASKS ALL TASKS ACTIVE TASKS TASKS IN WRAP UP" at bounding box center [85, 82] width 141 height 134
click at [84, 83] on div "[PHONE_NUMBER] Live | 00:33 ALL TASKS ALL TASKS ACTIVE TASKS TASKS IN WRAP UP" at bounding box center [85, 82] width 141 height 134
click at [75, 214] on p "1" at bounding box center [85, 217] width 133 height 6
click at [62, 113] on div "[PHONE_NUMBER] Live | 00:34 ALL TASKS ALL TASKS ACTIVE TASKS TASKS IN WRAP UP" at bounding box center [85, 82] width 141 height 134
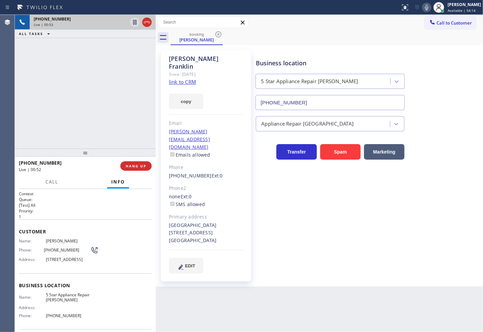
click at [111, 110] on div "[PHONE_NUMBER] Live | 00:53 ALL TASKS ALL TASKS ACTIVE TASKS TASKS IN WRAP UP" at bounding box center [85, 82] width 141 height 134
click at [112, 84] on div "[PHONE_NUMBER] Live | 00:53 ALL TASKS ALL TASKS ACTIVE TASKS TASKS IN WRAP UP" at bounding box center [85, 82] width 141 height 134
click at [112, 84] on div "[PHONE_NUMBER] Live | 00:58 ALL TASKS ALL TASKS ACTIVE TASKS TASKS IN WRAP UP" at bounding box center [85, 82] width 141 height 134
click at [112, 82] on div "[PHONE_NUMBER] Live | 00:59 ALL TASKS ALL TASKS ACTIVE TASKS TASKS IN WRAP UP" at bounding box center [85, 82] width 141 height 134
click at [93, 100] on div "[PHONE_NUMBER] Live | 01:00 ALL TASKS ALL TASKS ACTIVE TASKS TASKS IN WRAP UP" at bounding box center [85, 82] width 141 height 134
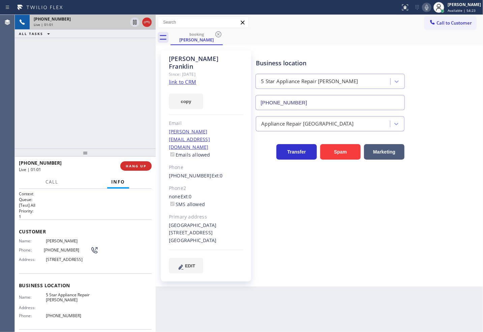
click at [92, 107] on div "[PHONE_NUMBER] Live | 01:01 ALL TASKS ALL TASKS ACTIVE TASKS TASKS IN WRAP UP" at bounding box center [85, 82] width 141 height 134
click at [92, 107] on div "[PHONE_NUMBER] Live | 01:02 ALL TASKS ALL TASKS ACTIVE TASKS TASKS IN WRAP UP" at bounding box center [85, 82] width 141 height 134
click at [339, 207] on div "Business location 5 Star Appliance Repair [PERSON_NAME] [PHONE_NUMBER] Applianc…" at bounding box center [367, 162] width 227 height 220
click at [80, 122] on div "[PHONE_NUMBER] Live | 01:03 ALL TASKS ALL TASKS ACTIVE TASKS TASKS IN WRAP UP" at bounding box center [85, 82] width 141 height 134
drag, startPoint x: 94, startPoint y: 211, endPoint x: 89, endPoint y: 148, distance: 62.9
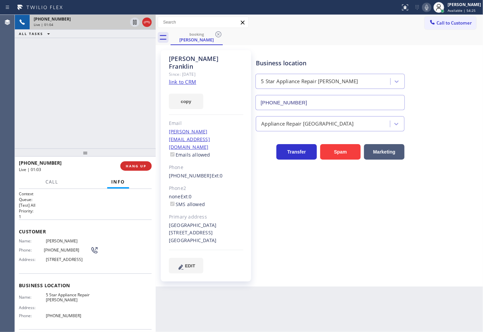
click at [93, 211] on h2 "Priority:" at bounding box center [85, 211] width 133 height 6
click at [91, 122] on div "[PHONE_NUMBER] Live | 01:04 ALL TASKS ALL TASKS ACTIVE TASKS TASKS IN WRAP UP" at bounding box center [85, 82] width 141 height 134
click at [84, 203] on p "[Test] All" at bounding box center [85, 206] width 133 height 6
click at [88, 98] on div "[PHONE_NUMBER] Live | 01:05 ALL TASKS ALL TASKS ACTIVE TASKS TASKS IN WRAP UP" at bounding box center [85, 82] width 141 height 134
click at [69, 207] on p "[Test] All" at bounding box center [85, 206] width 133 height 6
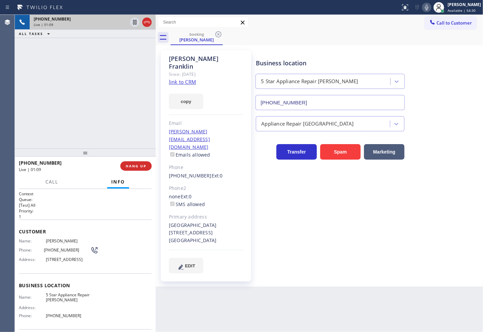
click at [71, 124] on div "[PHONE_NUMBER] Live | 01:09 ALL TASKS ALL TASKS ACTIVE TASKS TASKS IN WRAP UP" at bounding box center [85, 82] width 141 height 134
click at [75, 193] on h1 "Context" at bounding box center [85, 194] width 133 height 6
click at [74, 122] on div "[PHONE_NUMBER] Live | 01:11 ALL TASKS ALL TASKS ACTIVE TASKS TASKS IN WRAP UP" at bounding box center [85, 82] width 141 height 134
click at [75, 131] on div "[PHONE_NUMBER] Live | 01:17 ALL TASKS ALL TASKS ACTIVE TASKS TASKS IN WRAP UP" at bounding box center [85, 82] width 141 height 134
click at [86, 231] on span "Customer" at bounding box center [85, 232] width 133 height 6
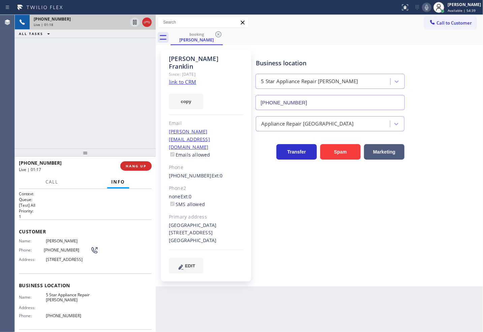
click at [73, 126] on div "[PHONE_NUMBER] Live | 01:18 ALL TASKS ALL TASKS ACTIVE TASKS TASKS IN WRAP UP" at bounding box center [85, 82] width 141 height 134
click at [134, 23] on icon at bounding box center [134, 22] width 3 height 5
click at [55, 181] on span "Call" at bounding box center [52, 182] width 13 height 6
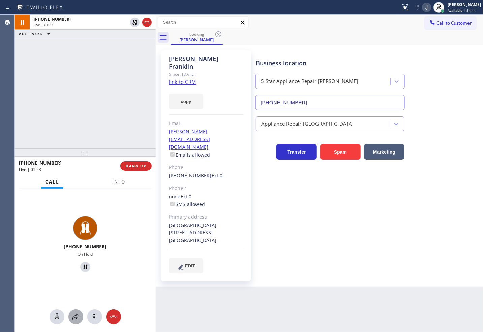
click at [71, 318] on div at bounding box center [75, 317] width 15 height 8
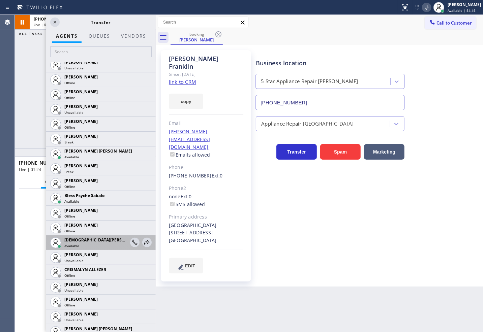
scroll to position [150, 0]
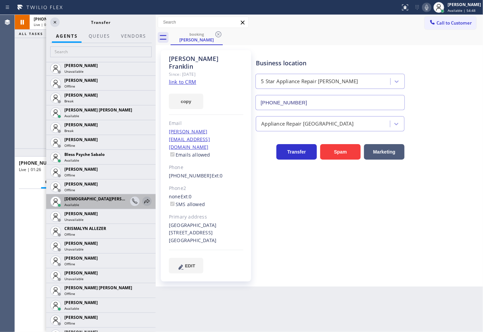
click at [143, 198] on icon at bounding box center [147, 202] width 8 height 8
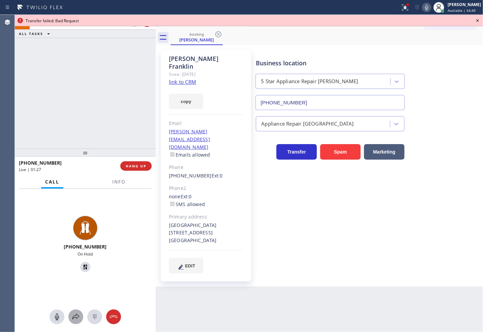
click at [77, 316] on icon at bounding box center [76, 317] width 8 height 8
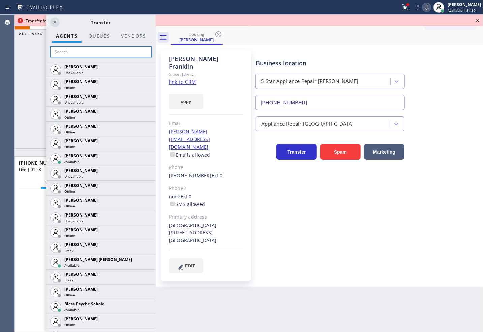
click at [73, 52] on input "text" at bounding box center [100, 52] width 101 height 11
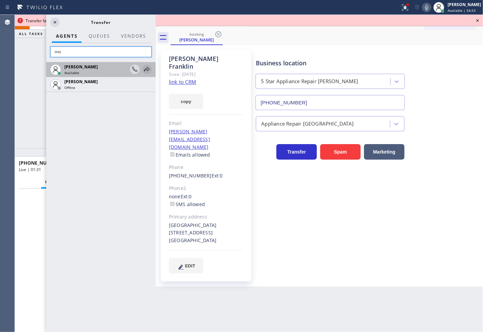
type input "mic"
click at [145, 70] on icon at bounding box center [147, 69] width 8 height 8
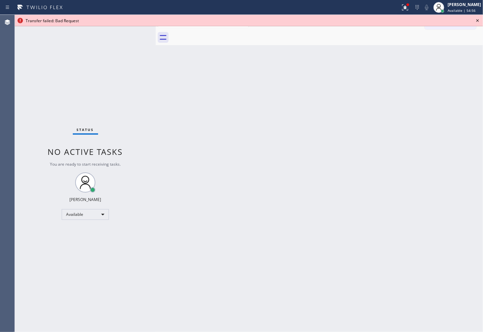
click at [480, 21] on icon at bounding box center [478, 21] width 8 height 8
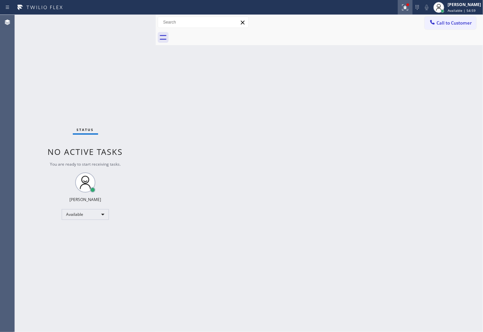
drag, startPoint x: 400, startPoint y: 6, endPoint x: 399, endPoint y: 11, distance: 5.2
click at [406, 6] on div at bounding box center [408, 5] width 4 height 4
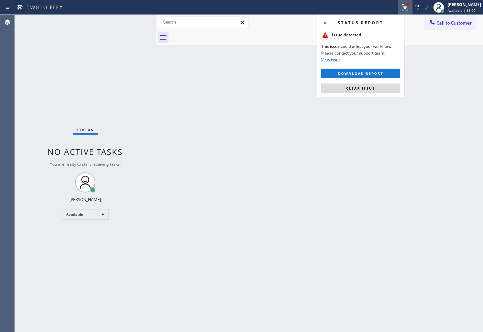
click at [379, 95] on div "Status report Issue detected This issue could affect your workflow. Please cont…" at bounding box center [361, 55] width 88 height 83
click at [378, 88] on button "Clear issue" at bounding box center [360, 88] width 79 height 9
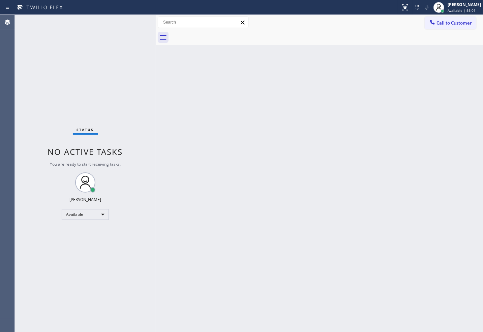
click at [210, 89] on div "Back to Dashboard Change Sender ID Customers Technicians Select a contact Outbo…" at bounding box center [319, 173] width 327 height 317
drag, startPoint x: 126, startPoint y: 40, endPoint x: 117, endPoint y: 3, distance: 37.6
click at [126, 39] on div "Status No active tasks You are ready to start receiving tasks. [PERSON_NAME]" at bounding box center [85, 173] width 141 height 317
click at [120, 43] on div "Status No active tasks You are ready to start receiving tasks. [PERSON_NAME]" at bounding box center [85, 173] width 141 height 317
click at [134, 23] on div "Status No active tasks You are ready to start receiving tasks. [PERSON_NAME]" at bounding box center [85, 173] width 141 height 317
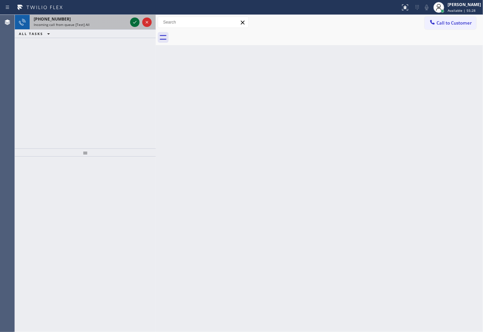
click at [134, 22] on icon at bounding box center [135, 22] width 8 height 8
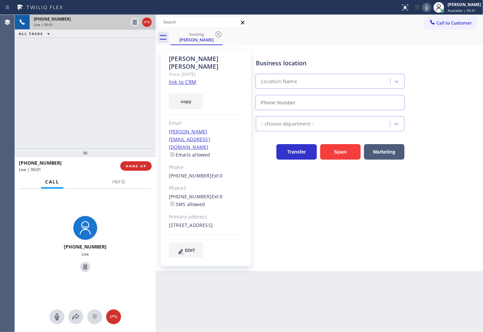
type input "[PHONE_NUMBER]"
click at [183, 79] on link "link to CRM" at bounding box center [182, 82] width 27 height 7
click at [79, 100] on div "[PHONE_NUMBER] Live | 00:06 ALL TASKS ALL TASKS ACTIVE TASKS TASKS IN WRAP UP" at bounding box center [85, 82] width 141 height 134
click at [95, 75] on div "[PHONE_NUMBER] Live | 00:07 ALL TASKS ALL TASKS ACTIVE TASKS TASKS IN WRAP UP" at bounding box center [85, 82] width 141 height 134
click at [111, 65] on div "[PHONE_NUMBER] Live | 00:08 ALL TASKS ALL TASKS ACTIVE TASKS TASKS IN WRAP UP" at bounding box center [85, 82] width 141 height 134
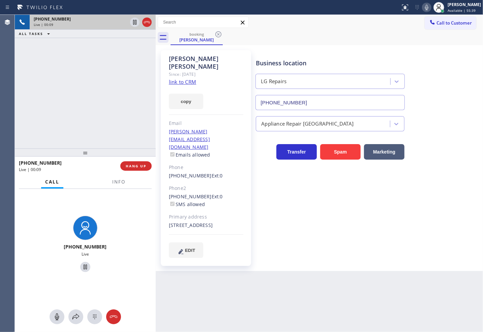
click at [354, 208] on div "Business location LG Repairs [PHONE_NUMBER] Appliance Repair High End Transfer …" at bounding box center [367, 154] width 227 height 204
drag, startPoint x: 90, startPoint y: 70, endPoint x: 97, endPoint y: 64, distance: 9.1
click at [91, 70] on div "[PHONE_NUMBER] Live | 00:33 ALL TASKS ALL TASKS ACTIVE TASKS TASKS IN WRAP UP" at bounding box center [85, 82] width 141 height 134
click at [102, 74] on div "[PHONE_NUMBER] Live | 00:34 ALL TASKS ALL TASKS ACTIVE TASKS TASKS IN WRAP UP" at bounding box center [85, 82] width 141 height 134
click at [113, 83] on div "[PHONE_NUMBER] Live | 00:35 ALL TASKS ALL TASKS ACTIVE TASKS TASKS IN WRAP UP" at bounding box center [85, 82] width 141 height 134
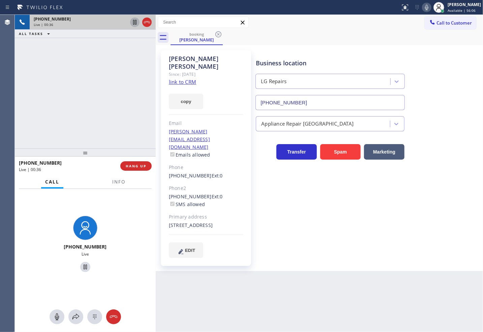
click at [137, 18] on button at bounding box center [134, 22] width 9 height 9
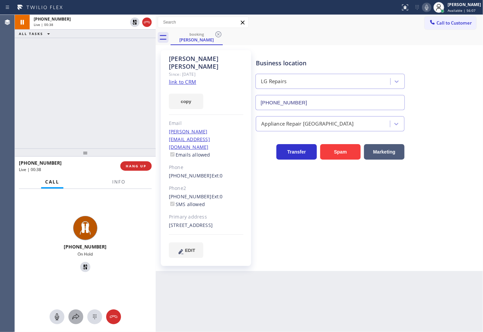
click at [75, 319] on icon at bounding box center [76, 317] width 8 height 8
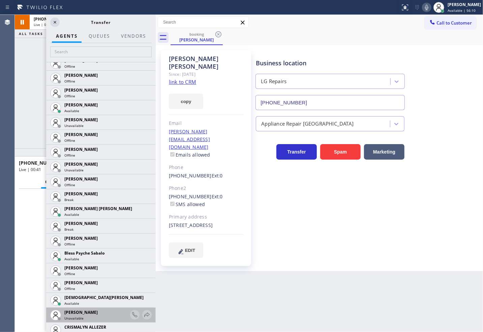
scroll to position [75, 0]
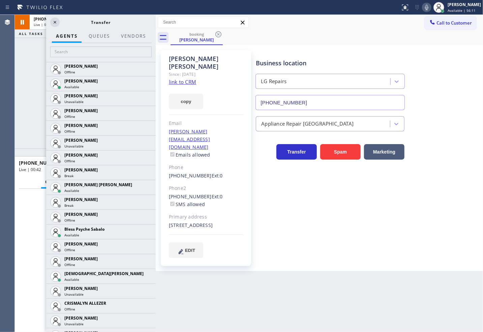
click at [0, 0] on icon at bounding box center [0, 0] width 0 height 0
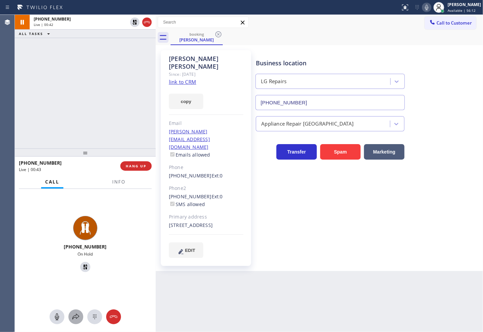
click at [73, 318] on icon at bounding box center [75, 317] width 7 height 6
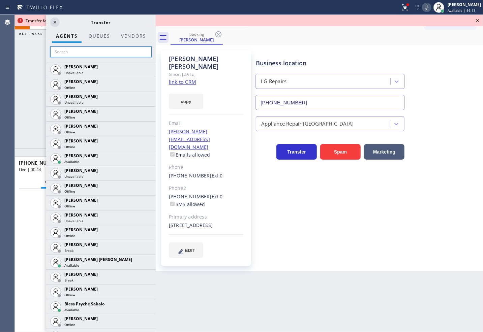
click at [80, 48] on input "text" at bounding box center [100, 52] width 101 height 11
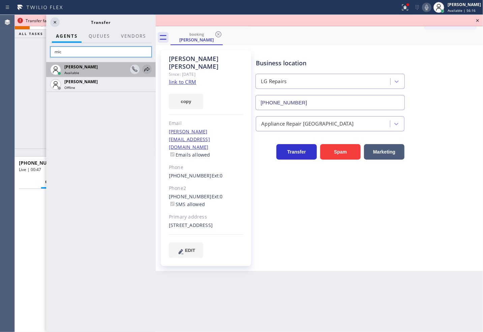
type input "mic"
click at [148, 68] on icon at bounding box center [146, 69] width 5 height 4
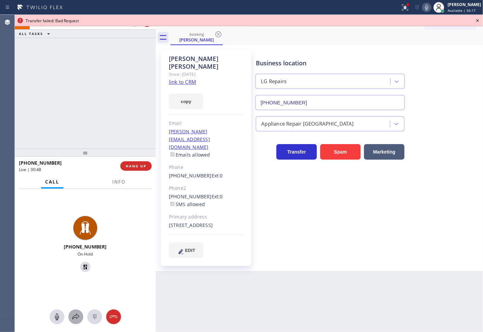
click at [77, 315] on icon at bounding box center [76, 317] width 8 height 8
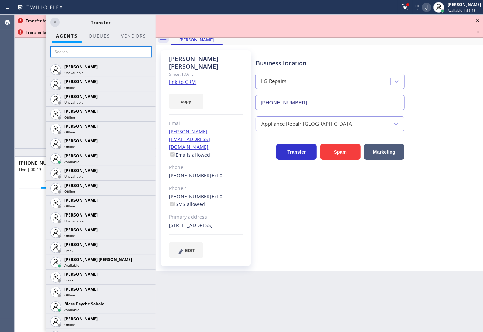
click at [75, 56] on input "text" at bounding box center [100, 52] width 101 height 11
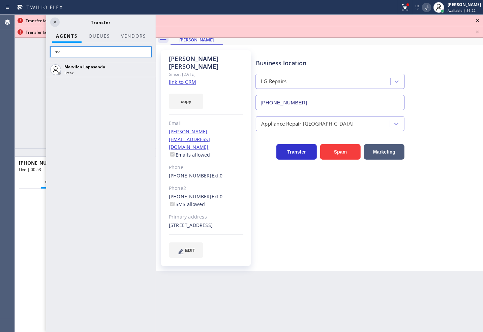
type input "m"
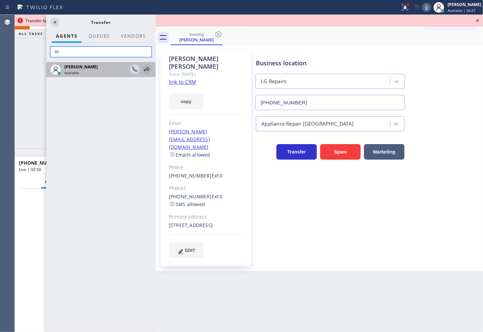
type input "lili"
click at [147, 67] on icon at bounding box center [147, 69] width 8 height 8
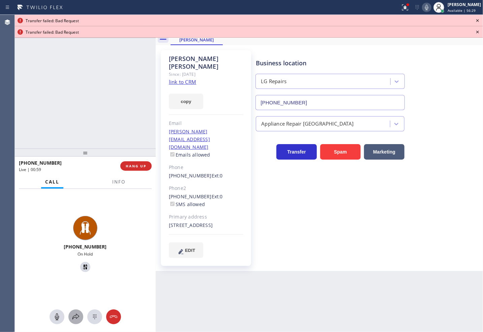
click at [74, 315] on icon at bounding box center [76, 317] width 8 height 8
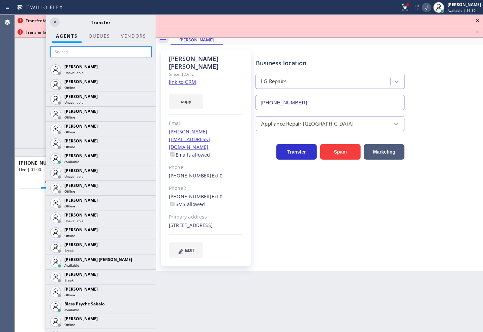
click at [70, 56] on input "text" at bounding box center [100, 52] width 101 height 11
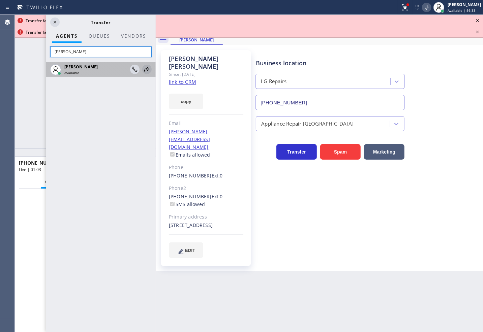
type input "[PERSON_NAME]"
click at [149, 68] on icon at bounding box center [147, 69] width 8 height 8
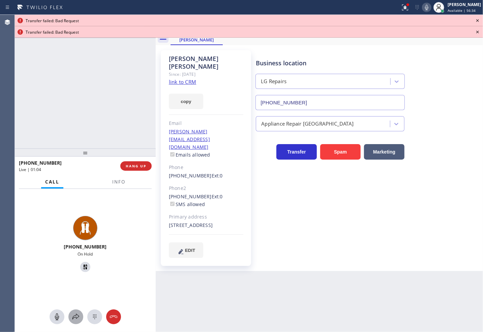
click at [81, 319] on div at bounding box center [75, 317] width 15 height 8
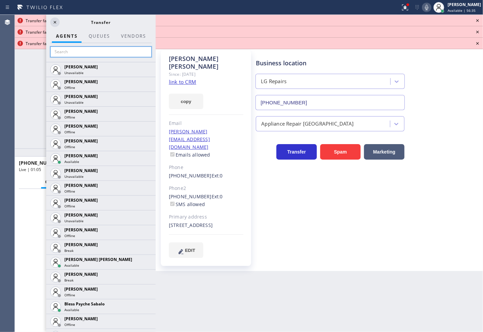
click at [77, 55] on input "text" at bounding box center [100, 52] width 101 height 11
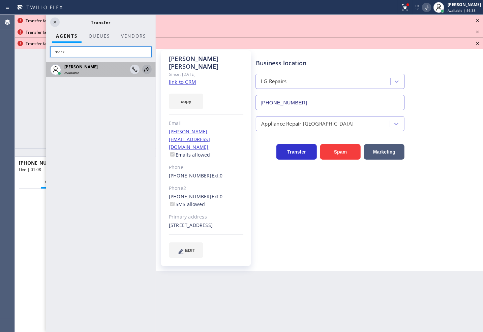
type input "mark"
click at [145, 68] on icon at bounding box center [147, 69] width 8 height 8
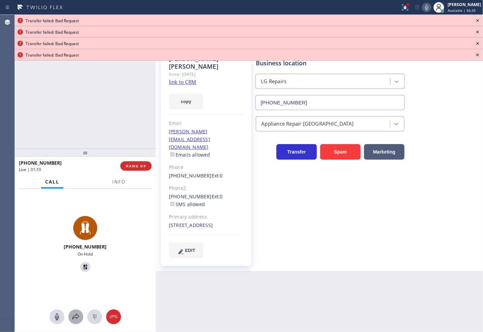
click at [78, 315] on icon at bounding box center [76, 317] width 8 height 8
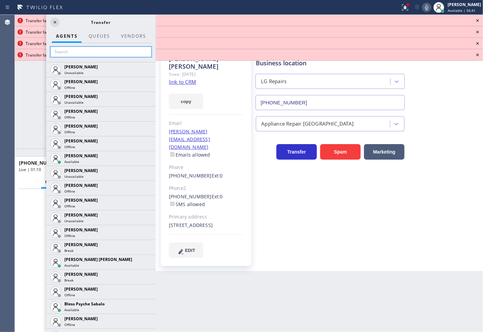
click at [76, 54] on input "text" at bounding box center [100, 52] width 101 height 11
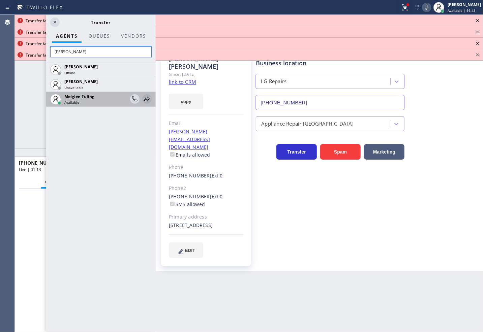
type input "[PERSON_NAME]"
click at [147, 98] on icon at bounding box center [147, 99] width 8 height 8
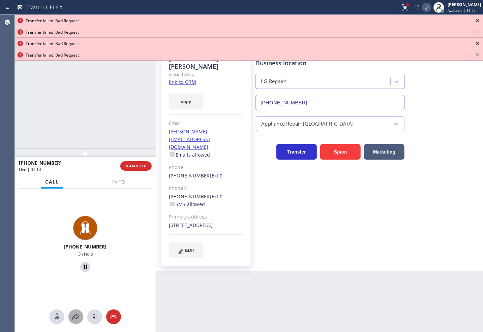
click at [72, 314] on icon at bounding box center [76, 317] width 8 height 8
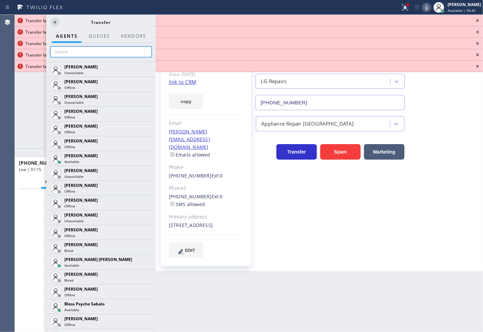
click at [70, 48] on input "text" at bounding box center [100, 52] width 101 height 11
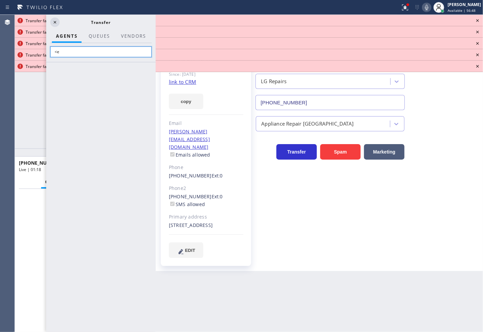
type input "<"
type input "m"
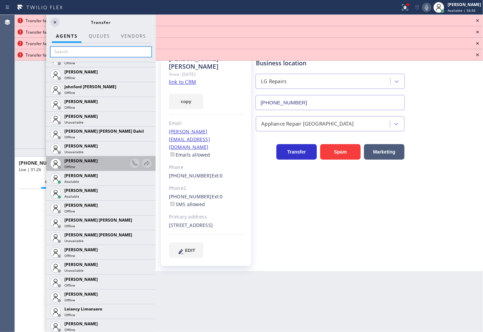
scroll to position [712, 0]
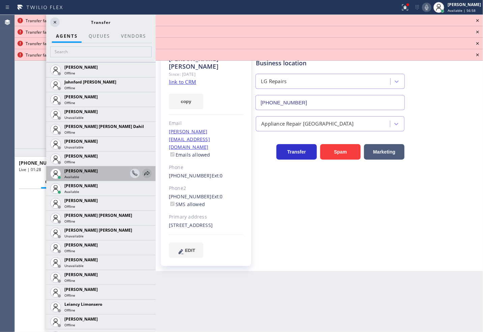
click at [144, 173] on icon at bounding box center [146, 173] width 5 height 4
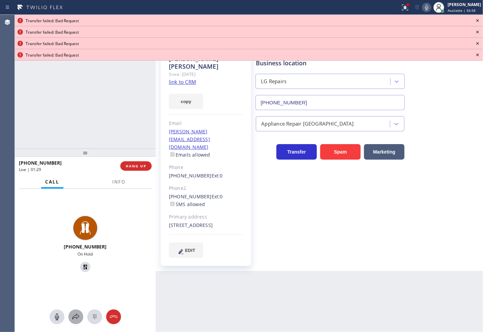
click at [75, 317] on icon at bounding box center [76, 317] width 8 height 8
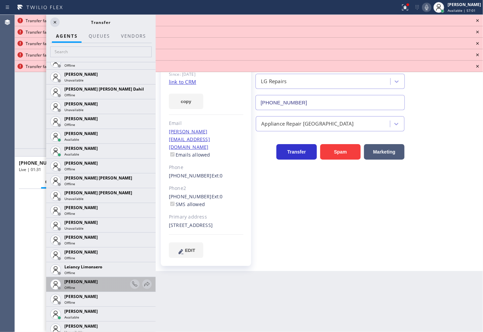
scroll to position [936, 0]
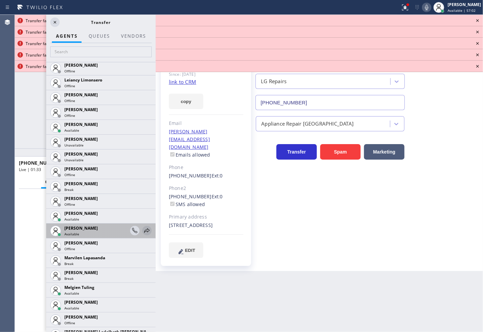
click at [143, 229] on icon at bounding box center [147, 231] width 8 height 8
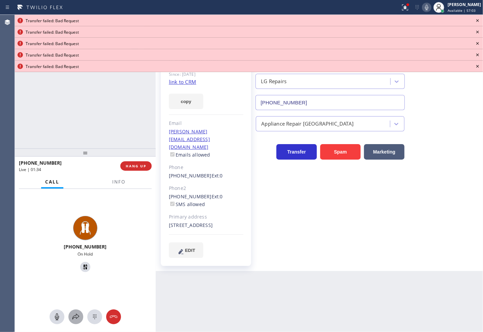
click at [75, 318] on icon at bounding box center [76, 317] width 8 height 8
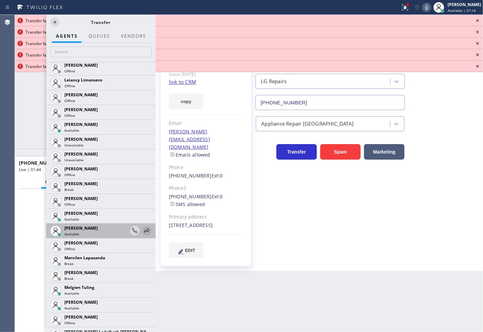
click at [142, 230] on div at bounding box center [146, 231] width 9 height 8
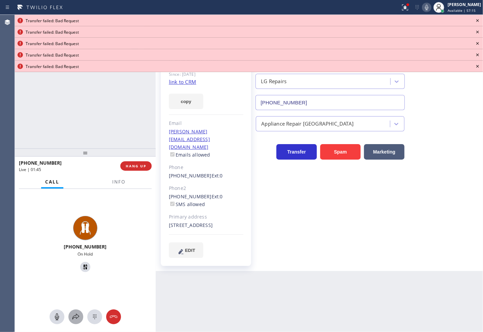
click at [76, 312] on button at bounding box center [75, 317] width 15 height 15
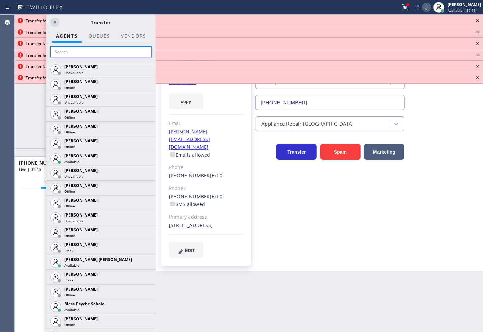
click at [79, 55] on input "text" at bounding box center [100, 52] width 101 height 11
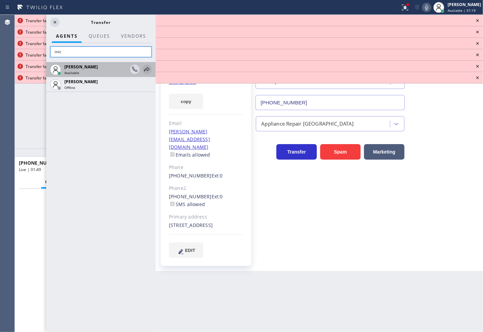
type input "mic"
click at [146, 68] on icon at bounding box center [147, 69] width 8 height 8
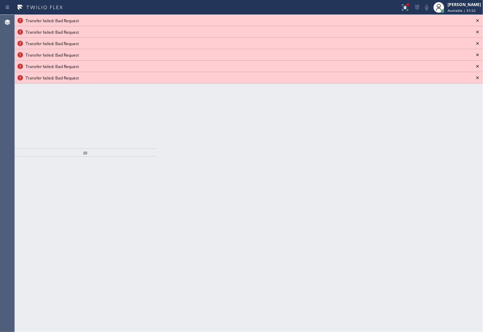
click at [477, 21] on icon at bounding box center [477, 20] width 3 height 3
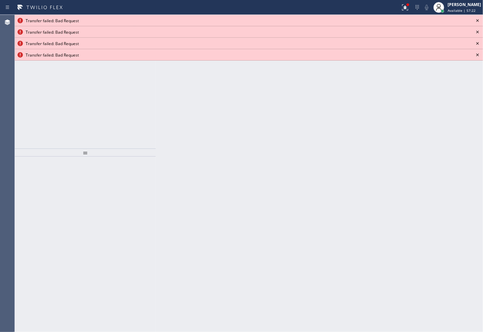
click at [477, 21] on icon at bounding box center [477, 20] width 3 height 3
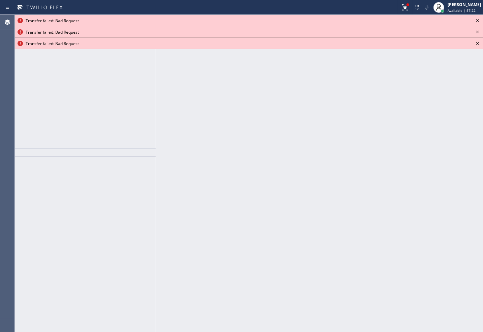
click at [477, 21] on icon at bounding box center [477, 20] width 3 height 3
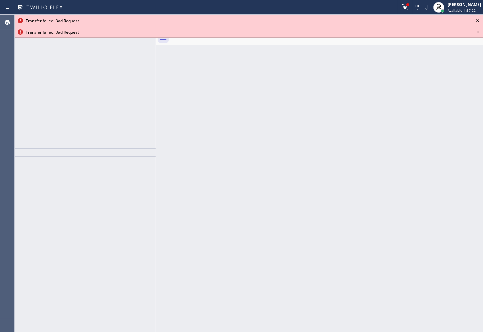
click at [477, 21] on icon at bounding box center [477, 20] width 3 height 3
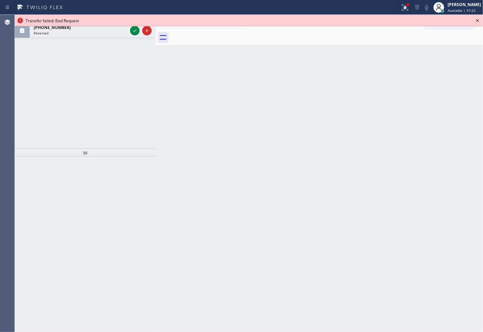
click at [477, 21] on icon at bounding box center [477, 20] width 3 height 3
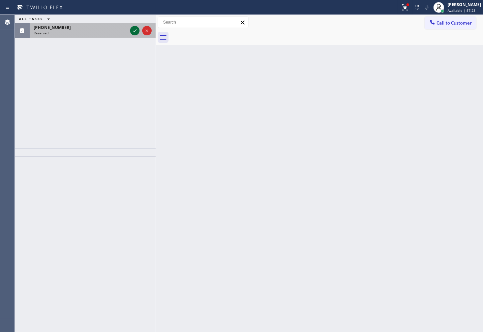
click at [135, 29] on icon at bounding box center [135, 31] width 8 height 8
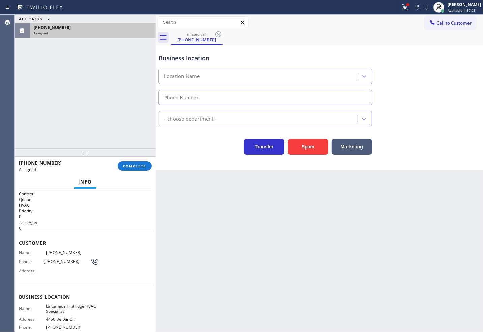
type input "[PHONE_NUMBER]"
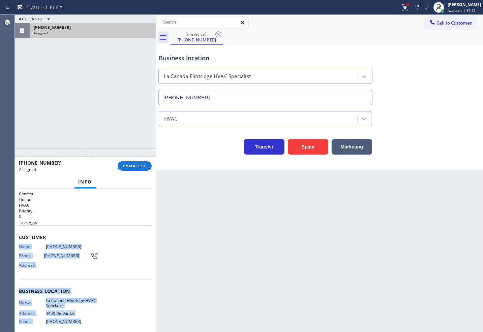
drag, startPoint x: 20, startPoint y: 252, endPoint x: 90, endPoint y: 323, distance: 100.1
click at [90, 323] on div "Context Queue: HVAC Priority: 0 Task Age: Customer Name: [PHONE_NUMBER] Phone: …" at bounding box center [85, 261] width 141 height 144
copy div "Name: [PHONE_NUMBER] Phone: [PHONE_NUMBER] Address: Business location Name: [GE…"
click at [132, 164] on span "COMPLETE" at bounding box center [134, 166] width 23 height 5
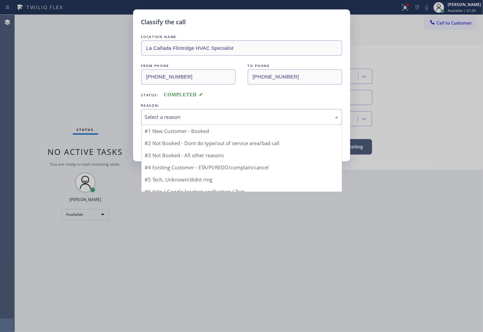
click at [196, 121] on div "Select a reason" at bounding box center [241, 117] width 193 height 8
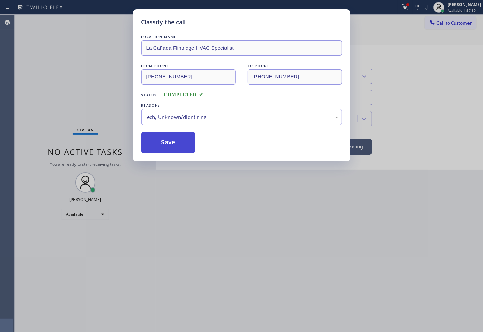
click at [169, 142] on button "Save" at bounding box center [168, 143] width 54 height 22
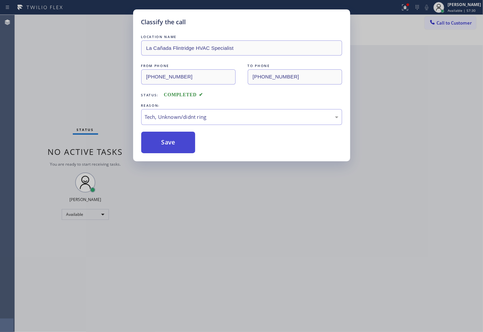
click at [169, 142] on button "Save" at bounding box center [168, 143] width 54 height 22
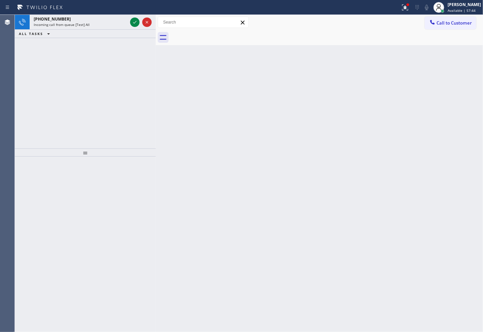
click at [47, 68] on div "[PHONE_NUMBER] Incoming call from queue [Test] All ALL TASKS ALL TASKS ACTIVE T…" at bounding box center [85, 82] width 141 height 134
click at [133, 21] on icon at bounding box center [135, 22] width 8 height 8
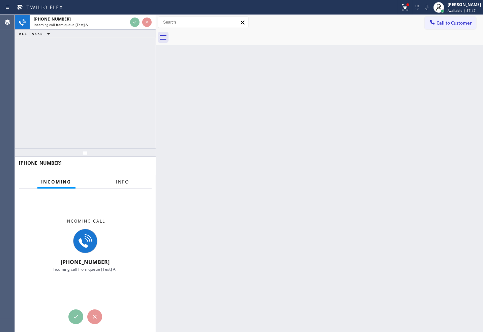
click at [123, 183] on span "Info" at bounding box center [122, 182] width 13 height 6
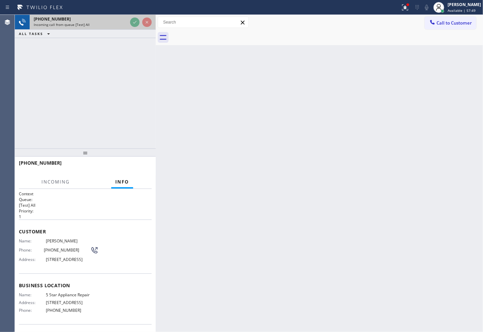
click at [105, 23] on div "Incoming call from queue [Test] All" at bounding box center [81, 24] width 94 height 5
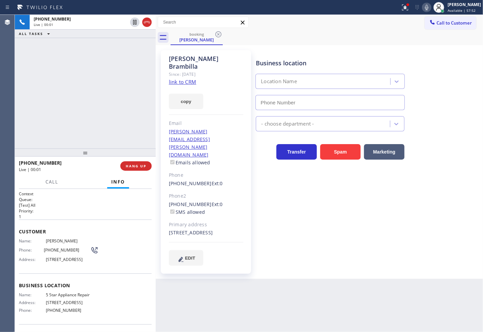
type input "[PHONE_NUMBER]"
click at [173, 79] on link "link to CRM" at bounding box center [182, 82] width 27 height 7
click at [175, 79] on link "link to CRM" at bounding box center [182, 82] width 27 height 7
click at [73, 63] on div "[PHONE_NUMBER] Live | 00:13 ALL TASKS ALL TASKS ACTIVE TASKS TASKS IN WRAP UP" at bounding box center [85, 82] width 141 height 134
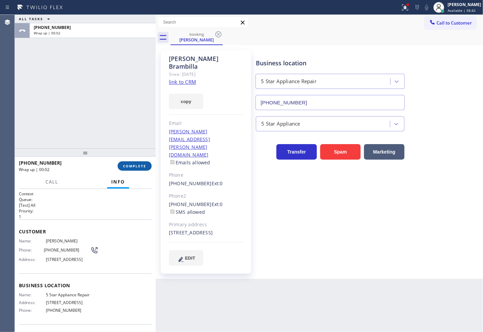
click at [131, 166] on span "COMPLETE" at bounding box center [134, 166] width 23 height 5
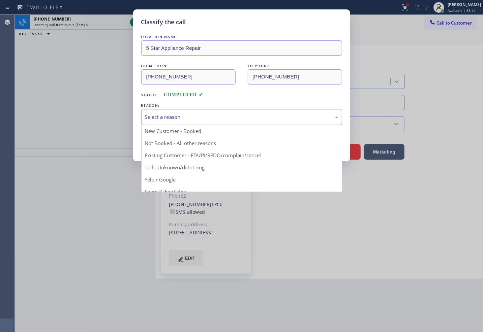
click at [180, 118] on div "Select a reason" at bounding box center [241, 117] width 193 height 8
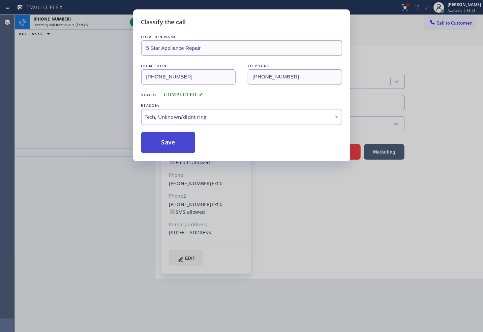
click at [171, 143] on button "Save" at bounding box center [168, 143] width 54 height 22
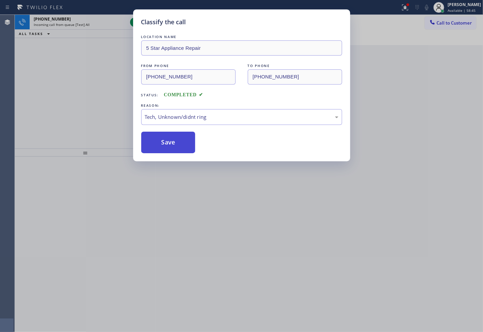
click at [171, 143] on button "Save" at bounding box center [168, 143] width 54 height 22
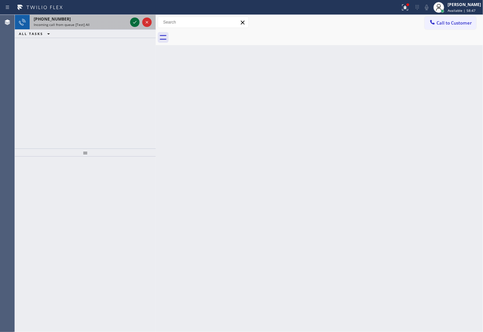
click at [135, 21] on icon at bounding box center [135, 22] width 8 height 8
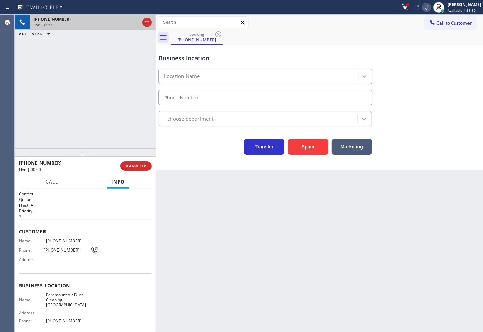
type input "[PHONE_NUMBER]"
click at [54, 103] on div "[PHONE_NUMBER] Live | 00:06 ALL TASKS ALL TASKS ACTIVE TASKS TASKS IN WRAP UP" at bounding box center [85, 82] width 141 height 134
click at [140, 169] on button "HANG UP" at bounding box center [135, 165] width 31 height 9
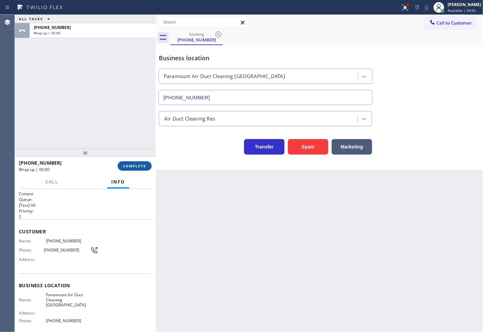
click at [140, 169] on span "COMPLETE" at bounding box center [134, 166] width 23 height 5
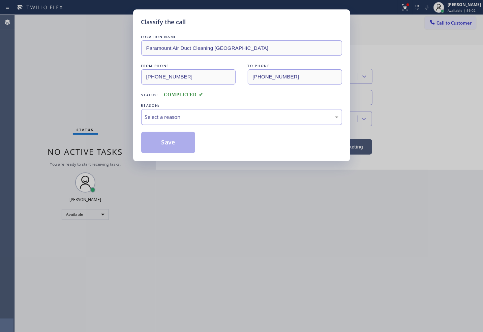
click at [179, 122] on div "Select a reason" at bounding box center [241, 117] width 201 height 16
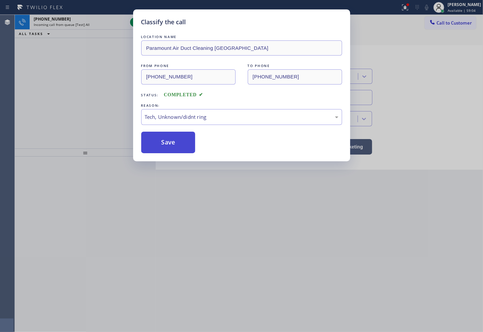
click at [176, 147] on button "Save" at bounding box center [168, 143] width 54 height 22
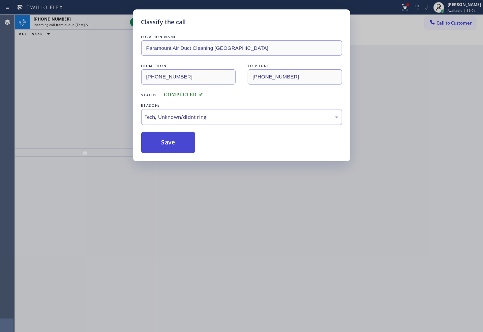
click at [176, 147] on button "Save" at bounding box center [168, 143] width 54 height 22
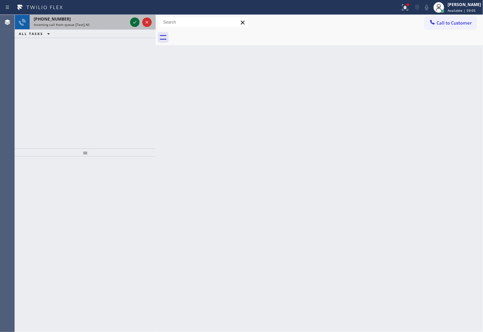
click at [131, 22] on icon at bounding box center [135, 22] width 8 height 8
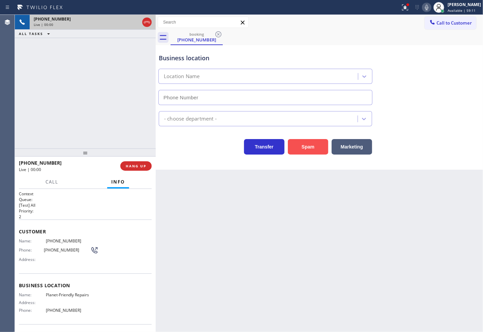
type input "[PHONE_NUMBER]"
click at [305, 150] on button "Spam" at bounding box center [308, 147] width 40 height 16
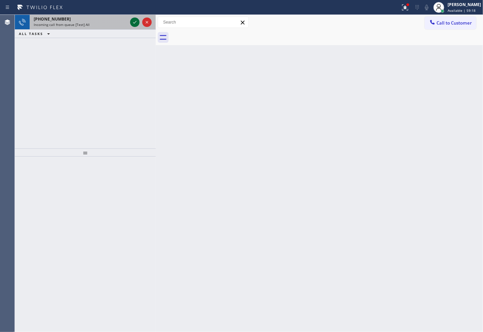
click at [132, 21] on icon at bounding box center [135, 22] width 8 height 8
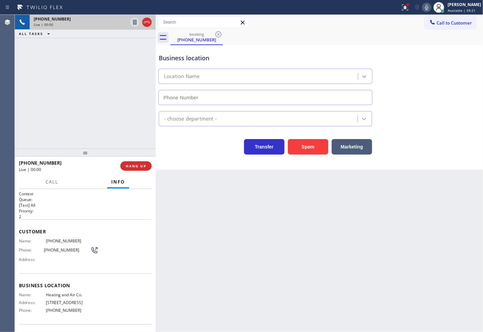
type input "[PHONE_NUMBER]"
click at [311, 153] on button "Spam" at bounding box center [308, 147] width 40 height 16
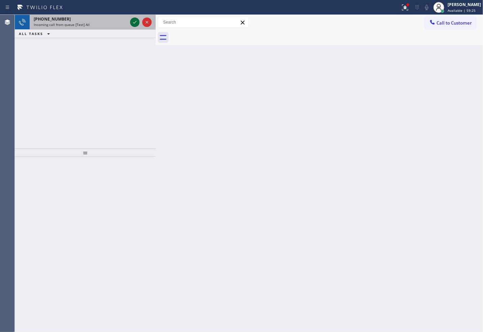
click at [131, 19] on icon at bounding box center [135, 22] width 8 height 8
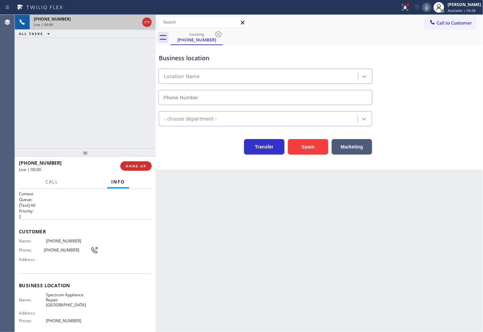
type input "[PHONE_NUMBER]"
click at [204, 159] on div "Business location Spectrum Appliance Repair [GEOGRAPHIC_DATA] [PHONE_NUMBER] Ap…" at bounding box center [319, 107] width 327 height 125
click at [100, 107] on div "[PHONE_NUMBER] Live | 00:04 ALL TASKS ALL TASKS ACTIVE TASKS TASKS IN WRAP UP" at bounding box center [85, 82] width 141 height 134
click at [237, 176] on div "Back to Dashboard Change Sender ID Customers Technicians Select a contact Outbo…" at bounding box center [319, 173] width 327 height 317
click at [177, 151] on div "Transfer Spam Marketing" at bounding box center [265, 145] width 216 height 19
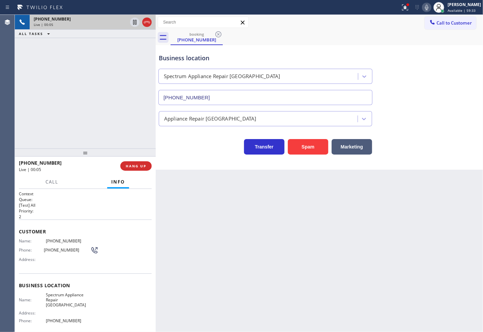
click at [78, 99] on div "[PHONE_NUMBER] Live | 00:05 ALL TASKS ALL TASKS ACTIVE TASKS TASKS IN WRAP UP" at bounding box center [85, 82] width 141 height 134
drag, startPoint x: 108, startPoint y: 115, endPoint x: 170, endPoint y: 150, distance: 71.2
click at [112, 117] on div "[PHONE_NUMBER] Live | 00:06 ALL TASKS ALL TASKS ACTIVE TASKS TASKS IN WRAP UP" at bounding box center [85, 82] width 141 height 134
click at [187, 154] on div "Transfer Spam Marketing" at bounding box center [265, 145] width 216 height 19
click at [96, 95] on div "[PHONE_NUMBER] Live | 00:07 ALL TASKS ALL TASKS ACTIVE TASKS TASKS IN WRAP UP" at bounding box center [85, 82] width 141 height 134
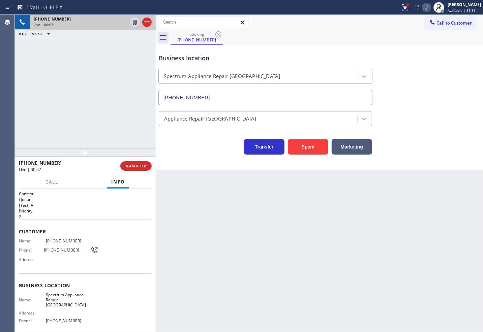
click at [188, 149] on div "Transfer Spam Marketing" at bounding box center [265, 145] width 216 height 19
click at [100, 120] on div "[PHONE_NUMBER] Live | 00:15 ALL TASKS ALL TASKS ACTIVE TASKS TASKS IN WRAP UP" at bounding box center [85, 82] width 141 height 134
click at [185, 156] on div "Business location Spectrum Appliance Repair [GEOGRAPHIC_DATA] [PHONE_NUMBER] Ap…" at bounding box center [319, 107] width 327 height 125
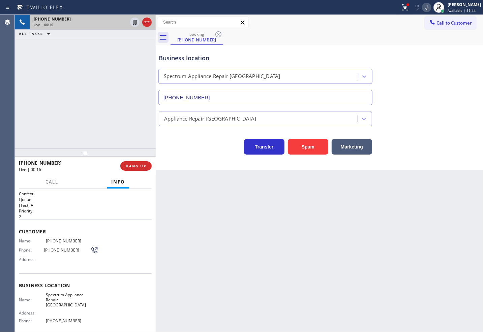
click at [196, 143] on div "Transfer Spam Marketing" at bounding box center [265, 145] width 216 height 19
click at [108, 97] on div "[PHONE_NUMBER] Live | 00:17 ALL TASKS ALL TASKS ACTIVE TASKS TASKS IN WRAP UP" at bounding box center [85, 82] width 141 height 134
click at [191, 153] on div "Transfer Spam Marketing" at bounding box center [265, 145] width 216 height 19
click at [86, 119] on div "[PHONE_NUMBER] Live | 00:20 ALL TASKS ALL TASKS ACTIVE TASKS TASKS IN WRAP UP" at bounding box center [85, 82] width 141 height 134
click at [174, 146] on div "Transfer Spam Marketing" at bounding box center [265, 145] width 216 height 19
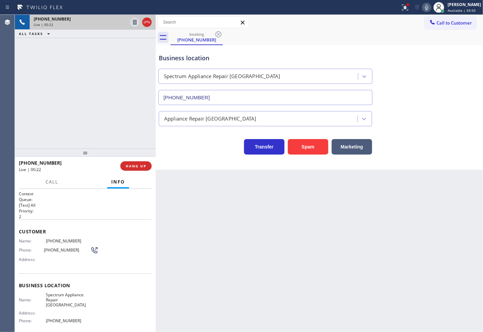
click at [174, 146] on div "Transfer Spam Marketing" at bounding box center [265, 145] width 216 height 19
click at [174, 150] on div "Transfer Spam Marketing" at bounding box center [265, 145] width 216 height 19
click at [133, 130] on div "[PHONE_NUMBER] Live | 00:23 ALL TASKS ALL TASKS ACTIVE TASKS TASKS IN WRAP UP" at bounding box center [85, 82] width 141 height 134
click at [200, 160] on div "Business location Spectrum Appliance Repair [GEOGRAPHIC_DATA] [PHONE_NUMBER] Ap…" at bounding box center [319, 107] width 327 height 125
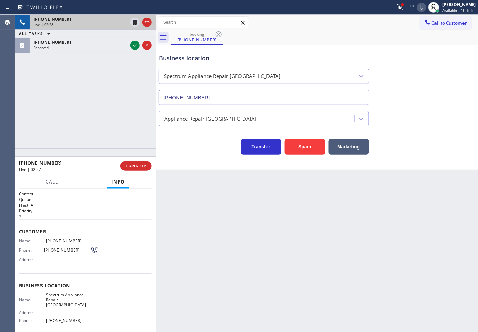
drag, startPoint x: 123, startPoint y: 128, endPoint x: 264, endPoint y: 95, distance: 144.4
click at [127, 125] on div "[PHONE_NUMBER] Live | 02:28 ALL TASKS ALL TASKS ACTIVE TASKS TASKS IN WRAP UP […" at bounding box center [85, 82] width 141 height 134
click at [106, 125] on div "[PHONE_NUMBER] Live | 03:13 ALL TASKS ALL TASKS ACTIVE TASKS TASKS IN WRAP UP […" at bounding box center [85, 82] width 141 height 134
click at [185, 150] on div "Transfer Spam Marketing" at bounding box center [263, 145] width 213 height 19
click at [97, 122] on div "[PHONE_NUMBER] Live | 03:14 ALL TASKS ALL TASKS ACTIVE TASKS TASKS IN WRAP UP […" at bounding box center [85, 82] width 141 height 134
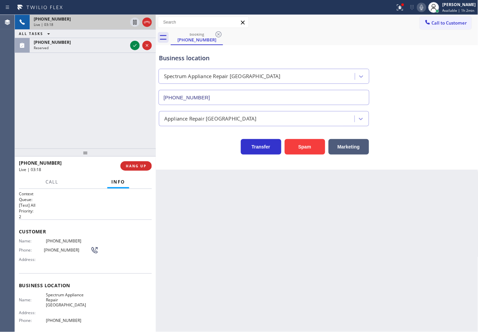
click at [97, 122] on div "[PHONE_NUMBER] Live | 03:18 ALL TASKS ALL TASKS ACTIVE TASKS TASKS IN WRAP UP […" at bounding box center [85, 82] width 141 height 134
click at [176, 144] on div "Transfer Spam Marketing" at bounding box center [263, 145] width 213 height 19
click at [189, 147] on div "Transfer Spam Marketing" at bounding box center [263, 145] width 213 height 19
click at [146, 162] on button "HANG UP" at bounding box center [135, 165] width 31 height 9
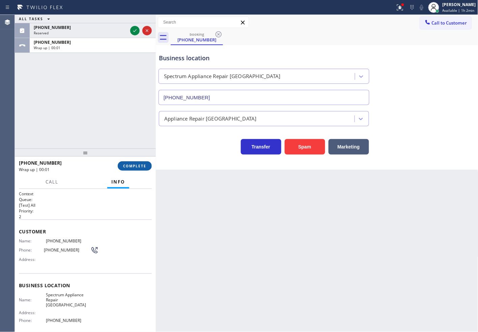
click at [143, 164] on span "COMPLETE" at bounding box center [134, 166] width 23 height 5
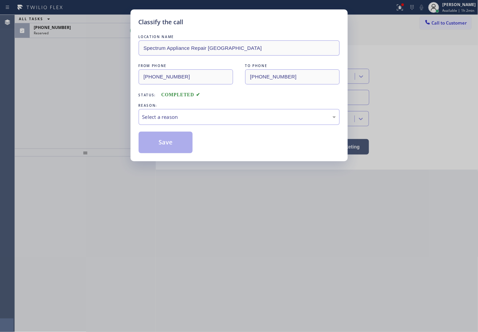
click at [176, 118] on div "Select a reason" at bounding box center [238, 117] width 193 height 8
click at [171, 147] on button "Save" at bounding box center [166, 143] width 54 height 22
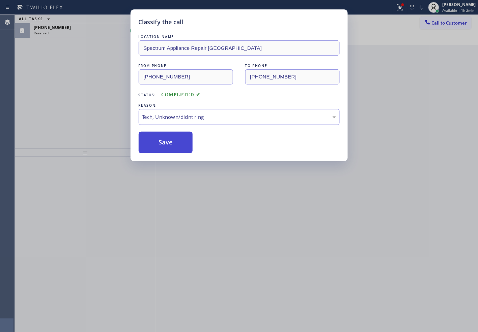
click at [171, 147] on button "Save" at bounding box center [166, 143] width 54 height 22
click at [171, 146] on button "Save" at bounding box center [166, 143] width 54 height 22
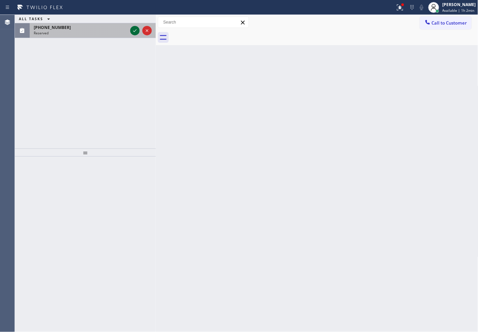
click at [137, 31] on icon at bounding box center [135, 31] width 8 height 8
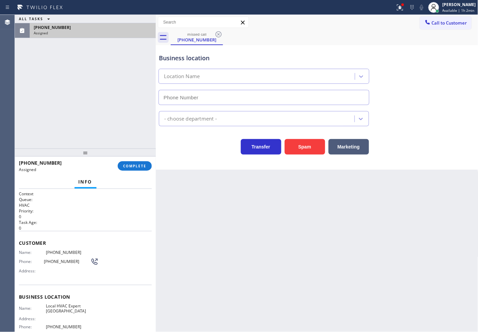
type input "[PHONE_NUMBER]"
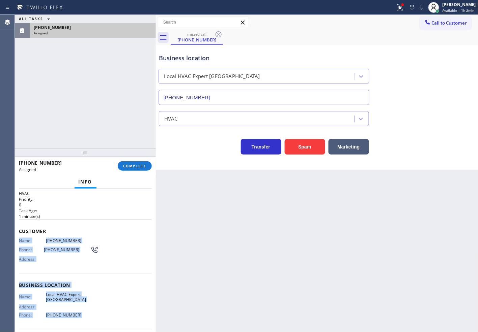
scroll to position [61, 0]
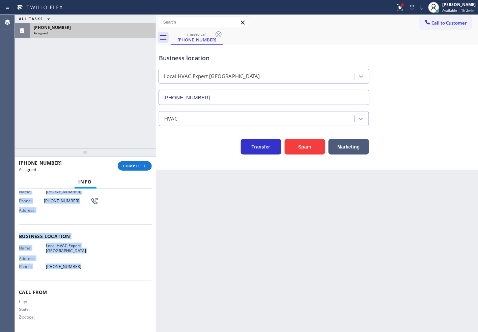
drag, startPoint x: 17, startPoint y: 251, endPoint x: 95, endPoint y: 270, distance: 80.3
click at [95, 270] on div "Context Queue: HVAC Priority: 0 Task Age: [DEMOGRAPHIC_DATA] minute(s) Customer…" at bounding box center [85, 261] width 141 height 144
copy div "Name: [PHONE_NUMBER] Phone: [PHONE_NUMBER] Address: Business location Name: Loc…"
click at [129, 166] on span "COMPLETE" at bounding box center [134, 166] width 23 height 5
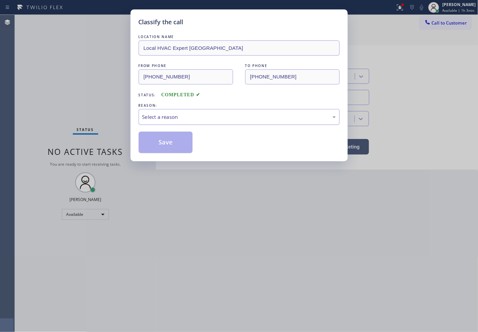
click at [170, 119] on div "Select a reason" at bounding box center [238, 117] width 193 height 8
click at [165, 140] on button "Save" at bounding box center [166, 143] width 54 height 22
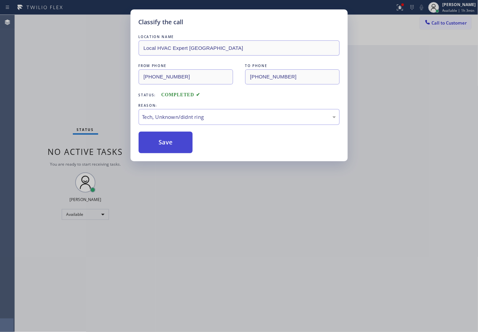
click at [165, 140] on button "Save" at bounding box center [166, 143] width 54 height 22
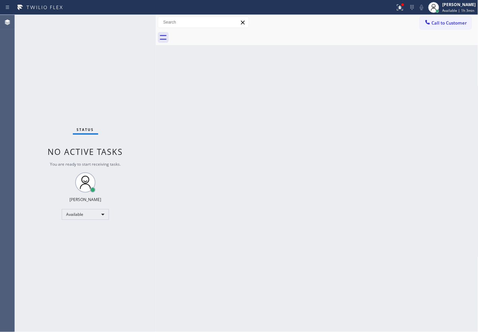
drag, startPoint x: 75, startPoint y: 55, endPoint x: 93, endPoint y: 48, distance: 19.8
click at [75, 55] on div "Status No active tasks You are ready to start receiving tasks. [PERSON_NAME]" at bounding box center [85, 173] width 141 height 317
click at [137, 20] on div "Status No active tasks You are ready to start receiving tasks. [PERSON_NAME]" at bounding box center [85, 173] width 141 height 317
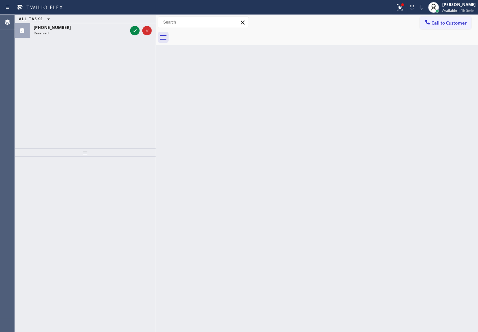
click at [117, 38] on div "ALL TASKS ALL TASKS ACTIVE TASKS TASKS IN WRAP UP [PHONE_NUMBER] Reserved" at bounding box center [85, 26] width 141 height 23
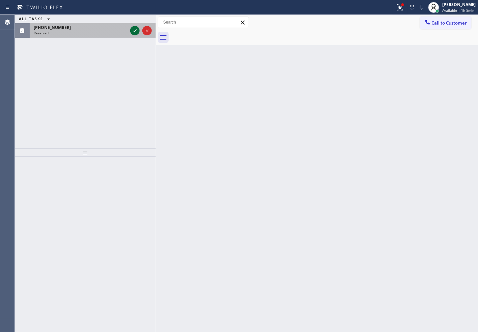
click at [137, 32] on icon at bounding box center [135, 31] width 8 height 8
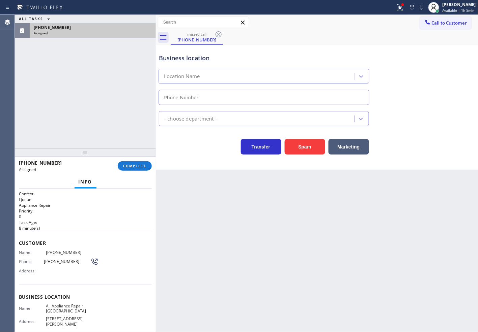
type input "[PHONE_NUMBER]"
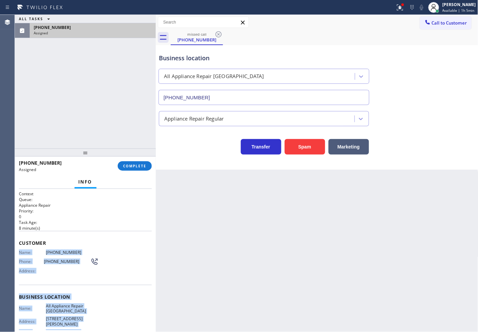
drag, startPoint x: 16, startPoint y: 252, endPoint x: 125, endPoint y: 329, distance: 133.5
click at [125, 329] on div "Context Queue: Appliance Repair Priority: 0 Task Age: [DEMOGRAPHIC_DATA] minute…" at bounding box center [85, 261] width 141 height 144
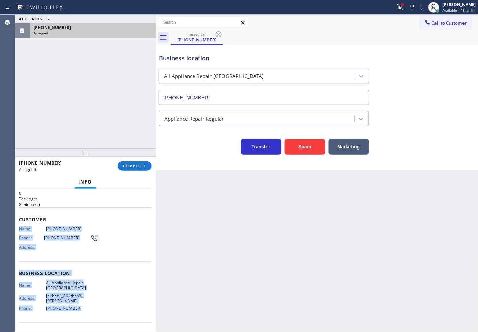
scroll to position [23, 0]
copy div "Name: [PHONE_NUMBER] Phone: [PHONE_NUMBER] Address: Business location Name: All…"
click at [136, 169] on button "COMPLETE" at bounding box center [135, 165] width 34 height 9
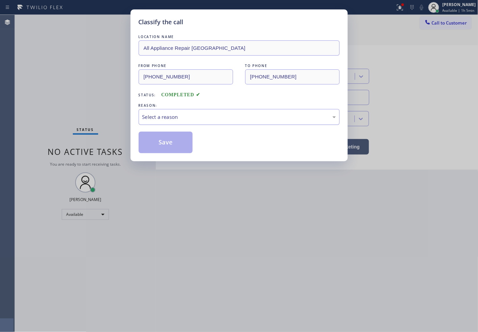
click at [167, 110] on div "Select a reason" at bounding box center [239, 117] width 201 height 16
click at [163, 143] on button "Save" at bounding box center [166, 143] width 54 height 22
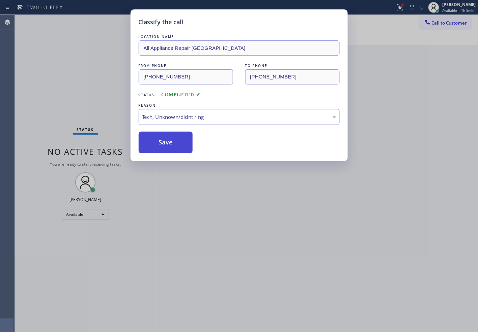
click at [163, 143] on button "Save" at bounding box center [166, 143] width 54 height 22
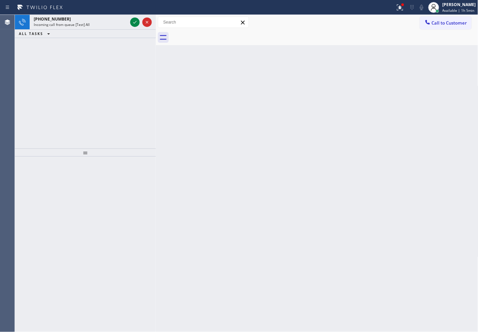
click at [80, 94] on div "[PHONE_NUMBER] Incoming call from queue [Test] All ALL TASKS ALL TASKS ACTIVE T…" at bounding box center [85, 82] width 141 height 134
click at [135, 21] on icon at bounding box center [135, 22] width 8 height 8
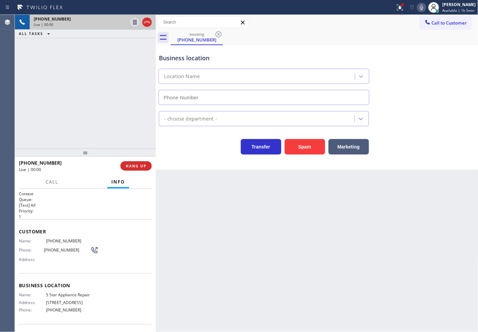
type input "[PHONE_NUMBER]"
click at [210, 164] on div "Business location 5 Star Appliance Repair [PHONE_NUMBER] 5 Star Appliance Trans…" at bounding box center [317, 107] width 322 height 125
click at [103, 128] on div "[PHONE_NUMBER] Live | 00:12 ALL TASKS ALL TASKS ACTIVE TASKS TASKS IN WRAP UP" at bounding box center [85, 82] width 141 height 134
click at [203, 154] on div "Transfer Spam Marketing" at bounding box center [263, 145] width 213 height 19
click at [62, 111] on div "[PHONE_NUMBER] Live | 00:13 ALL TASKS ALL TASKS ACTIVE TASKS TASKS IN WRAP UP" at bounding box center [85, 82] width 141 height 134
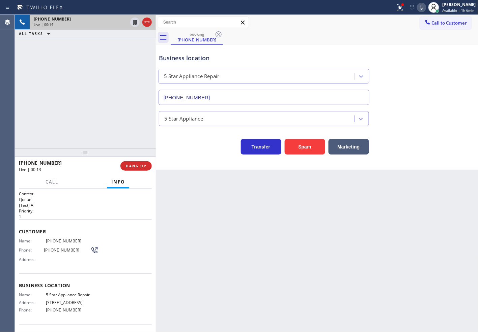
click at [168, 146] on div "Transfer Spam Marketing" at bounding box center [263, 145] width 213 height 19
click at [101, 118] on div "[PHONE_NUMBER] Live | 00:17 ALL TASKS ALL TASKS ACTIVE TASKS TASKS IN WRAP UP" at bounding box center [85, 82] width 141 height 134
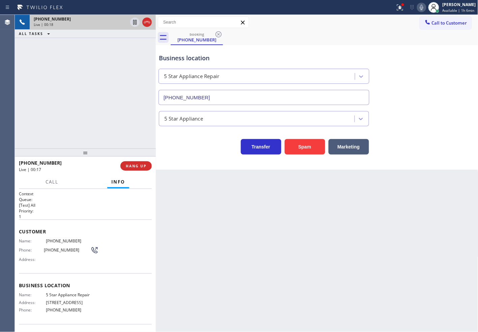
click at [178, 145] on div "Transfer Spam Marketing" at bounding box center [263, 145] width 213 height 19
click at [116, 124] on div "[PHONE_NUMBER] Live | 00:18 ALL TASKS ALL TASKS ACTIVE TASKS TASKS IN WRAP UP" at bounding box center [85, 82] width 141 height 134
click at [164, 141] on div "Transfer Spam Marketing" at bounding box center [263, 145] width 213 height 19
click at [101, 122] on div "[PHONE_NUMBER] Live | 00:19 ALL TASKS ALL TASKS ACTIVE TASKS TASKS IN WRAP UP" at bounding box center [85, 82] width 141 height 134
click at [180, 154] on div "Transfer Spam Marketing" at bounding box center [263, 145] width 213 height 19
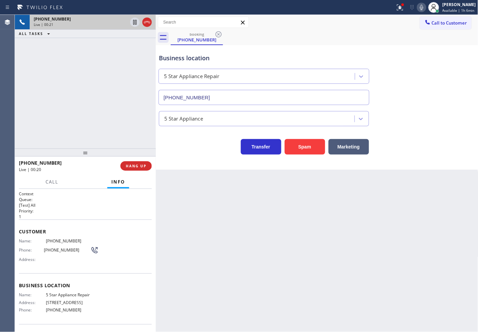
click at [117, 137] on div "[PHONE_NUMBER] Live | 00:21 ALL TASKS ALL TASKS ACTIVE TASKS TASKS IN WRAP UP" at bounding box center [85, 82] width 141 height 134
click at [188, 147] on div "Transfer Spam Marketing" at bounding box center [263, 145] width 213 height 19
click at [142, 167] on span "HANG UP" at bounding box center [136, 166] width 21 height 5
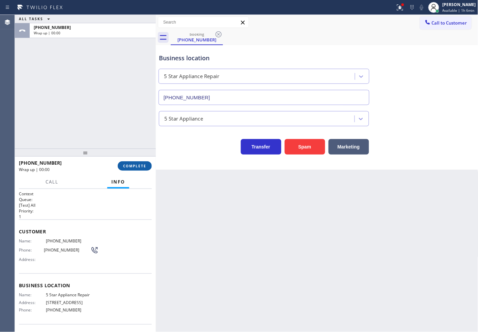
click at [142, 167] on span "COMPLETE" at bounding box center [134, 166] width 23 height 5
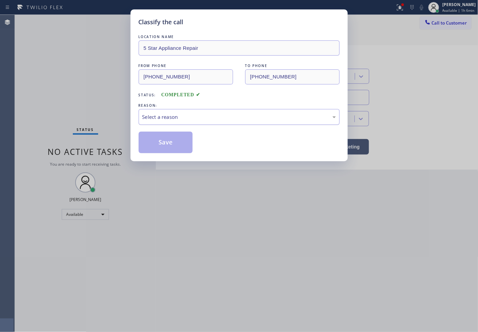
click at [179, 121] on div "Select a reason" at bounding box center [238, 117] width 193 height 8
click at [175, 147] on button "Save" at bounding box center [166, 143] width 54 height 22
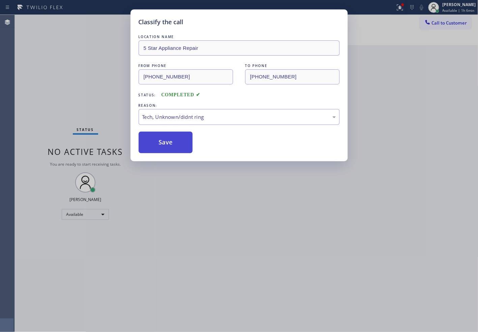
click at [175, 147] on button "Save" at bounding box center [166, 143] width 54 height 22
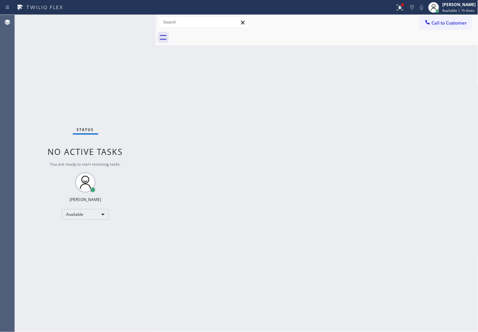
click at [130, 24] on div "Status No active tasks You are ready to start receiving tasks. [PERSON_NAME]" at bounding box center [85, 173] width 141 height 317
click at [397, 9] on icon at bounding box center [400, 7] width 6 height 6
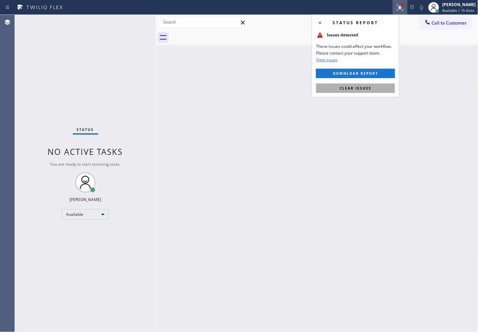
click at [377, 92] on button "Clear issues" at bounding box center [355, 88] width 79 height 9
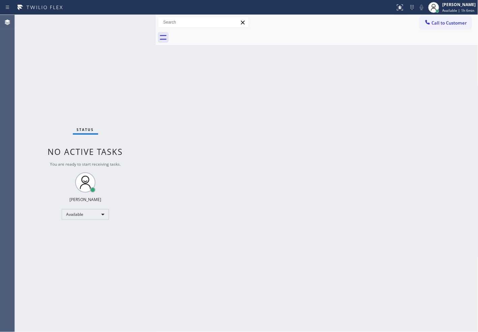
click at [109, 97] on div "Status No active tasks You are ready to start receiving tasks. [PERSON_NAME]" at bounding box center [85, 173] width 141 height 317
click at [123, 41] on div "Status No active tasks You are ready to start receiving tasks. [PERSON_NAME]" at bounding box center [85, 173] width 141 height 317
click at [130, 26] on div "Status No active tasks You are ready to start receiving tasks. [PERSON_NAME]" at bounding box center [85, 173] width 141 height 317
click at [116, 69] on div "Status No active tasks You are ready to start receiving tasks. [PERSON_NAME]" at bounding box center [85, 173] width 141 height 317
click at [135, 21] on div "Status No active tasks You are ready to start receiving tasks. [PERSON_NAME]" at bounding box center [85, 173] width 141 height 317
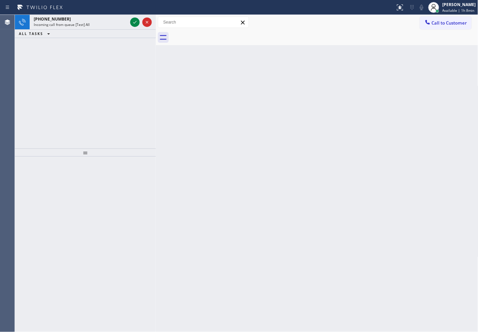
click at [52, 103] on div "[PHONE_NUMBER] Incoming call from queue [Test] All ALL TASKS ALL TASKS ACTIVE T…" at bounding box center [85, 82] width 141 height 134
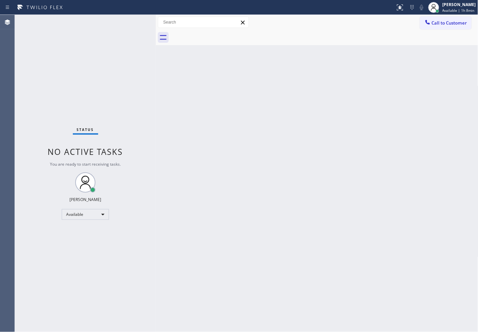
click at [133, 23] on div "Status No active tasks You are ready to start receiving tasks. [PERSON_NAME]" at bounding box center [85, 173] width 141 height 317
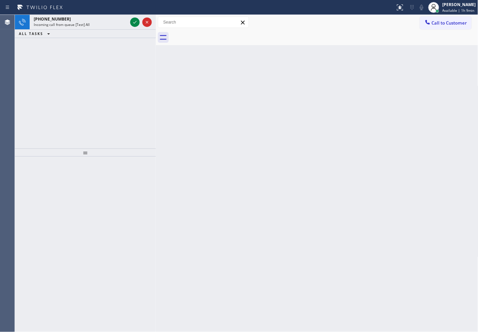
drag, startPoint x: 40, startPoint y: 61, endPoint x: 63, endPoint y: 52, distance: 25.0
click at [40, 61] on div "[PHONE_NUMBER] Incoming call from queue [Test] All ALL TASKS ALL TASKS ACTIVE T…" at bounding box center [85, 82] width 141 height 134
click at [136, 21] on icon at bounding box center [134, 22] width 3 height 3
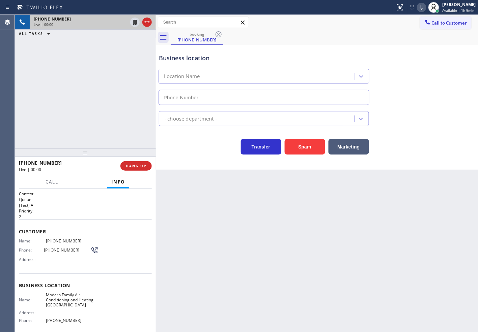
type input "[PHONE_NUMBER]"
click at [296, 145] on button "Spam" at bounding box center [304, 147] width 40 height 16
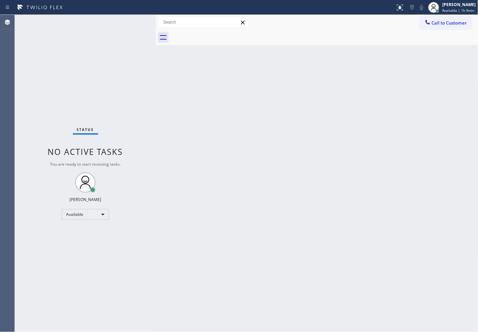
drag, startPoint x: 141, startPoint y: 93, endPoint x: 138, endPoint y: 60, distance: 33.5
click at [141, 93] on div "Status No active tasks You are ready to start receiving tasks. [PERSON_NAME]" at bounding box center [85, 173] width 141 height 317
click at [137, 41] on div "Status No active tasks You are ready to start receiving tasks. [PERSON_NAME]" at bounding box center [85, 173] width 141 height 317
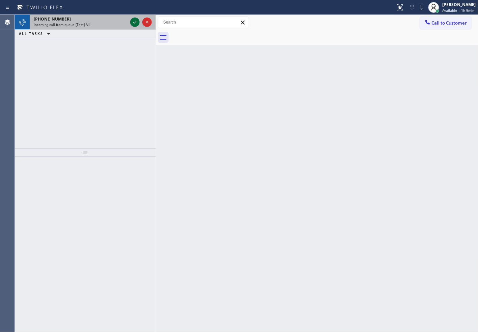
click at [134, 23] on icon at bounding box center [134, 22] width 3 height 3
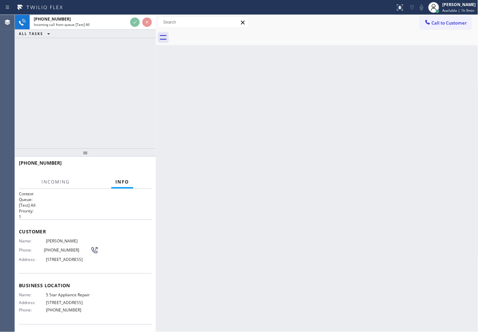
click at [148, 100] on div "[PHONE_NUMBER] Incoming call from queue [Test] All ALL TASKS ALL TASKS ACTIVE T…" at bounding box center [85, 82] width 141 height 134
click at [136, 76] on div "[PHONE_NUMBER] Incoming call from queue [Test] All ALL TASKS ALL TASKS ACTIVE T…" at bounding box center [85, 82] width 141 height 134
click at [136, 112] on div "[PHONE_NUMBER] Incoming call from queue [Test] All ALL TASKS ALL TASKS ACTIVE T…" at bounding box center [85, 82] width 141 height 134
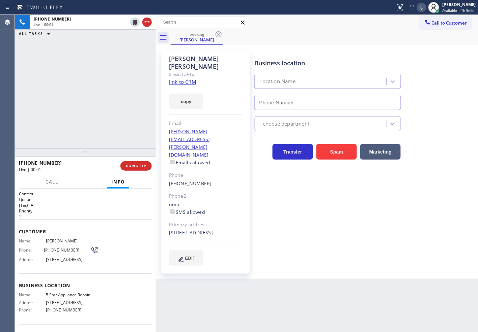
type input "[PHONE_NUMBER]"
click at [189, 79] on link "link to CRM" at bounding box center [182, 82] width 27 height 7
click at [53, 48] on div "[PHONE_NUMBER] Live | 00:06 ALL TASKS ALL TASKS ACTIVE TASKS TASKS IN WRAP UP" at bounding box center [85, 82] width 141 height 134
click at [109, 62] on div "[PHONE_NUMBER] Live | 00:06 ALL TASKS ALL TASKS ACTIVE TASKS TASKS IN WRAP UP" at bounding box center [85, 82] width 141 height 134
click at [122, 68] on div "[PHONE_NUMBER] Live | 00:08 ALL TASKS ALL TASKS ACTIVE TASKS TASKS IN WRAP UP" at bounding box center [85, 82] width 141 height 134
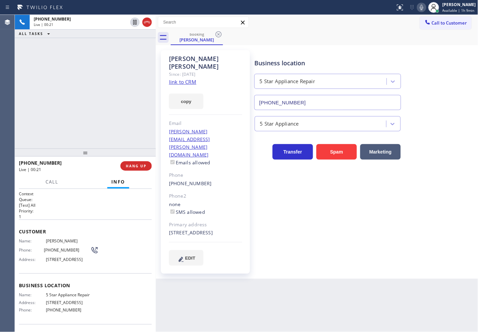
click at [73, 135] on div "[PHONE_NUMBER] Live | 00:21 ALL TASKS ALL TASKS ACTIVE TASKS TASKS IN WRAP UP" at bounding box center [85, 82] width 141 height 134
click at [42, 176] on button "Call" at bounding box center [51, 182] width 21 height 13
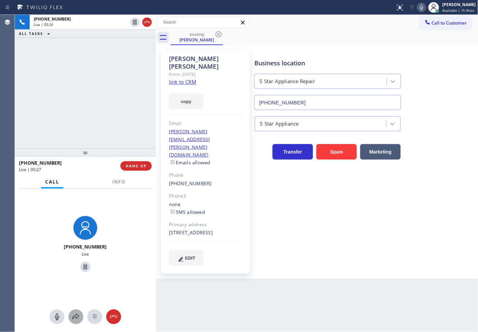
click at [72, 319] on icon at bounding box center [75, 317] width 7 height 6
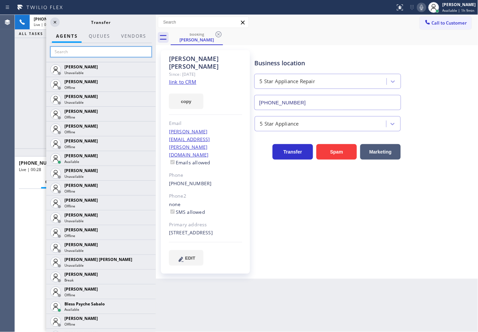
click at [89, 55] on input "text" at bounding box center [100, 52] width 101 height 11
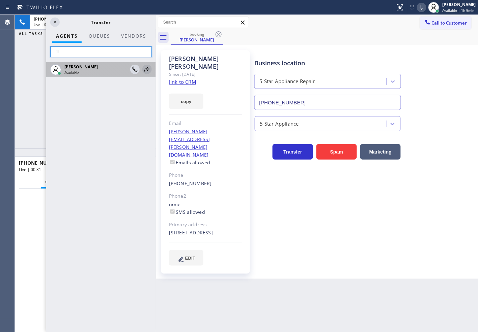
type input "lili"
click at [147, 70] on icon at bounding box center [146, 69] width 5 height 4
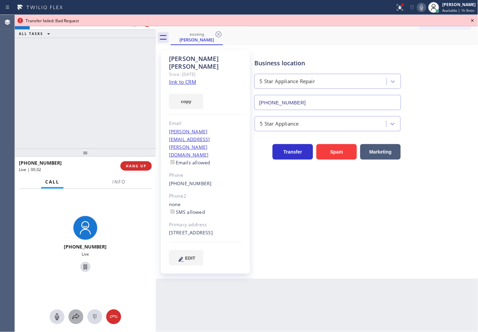
click at [76, 311] on button at bounding box center [75, 317] width 15 height 15
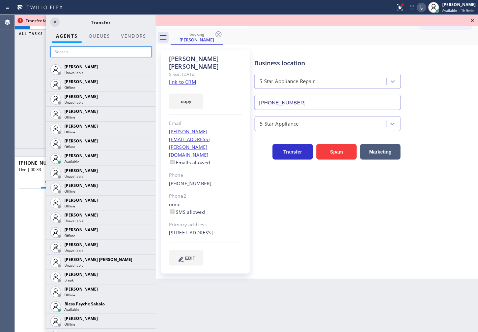
click at [86, 50] on input "text" at bounding box center [100, 52] width 101 height 11
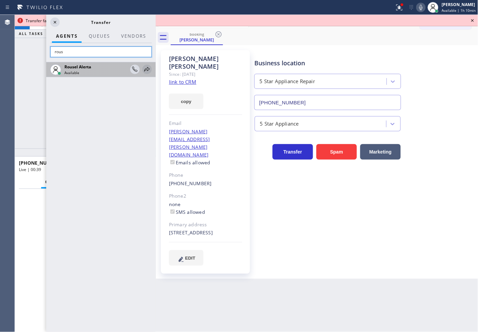
type input "rous"
click at [145, 68] on icon at bounding box center [147, 69] width 8 height 8
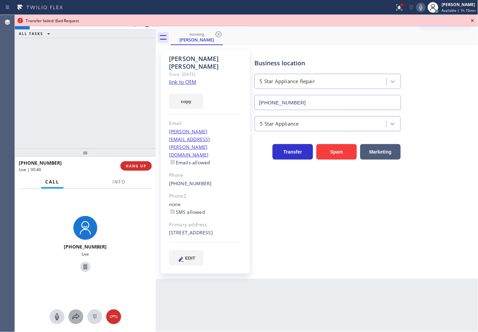
click at [75, 312] on button at bounding box center [75, 317] width 15 height 15
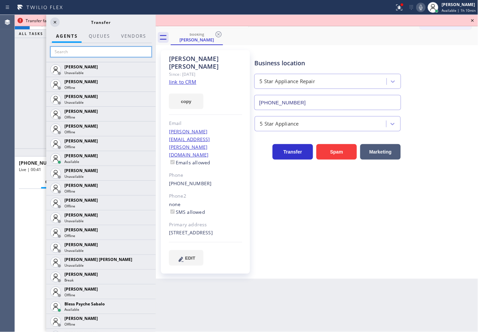
click at [63, 54] on input "text" at bounding box center [100, 52] width 101 height 11
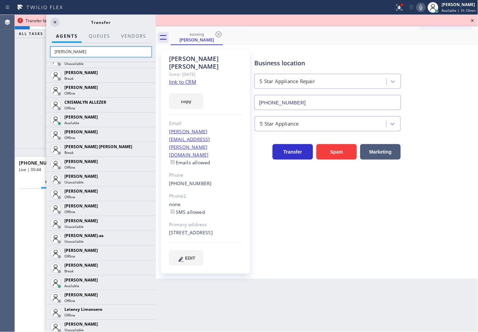
scroll to position [224, 0]
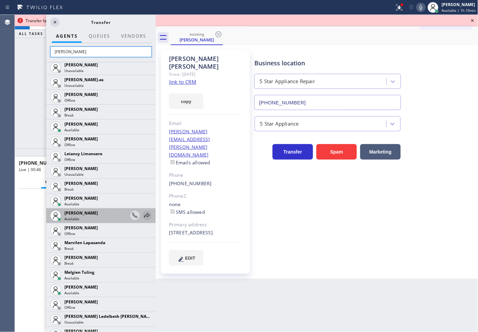
type input "[PERSON_NAME]"
click at [143, 212] on icon at bounding box center [147, 216] width 8 height 8
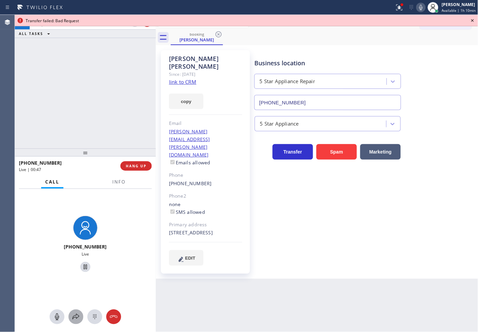
click at [79, 313] on icon at bounding box center [76, 317] width 8 height 8
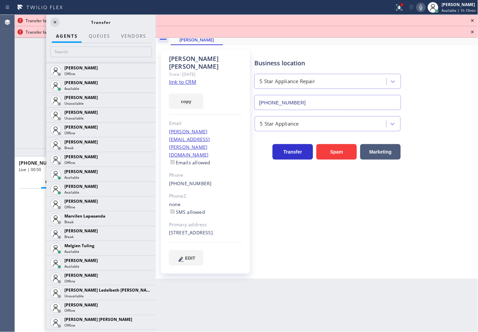
scroll to position [1049, 0]
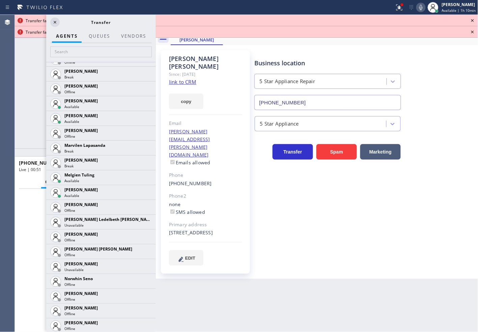
click at [419, 8] on icon at bounding box center [420, 7] width 3 height 5
drag, startPoint x: 21, startPoint y: 124, endPoint x: 26, endPoint y: 114, distance: 11.6
click at [23, 120] on div "[PHONE_NUMBER] Live | 00:52 ALL TASKS ALL TASKS ACTIVE TASKS TASKS IN WRAP UP" at bounding box center [85, 82] width 141 height 134
click at [56, 22] on icon at bounding box center [55, 22] width 8 height 8
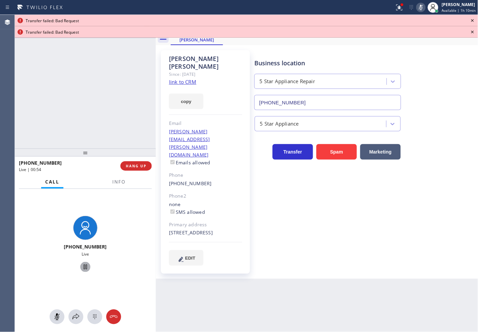
click at [81, 265] on icon at bounding box center [85, 267] width 8 height 8
click at [75, 315] on icon at bounding box center [75, 317] width 7 height 6
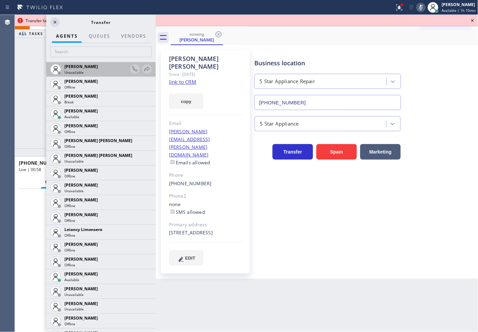
scroll to position [973, 0]
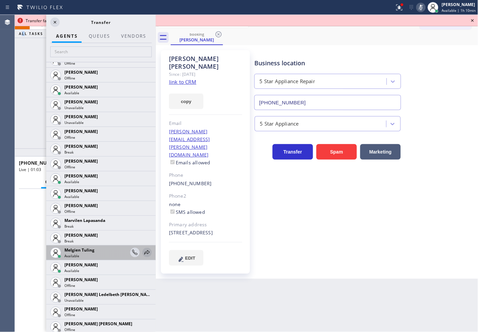
click at [143, 251] on icon at bounding box center [147, 253] width 8 height 8
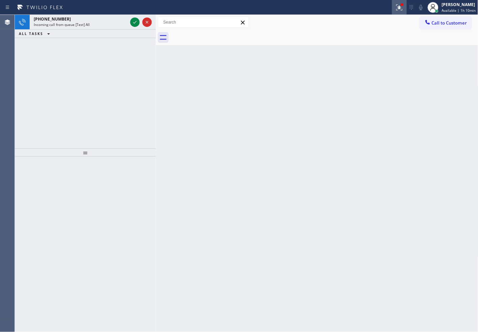
click at [395, 7] on icon at bounding box center [399, 7] width 8 height 8
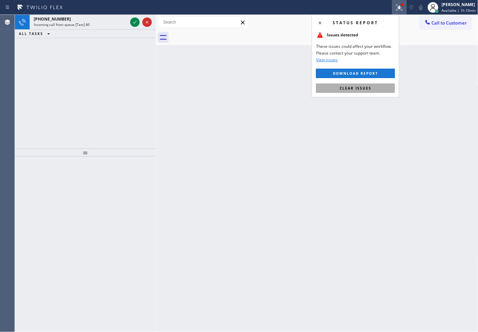
click at [375, 89] on button "Clear issues" at bounding box center [355, 88] width 79 height 9
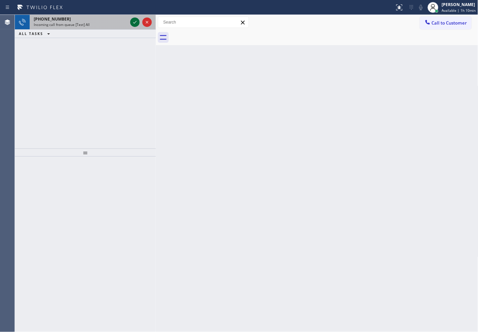
click at [136, 24] on icon at bounding box center [135, 22] width 8 height 8
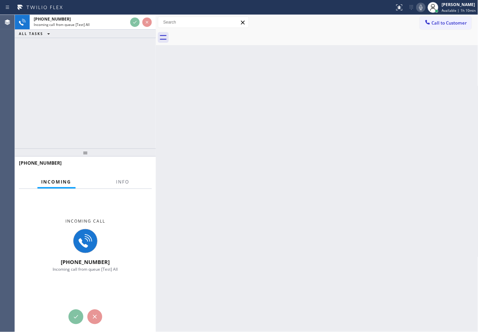
click at [113, 96] on div "[PHONE_NUMBER] Incoming call from queue [Test] All ALL TASKS ALL TASKS ACTIVE T…" at bounding box center [85, 82] width 141 height 134
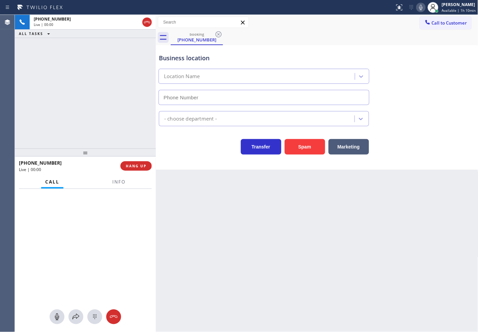
type input "[PHONE_NUMBER]"
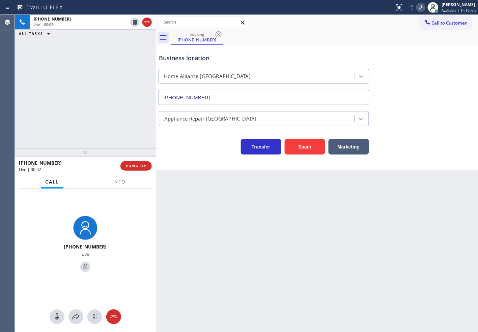
click at [117, 187] on div at bounding box center [118, 187] width 21 height 1
click at [115, 181] on span "Info" at bounding box center [118, 182] width 13 height 6
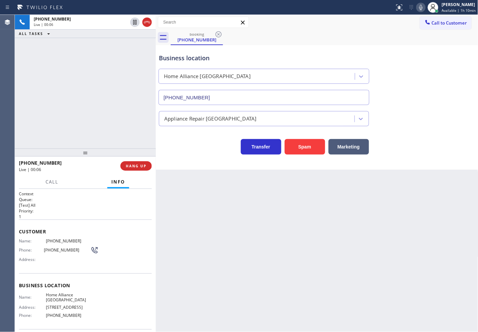
click at [100, 116] on div "[PHONE_NUMBER] Live | 00:06 ALL TASKS ALL TASKS ACTIVE TASKS TASKS IN WRAP UP" at bounding box center [85, 82] width 141 height 134
click at [239, 181] on div "Back to Dashboard Change Sender ID Customers Technicians Select a contact Outbo…" at bounding box center [317, 173] width 322 height 317
click at [213, 158] on div "Business location Home Alliance [GEOGRAPHIC_DATA] [PHONE_NUMBER] Appliance Repa…" at bounding box center [317, 107] width 322 height 125
click at [134, 126] on div "[PHONE_NUMBER] Live | 00:08 ALL TASKS ALL TASKS ACTIVE TASKS TASKS IN WRAP UP" at bounding box center [85, 82] width 141 height 134
click at [139, 168] on span "HANG UP" at bounding box center [136, 166] width 21 height 5
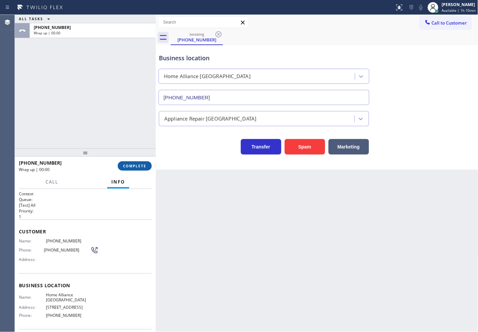
click at [140, 168] on span "COMPLETE" at bounding box center [134, 166] width 23 height 5
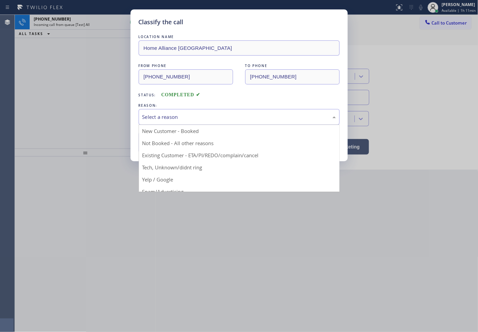
click at [182, 117] on div "Select a reason" at bounding box center [238, 117] width 193 height 8
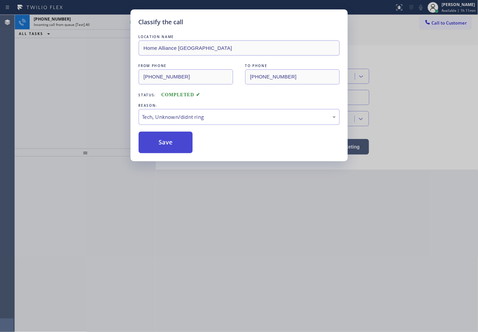
click at [167, 141] on button "Save" at bounding box center [166, 143] width 54 height 22
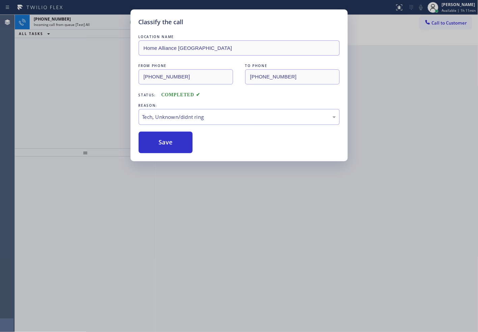
click at [80, 80] on div "Classify the call LOCATION NAME Home Alliance [GEOGRAPHIC_DATA] FROM PHONE [PHO…" at bounding box center [239, 166] width 478 height 332
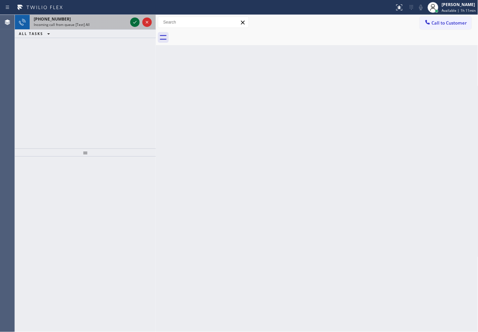
click at [133, 21] on icon at bounding box center [135, 22] width 8 height 8
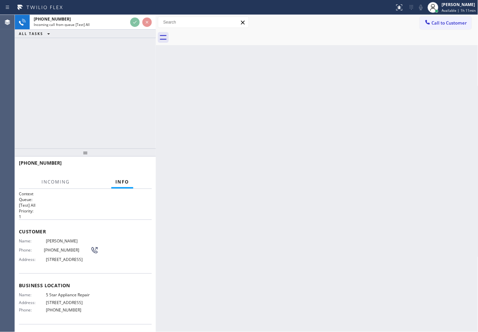
click at [119, 98] on div "[PHONE_NUMBER] Incoming call from queue [Test] All ALL TASKS ALL TASKS ACTIVE T…" at bounding box center [85, 82] width 141 height 134
click at [127, 76] on div "[PHONE_NUMBER] Incoming call from queue [Test] All ALL TASKS ALL TASKS ACTIVE T…" at bounding box center [85, 82] width 141 height 134
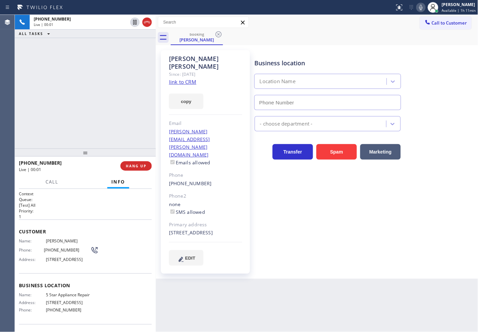
type input "[PHONE_NUMBER]"
click at [98, 106] on div "[PHONE_NUMBER] Live | 00:07 ALL TASKS ALL TASKS ACTIVE TASKS TASKS IN WRAP UP" at bounding box center [85, 82] width 141 height 134
click at [97, 62] on div "[PHONE_NUMBER] Live | 00:07 ALL TASKS ALL TASKS ACTIVE TASKS TASKS IN WRAP UP" at bounding box center [85, 82] width 141 height 134
click at [141, 44] on div "[PHONE_NUMBER] Live | 00:07 ALL TASKS ALL TASKS ACTIVE TASKS TASKS IN WRAP UP" at bounding box center [85, 82] width 141 height 134
click at [62, 214] on p "1" at bounding box center [85, 217] width 133 height 6
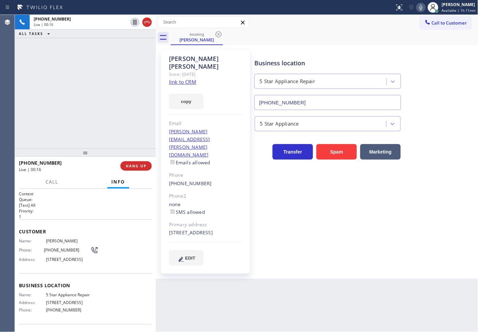
click at [62, 214] on p "1" at bounding box center [85, 217] width 133 height 6
click at [58, 201] on h2 "Queue:" at bounding box center [85, 200] width 133 height 6
click at [76, 116] on div "[PHONE_NUMBER] Live | 00:21 ALL TASKS ALL TASKS ACTIVE TASKS TASKS IN WRAP UP" at bounding box center [85, 82] width 141 height 134
click at [95, 74] on div "[PHONE_NUMBER] Live | 00:22 ALL TASKS ALL TASKS ACTIVE TASKS TASKS IN WRAP UP" at bounding box center [85, 82] width 141 height 134
click at [193, 95] on button "copy" at bounding box center [186, 102] width 34 height 16
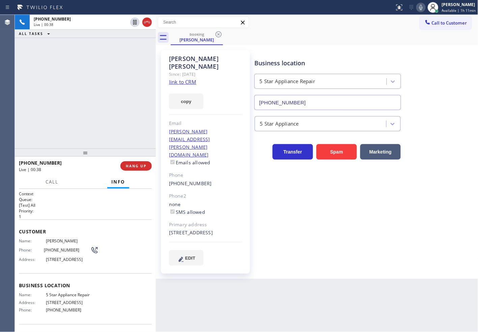
click at [58, 129] on div "[PHONE_NUMBER] Live | 00:38 ALL TASKS ALL TASKS ACTIVE TASKS TASKS IN WRAP UP" at bounding box center [85, 82] width 141 height 134
click at [58, 127] on div "[PHONE_NUMBER] Live | 00:39 ALL TASKS ALL TASKS ACTIVE TASKS TASKS IN WRAP UP" at bounding box center [85, 82] width 141 height 134
click at [95, 110] on div "[PHONE_NUMBER] Live | 00:41 ALL TASKS ALL TASKS ACTIVE TASKS TASKS IN WRAP UP" at bounding box center [85, 82] width 141 height 134
click at [115, 86] on div "[PHONE_NUMBER] Live | 00:42 ALL TASKS ALL TASKS ACTIVE TASKS TASKS IN WRAP UP" at bounding box center [85, 82] width 141 height 134
click at [118, 76] on div "[PHONE_NUMBER] Live | 00:43 ALL TASKS ALL TASKS ACTIVE TASKS TASKS IN WRAP UP" at bounding box center [85, 82] width 141 height 134
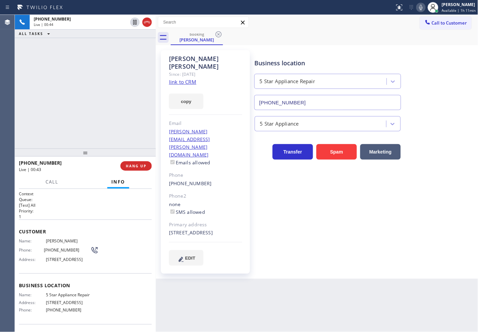
click at [322, 35] on div "booking [PERSON_NAME]" at bounding box center [324, 37] width 307 height 15
drag, startPoint x: 52, startPoint y: 92, endPoint x: 70, endPoint y: 74, distance: 24.8
click at [55, 89] on div "[PHONE_NUMBER] Live | 00:44 ALL TASKS ALL TASKS ACTIVE TASKS TASKS IN WRAP UP" at bounding box center [85, 82] width 141 height 134
click at [135, 21] on icon at bounding box center [135, 22] width 8 height 8
click at [44, 117] on div "[PHONE_NUMBER] Live | 02:19 ALL TASKS ALL TASKS ACTIVE TASKS TASKS IN WRAP UP" at bounding box center [85, 82] width 141 height 134
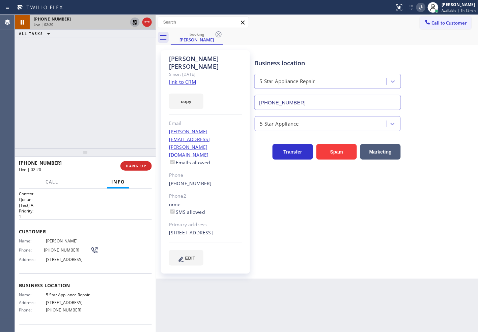
click at [136, 25] on icon at bounding box center [135, 22] width 8 height 8
click at [34, 149] on div at bounding box center [85, 153] width 141 height 8
click at [86, 113] on div "[PHONE_NUMBER] Live | 02:25 ALL TASKS ALL TASKS ACTIVE TASKS TASKS IN WRAP UP" at bounding box center [85, 82] width 141 height 134
click at [200, 270] on div "Back to Dashboard Change Sender ID Customers Technicians Select a contact Outbo…" at bounding box center [317, 173] width 322 height 317
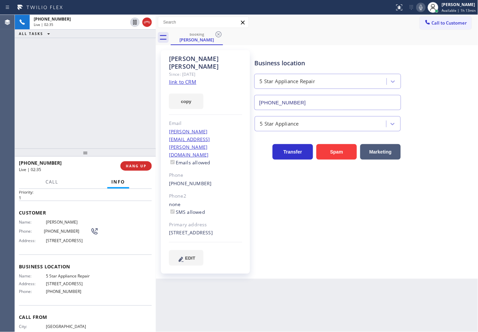
scroll to position [49, 0]
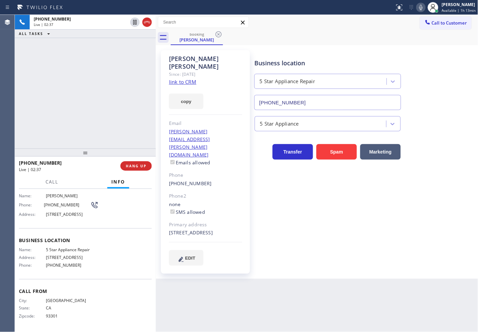
click at [198, 295] on div "Back to Dashboard Change Sender ID Customers Technicians Select a contact Outbo…" at bounding box center [317, 173] width 322 height 317
click at [57, 105] on div "[PHONE_NUMBER] Live | 02:38 ALL TASKS ALL TASKS ACTIVE TASKS TASKS IN WRAP UP" at bounding box center [85, 82] width 141 height 134
click at [216, 305] on div "Back to Dashboard Change Sender ID Customers Technicians Select a contact Outbo…" at bounding box center [317, 173] width 322 height 317
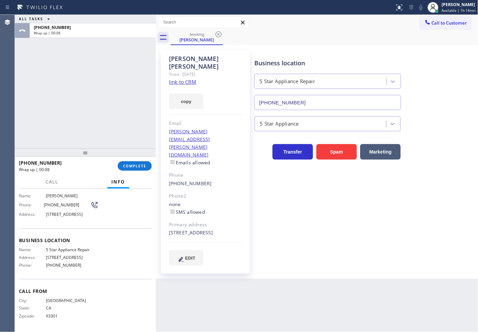
click at [28, 77] on div "ALL TASKS ALL TASKS ACTIVE TASKS TASKS IN WRAP UP [PHONE_NUMBER] Wrap up | 00:08" at bounding box center [85, 82] width 141 height 134
click at [135, 167] on span "COMPLETE" at bounding box center [134, 166] width 23 height 5
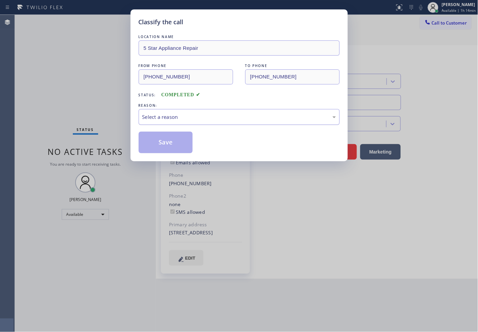
click at [163, 120] on div "Select a reason" at bounding box center [238, 117] width 193 height 8
click at [166, 146] on button "Save" at bounding box center [166, 143] width 54 height 22
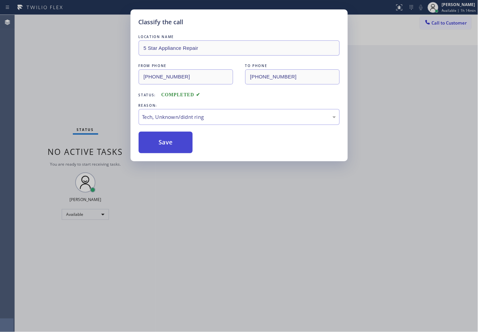
click at [166, 146] on button "Save" at bounding box center [166, 143] width 54 height 22
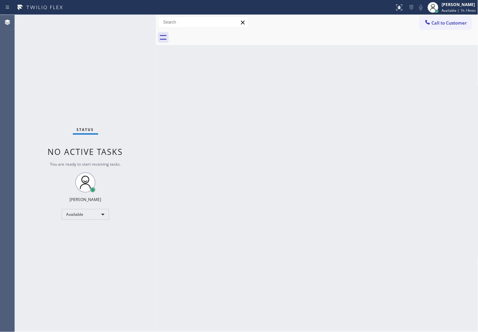
click at [141, 82] on div "Status No active tasks You are ready to start receiving tasks. [PERSON_NAME]" at bounding box center [85, 173] width 141 height 317
click at [129, 28] on div "Status No active tasks You are ready to start receiving tasks. [PERSON_NAME]" at bounding box center [85, 173] width 141 height 317
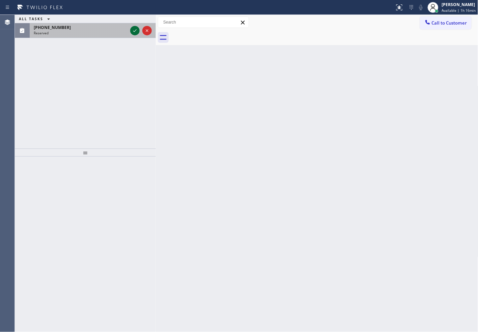
click at [135, 28] on icon at bounding box center [135, 31] width 8 height 8
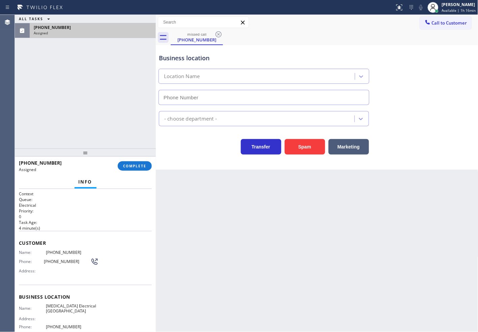
type input "[PHONE_NUMBER]"
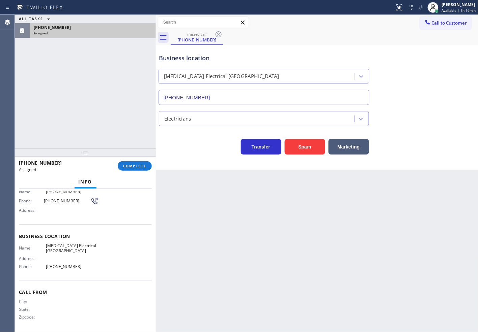
scroll to position [23, 0]
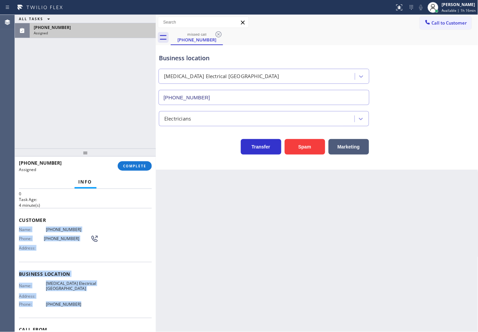
drag, startPoint x: 18, startPoint y: 230, endPoint x: 93, endPoint y: 308, distance: 108.5
click at [91, 309] on div "Context Queue: Electrical Priority: 0 Task Age: [DEMOGRAPHIC_DATA] minute(s) Cu…" at bounding box center [85, 261] width 141 height 144
copy div "Name: [PHONE_NUMBER] Phone: [PHONE_NUMBER] Address: Business location Name: [ME…"
click at [132, 165] on span "COMPLETE" at bounding box center [134, 166] width 23 height 5
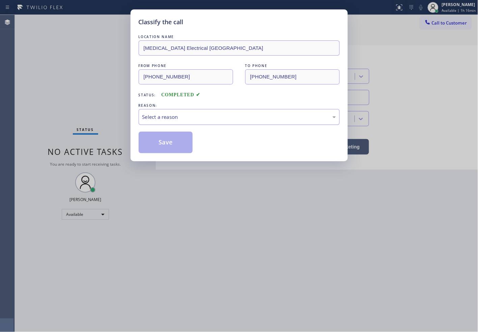
click at [165, 113] on div "Select a reason" at bounding box center [238, 117] width 193 height 8
click at [169, 146] on button "Save" at bounding box center [166, 143] width 54 height 22
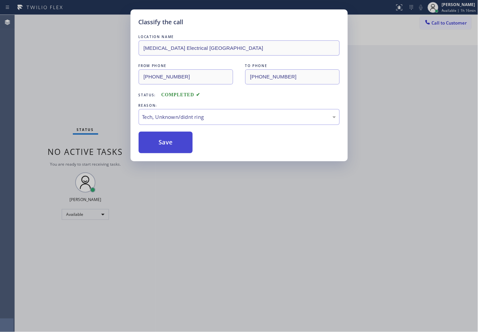
click at [169, 146] on button "Save" at bounding box center [166, 143] width 54 height 22
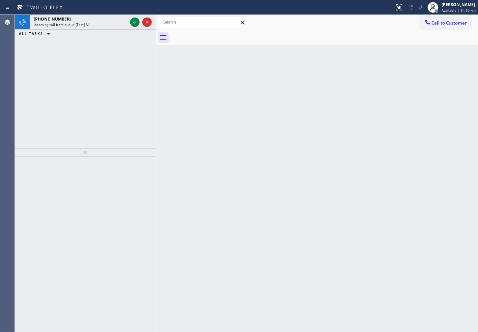
click at [53, 100] on div "[PHONE_NUMBER] Incoming call from queue [Test] All ALL TASKS ALL TASKS ACTIVE T…" at bounding box center [85, 82] width 141 height 134
click at [133, 22] on icon at bounding box center [135, 22] width 8 height 8
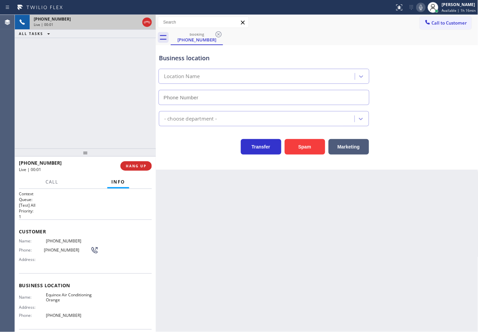
type input "[PHONE_NUMBER]"
click at [51, 85] on div "[PHONE_NUMBER] Live | 00:10 ALL TASKS ALL TASKS ACTIVE TASKS TASKS IN WRAP UP" at bounding box center [85, 82] width 141 height 134
click at [140, 169] on button "HANG UP" at bounding box center [135, 165] width 31 height 9
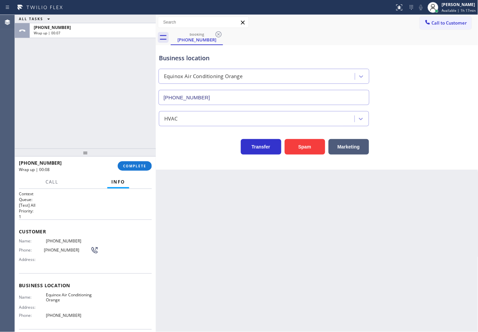
click at [45, 97] on div "ALL TASKS ALL TASKS ACTIVE TASKS TASKS IN WRAP UP [PHONE_NUMBER] Wrap up | 00:07" at bounding box center [85, 82] width 141 height 134
click at [131, 167] on span "COMPLETE" at bounding box center [134, 166] width 23 height 5
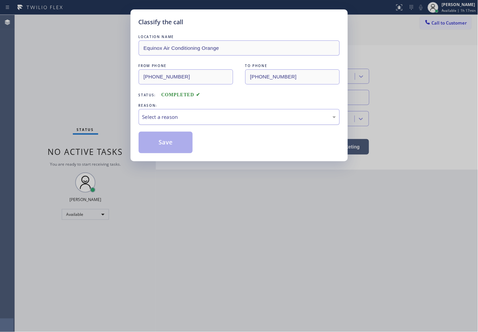
click at [180, 116] on div "Select a reason" at bounding box center [238, 117] width 193 height 8
click at [164, 143] on button "Save" at bounding box center [166, 143] width 54 height 22
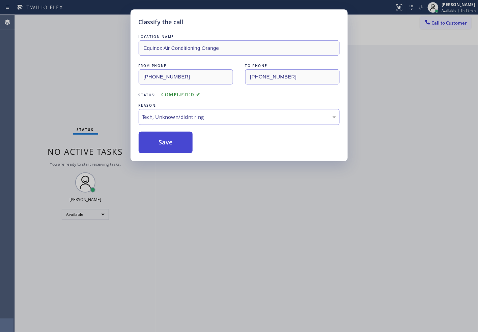
drag, startPoint x: 164, startPoint y: 143, endPoint x: 220, endPoint y: 112, distance: 64.7
click at [164, 143] on button "Save" at bounding box center [166, 143] width 54 height 22
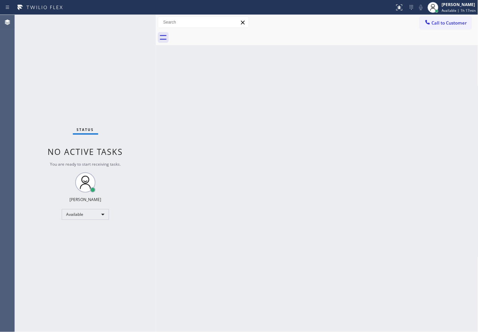
drag, startPoint x: 191, startPoint y: 95, endPoint x: 90, endPoint y: 25, distance: 123.8
click at [188, 95] on div "Back to Dashboard Change Sender ID Customers Technicians Select a contact Outbo…" at bounding box center [317, 173] width 322 height 317
click at [121, 28] on div "Status No active tasks You are ready to start receiving tasks. [PERSON_NAME]" at bounding box center [85, 173] width 141 height 317
click at [61, 69] on div "Status No active tasks You are ready to start receiving tasks. [PERSON_NAME]" at bounding box center [85, 173] width 141 height 317
click at [130, 22] on div "Status No active tasks You are ready to start receiving tasks. [PERSON_NAME]" at bounding box center [85, 173] width 141 height 317
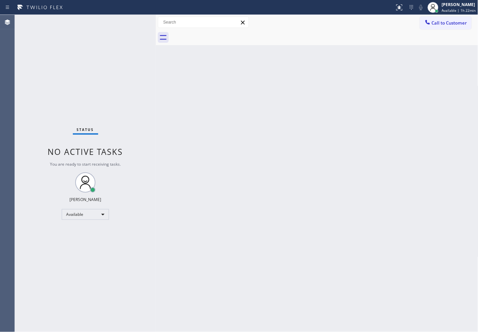
click at [58, 110] on div "Status No active tasks You are ready to start receiving tasks. [PERSON_NAME]" at bounding box center [85, 173] width 141 height 317
click at [132, 21] on div "Status No active tasks You are ready to start receiving tasks. [PERSON_NAME]" at bounding box center [85, 173] width 141 height 317
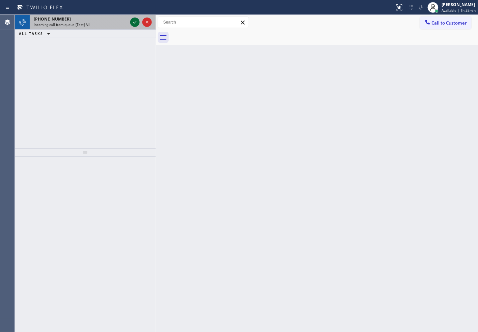
click at [133, 21] on icon at bounding box center [135, 22] width 8 height 8
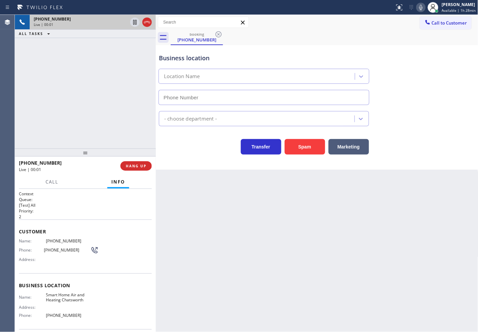
type input "[PHONE_NUMBER]"
click at [316, 143] on button "Spam" at bounding box center [304, 147] width 40 height 16
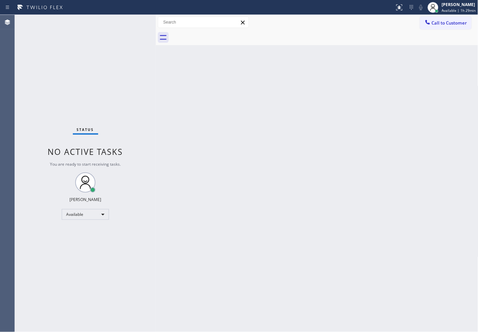
click at [132, 22] on div "Status No active tasks You are ready to start receiving tasks. [PERSON_NAME]" at bounding box center [85, 173] width 141 height 317
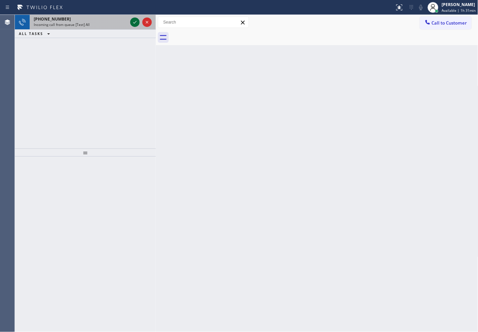
click at [132, 21] on icon at bounding box center [135, 22] width 8 height 8
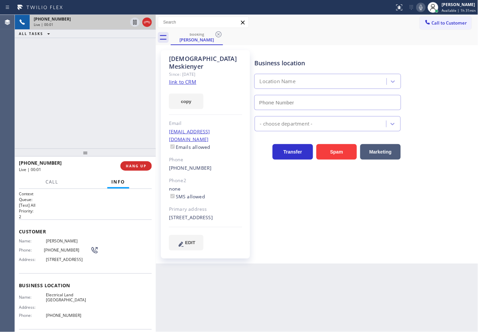
type input "[PHONE_NUMBER]"
click at [179, 79] on link "link to CRM" at bounding box center [182, 82] width 27 height 7
click at [353, 234] on div "Business location Electrical Land [GEOGRAPHIC_DATA] [PHONE_NUMBER] Electricians…" at bounding box center [364, 150] width 223 height 197
click at [322, 301] on div "Back to Dashboard Change Sender ID Customers Technicians Select a contact Outbo…" at bounding box center [317, 173] width 322 height 317
click at [122, 109] on div "[PHONE_NUMBER] Live | 00:27 ALL TASKS ALL TASKS ACTIVE TASKS TASKS IN WRAP UP" at bounding box center [85, 82] width 141 height 134
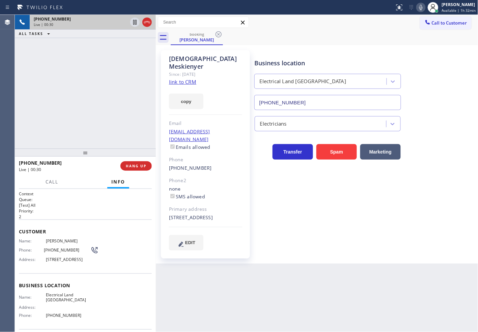
click at [181, 79] on link "link to CRM" at bounding box center [182, 82] width 27 height 7
click at [88, 112] on div "[PHONE_NUMBER] Live | 00:58 ALL TASKS ALL TASKS ACTIVE TASKS TASKS IN WRAP UP" at bounding box center [85, 82] width 141 height 134
click at [82, 189] on div "Context Queue: [Test] All Priority: 2 Customer Name: [PERSON_NAME] Phone: [PHON…" at bounding box center [85, 261] width 141 height 144
click at [88, 117] on div "[PHONE_NUMBER] Live | 01:00 ALL TASKS ALL TASKS ACTIVE TASKS TASKS IN WRAP UP" at bounding box center [85, 82] width 141 height 134
click at [89, 186] on div "Call Info" at bounding box center [85, 182] width 133 height 13
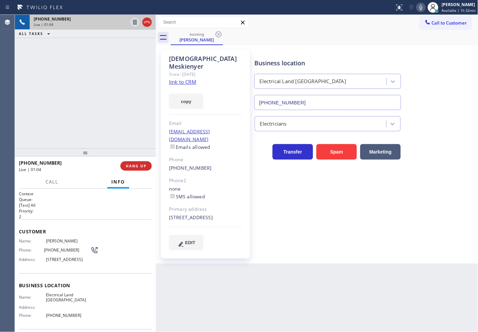
click at [120, 227] on div "Customer Name: [PERSON_NAME] Phone: [PHONE_NUMBER] Address: [STREET_ADDRESS]" at bounding box center [85, 247] width 133 height 54
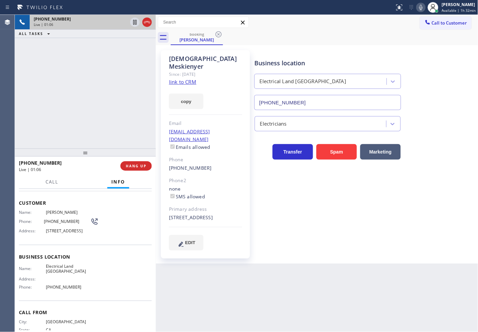
scroll to position [12, 0]
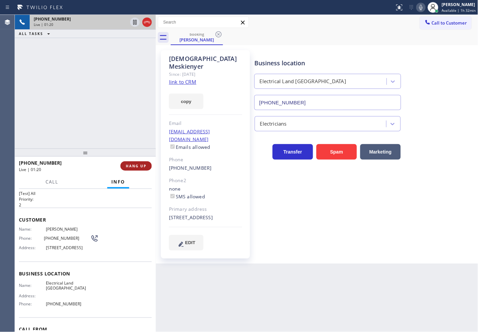
click at [135, 166] on span "HANG UP" at bounding box center [136, 166] width 21 height 5
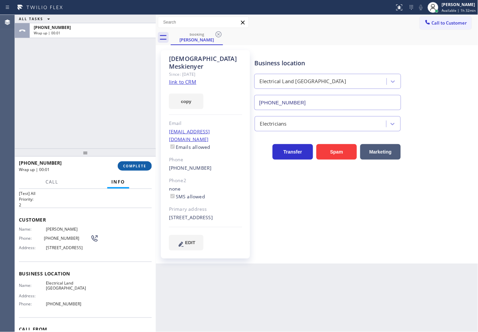
click at [135, 166] on span "COMPLETE" at bounding box center [134, 166] width 23 height 5
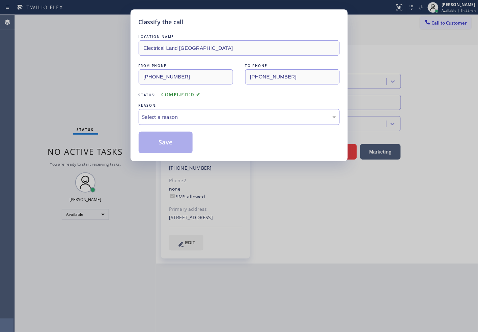
click at [181, 120] on div "Select a reason" at bounding box center [238, 117] width 193 height 8
click at [184, 141] on button "Save" at bounding box center [166, 143] width 54 height 22
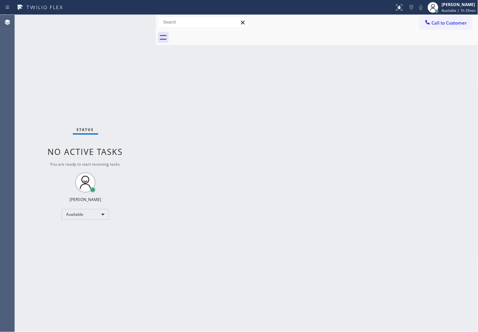
click at [133, 23] on div "Status No active tasks You are ready to start receiving tasks. [PERSON_NAME]" at bounding box center [85, 173] width 141 height 317
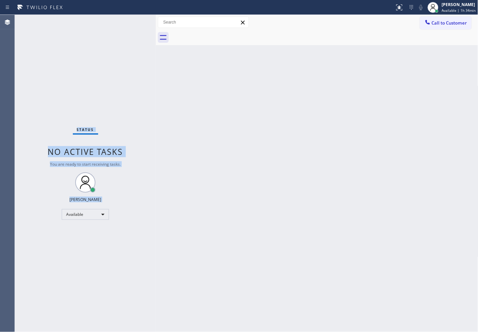
click at [133, 22] on div "Status No active tasks You are ready to start receiving tasks. [PERSON_NAME]" at bounding box center [85, 173] width 141 height 317
click at [134, 22] on div "Status No active tasks You are ready to start receiving tasks. [PERSON_NAME]" at bounding box center [85, 173] width 141 height 317
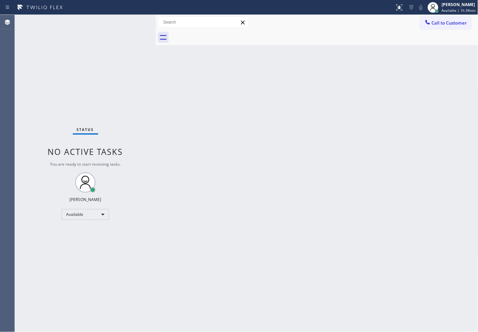
click at [135, 23] on div "Status No active tasks You are ready to start receiving tasks. [PERSON_NAME]" at bounding box center [85, 173] width 141 height 317
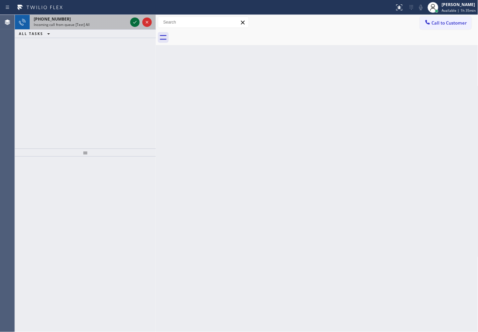
click at [135, 23] on icon at bounding box center [134, 22] width 3 height 3
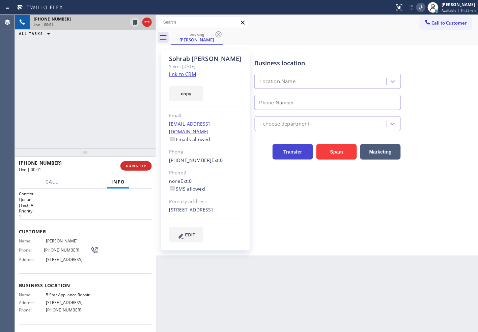
type input "[PHONE_NUMBER]"
click at [177, 74] on link "link to CRM" at bounding box center [182, 74] width 27 height 7
click at [74, 87] on div "[PHONE_NUMBER] Live | 00:09 ALL TASKS ALL TASKS ACTIVE TASKS TASKS IN WRAP UP" at bounding box center [85, 82] width 141 height 134
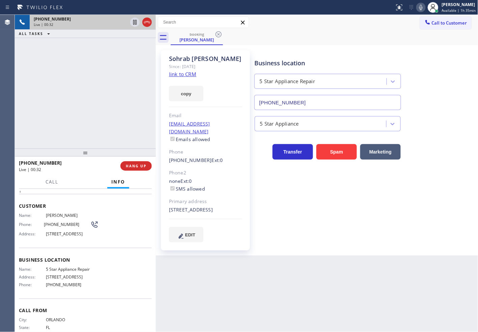
scroll to position [49, 0]
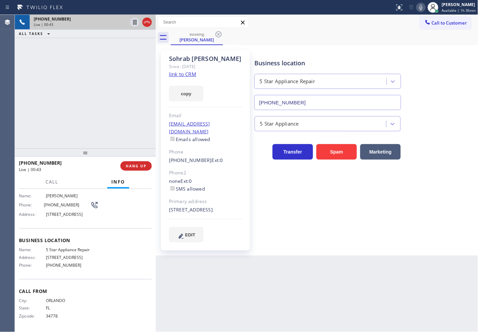
drag, startPoint x: 77, startPoint y: 69, endPoint x: 83, endPoint y: 56, distance: 14.6
click at [77, 69] on div "[PHONE_NUMBER] Live | 00:43 ALL TASKS ALL TASKS ACTIVE TASKS TASKS IN WRAP UP" at bounding box center [85, 82] width 141 height 134
click at [82, 101] on div "[PHONE_NUMBER] Live | 01:14 ALL TASKS ALL TASKS ACTIVE TASKS TASKS IN WRAP UP" at bounding box center [85, 82] width 141 height 134
click at [87, 94] on div "[PHONE_NUMBER] Live | 01:36 ALL TASKS ALL TASKS ACTIVE TASKS TASKS IN WRAP UP" at bounding box center [85, 82] width 141 height 134
click at [287, 182] on div "Business location 5 Star Appliance Repair [PHONE_NUMBER] 5 Star Appliance Trans…" at bounding box center [364, 146] width 223 height 189
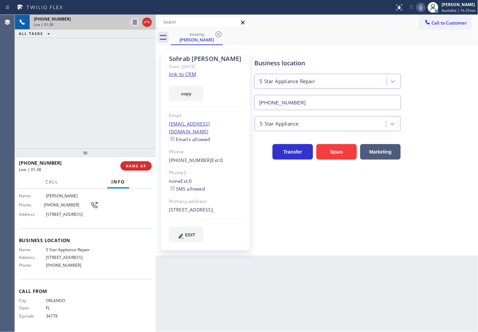
click at [70, 103] on div "[PHONE_NUMBER] Live | 01:38 ALL TASKS ALL TASKS ACTIVE TASKS TASKS IN WRAP UP" at bounding box center [85, 82] width 141 height 134
click at [83, 176] on div "Call Info" at bounding box center [85, 182] width 133 height 13
click at [98, 62] on div "[PHONE_NUMBER] Live | 01:39 ALL TASKS ALL TASKS ACTIVE TASKS TASKS IN WRAP UP" at bounding box center [85, 82] width 141 height 134
click at [128, 211] on div "Name: [PERSON_NAME] Phone: [PHONE_NUMBER] Address: [STREET_ADDRESS]" at bounding box center [85, 206] width 133 height 27
click at [104, 97] on div "[PHONE_NUMBER] Live | 01:40 ALL TASKS ALL TASKS ACTIVE TASKS TASKS IN WRAP UP" at bounding box center [85, 82] width 141 height 134
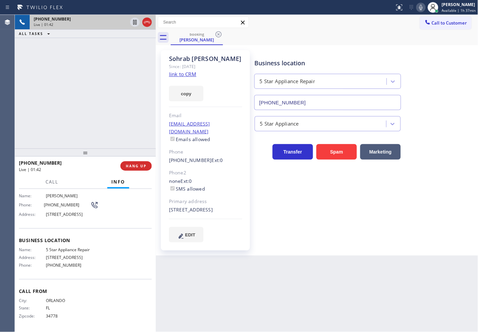
click at [121, 208] on div "Name: [PERSON_NAME] Phone: [PHONE_NUMBER] Address: [STREET_ADDRESS]" at bounding box center [85, 206] width 133 height 27
click at [90, 167] on div "Live | 01:44" at bounding box center [67, 170] width 97 height 6
click at [102, 125] on div "[PHONE_NUMBER] Live | 01:46 ALL TASKS ALL TASKS ACTIVE TASKS TASKS IN WRAP UP" at bounding box center [85, 82] width 141 height 134
click at [101, 103] on div "[PHONE_NUMBER] Live | 01:49 ALL TASKS ALL TASKS ACTIVE TASKS TASKS IN WRAP UP" at bounding box center [85, 82] width 141 height 134
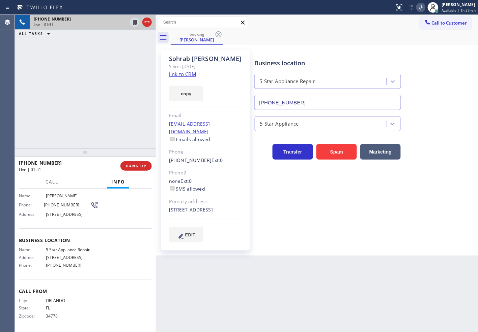
click at [92, 163] on div "[PHONE_NUMBER]" at bounding box center [67, 163] width 97 height 6
click at [95, 106] on div "[PHONE_NUMBER] Live | 01:52 ALL TASKS ALL TASKS ACTIVE TASKS TASKS IN WRAP UP" at bounding box center [85, 82] width 141 height 134
click at [138, 187] on div "Call Info" at bounding box center [85, 182] width 133 height 13
click at [118, 124] on div "[PHONE_NUMBER] Live | 01:54 ALL TASKS ALL TASKS ACTIVE TASKS TASKS IN WRAP UP" at bounding box center [85, 82] width 141 height 134
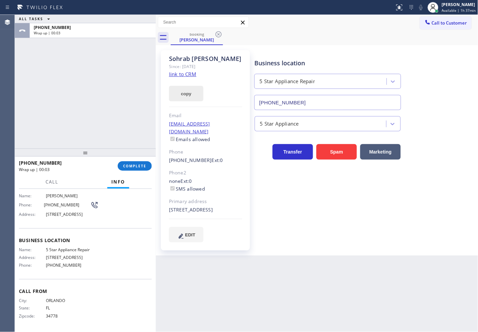
click at [184, 94] on button "copy" at bounding box center [186, 94] width 34 height 16
click at [135, 168] on span "COMPLETE" at bounding box center [134, 166] width 23 height 5
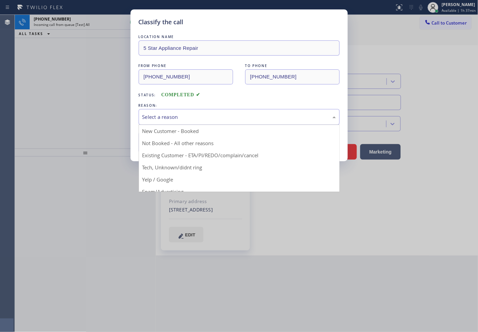
click at [176, 121] on div "Select a reason" at bounding box center [239, 117] width 201 height 16
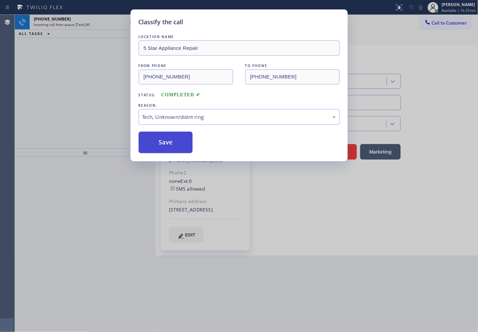
click at [166, 147] on button "Save" at bounding box center [166, 143] width 54 height 22
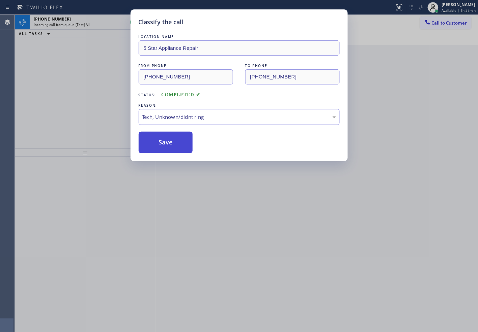
click at [166, 147] on button "Save" at bounding box center [166, 143] width 54 height 22
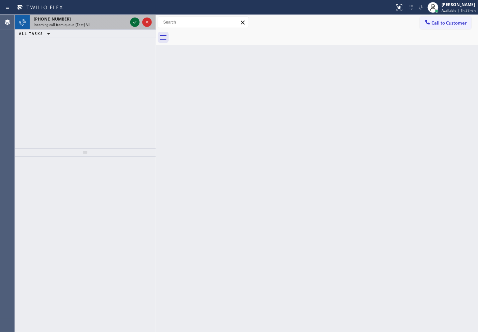
click at [135, 21] on icon at bounding box center [135, 22] width 8 height 8
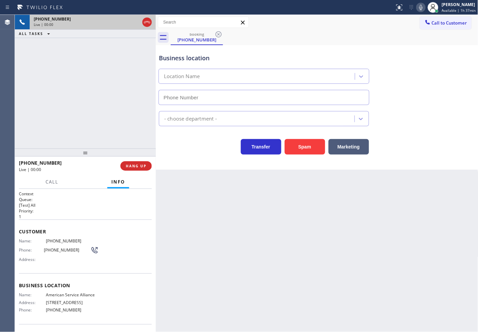
type input "[PHONE_NUMBER]"
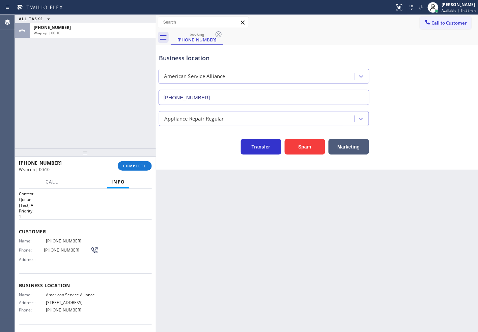
click at [67, 149] on div at bounding box center [85, 153] width 141 height 8
click at [132, 166] on span "COMPLETE" at bounding box center [134, 166] width 23 height 5
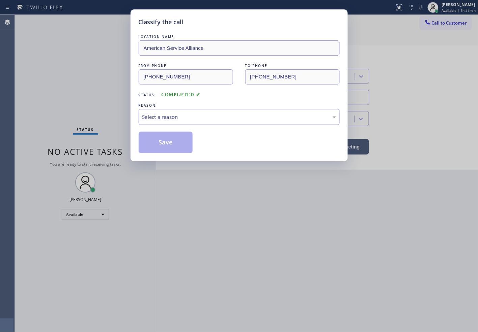
click at [191, 120] on div "Select a reason" at bounding box center [238, 117] width 193 height 8
click at [175, 146] on button "Save" at bounding box center [166, 143] width 54 height 22
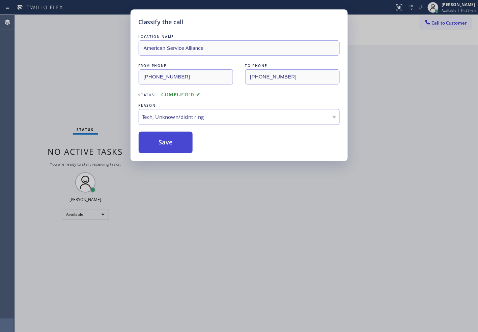
click at [175, 146] on button "Save" at bounding box center [166, 143] width 54 height 22
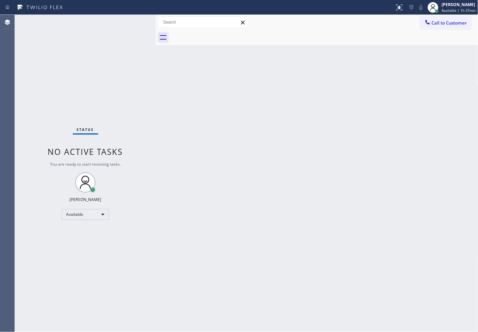
click at [199, 150] on div "Back to Dashboard Change Sender ID Customers Technicians Select a contact Outbo…" at bounding box center [317, 173] width 322 height 317
drag, startPoint x: 118, startPoint y: 78, endPoint x: 122, endPoint y: 66, distance: 11.9
click at [118, 77] on div "Status No active tasks You are ready to start receiving tasks. [PERSON_NAME]" at bounding box center [85, 173] width 141 height 317
click at [137, 19] on div "Status No active tasks You are ready to start receiving tasks. [PERSON_NAME]" at bounding box center [85, 173] width 141 height 317
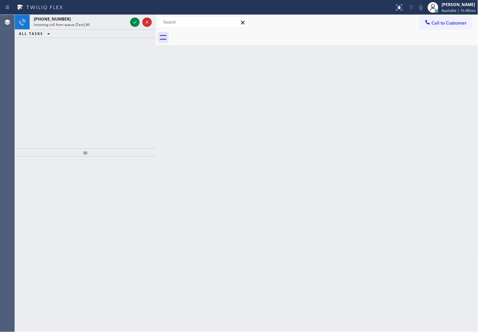
click at [66, 129] on div "[PHONE_NUMBER] Incoming call from queue [Test] All ALL TASKS ALL TASKS ACTIVE T…" at bounding box center [85, 82] width 141 height 134
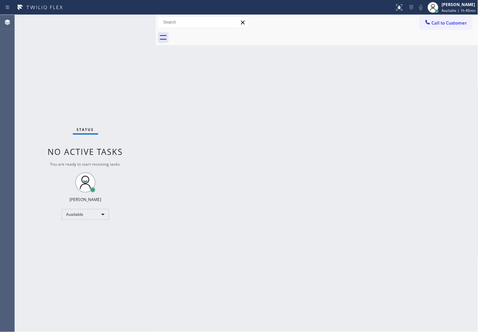
click at [129, 45] on div "Status No active tasks You are ready to start receiving tasks. [PERSON_NAME]" at bounding box center [85, 173] width 141 height 317
click at [130, 21] on div "Status No active tasks You are ready to start receiving tasks. [PERSON_NAME]" at bounding box center [85, 173] width 141 height 317
click at [72, 79] on div "Status No active tasks You are ready to start receiving tasks. [PERSON_NAME]" at bounding box center [85, 173] width 141 height 317
click at [129, 22] on div "Status No active tasks You are ready to start receiving tasks. [PERSON_NAME]" at bounding box center [85, 173] width 141 height 317
click at [135, 22] on div "Status No active tasks You are ready to start receiving tasks. [PERSON_NAME]" at bounding box center [85, 173] width 141 height 317
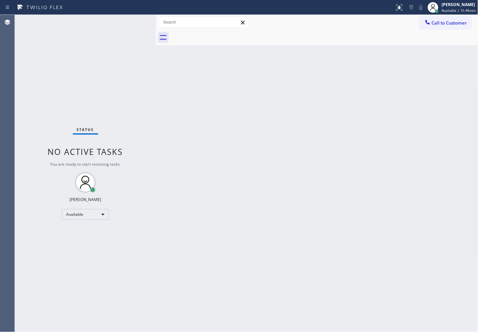
click at [56, 37] on div "Status No active tasks You are ready to start receiving tasks. [PERSON_NAME]" at bounding box center [85, 173] width 141 height 317
click at [127, 25] on div "Status No active tasks You are ready to start receiving tasks. [PERSON_NAME]" at bounding box center [85, 173] width 141 height 317
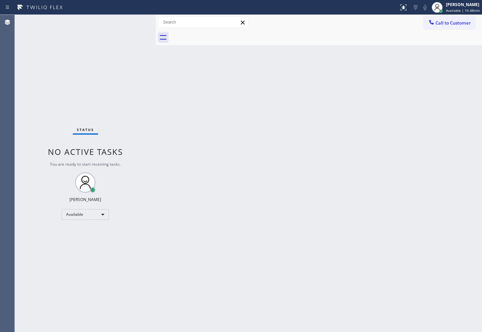
click at [133, 72] on div "Status No active tasks You are ready to start receiving tasks. [PERSON_NAME]" at bounding box center [85, 173] width 141 height 317
click at [129, 21] on div "Status No active tasks You are ready to start receiving tasks. [PERSON_NAME]" at bounding box center [85, 173] width 141 height 317
click at [56, 58] on div "Status No active tasks You are ready to start receiving tasks. [PERSON_NAME]" at bounding box center [85, 173] width 141 height 317
click at [133, 19] on div "Status No active tasks You are ready to start receiving tasks. [PERSON_NAME]" at bounding box center [85, 173] width 141 height 317
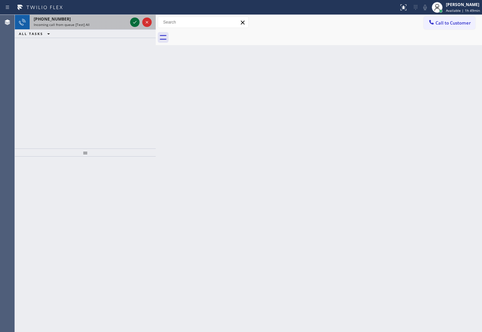
click at [135, 24] on icon at bounding box center [135, 22] width 8 height 8
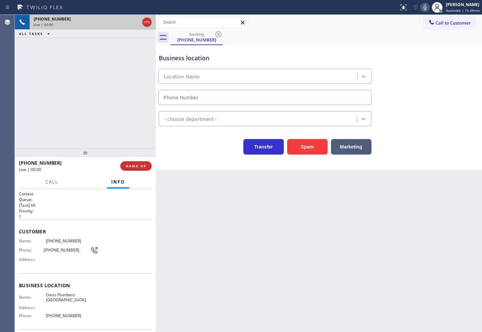
type input "[PHONE_NUMBER]"
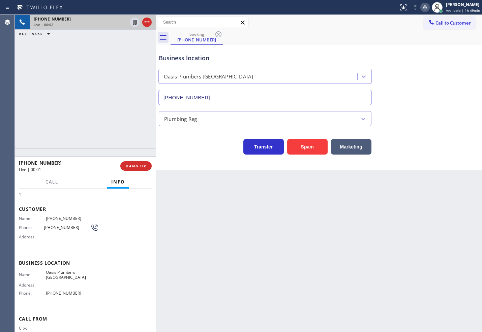
scroll to position [44, 0]
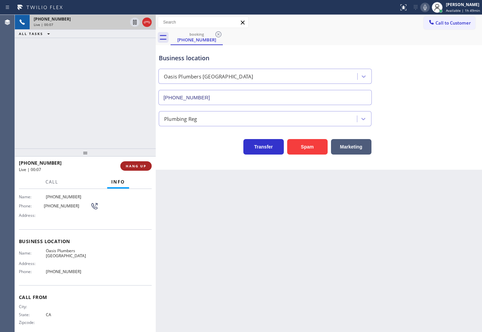
click at [140, 164] on span "HANG UP" at bounding box center [136, 166] width 21 height 5
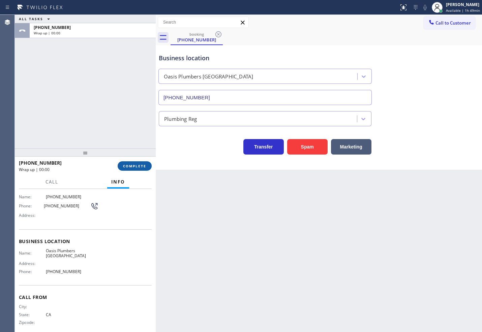
click at [140, 164] on span "COMPLETE" at bounding box center [134, 166] width 23 height 5
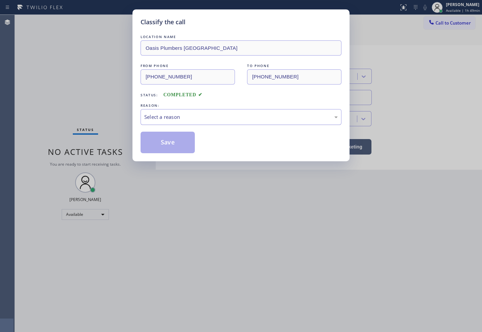
click at [180, 111] on div "Select a reason" at bounding box center [241, 117] width 201 height 16
click at [178, 140] on button "Save" at bounding box center [168, 143] width 54 height 22
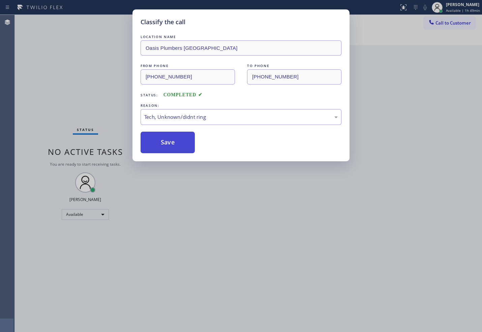
click at [178, 140] on button "Save" at bounding box center [168, 143] width 54 height 22
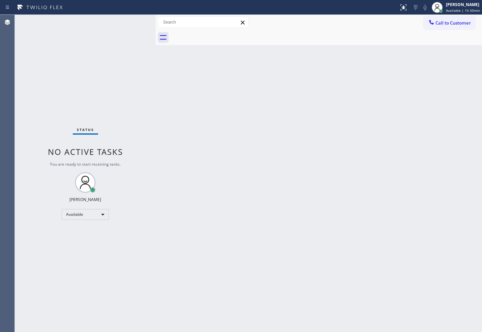
click at [136, 53] on div "Status No active tasks You are ready to start receiving tasks. [PERSON_NAME]" at bounding box center [85, 173] width 141 height 317
click at [131, 23] on div "Status No active tasks You are ready to start receiving tasks. [PERSON_NAME]" at bounding box center [85, 173] width 141 height 317
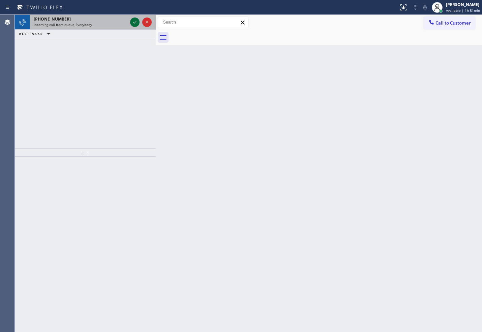
click at [135, 21] on icon at bounding box center [135, 22] width 8 height 8
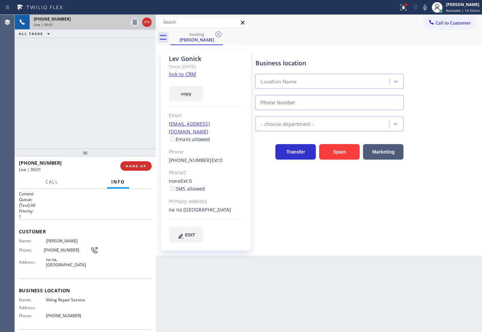
type input "(602) 878-4370"
click at [399, 9] on icon at bounding box center [403, 7] width 8 height 8
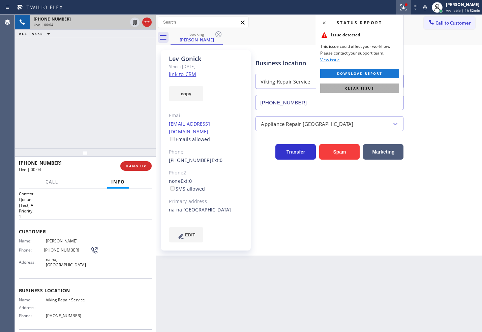
click at [373, 86] on span "Clear issue" at bounding box center [359, 88] width 29 height 5
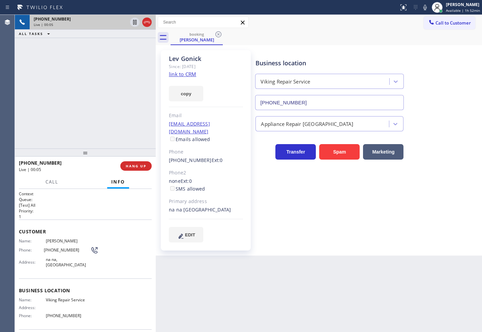
click at [68, 53] on div "+12168359809 Live | 00:05 ALL TASKS ALL TASKS ACTIVE TASKS TASKS IN WRAP UP" at bounding box center [85, 82] width 141 height 134
click at [178, 75] on link "link to CRM" at bounding box center [182, 74] width 27 height 7
click at [423, 9] on icon at bounding box center [424, 7] width 3 height 5
click at [75, 92] on div "+12168359809 Live | 00:17 ALL TASKS ALL TASKS ACTIVE TASKS TASKS IN WRAP UP" at bounding box center [85, 82] width 141 height 134
click at [421, 7] on icon at bounding box center [425, 7] width 8 height 8
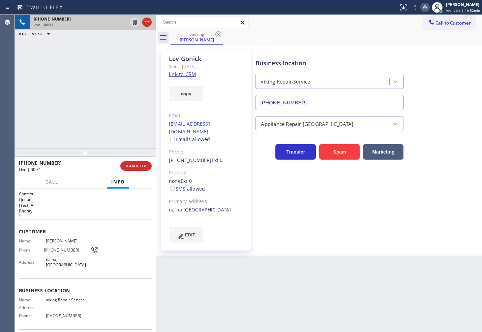
click at [81, 99] on div "+12168359809 Live | 00:31 ALL TASKS ALL TASKS ACTIVE TASKS TASKS IN WRAP UP" at bounding box center [85, 82] width 141 height 134
click at [351, 199] on div "Business location Viking Repair Service (602) 878-4370 Appliance Repair High En…" at bounding box center [367, 146] width 226 height 189
drag, startPoint x: 53, startPoint y: 185, endPoint x: 56, endPoint y: 220, distance: 34.5
click at [53, 185] on button "Call" at bounding box center [51, 182] width 21 height 13
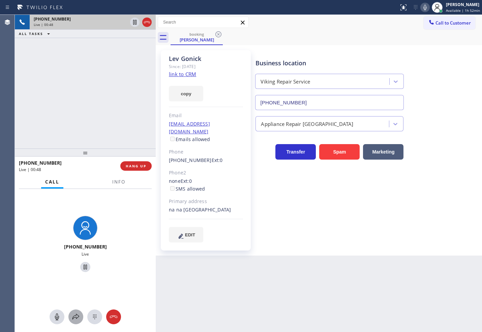
click at [72, 317] on icon at bounding box center [76, 317] width 8 height 8
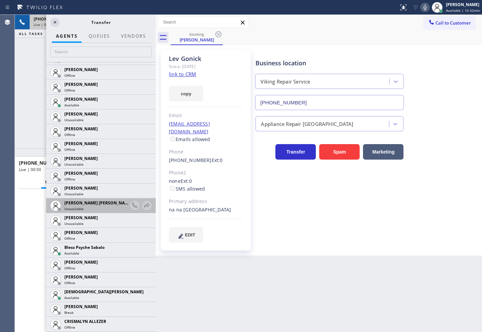
scroll to position [112, 0]
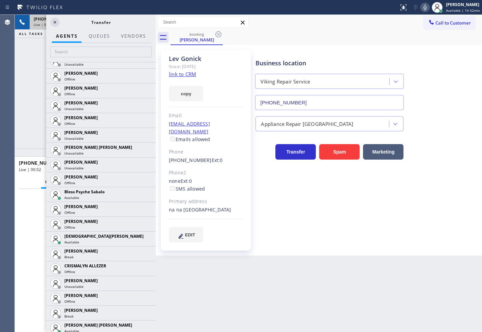
click at [181, 307] on div "Back to Dashboard Change Sender ID Customers Technicians Select a contact Outbo…" at bounding box center [319, 173] width 326 height 317
click at [52, 23] on icon at bounding box center [55, 22] width 8 height 8
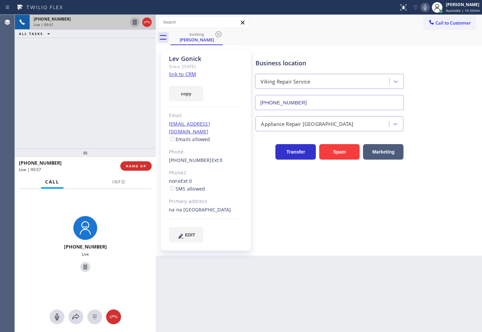
click at [134, 22] on icon at bounding box center [135, 22] width 8 height 8
click at [76, 312] on button at bounding box center [75, 317] width 15 height 15
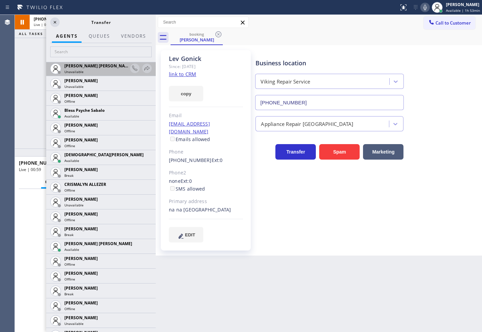
scroll to position [262, 0]
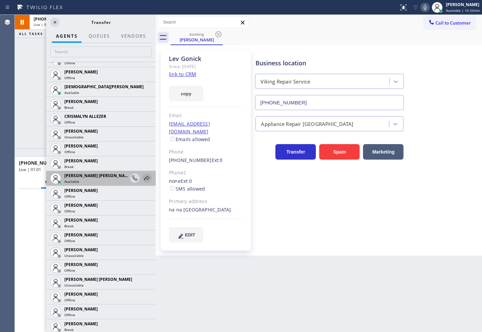
click at [143, 176] on icon at bounding box center [147, 178] width 8 height 8
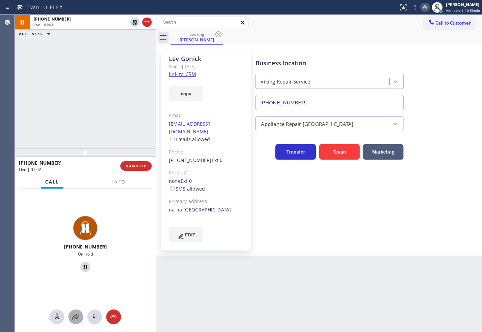
click at [74, 314] on icon at bounding box center [76, 317] width 8 height 8
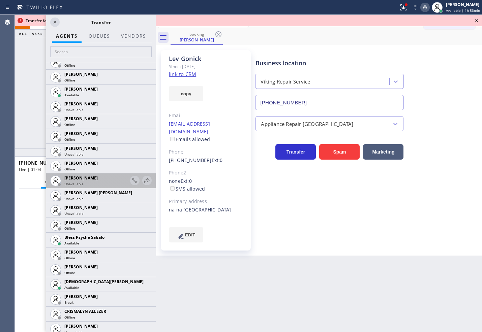
scroll to position [112, 0]
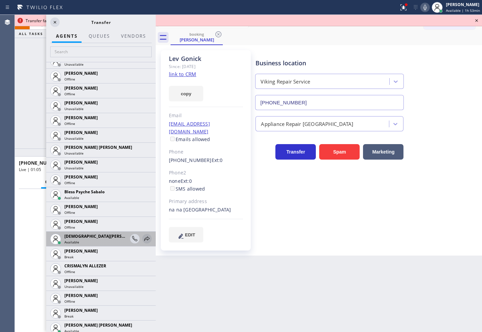
click at [143, 239] on icon at bounding box center [147, 239] width 8 height 8
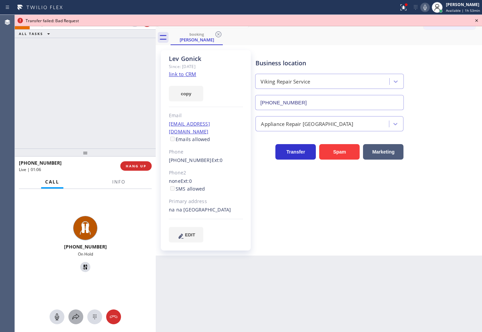
click at [79, 318] on icon at bounding box center [76, 317] width 8 height 8
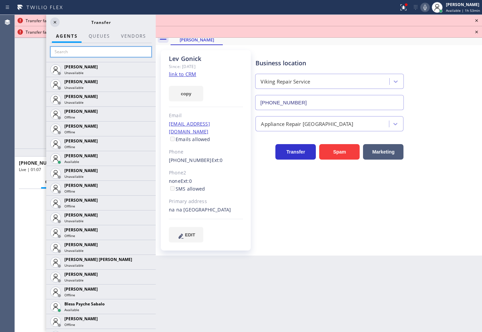
click at [89, 50] on input "text" at bounding box center [100, 52] width 101 height 11
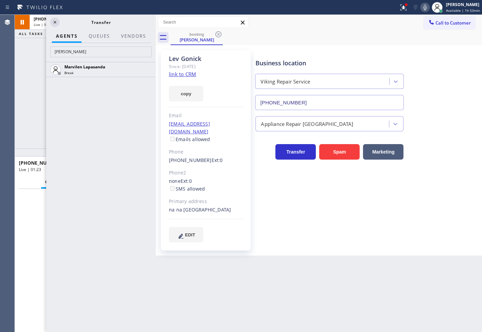
click at [53, 149] on div "Marvilen Lapasanda Break" at bounding box center [101, 197] width 110 height 270
click at [74, 48] on input "[PERSON_NAME]" at bounding box center [100, 52] width 101 height 11
type input "m"
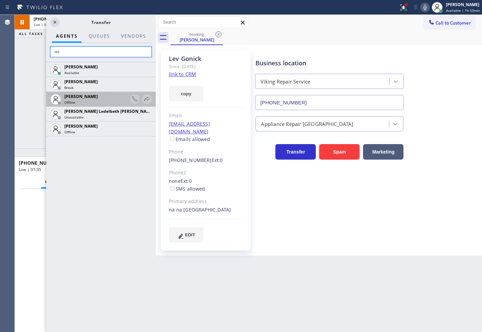
type input "m"
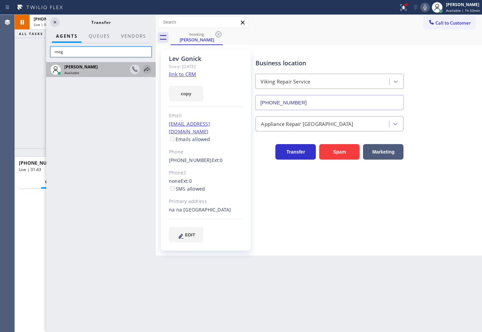
type input "meg"
click at [146, 70] on icon at bounding box center [147, 69] width 8 height 8
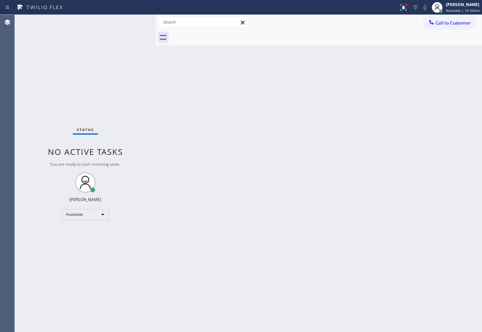
click at [138, 32] on div "Status No active tasks You are ready to start receiving tasks. [PERSON_NAME]" at bounding box center [85, 173] width 141 height 317
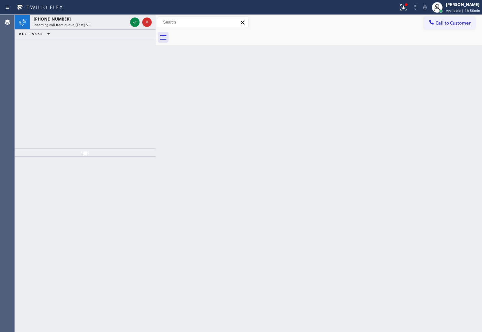
click at [136, 21] on icon at bounding box center [134, 22] width 3 height 3
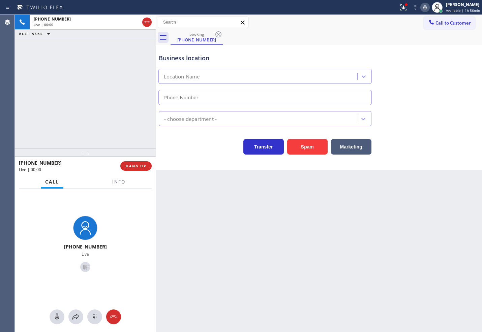
type input "(714) 908-7969"
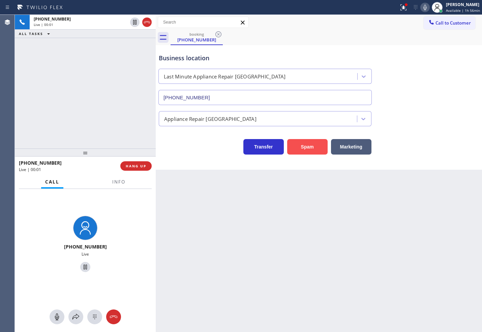
click at [299, 144] on button "Spam" at bounding box center [307, 147] width 40 height 16
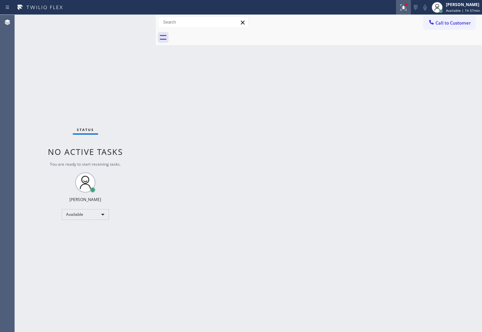
click at [399, 7] on icon at bounding box center [403, 7] width 8 height 8
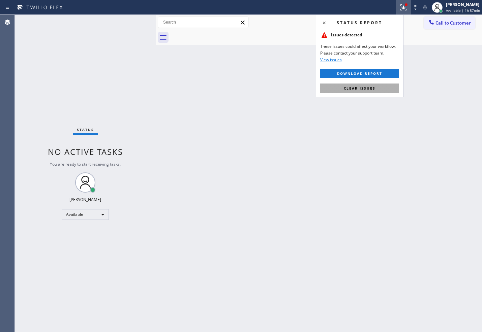
click at [375, 86] on button "Clear issues" at bounding box center [359, 88] width 79 height 9
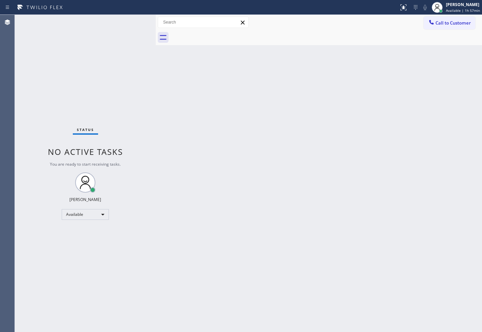
click at [153, 97] on div "Status No active tasks You are ready to start receiving tasks. [PERSON_NAME]" at bounding box center [85, 173] width 141 height 317
click at [126, 21] on div "Status No active tasks You are ready to start receiving tasks. [PERSON_NAME]" at bounding box center [85, 173] width 141 height 317
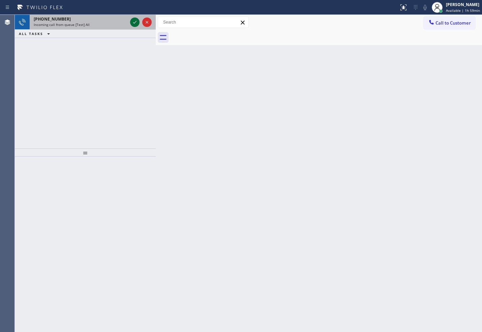
click at [133, 20] on icon at bounding box center [135, 22] width 8 height 8
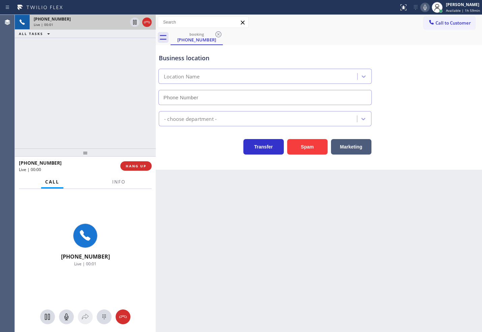
type input "[PHONE_NUMBER]"
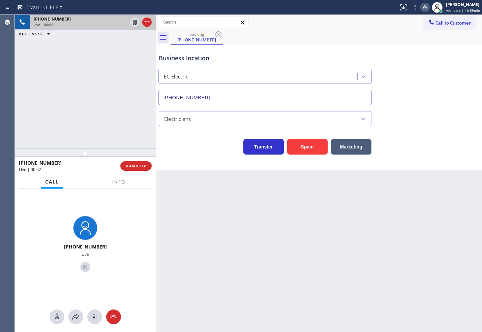
click at [112, 123] on div "+18006247082 Live | 00:02 ALL TASKS ALL TASKS ACTIVE TASKS TASKS IN WRAP UP" at bounding box center [85, 82] width 141 height 134
click at [200, 154] on div "Transfer Spam Marketing" at bounding box center [264, 145] width 215 height 19
click at [78, 100] on div "+18006247082 Live | 00:02 ALL TASKS ALL TASKS ACTIVE TASKS TASKS IN WRAP UP" at bounding box center [85, 82] width 141 height 134
click at [186, 161] on div "Business location EC Electric [PHONE_NUMBER] Electricians Transfer Spam Marketi…" at bounding box center [319, 107] width 326 height 125
click at [103, 118] on div "+18006247082 Live | 00:04 ALL TASKS ALL TASKS ACTIVE TASKS TASKS IN WRAP UP" at bounding box center [85, 82] width 141 height 134
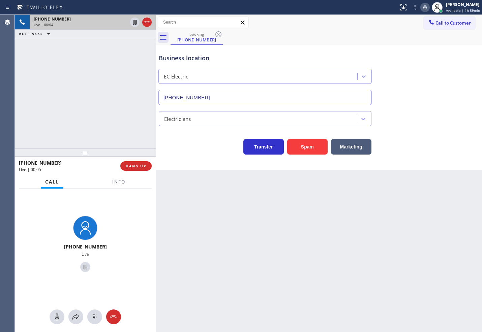
click at [230, 156] on div "Business location EC Electric [PHONE_NUMBER] Electricians Transfer Spam Marketi…" at bounding box center [319, 107] width 326 height 125
click at [301, 147] on button "Spam" at bounding box center [307, 147] width 40 height 16
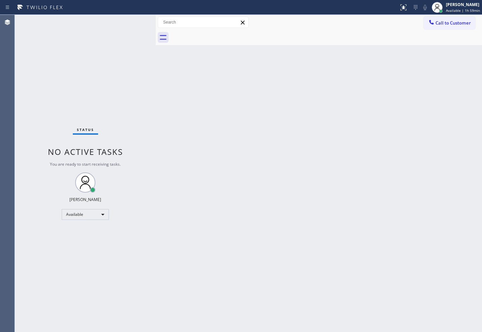
click at [132, 21] on div "Status No active tasks You are ready to start receiving tasks. [PERSON_NAME]" at bounding box center [85, 173] width 141 height 317
click at [295, 245] on div "Back to Dashboard Change Sender ID Customers Technicians Select a contact Outbo…" at bounding box center [319, 173] width 326 height 317
click at [51, 92] on div "Status No active tasks You are ready to start receiving tasks. [PERSON_NAME]" at bounding box center [85, 173] width 141 height 317
click at [102, 210] on div "Available" at bounding box center [85, 214] width 47 height 11
click at [88, 246] on li "Break" at bounding box center [85, 249] width 46 height 8
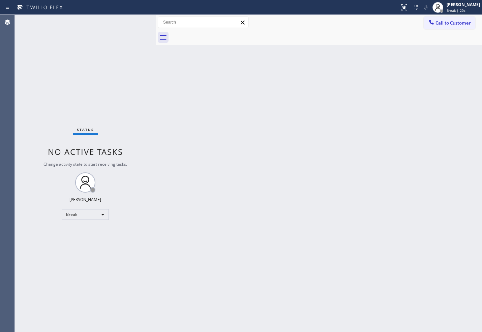
click at [32, 103] on div "Status No active tasks Change activity state to start receiving tasks. [PERSON_…" at bounding box center [85, 173] width 141 height 317
